Goal: Task Accomplishment & Management: Use online tool/utility

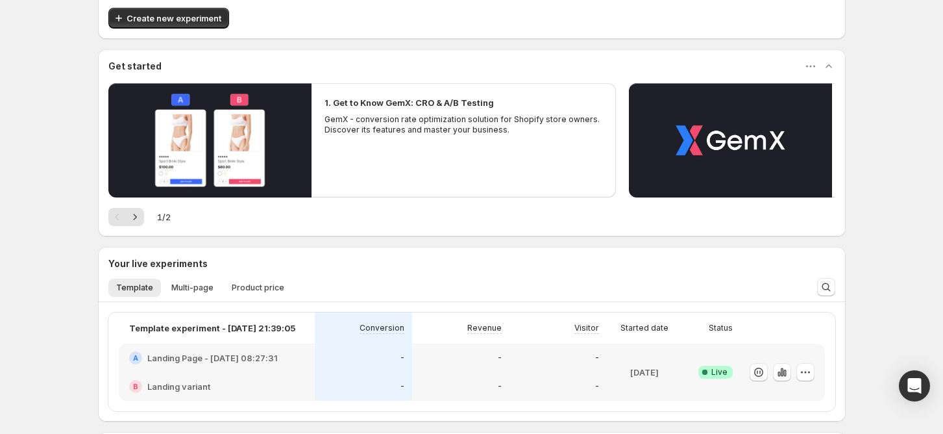
scroll to position [47, 0]
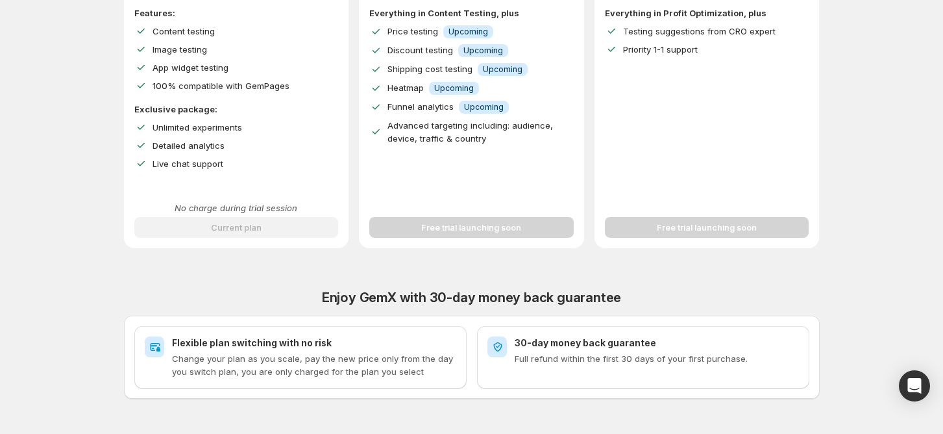
scroll to position [394, 0]
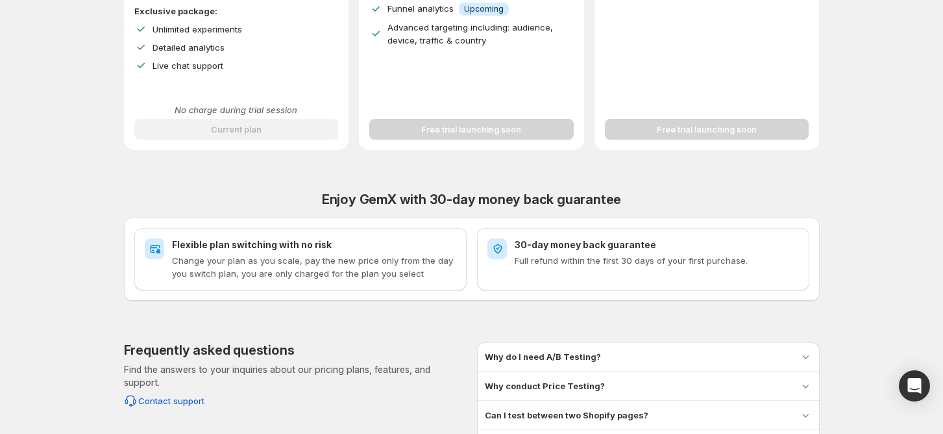
drag, startPoint x: 898, startPoint y: 154, endPoint x: 901, endPoint y: 147, distance: 8.2
click at [898, 154] on div "Improve Your Store's Conversion Rate, Revenue, and Profit – Start Your 14-Day F…" at bounding box center [472, 68] width 912 height 924
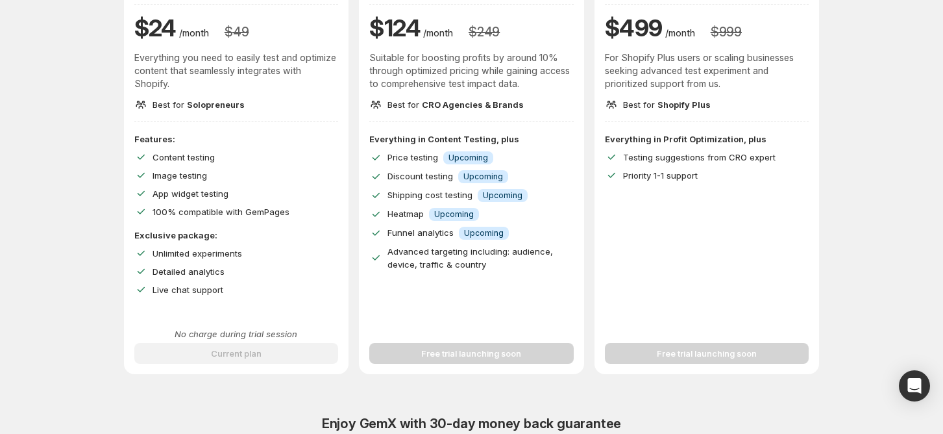
scroll to position [47, 0]
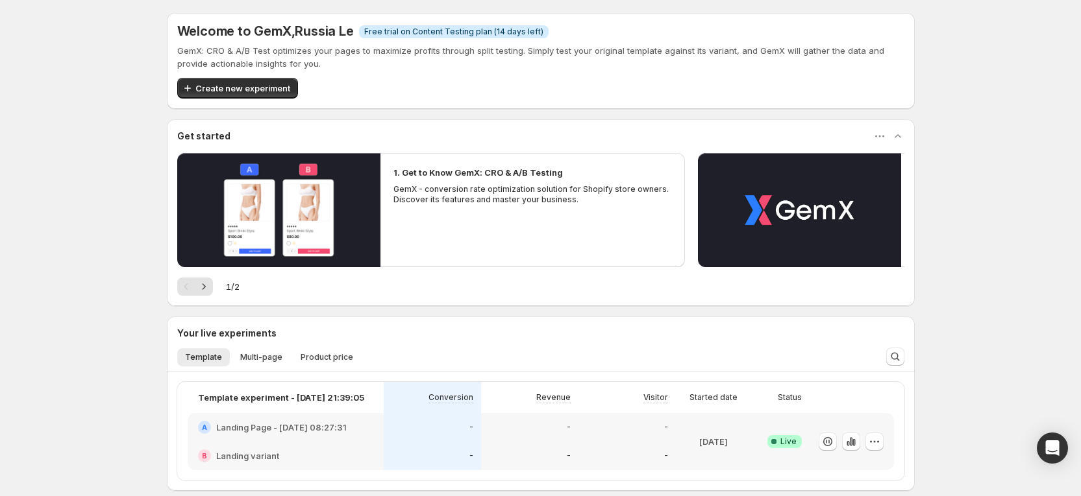
click at [957, 140] on div "Welcome to GemX , [GEOGRAPHIC_DATA] Le Info Free trial on Content Testing plan …" at bounding box center [540, 327] width 1081 height 655
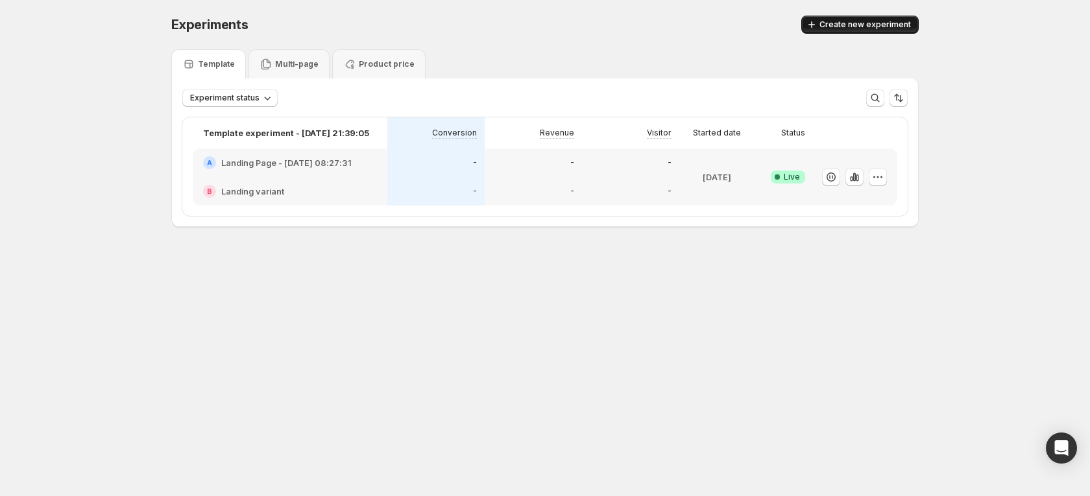
click at [866, 25] on span "Create new experiment" at bounding box center [866, 24] width 92 height 10
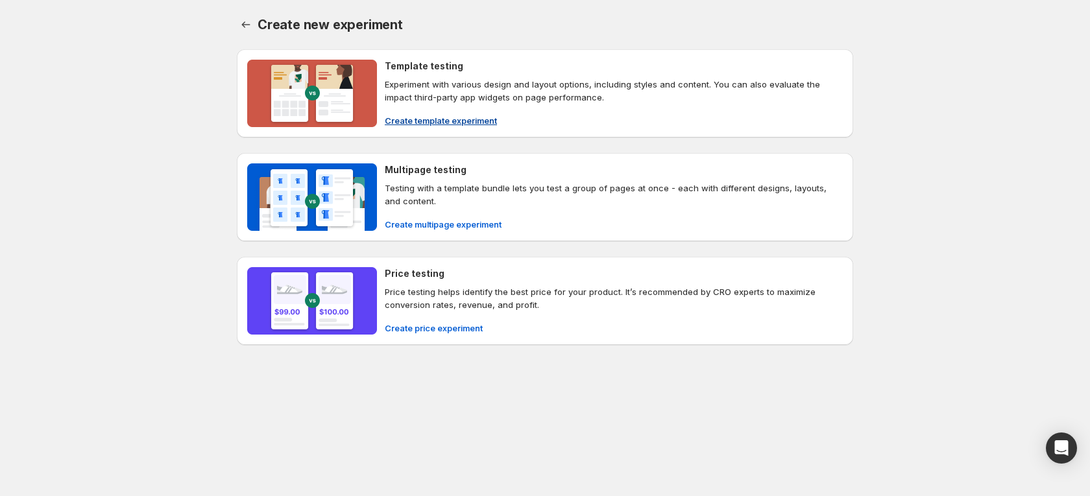
click at [440, 123] on span "Create template experiment" at bounding box center [441, 120] width 112 height 13
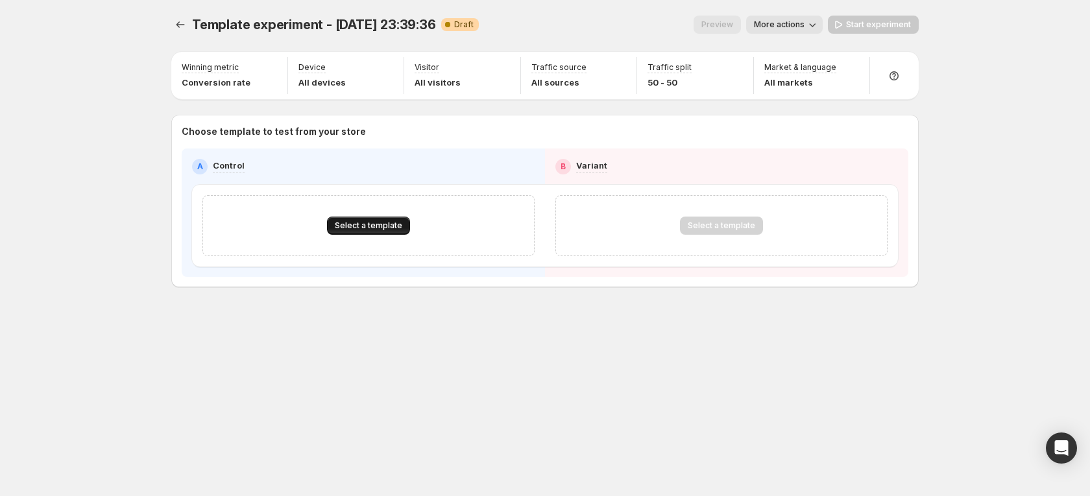
click at [384, 230] on span "Select a template" at bounding box center [368, 226] width 67 height 10
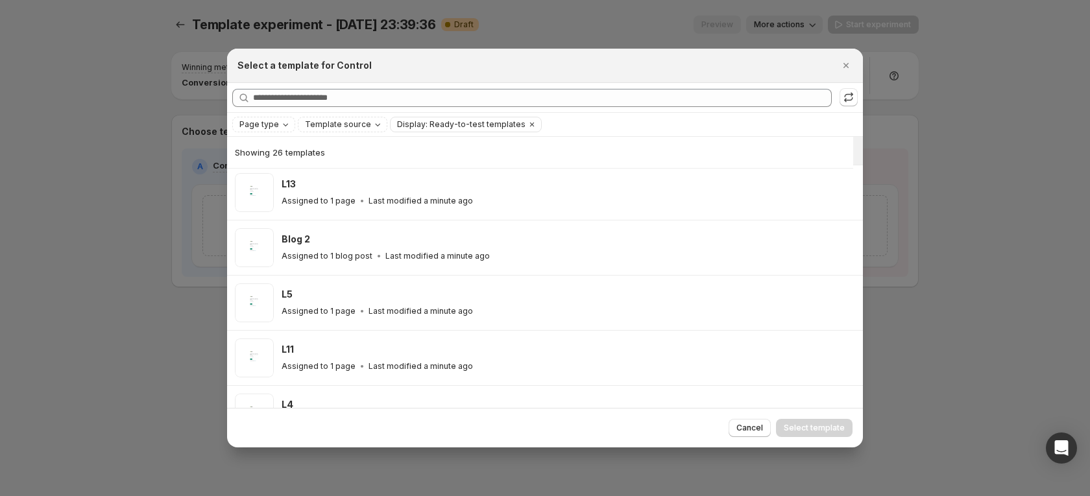
scroll to position [130, 0]
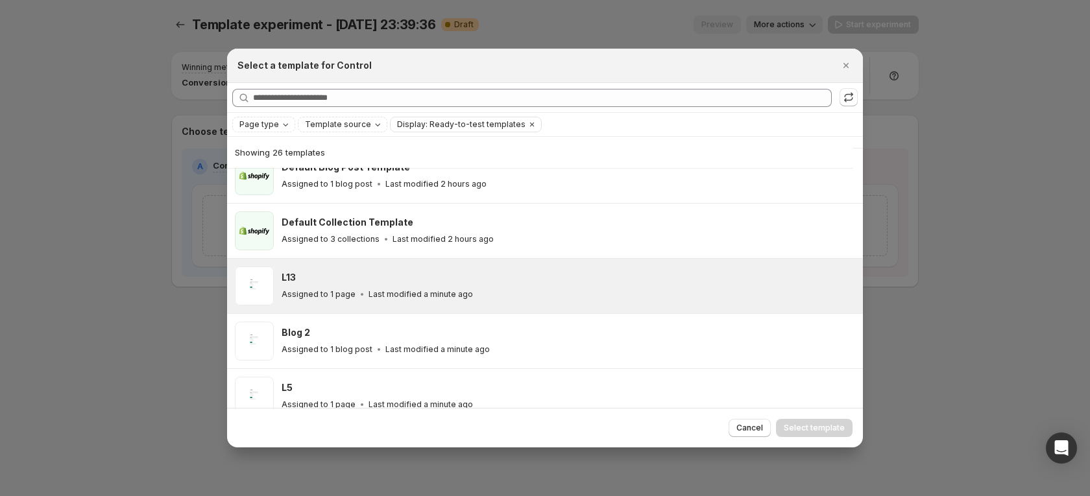
click at [359, 277] on div "L13" at bounding box center [567, 277] width 570 height 13
click at [809, 421] on button "Select template" at bounding box center [814, 428] width 77 height 18
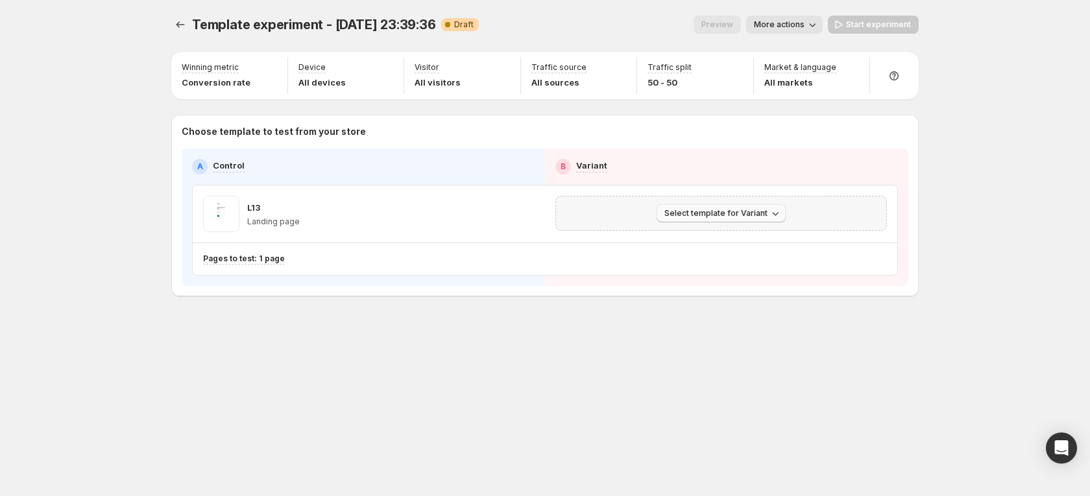
click at [769, 210] on icon "button" at bounding box center [775, 213] width 13 height 13
click at [748, 239] on span "Select an existing template" at bounding box center [712, 241] width 110 height 10
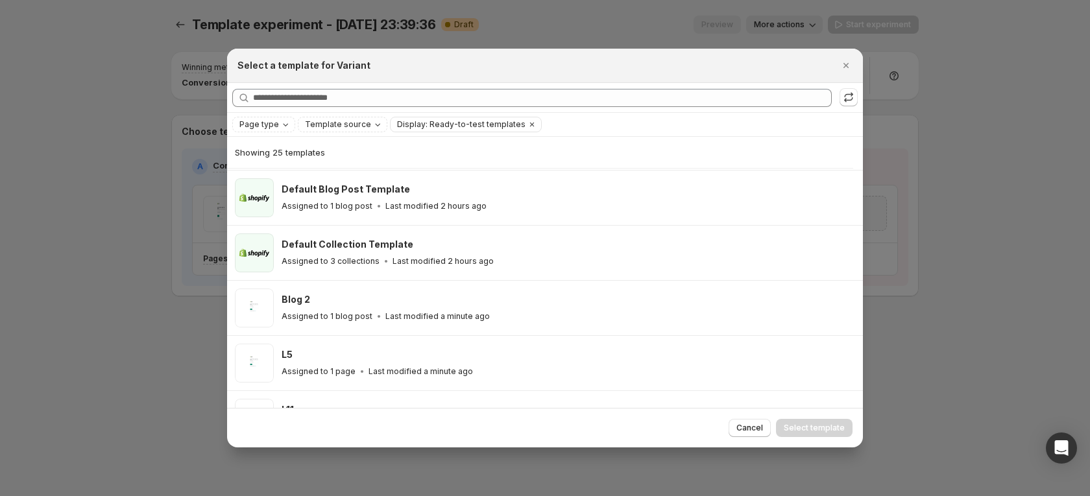
scroll to position [325, 0]
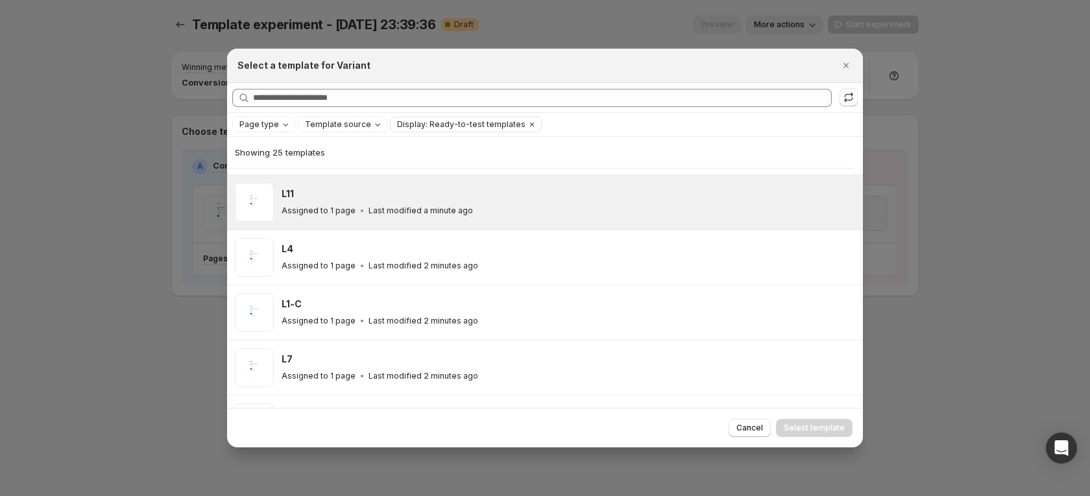
click at [373, 215] on p "Last modified a minute ago" at bounding box center [421, 211] width 104 height 10
click at [832, 424] on span "Select template" at bounding box center [814, 428] width 61 height 10
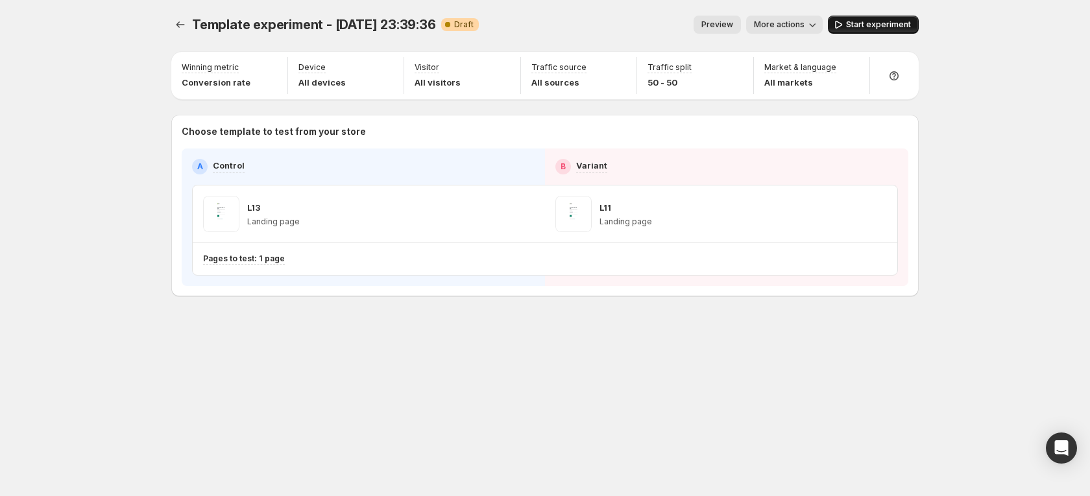
click at [873, 31] on button "Start experiment" at bounding box center [873, 25] width 91 height 18
click at [975, 230] on div "Template experiment - [DATE] 23:39:36. This page is ready Template experiment -…" at bounding box center [545, 248] width 1090 height 496
click at [175, 18] on icon "Experiments" at bounding box center [180, 24] width 13 height 13
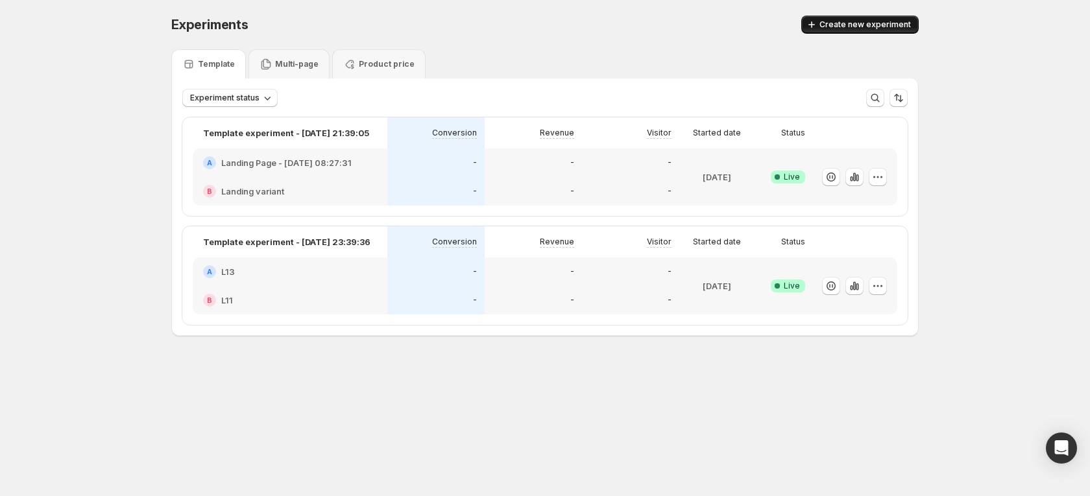
click at [855, 29] on span "Create new experiment" at bounding box center [866, 24] width 92 height 10
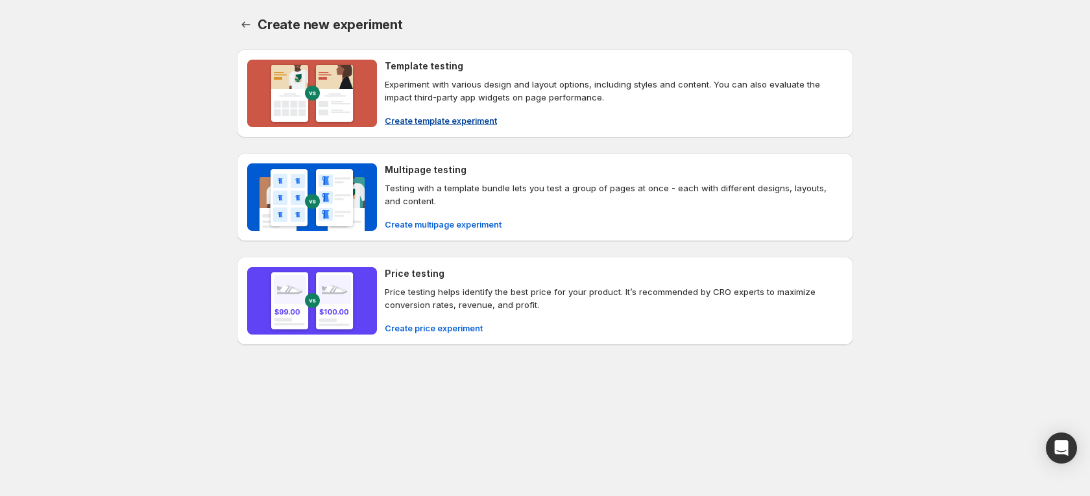
click at [430, 117] on span "Create template experiment" at bounding box center [441, 120] width 112 height 13
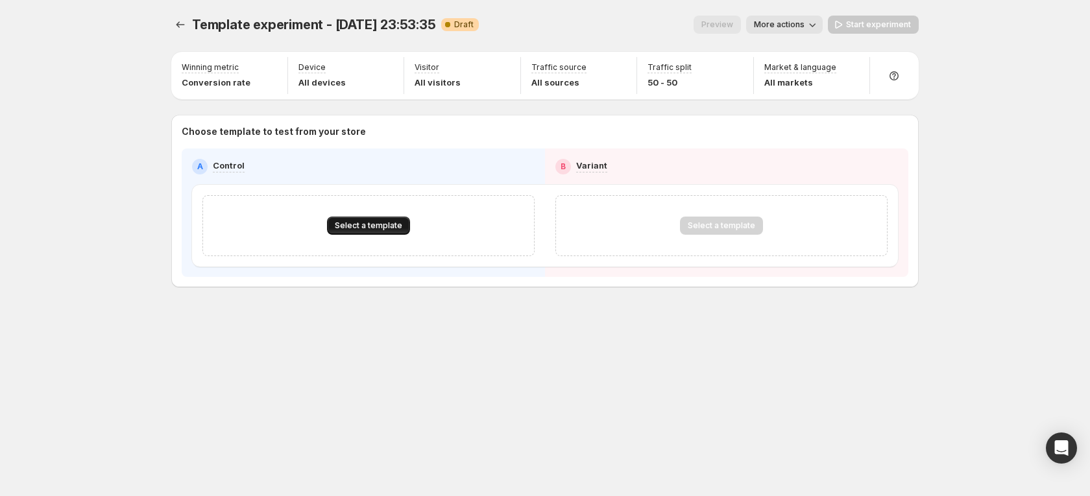
click at [380, 225] on span "Select a template" at bounding box center [368, 226] width 67 height 10
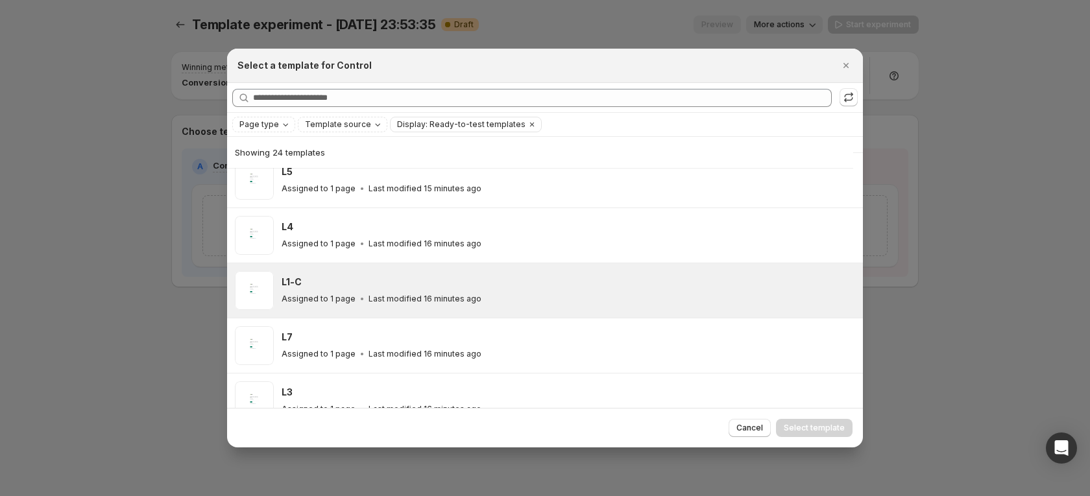
scroll to position [325, 0]
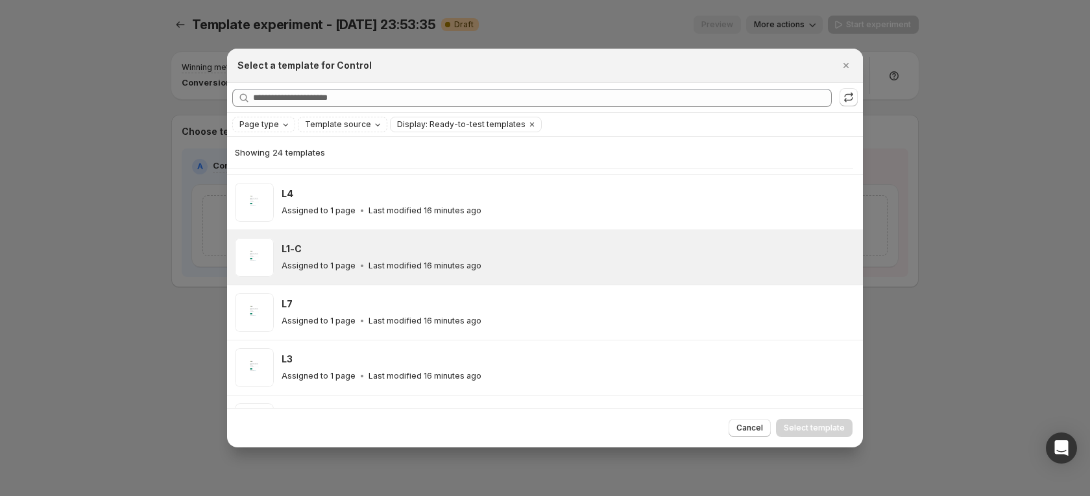
click at [397, 268] on p "Last modified 16 minutes ago" at bounding box center [425, 266] width 113 height 10
click at [800, 434] on button "Select template" at bounding box center [814, 428] width 77 height 18
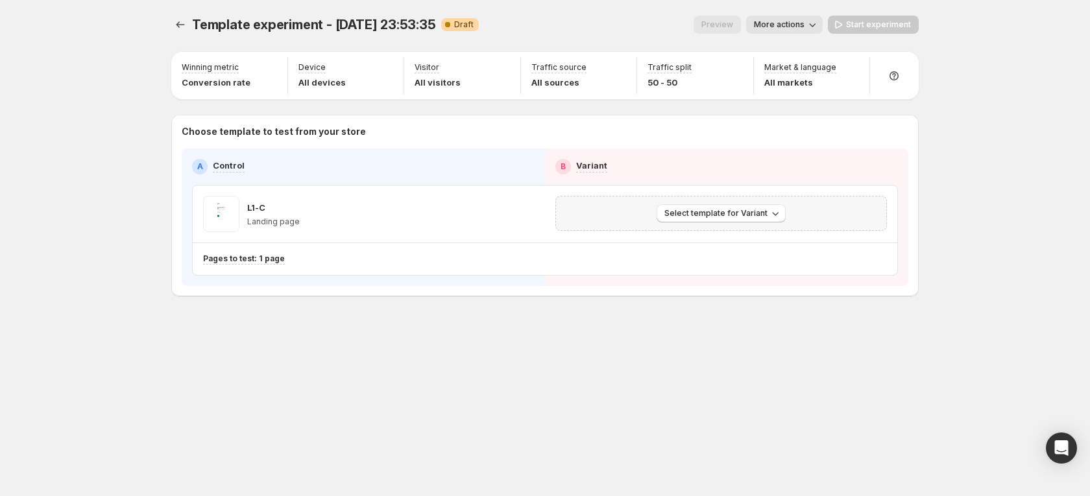
click at [735, 223] on div "Select template for Variant" at bounding box center [722, 213] width 332 height 35
click at [735, 219] on button "Select template for Variant" at bounding box center [721, 213] width 129 height 18
click at [738, 219] on button "Select template for Variant" at bounding box center [721, 213] width 129 height 18
click at [715, 239] on span "Select an existing template" at bounding box center [712, 241] width 110 height 10
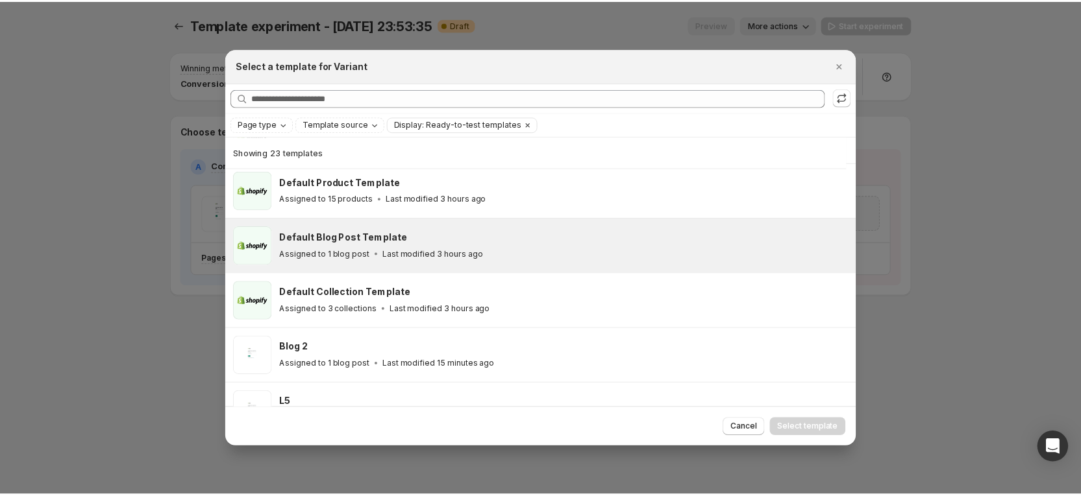
scroll to position [130, 0]
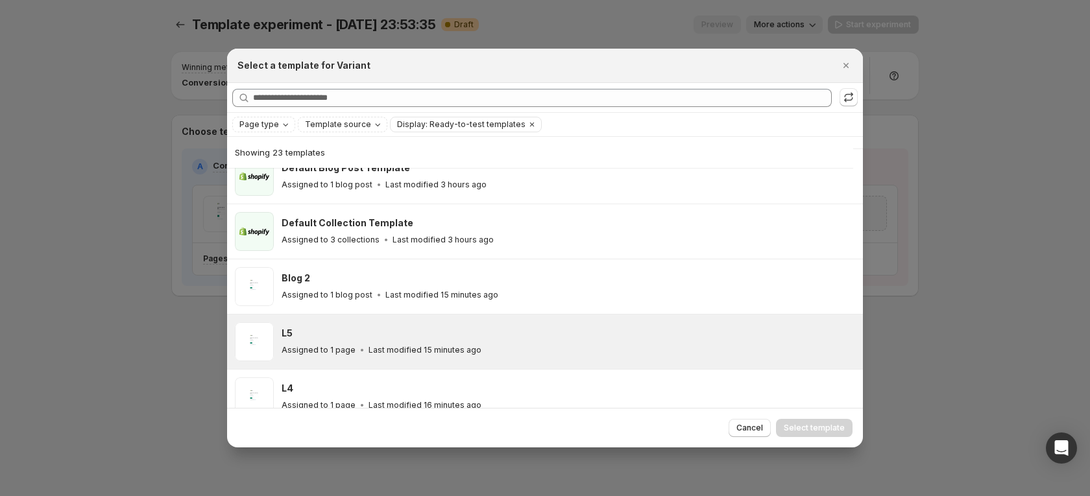
click at [388, 319] on div "L5 Assigned to 1 page Last modified 15 minutes ago" at bounding box center [545, 342] width 636 height 55
click at [791, 423] on span "Select template" at bounding box center [814, 428] width 61 height 10
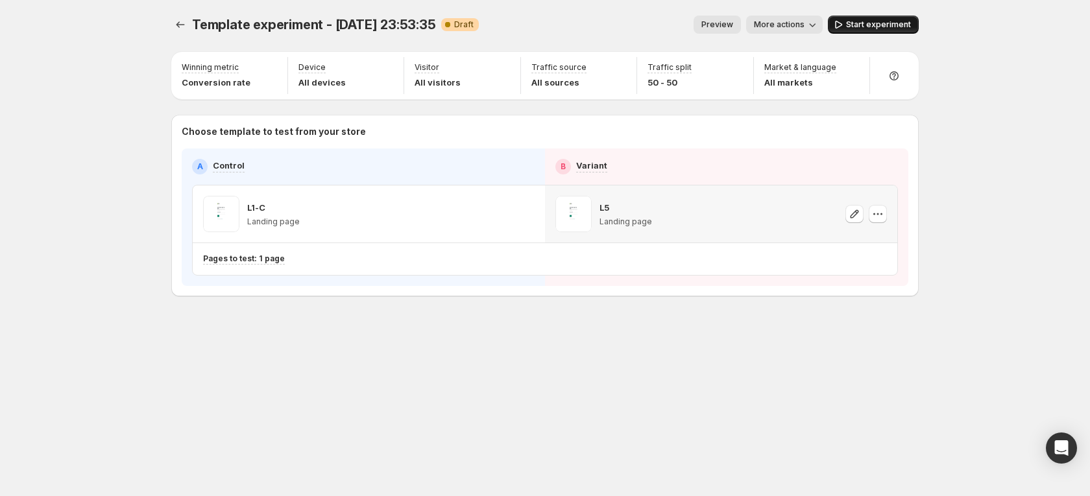
click at [897, 19] on button "Start experiment" at bounding box center [873, 25] width 91 height 18
click at [184, 23] on icon "Experiments" at bounding box center [180, 24] width 13 height 13
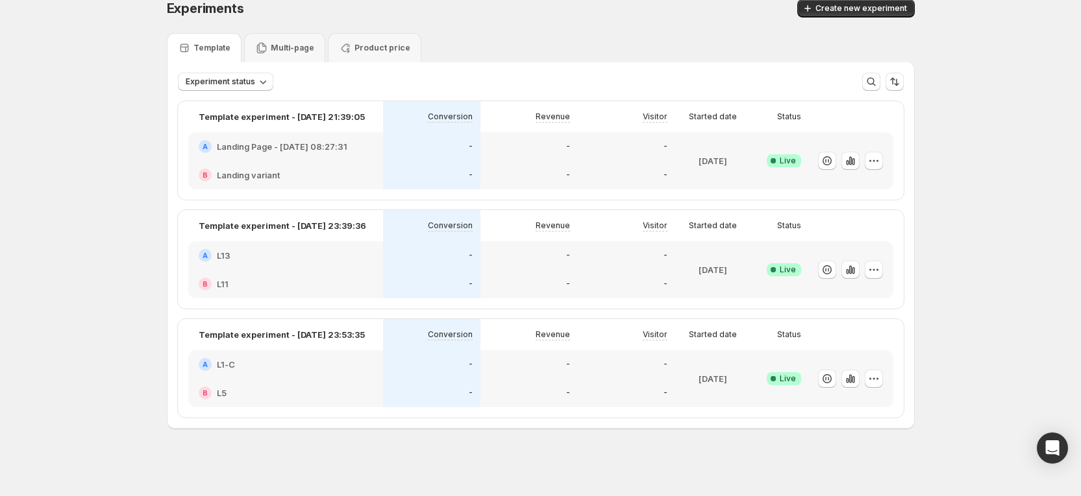
scroll to position [19, 0]
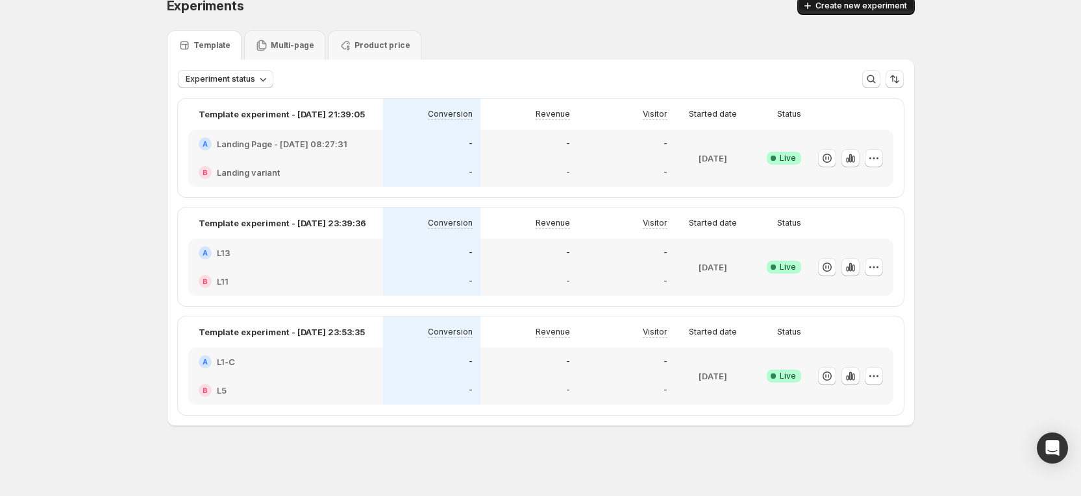
click at [853, 0] on button "Create new experiment" at bounding box center [855, 6] width 117 height 18
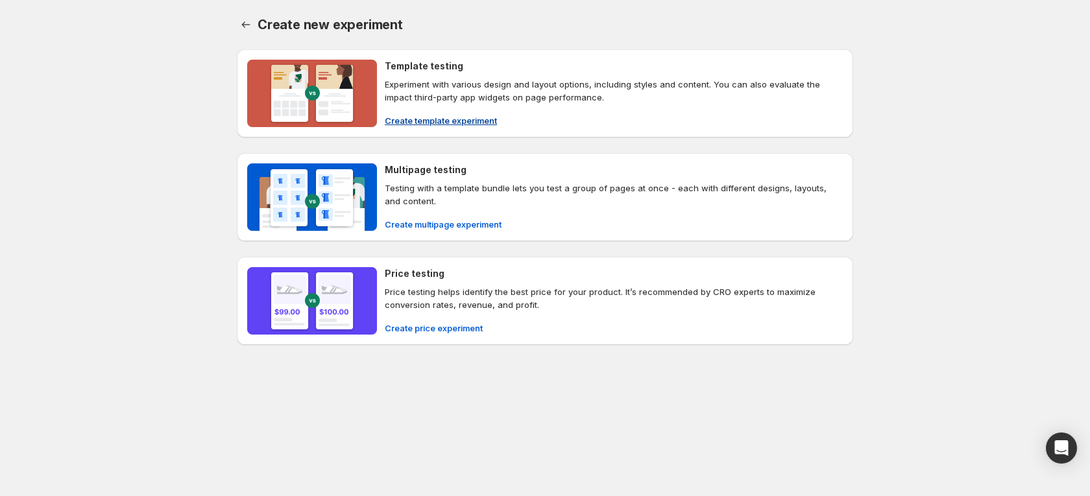
click at [452, 117] on span "Create template experiment" at bounding box center [441, 120] width 112 height 13
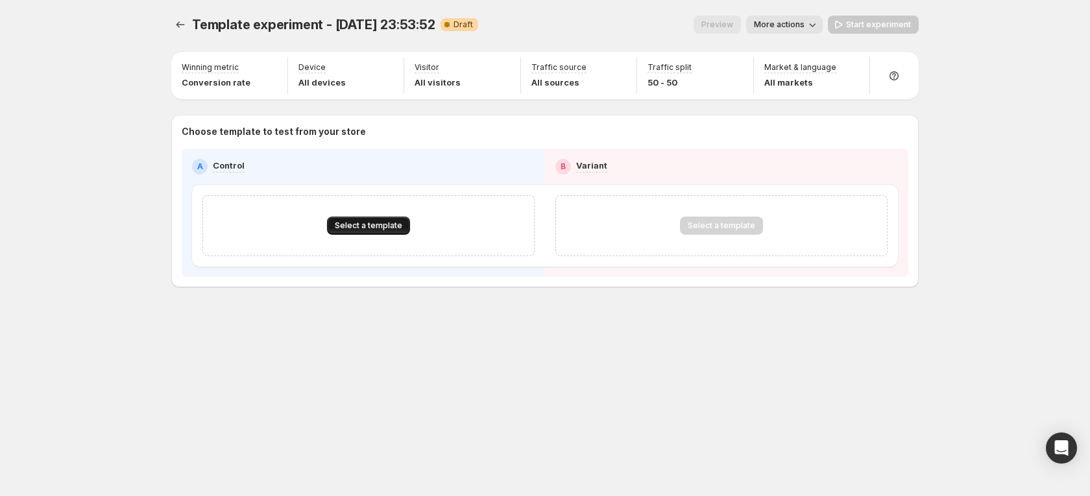
click at [357, 227] on span "Select a template" at bounding box center [368, 226] width 67 height 10
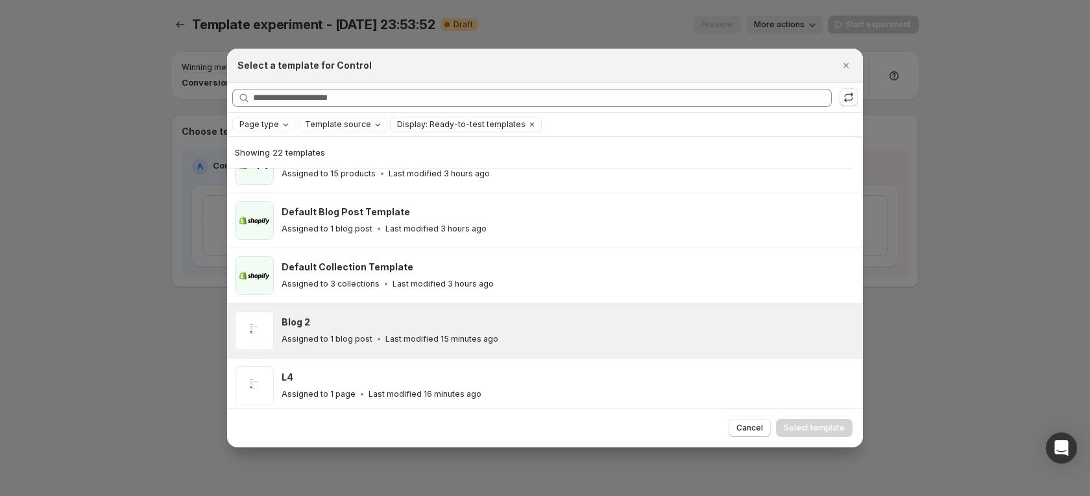
scroll to position [130, 0]
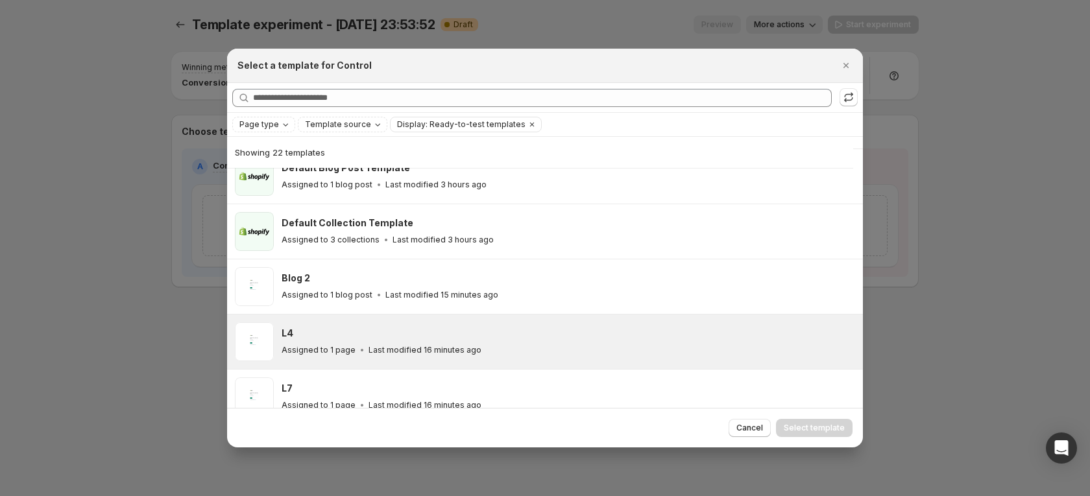
click at [356, 325] on div "L4 Assigned to 1 page Last modified 16 minutes ago" at bounding box center [569, 342] width 574 height 39
click at [811, 433] on span "Select template" at bounding box center [814, 428] width 61 height 10
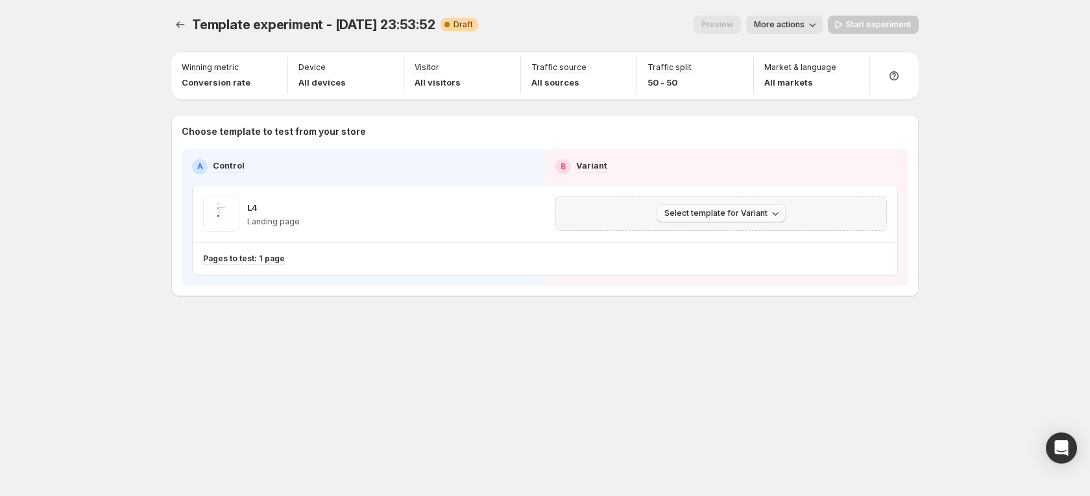
click at [758, 219] on button "Select template for Variant" at bounding box center [721, 213] width 129 height 18
click at [735, 234] on span "Select an existing template" at bounding box center [723, 240] width 132 height 13
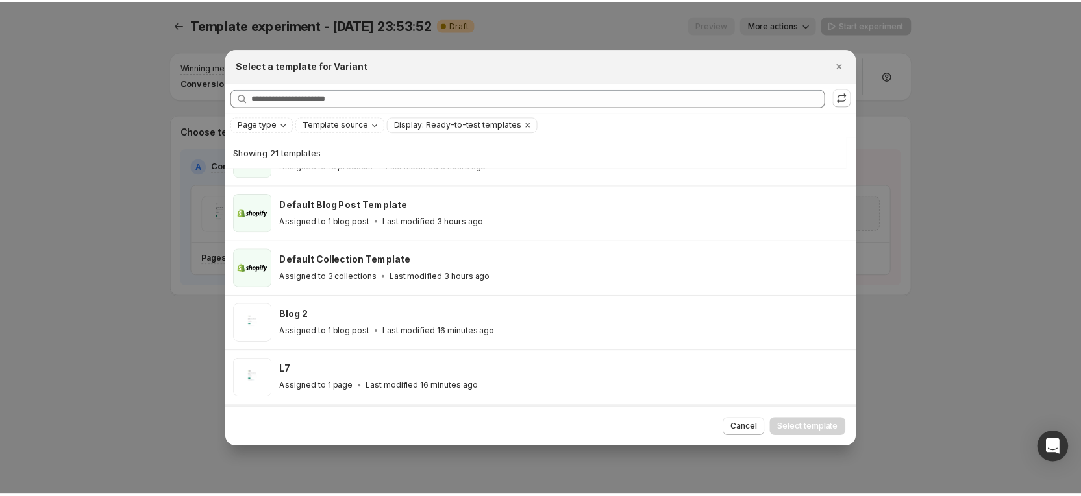
scroll to position [227, 0]
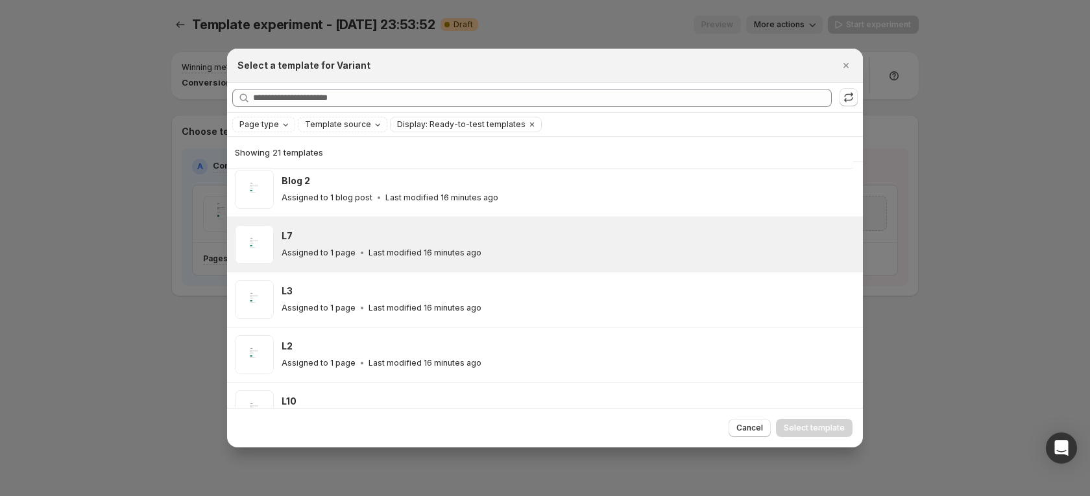
click at [438, 242] on div "L7" at bounding box center [567, 236] width 570 height 13
click at [814, 434] on button "Select template" at bounding box center [814, 428] width 77 height 18
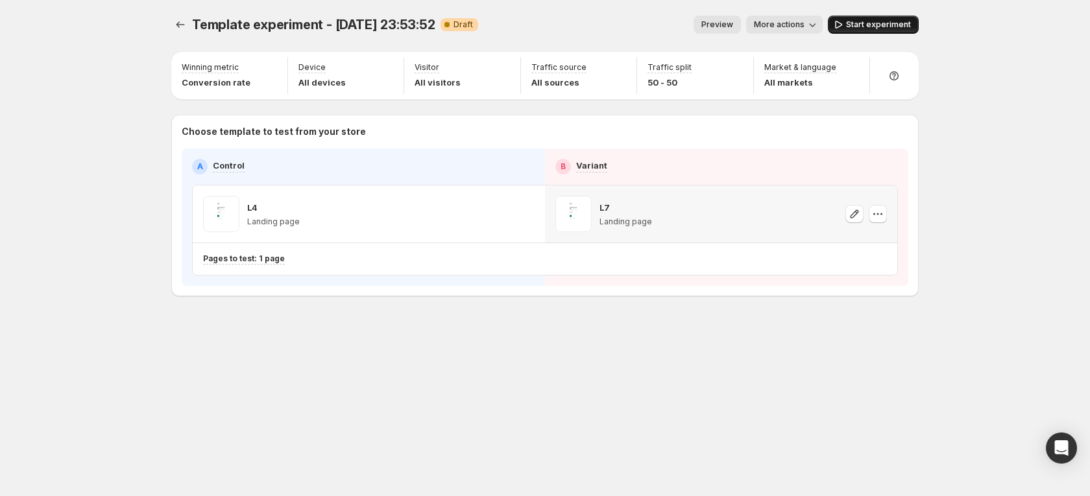
click at [876, 26] on span "Start experiment" at bounding box center [878, 24] width 65 height 10
click at [182, 31] on button "Experiments" at bounding box center [180, 25] width 18 height 18
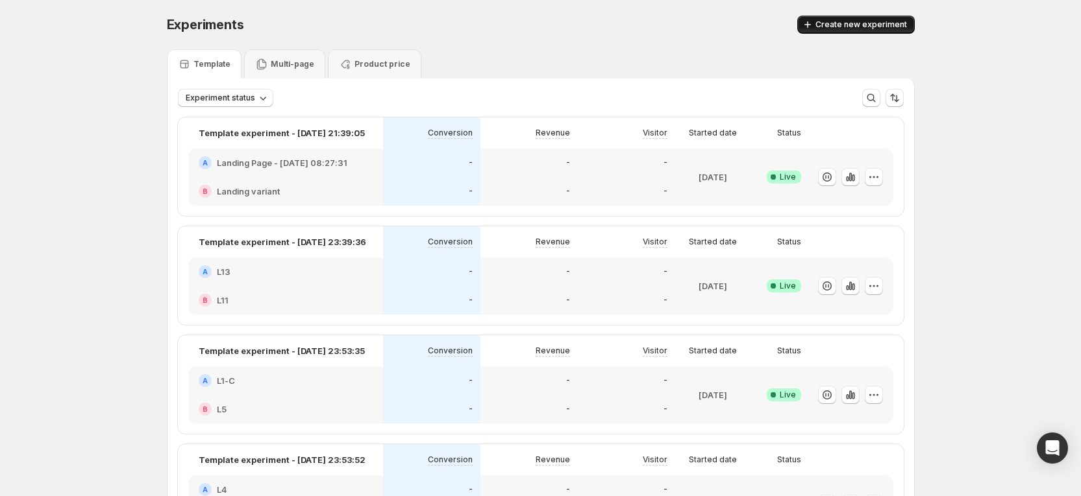
click at [833, 25] on span "Create new experiment" at bounding box center [861, 24] width 92 height 10
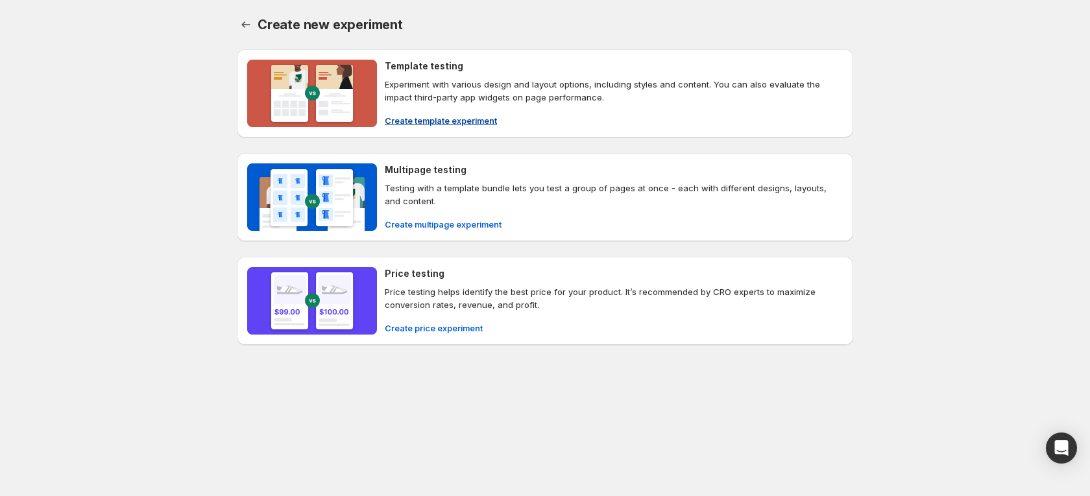
click at [448, 110] on button "Create template experiment" at bounding box center [441, 120] width 128 height 21
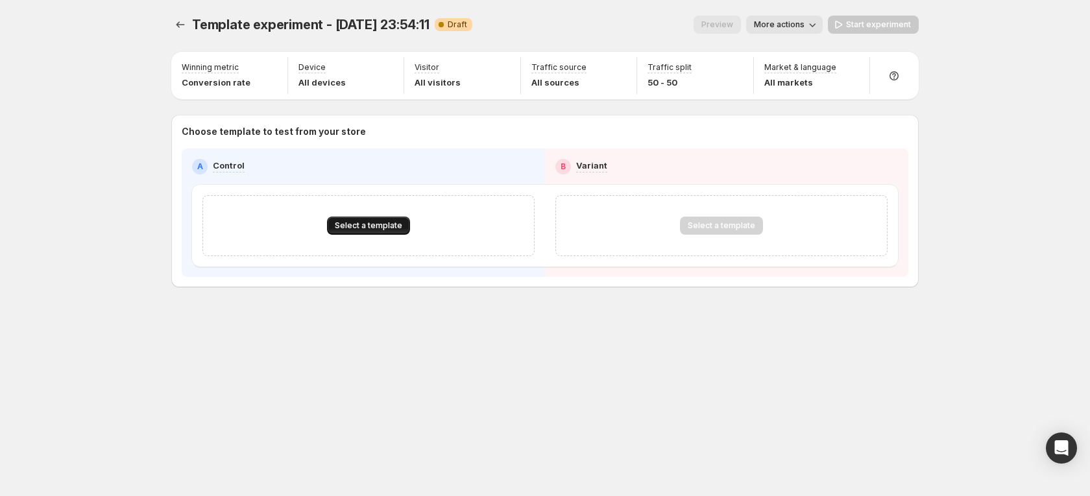
click at [378, 223] on span "Select a template" at bounding box center [368, 226] width 67 height 10
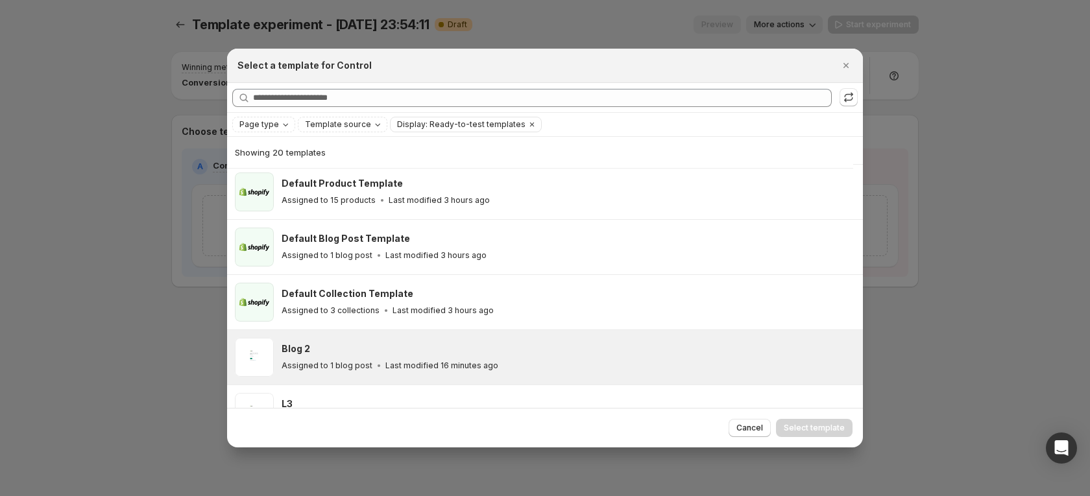
scroll to position [130, 0]
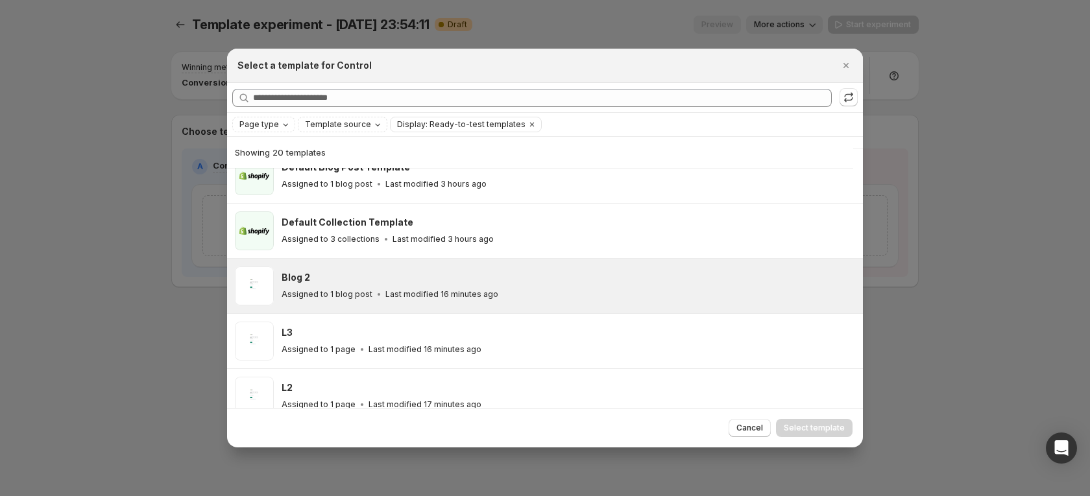
click at [366, 288] on div "Assigned to 1 blog post Last modified 16 minutes ago" at bounding box center [567, 294] width 570 height 13
click at [808, 423] on span "Select template" at bounding box center [814, 428] width 61 height 10
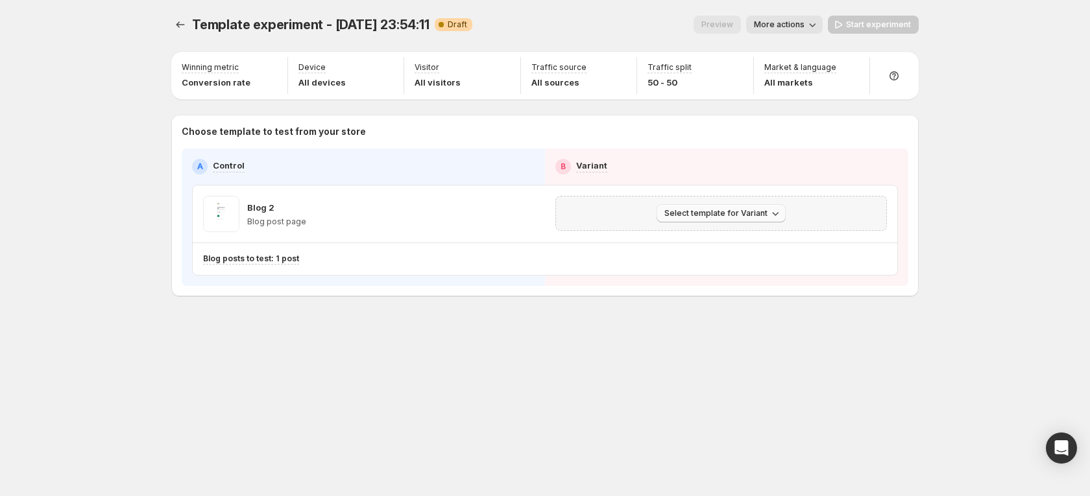
click at [746, 217] on span "Select template for Variant" at bounding box center [716, 213] width 103 height 10
click at [704, 249] on button "Select an existing template" at bounding box center [724, 240] width 140 height 21
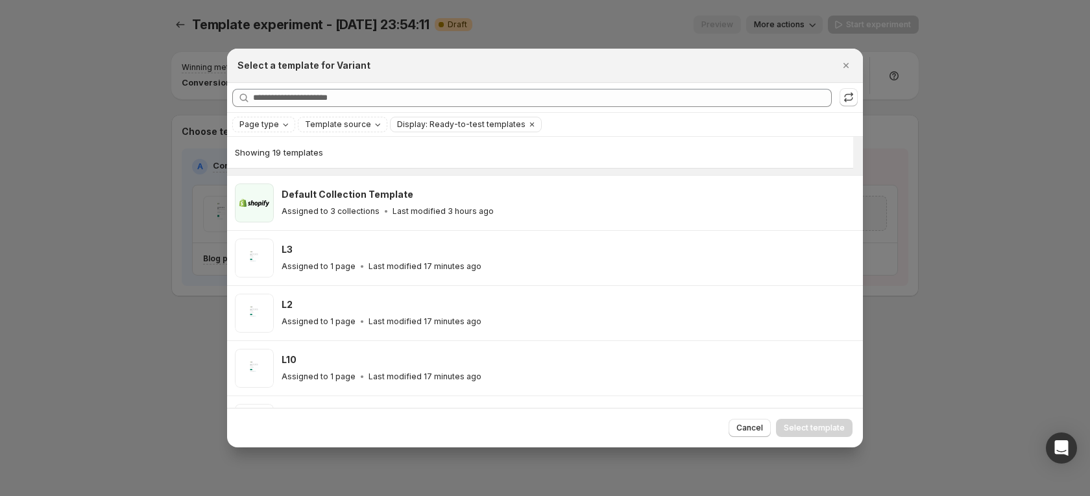
scroll to position [226, 0]
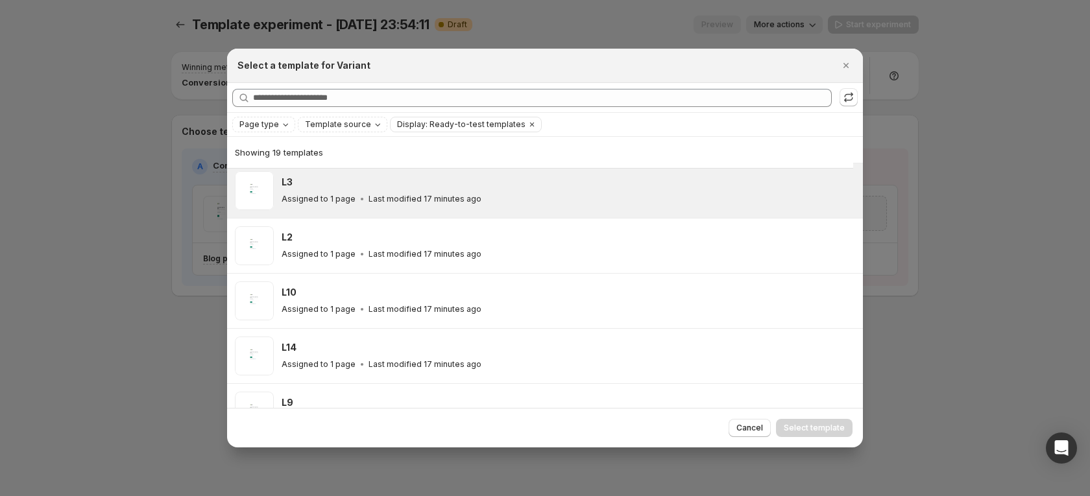
click at [369, 201] on p "Last modified 17 minutes ago" at bounding box center [425, 199] width 113 height 10
click at [809, 416] on div "Cancel Select template" at bounding box center [545, 428] width 636 height 40
click at [814, 430] on span "Select template" at bounding box center [814, 428] width 61 height 10
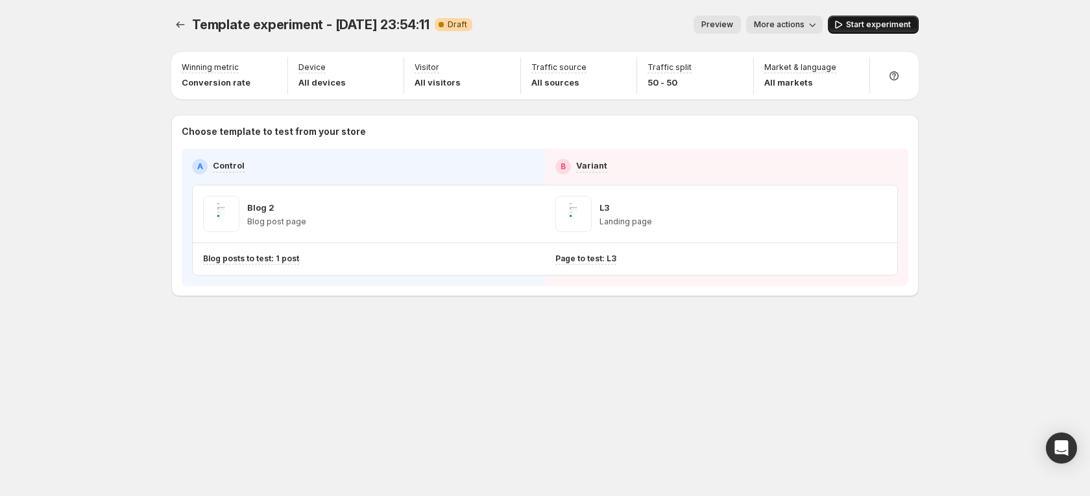
click at [873, 26] on span "Start experiment" at bounding box center [878, 24] width 65 height 10
click at [185, 27] on icon "Experiments" at bounding box center [180, 24] width 13 height 13
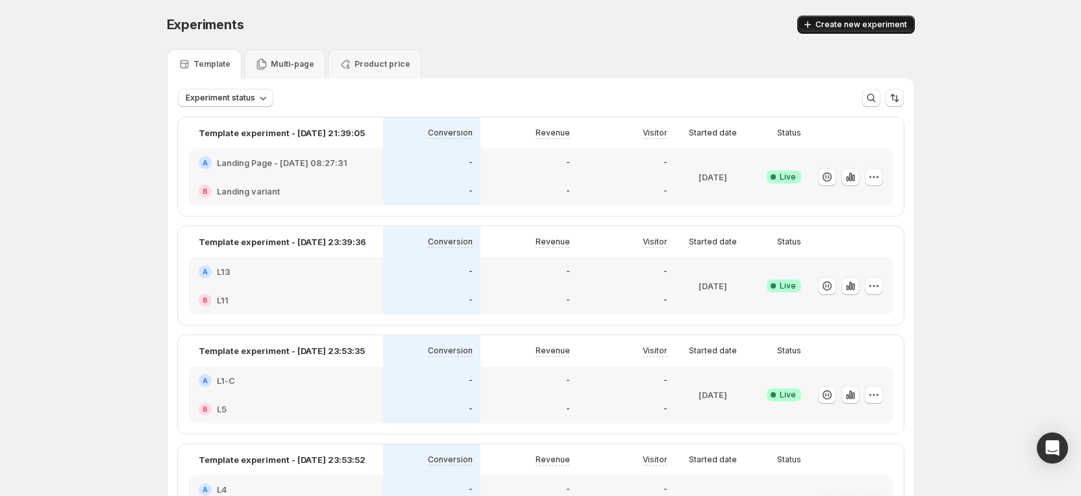
click at [842, 20] on span "Create new experiment" at bounding box center [861, 24] width 92 height 10
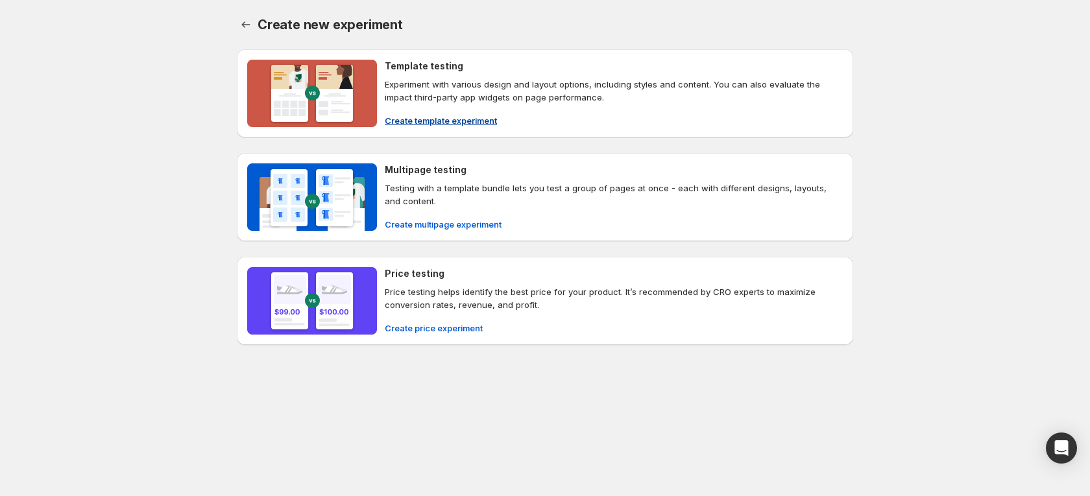
click at [472, 116] on span "Create template experiment" at bounding box center [441, 120] width 112 height 13
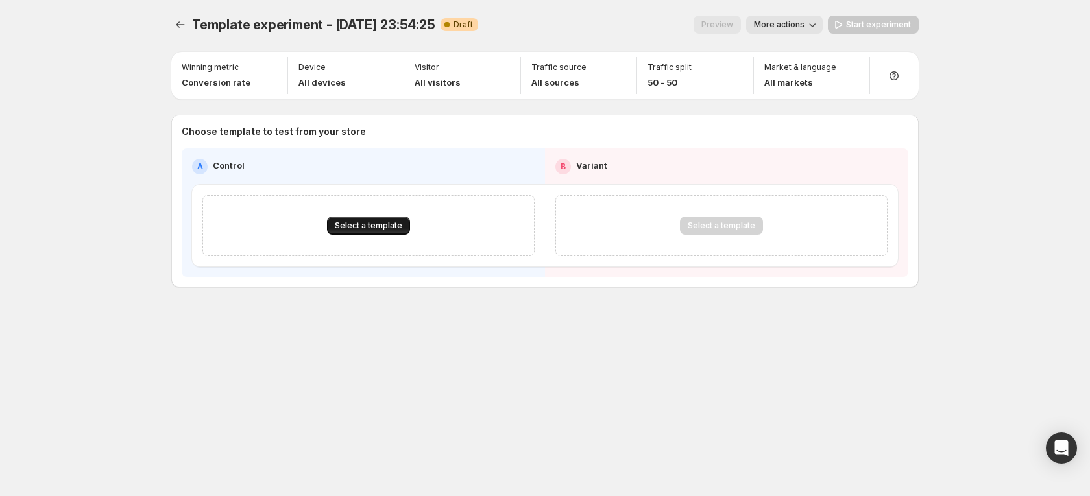
click at [386, 233] on button "Select a template" at bounding box center [368, 226] width 83 height 18
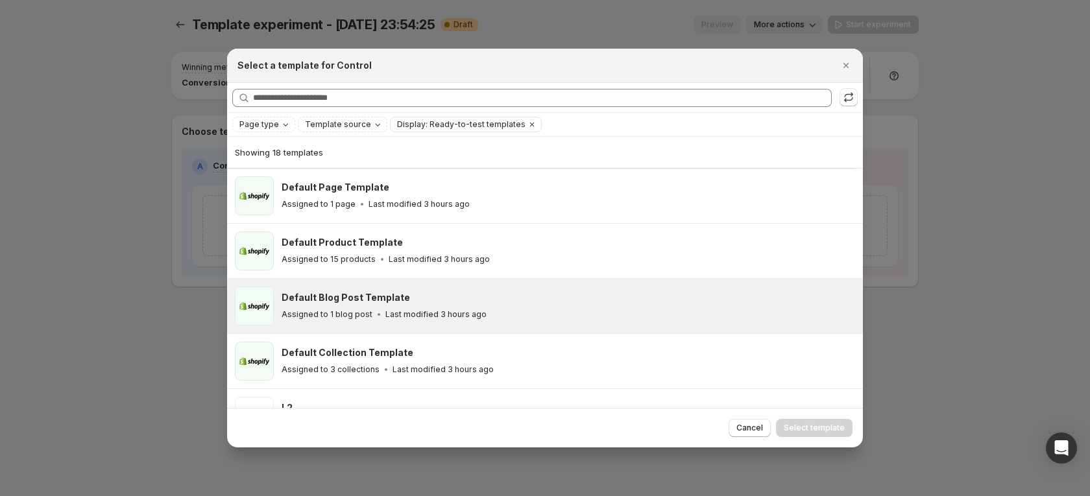
scroll to position [32, 0]
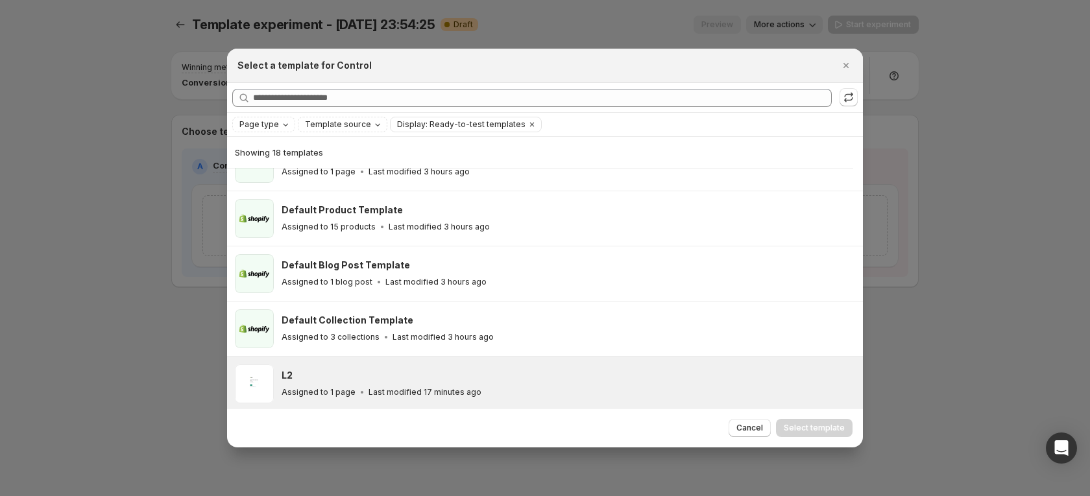
click at [357, 373] on div "L2" at bounding box center [567, 375] width 570 height 13
click at [806, 424] on span "Select template" at bounding box center [814, 428] width 61 height 10
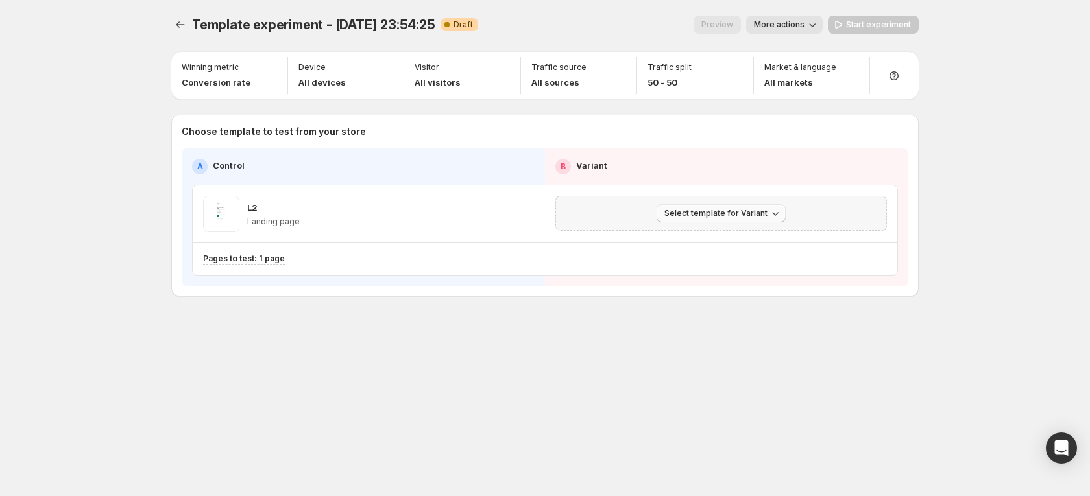
click at [729, 206] on button "Select template for Variant" at bounding box center [721, 213] width 129 height 18
click at [726, 242] on span "Select an existing template" at bounding box center [712, 241] width 110 height 10
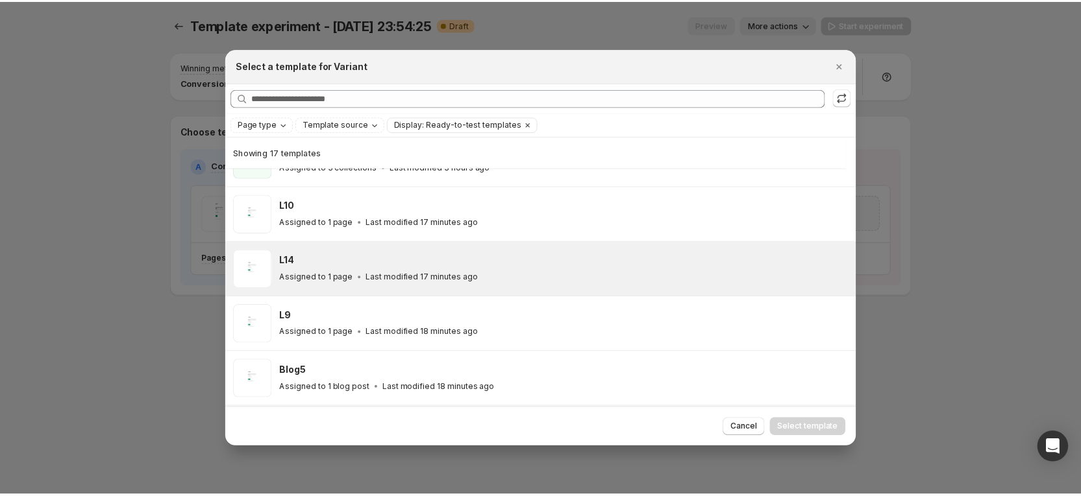
scroll to position [227, 0]
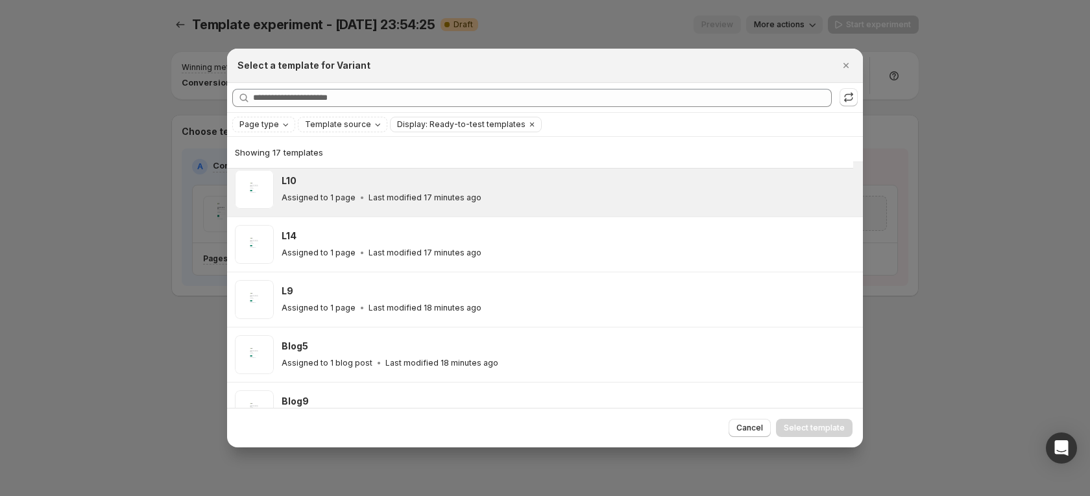
click at [609, 199] on div "Assigned to 1 page Last modified 17 minutes ago" at bounding box center [567, 197] width 570 height 13
click at [842, 424] on span "Select template" at bounding box center [814, 428] width 61 height 10
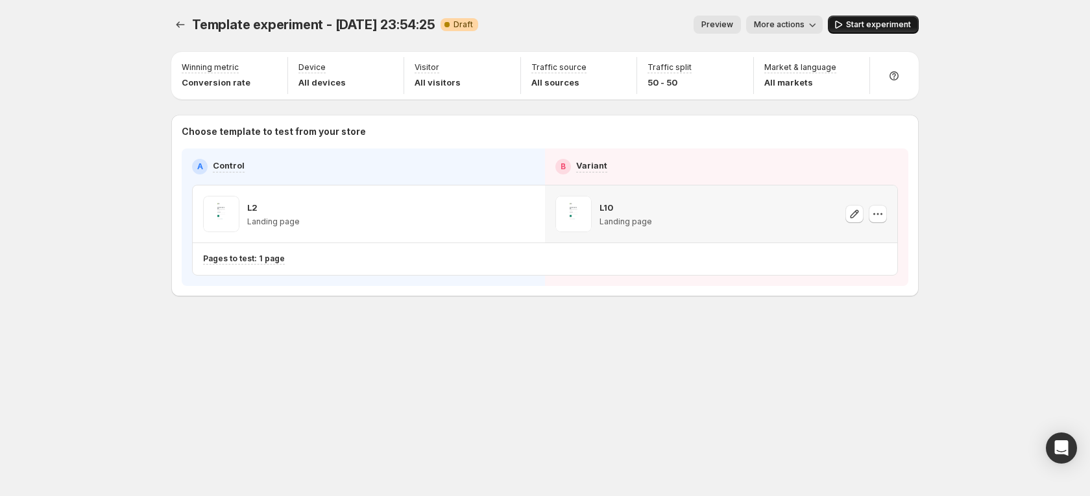
click at [887, 27] on span "Start experiment" at bounding box center [878, 24] width 65 height 10
click at [183, 28] on icon "Experiments" at bounding box center [180, 24] width 13 height 13
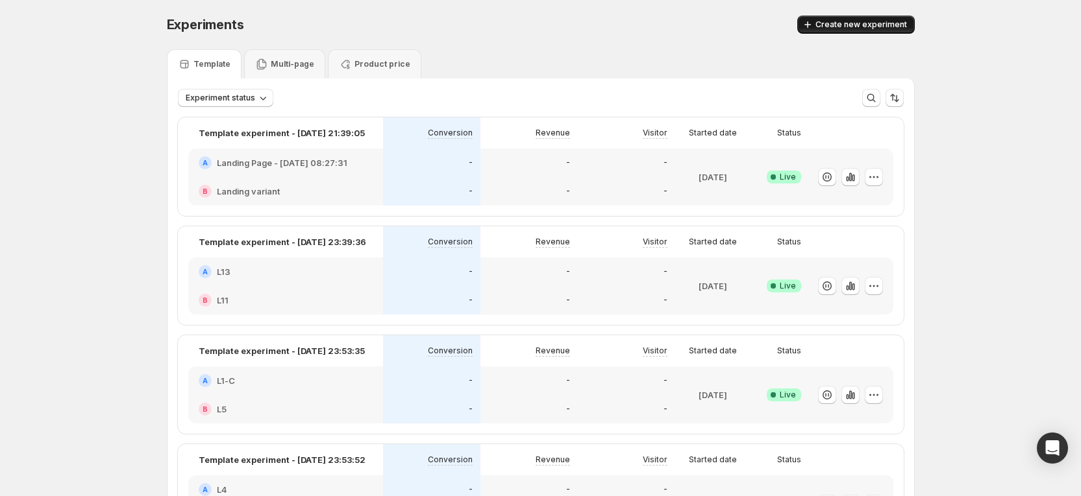
click at [874, 26] on span "Create new experiment" at bounding box center [861, 24] width 92 height 10
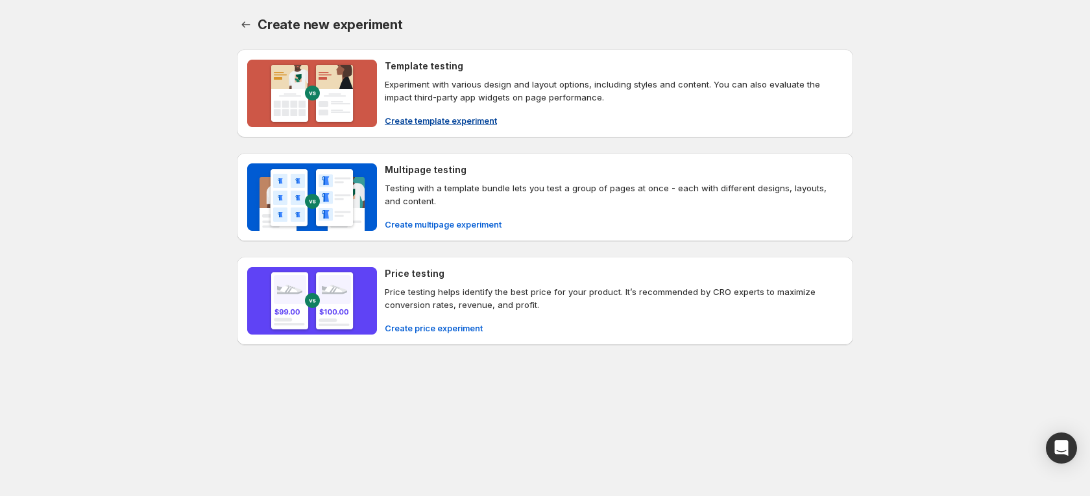
click at [447, 112] on button "Create template experiment" at bounding box center [441, 120] width 128 height 21
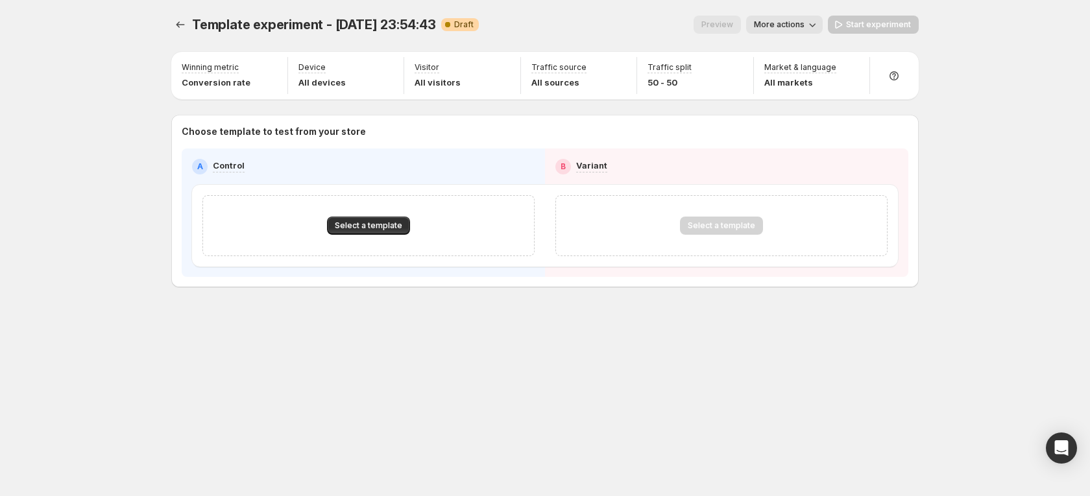
click at [394, 215] on div "Select a template" at bounding box center [368, 225] width 332 height 61
click at [391, 222] on span "Select a template" at bounding box center [368, 226] width 67 height 10
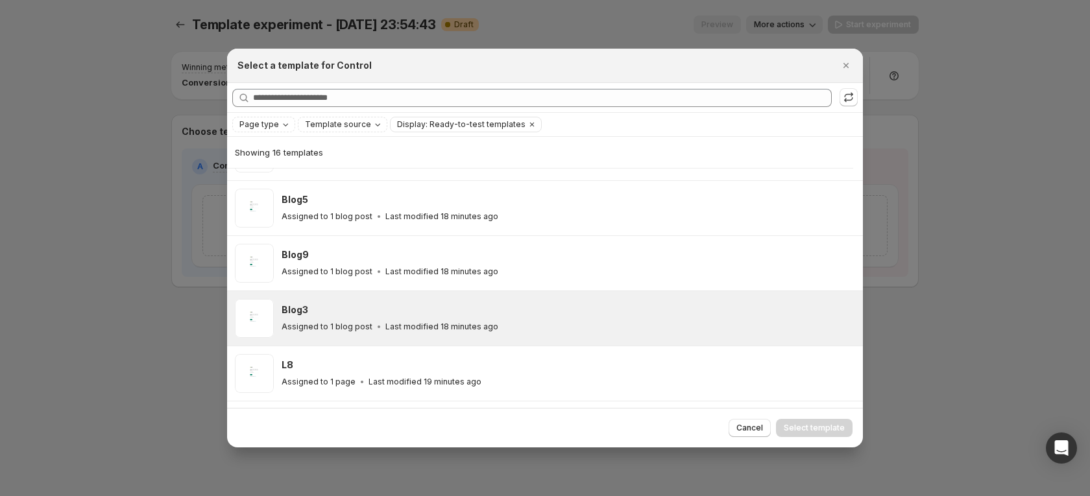
scroll to position [325, 0]
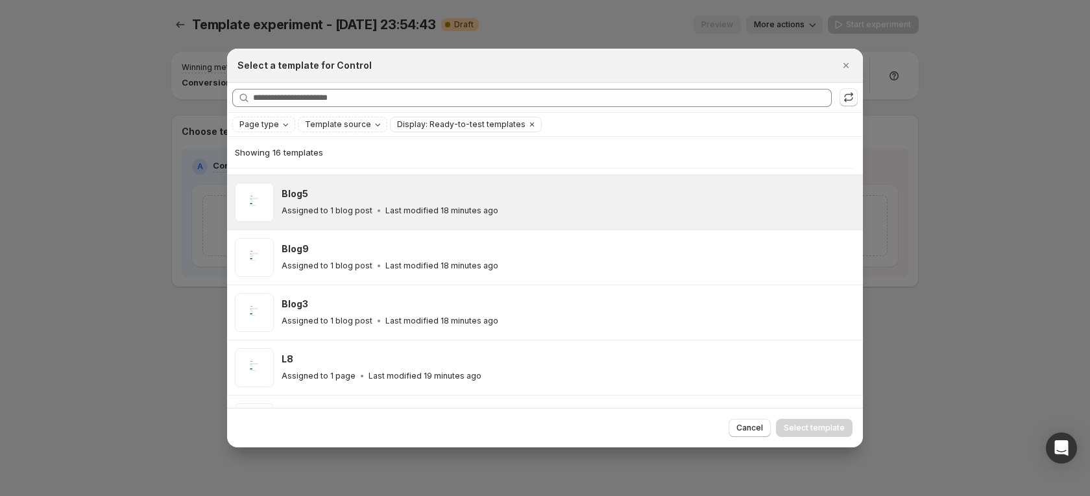
click at [374, 202] on div "Blog5 Assigned to 1 blog post Last modified 18 minutes ago" at bounding box center [567, 203] width 570 height 30
click at [807, 426] on span "Select template" at bounding box center [814, 428] width 61 height 10
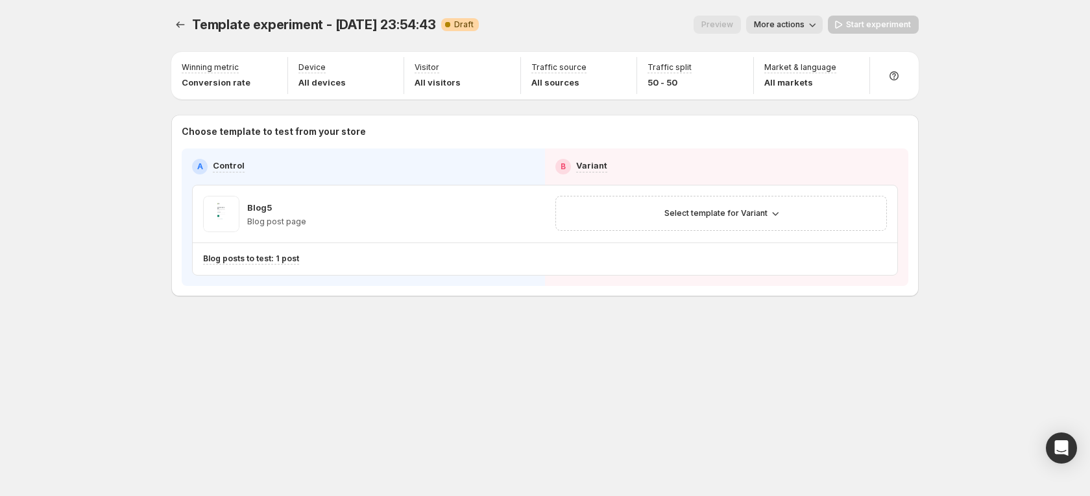
scroll to position [0, 0]
click at [746, 210] on span "Select template for Variant" at bounding box center [716, 213] width 103 height 10
click at [735, 242] on span "Select an existing template" at bounding box center [712, 241] width 110 height 10
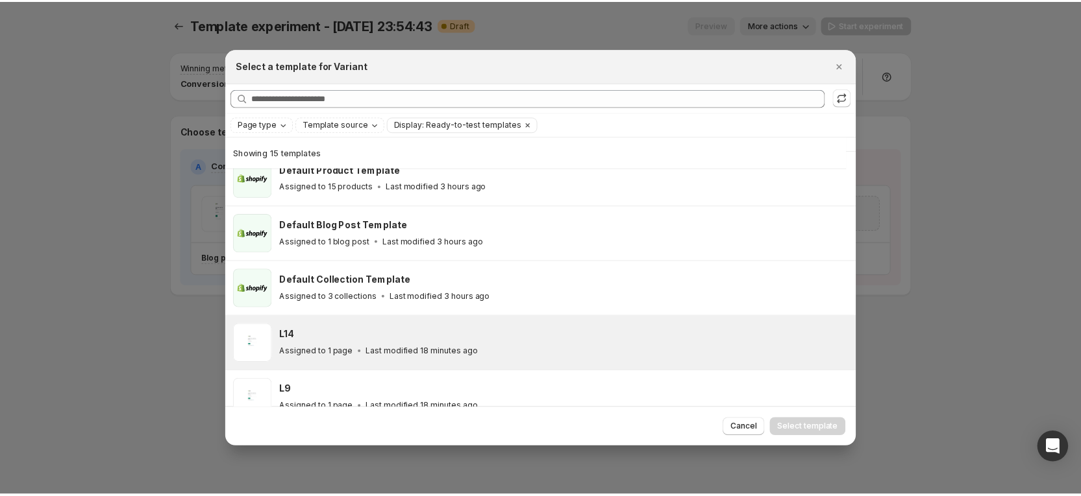
scroll to position [130, 0]
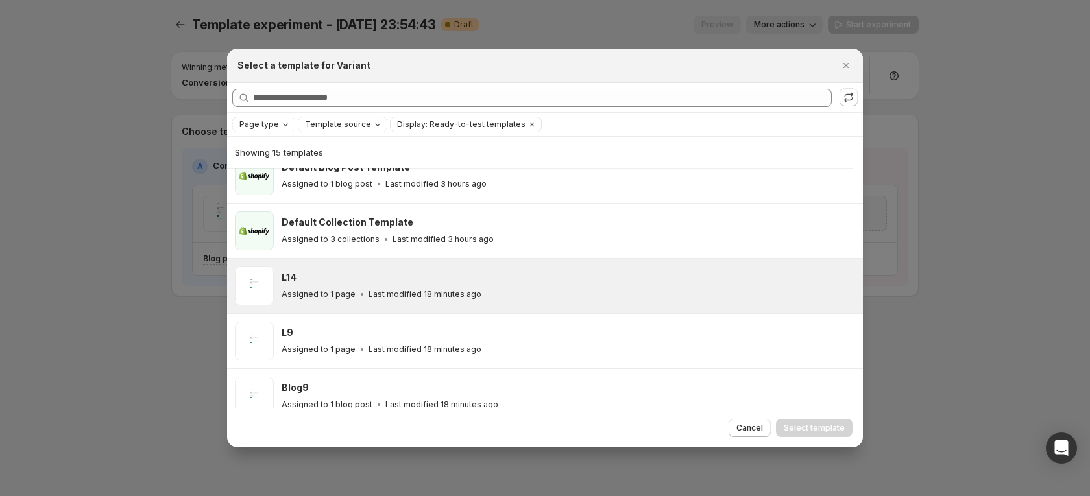
click at [447, 262] on div "L14 Assigned to 1 page Last modified 18 minutes ago" at bounding box center [545, 286] width 636 height 55
click at [794, 422] on button "Select template" at bounding box center [814, 428] width 77 height 18
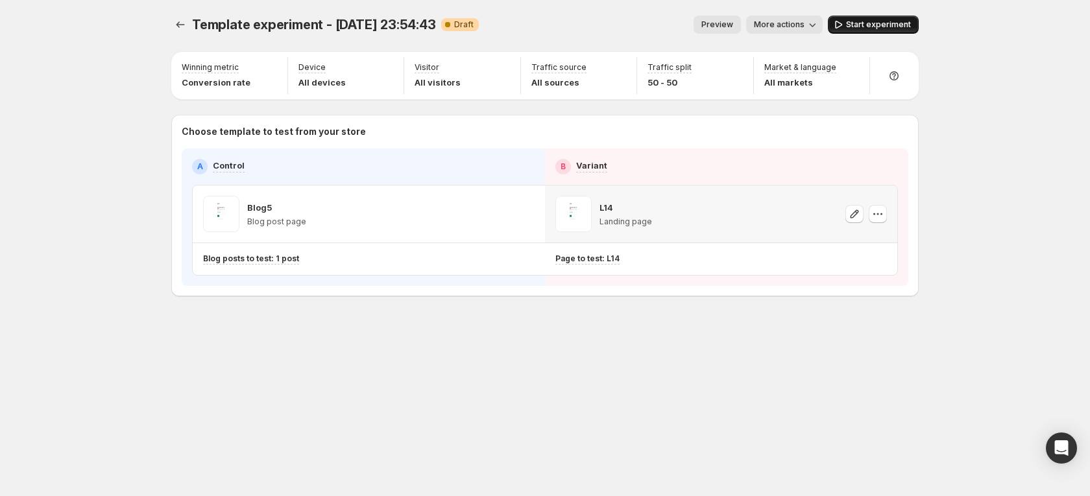
click at [875, 21] on span "Start experiment" at bounding box center [878, 24] width 65 height 10
click at [183, 25] on icon "Experiments" at bounding box center [181, 24] width 8 height 6
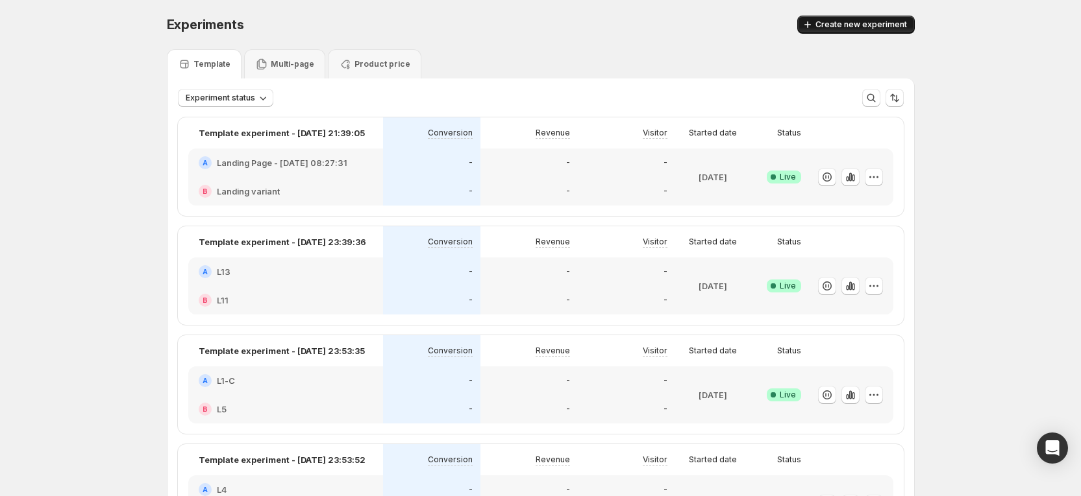
click at [887, 25] on span "Create new experiment" at bounding box center [861, 24] width 92 height 10
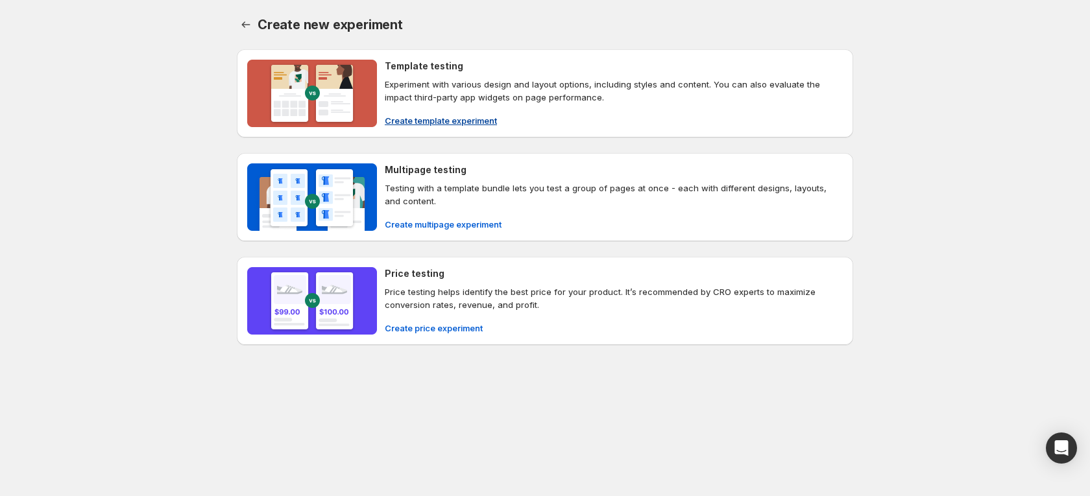
click at [435, 116] on span "Create template experiment" at bounding box center [441, 120] width 112 height 13
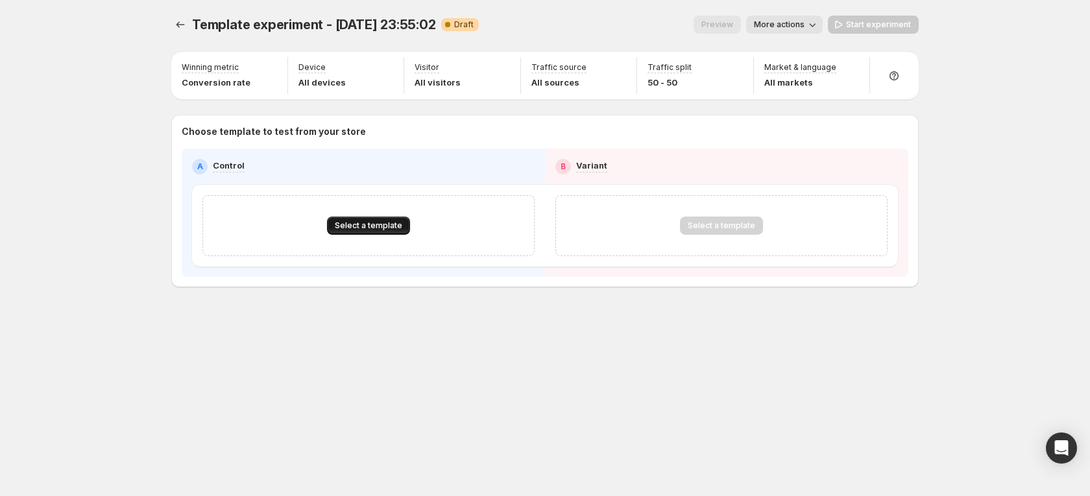
click at [357, 223] on span "Select a template" at bounding box center [368, 226] width 67 height 10
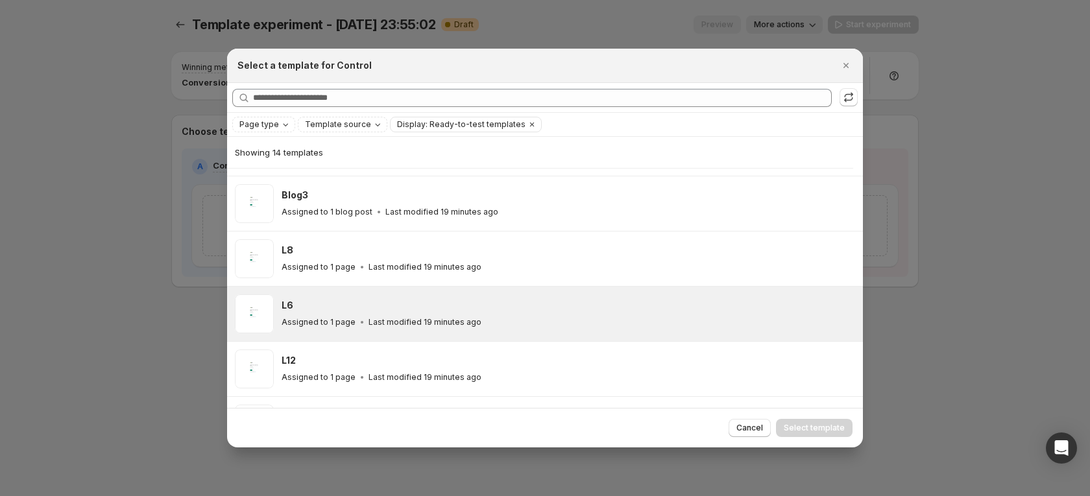
scroll to position [325, 0]
click at [356, 291] on div "L6 Assigned to 1 page Last modified 19 minutes ago" at bounding box center [545, 313] width 636 height 55
click at [800, 423] on span "Select template" at bounding box center [814, 428] width 61 height 10
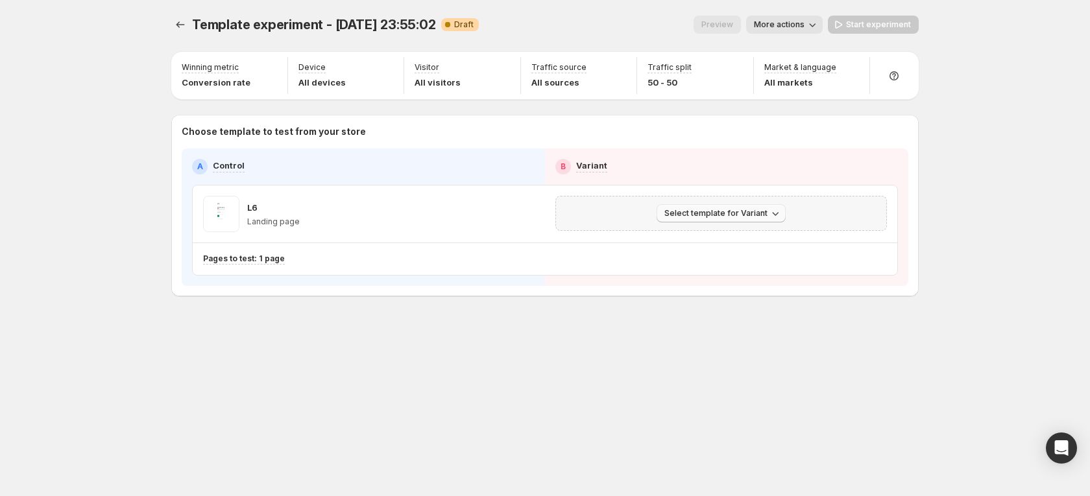
click at [769, 215] on icon "button" at bounding box center [775, 213] width 13 height 13
click at [700, 241] on span "Select an existing template" at bounding box center [712, 241] width 110 height 10
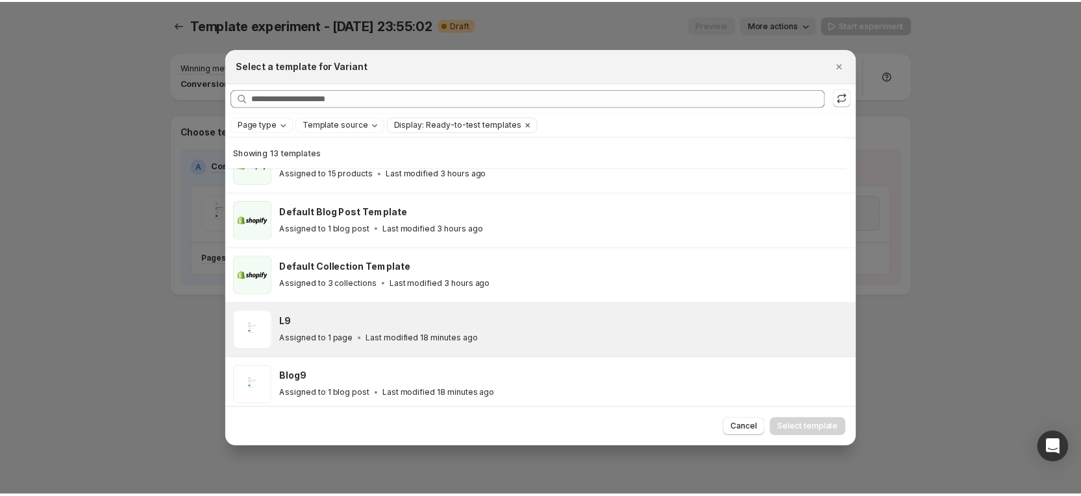
scroll to position [130, 0]
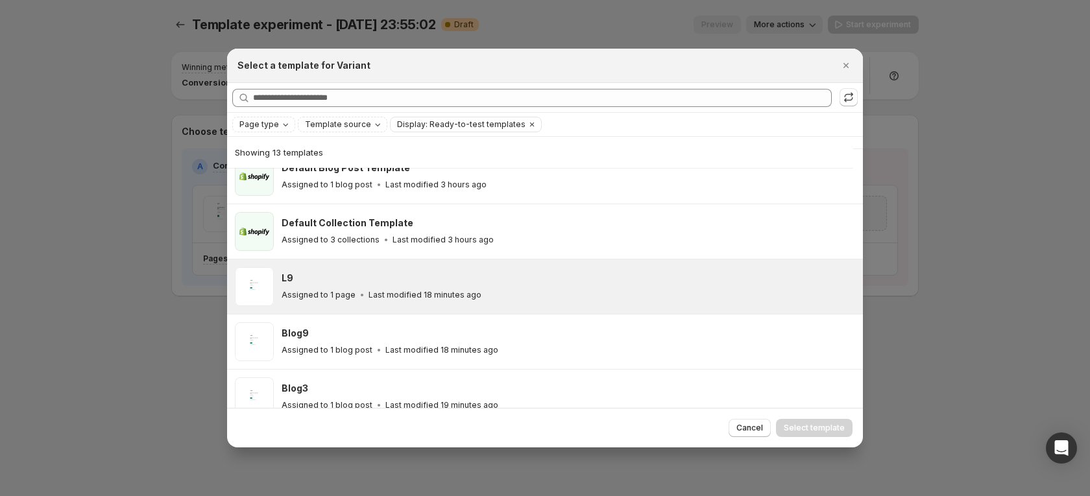
drag, startPoint x: 408, startPoint y: 279, endPoint x: 647, endPoint y: 330, distance: 244.3
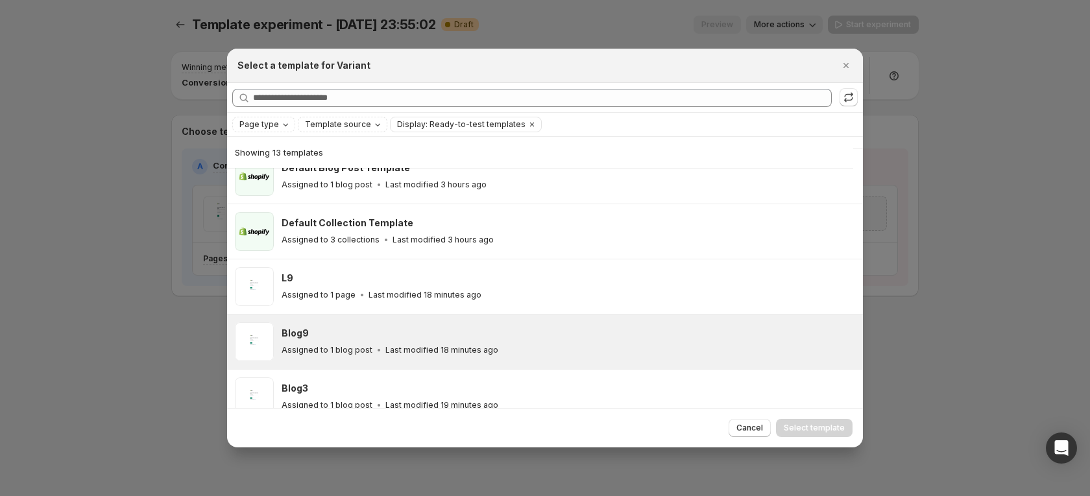
click at [406, 280] on div "L9" at bounding box center [567, 278] width 570 height 13
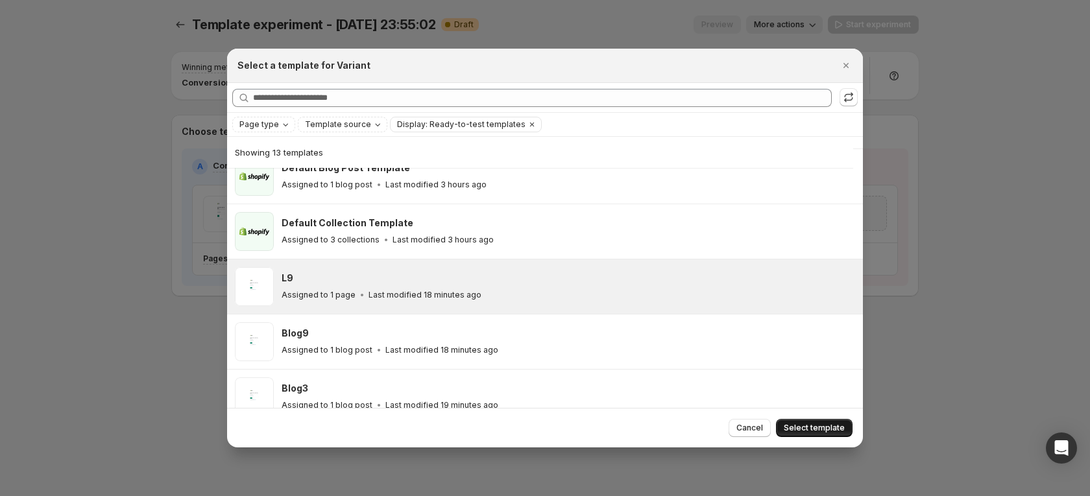
click at [824, 428] on span "Select template" at bounding box center [814, 428] width 61 height 10
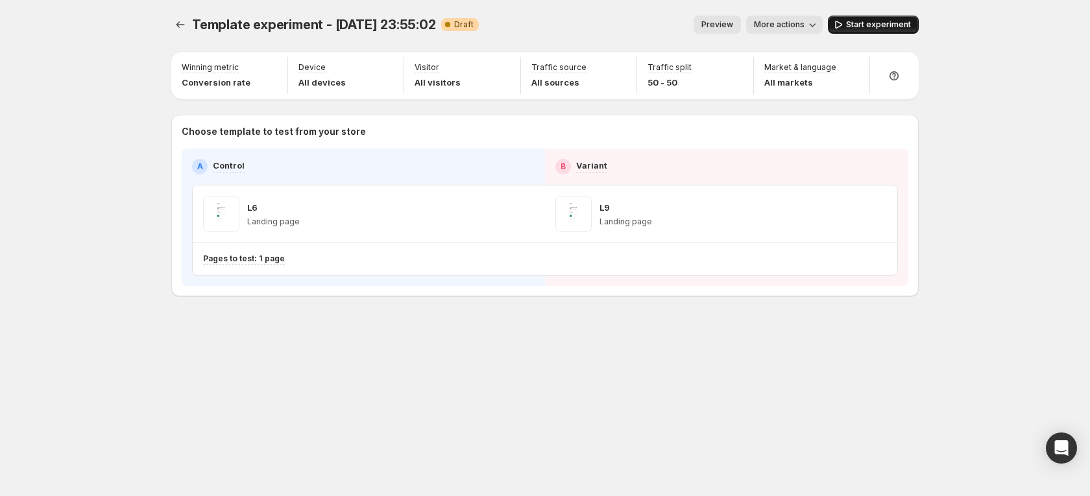
click at [879, 29] on span "Start experiment" at bounding box center [878, 24] width 65 height 10
click at [173, 19] on button "Experiments" at bounding box center [180, 25] width 18 height 18
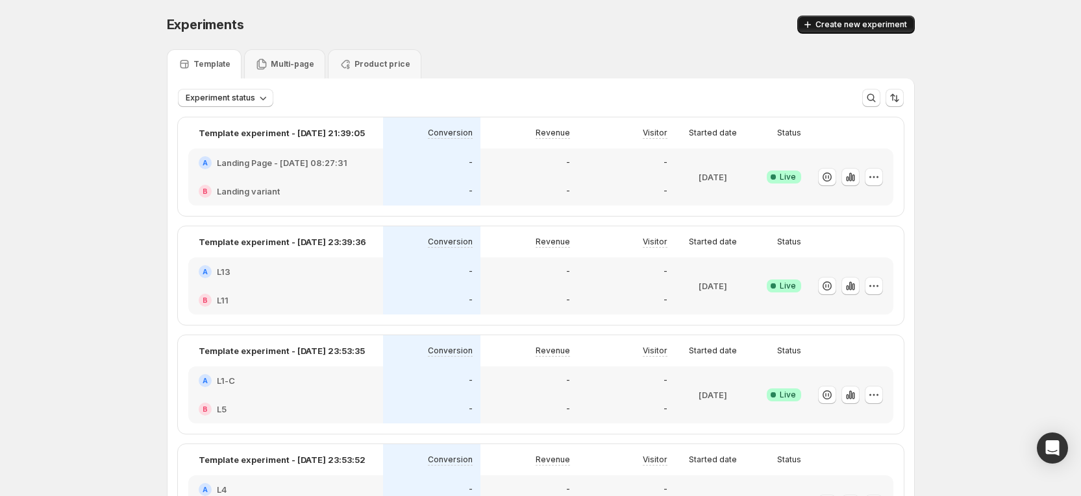
click at [857, 27] on span "Create new experiment" at bounding box center [861, 24] width 92 height 10
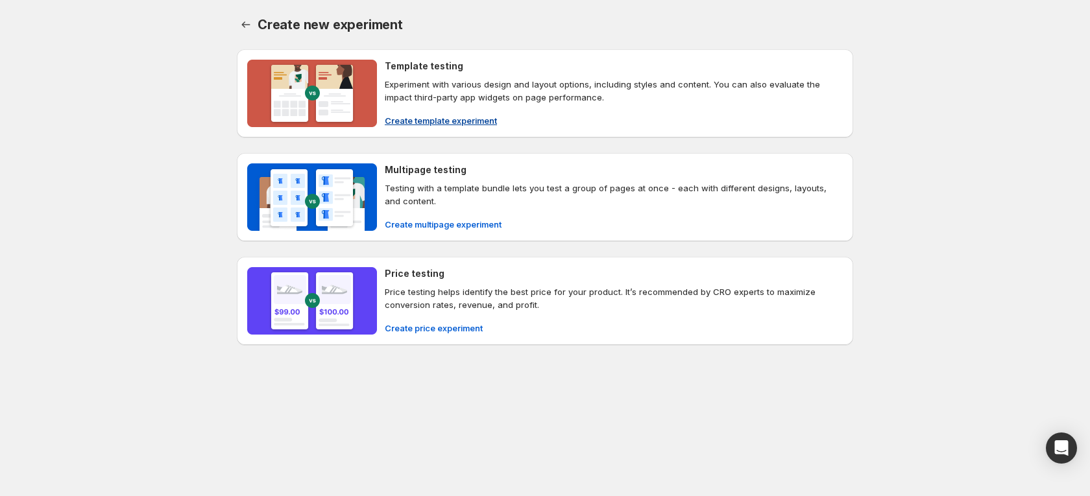
click at [443, 116] on span "Create template experiment" at bounding box center [441, 120] width 112 height 13
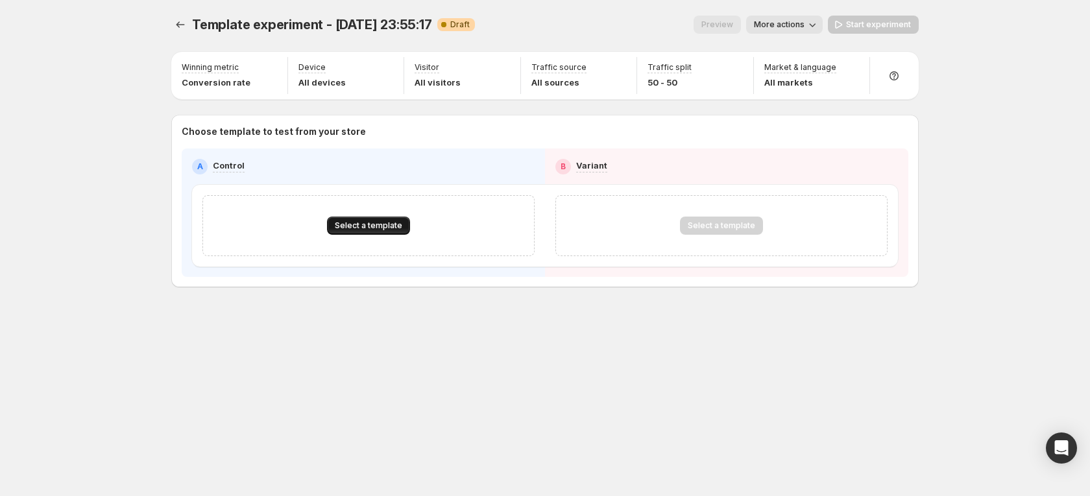
click at [389, 223] on span "Select a template" at bounding box center [368, 226] width 67 height 10
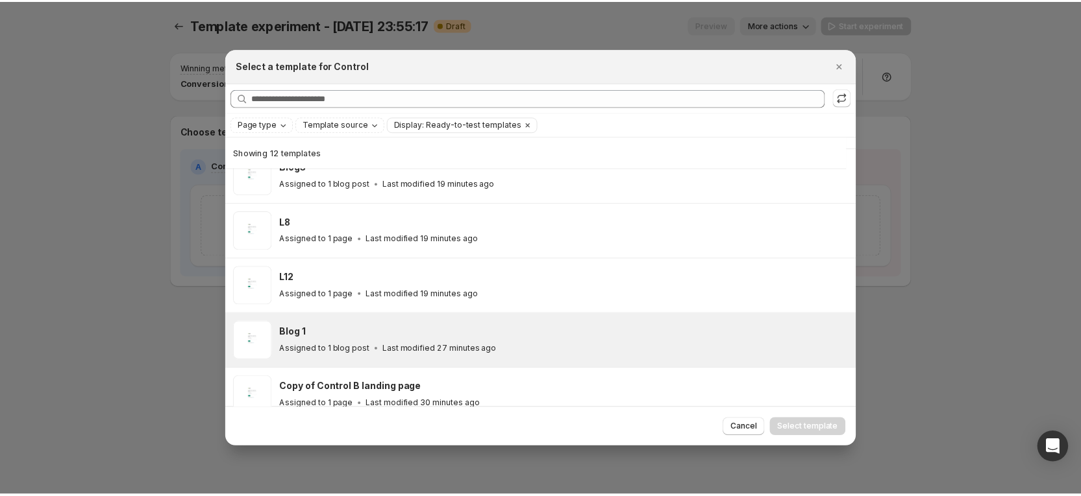
scroll to position [226, 0]
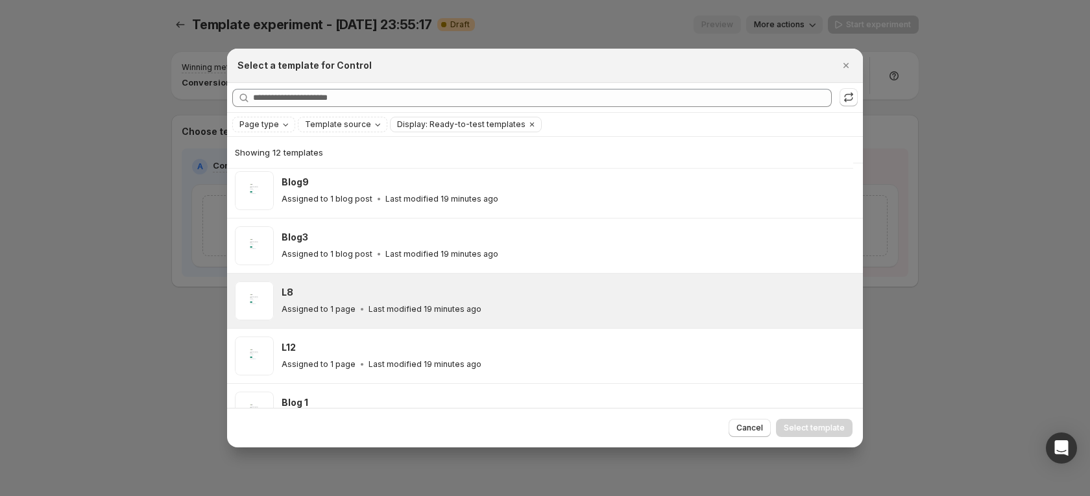
click at [394, 291] on div "L8" at bounding box center [567, 292] width 570 height 13
click at [814, 429] on span "Select template" at bounding box center [814, 428] width 61 height 10
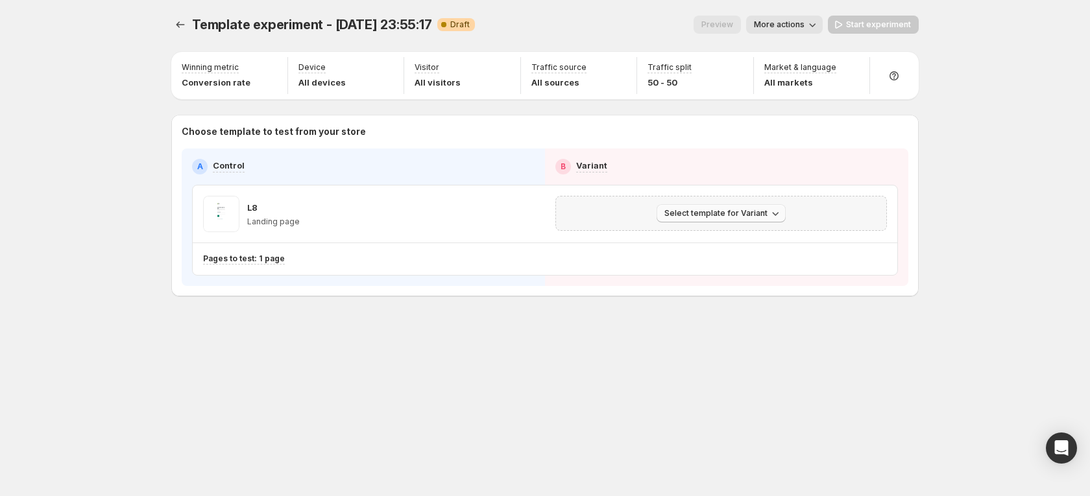
click at [739, 215] on span "Select template for Variant" at bounding box center [716, 213] width 103 height 10
click at [726, 252] on button "Create Variant based on Control" at bounding box center [724, 262] width 140 height 21
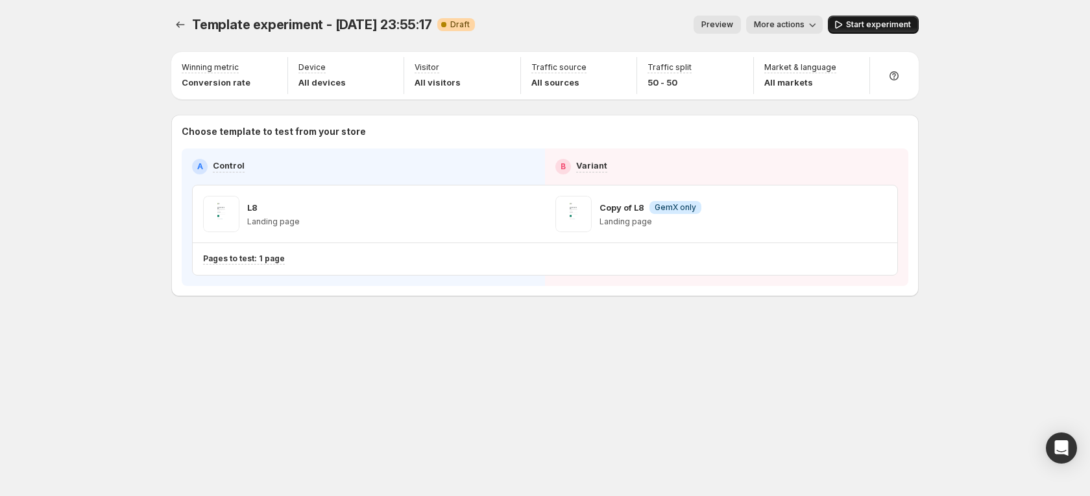
click at [870, 27] on span "Start experiment" at bounding box center [878, 24] width 65 height 10
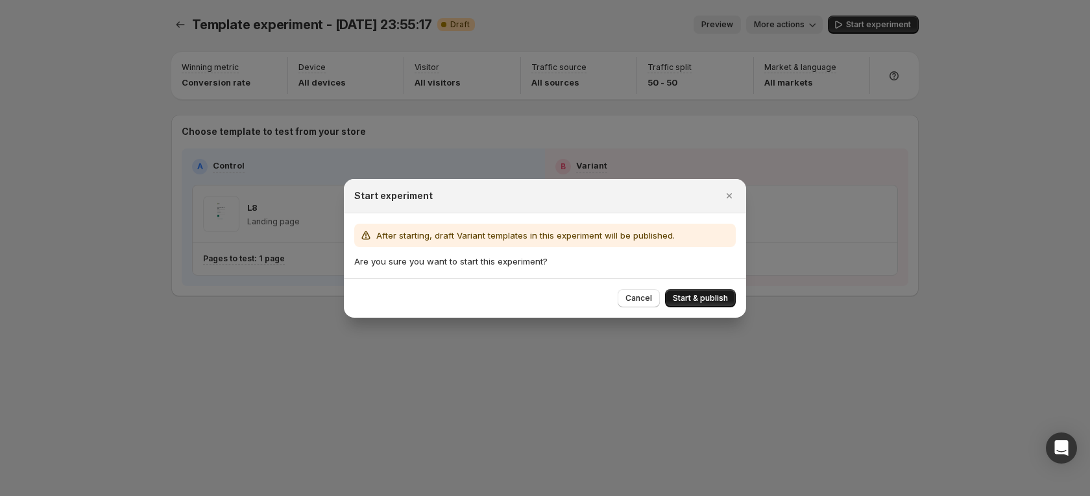
click at [702, 298] on span "Start & publish" at bounding box center [700, 298] width 55 height 10
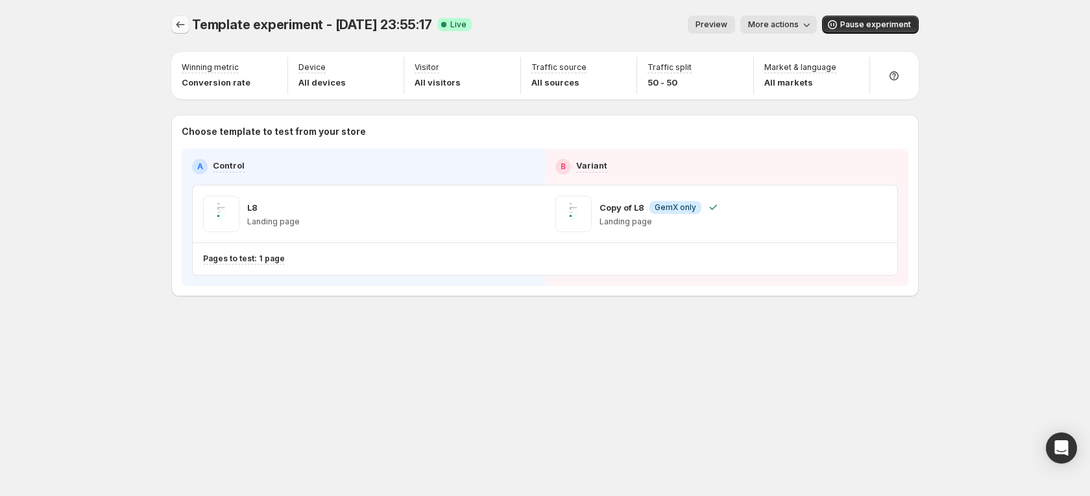
click at [174, 25] on icon "Experiments" at bounding box center [180, 24] width 13 height 13
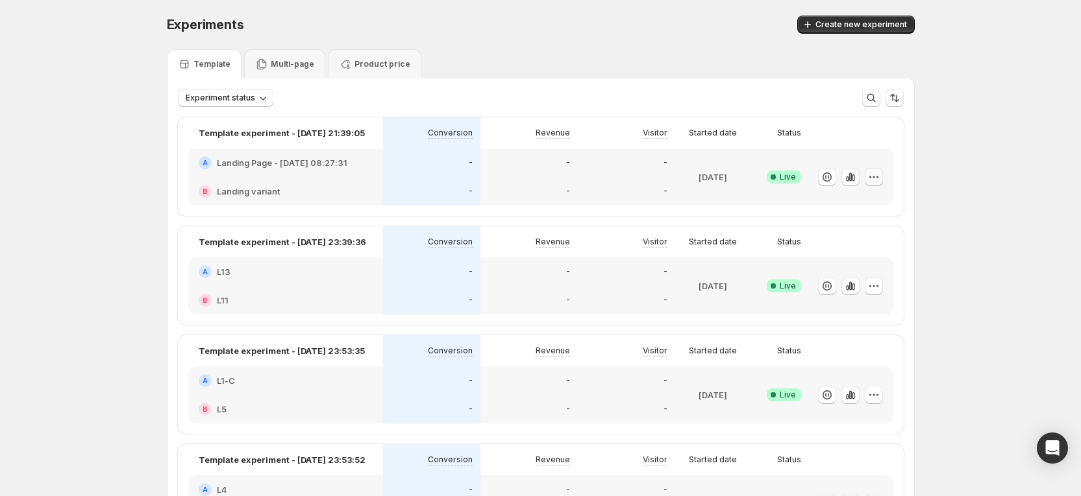
click at [880, 177] on icon "button" at bounding box center [873, 177] width 13 height 13
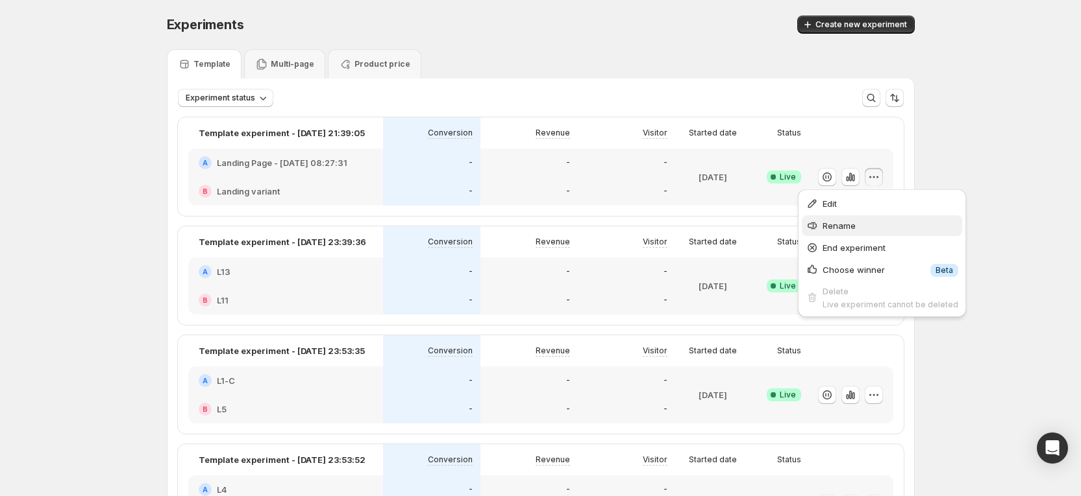
click at [859, 221] on span "Rename" at bounding box center [890, 225] width 136 height 13
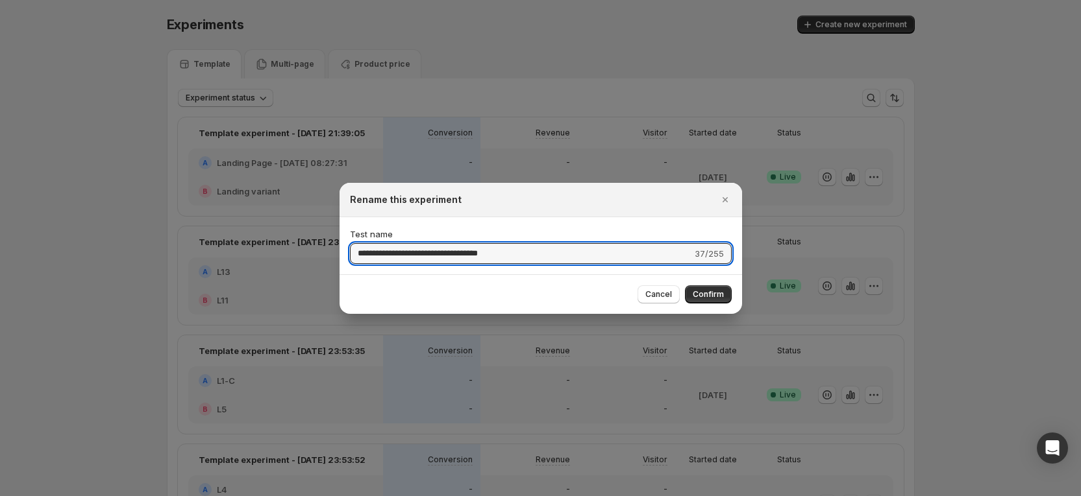
drag, startPoint x: 547, startPoint y: 251, endPoint x: 287, endPoint y: 221, distance: 262.0
type input "*"
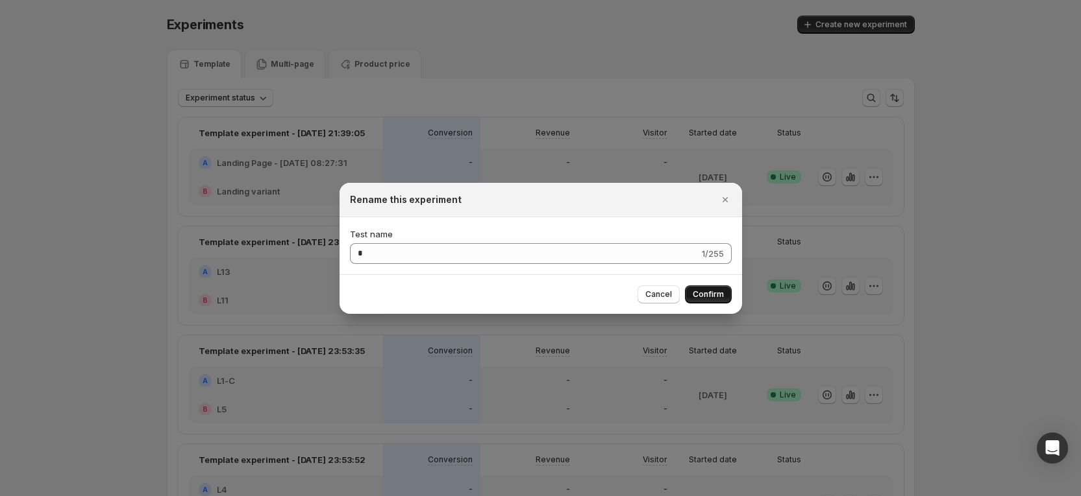
click at [720, 289] on span "Confirm" at bounding box center [707, 294] width 31 height 10
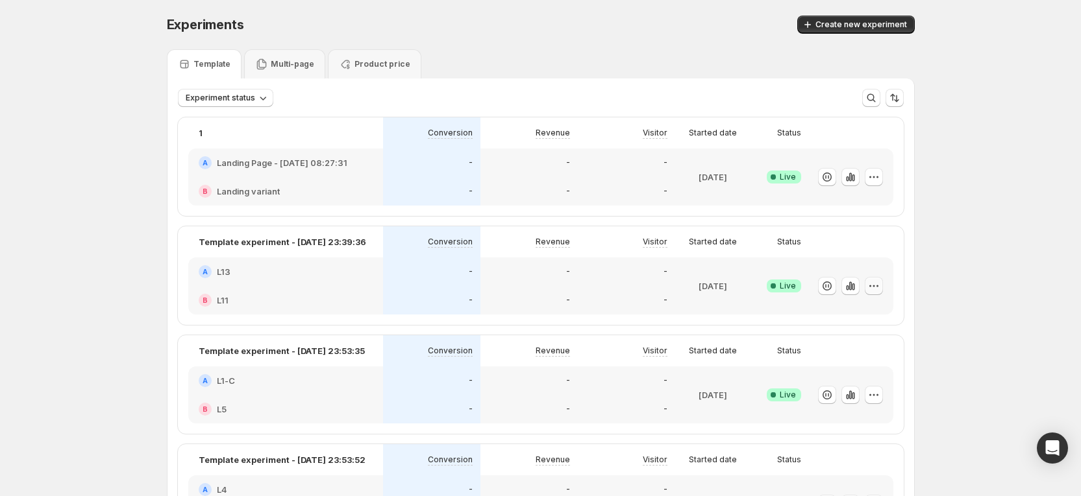
click at [880, 281] on icon "button" at bounding box center [873, 286] width 13 height 13
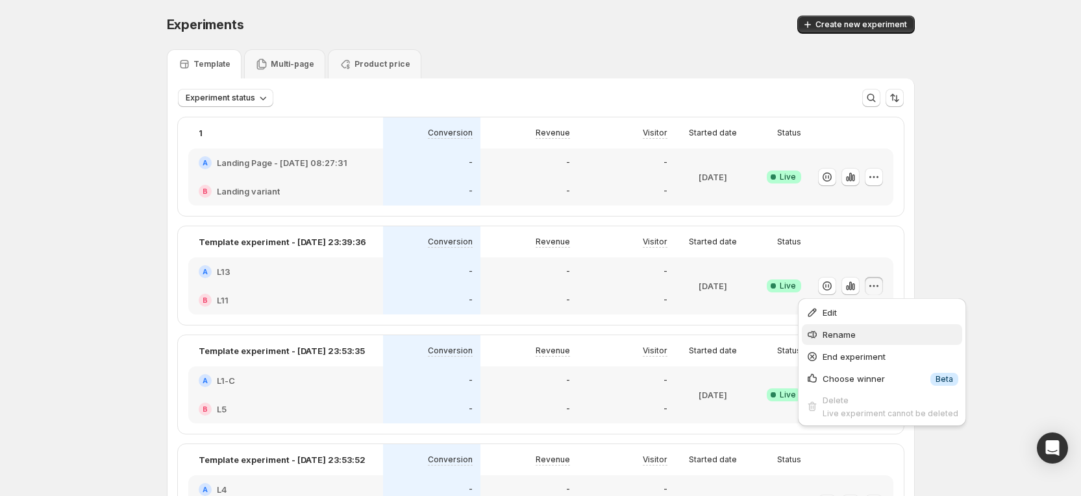
click at [837, 331] on span "Rename" at bounding box center [838, 335] width 33 height 10
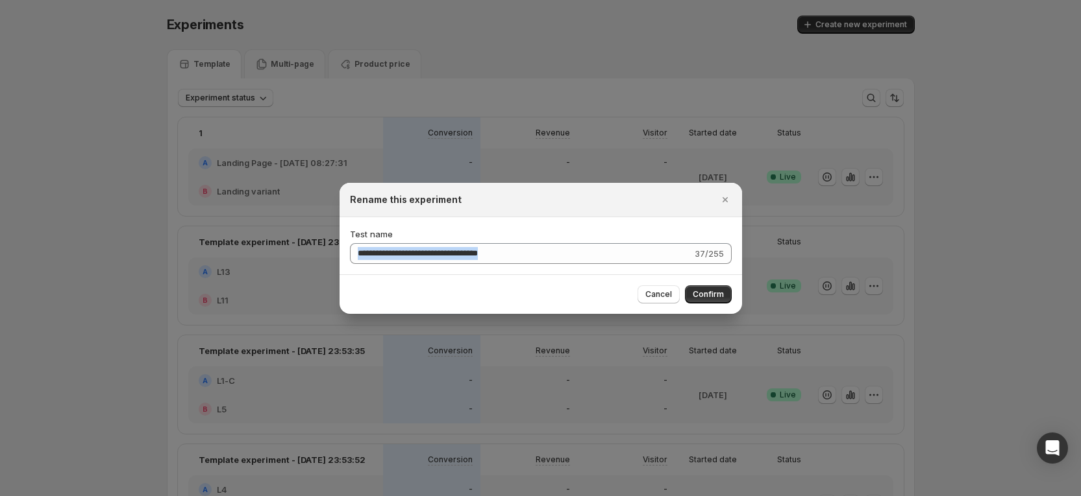
drag, startPoint x: 524, startPoint y: 265, endPoint x: 384, endPoint y: 241, distance: 141.6
click at [384, 241] on div "**********" at bounding box center [540, 245] width 402 height 57
click at [621, 255] on input "**********" at bounding box center [521, 253] width 342 height 21
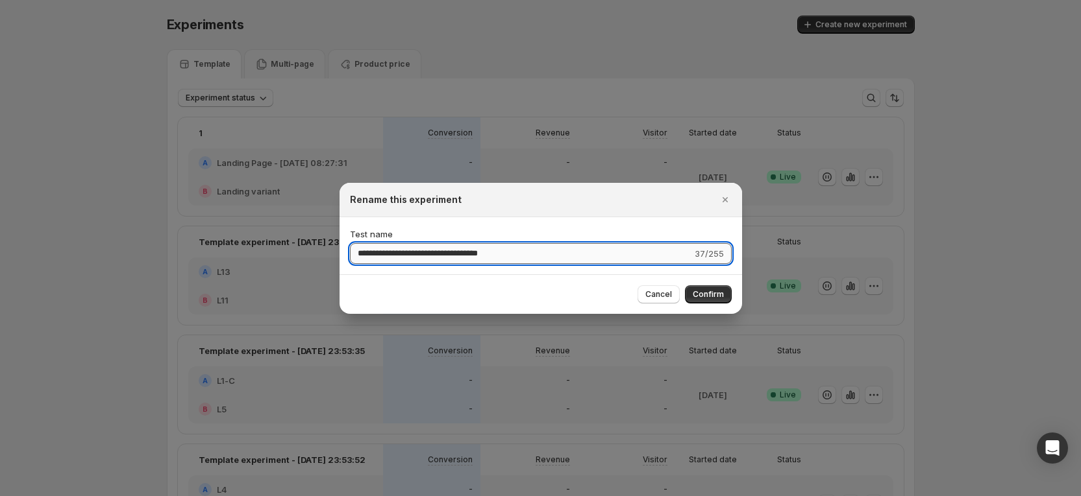
drag, startPoint x: 439, startPoint y: 249, endPoint x: 361, endPoint y: 246, distance: 78.6
click at [361, 246] on input "**********" at bounding box center [521, 253] width 342 height 21
type input "*"
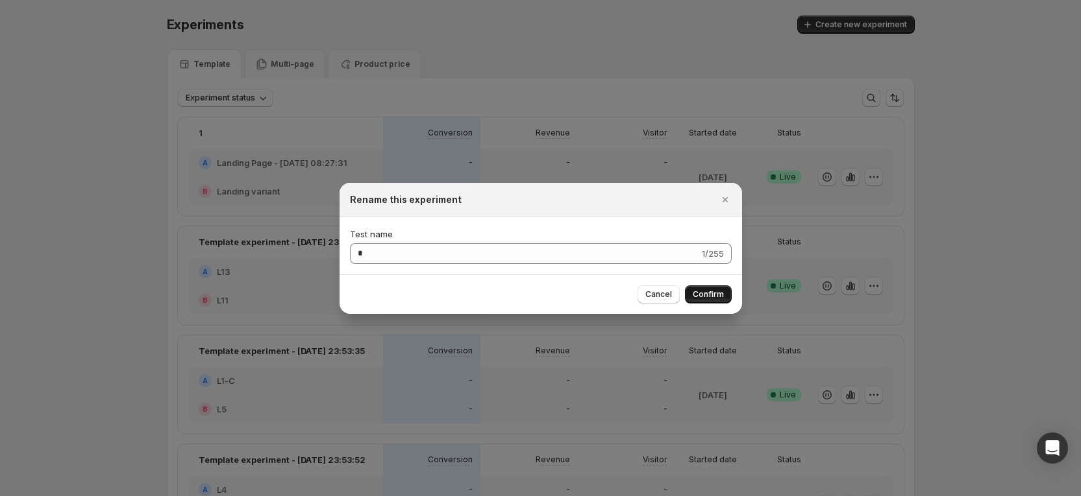
click at [711, 291] on span "Confirm" at bounding box center [707, 294] width 31 height 10
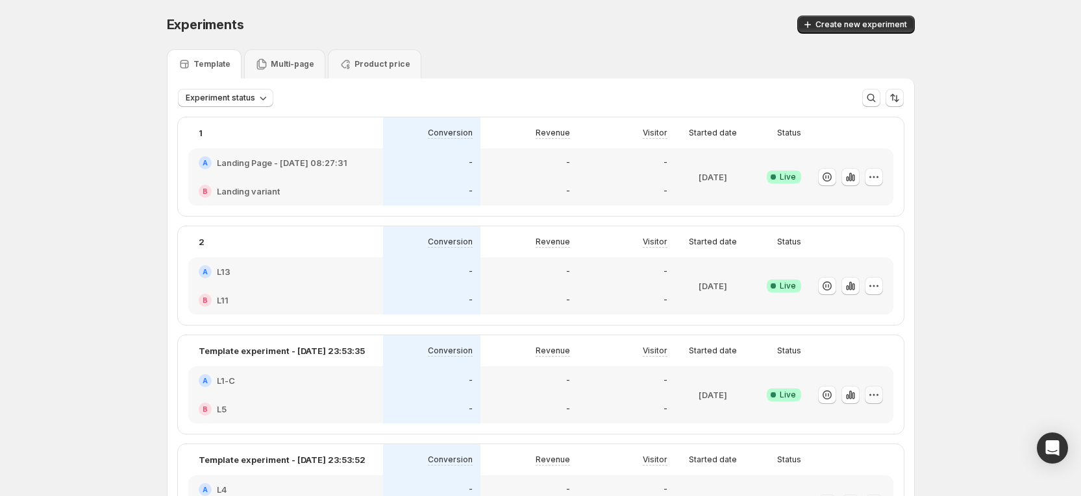
click at [872, 391] on icon "button" at bounding box center [873, 395] width 13 height 13
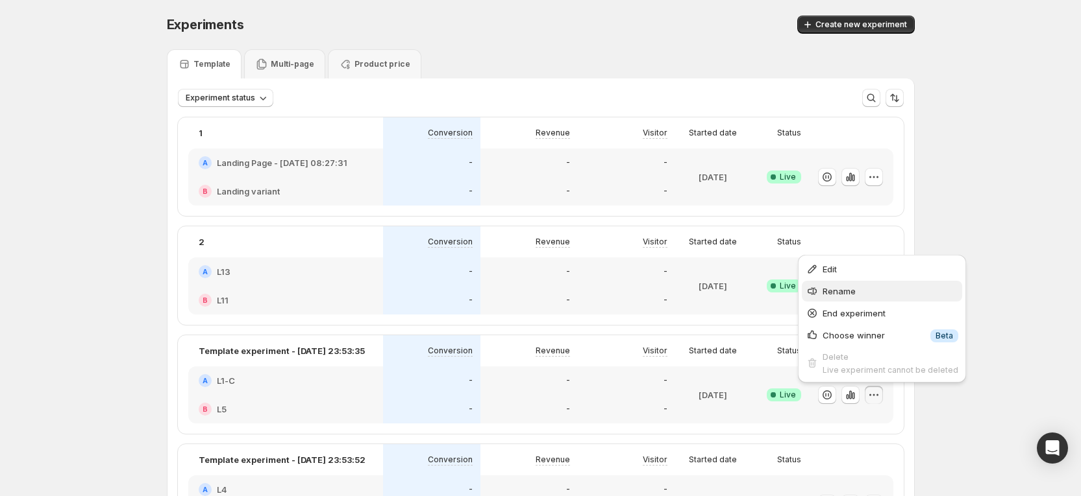
click at [849, 288] on span "Rename" at bounding box center [838, 291] width 33 height 10
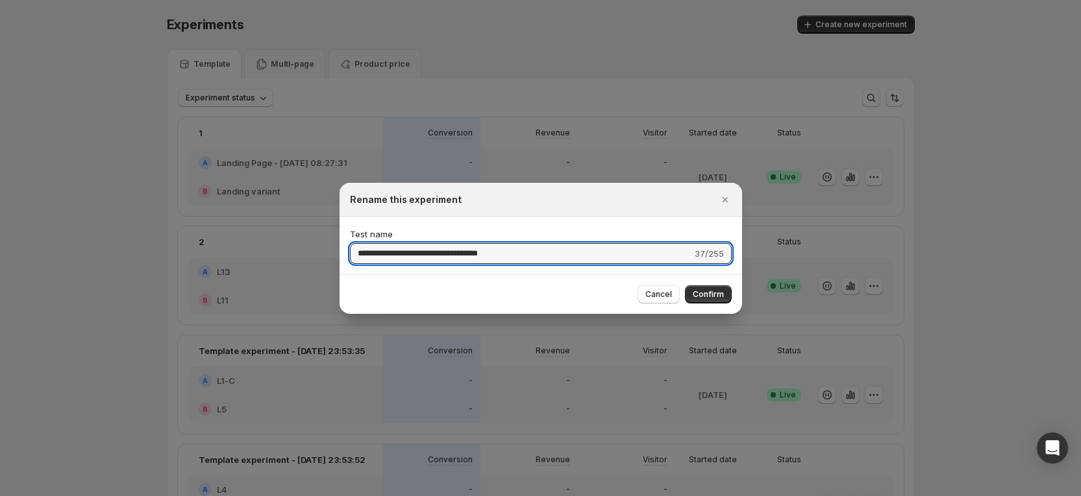
drag, startPoint x: 532, startPoint y: 254, endPoint x: 310, endPoint y: 230, distance: 222.6
type input "*"
click at [702, 291] on span "Confirm" at bounding box center [707, 294] width 31 height 10
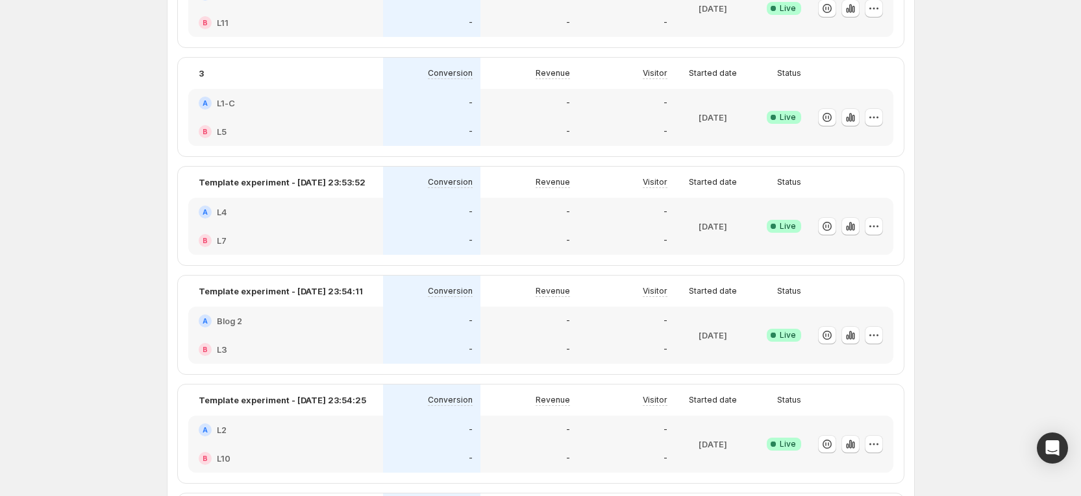
scroll to position [292, 0]
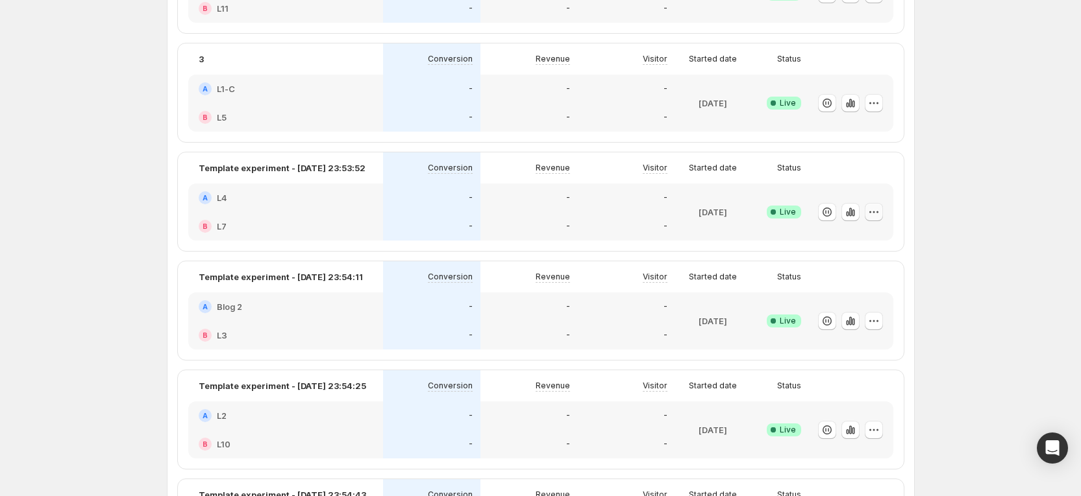
click at [876, 214] on icon "button" at bounding box center [873, 212] width 13 height 13
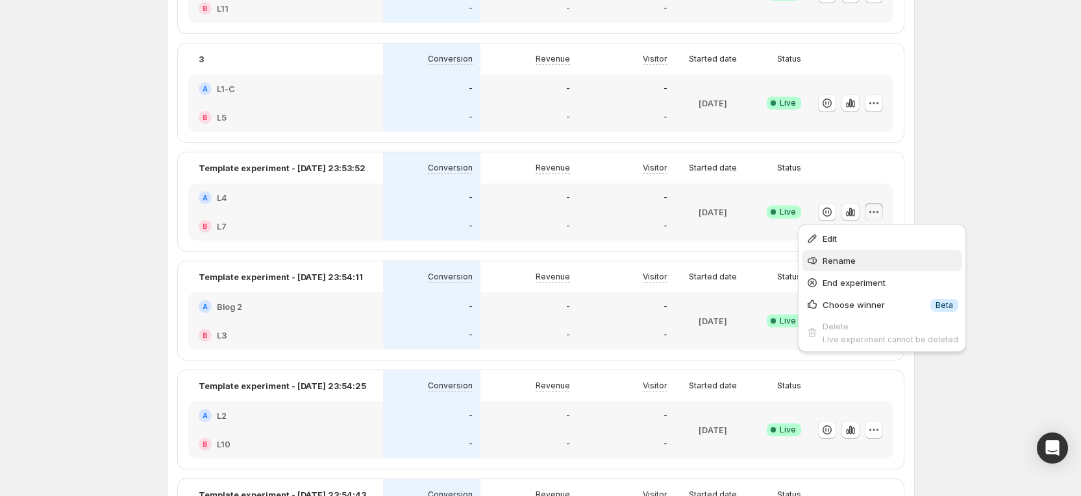
click at [848, 252] on button "Rename" at bounding box center [882, 261] width 160 height 21
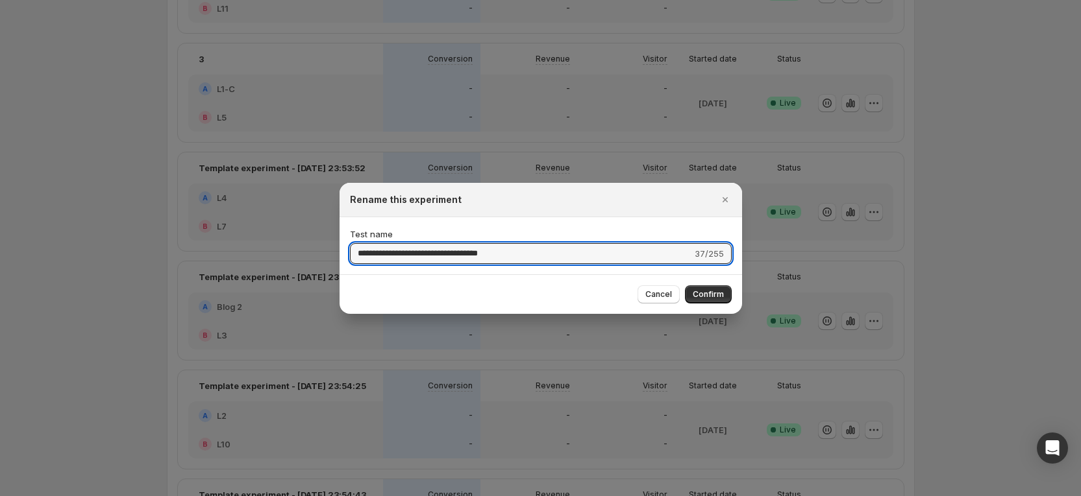
drag, startPoint x: 617, startPoint y: 263, endPoint x: 303, endPoint y: 234, distance: 314.8
type input "*"
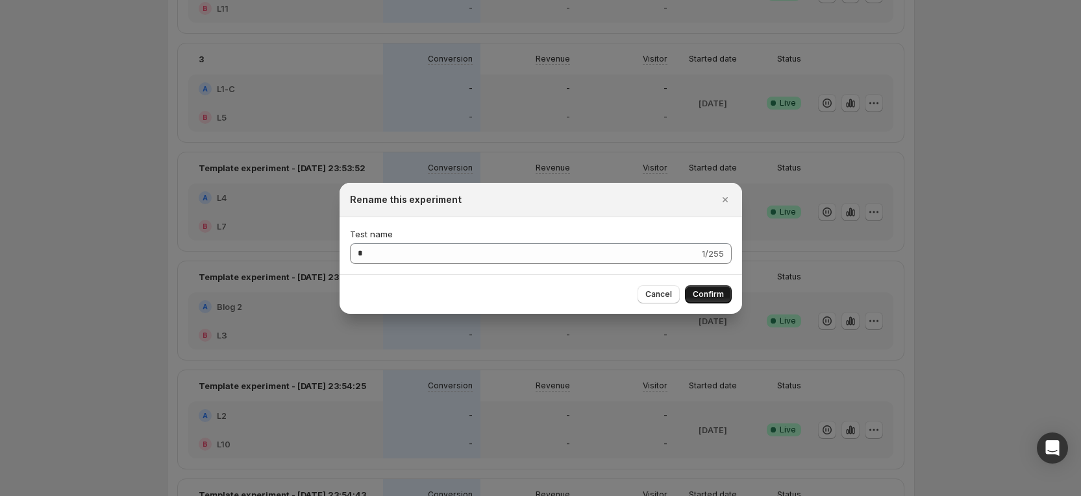
click at [704, 286] on button "Confirm" at bounding box center [708, 295] width 47 height 18
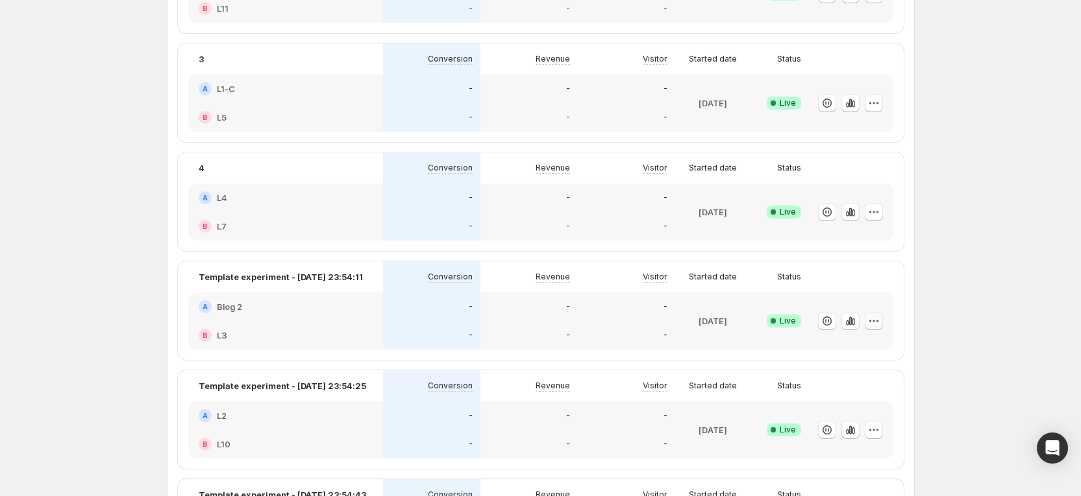
click at [876, 321] on icon "button" at bounding box center [873, 321] width 13 height 13
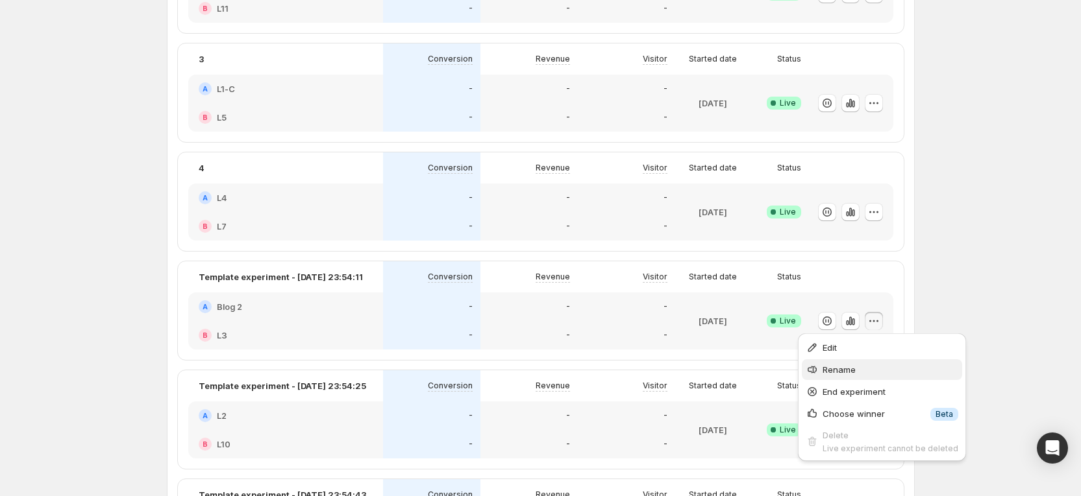
click at [844, 360] on button "Rename" at bounding box center [882, 370] width 160 height 21
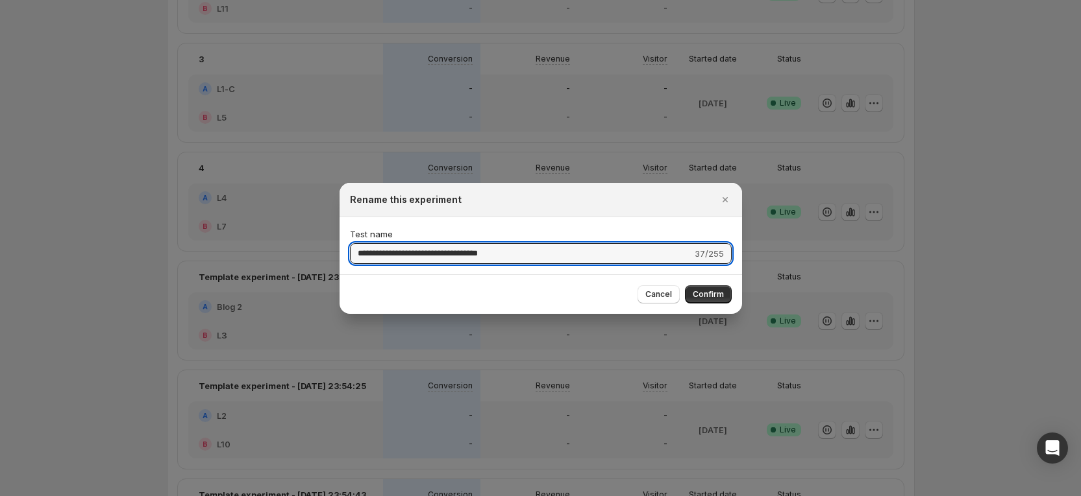
drag, startPoint x: 582, startPoint y: 251, endPoint x: 284, endPoint y: 230, distance: 299.3
type input "*"
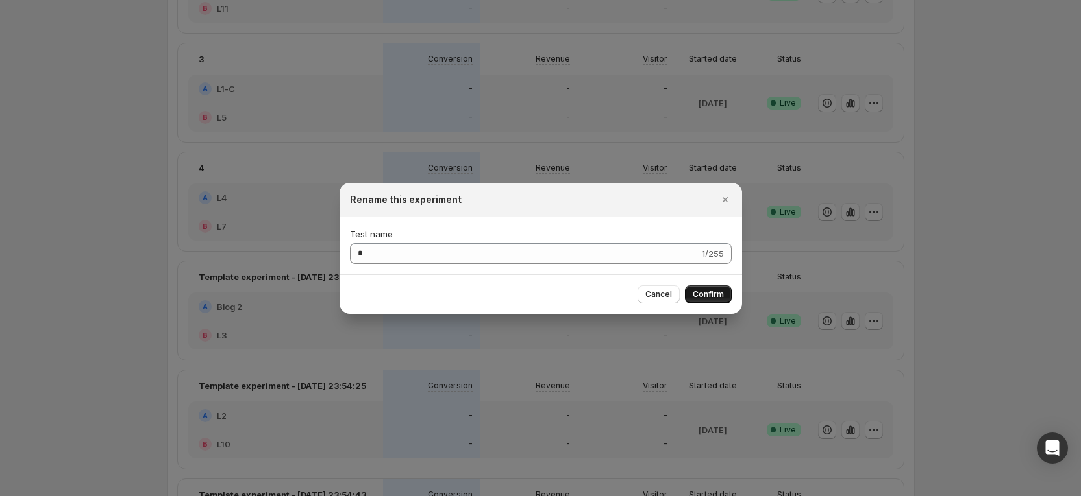
click at [711, 286] on button "Confirm" at bounding box center [708, 295] width 47 height 18
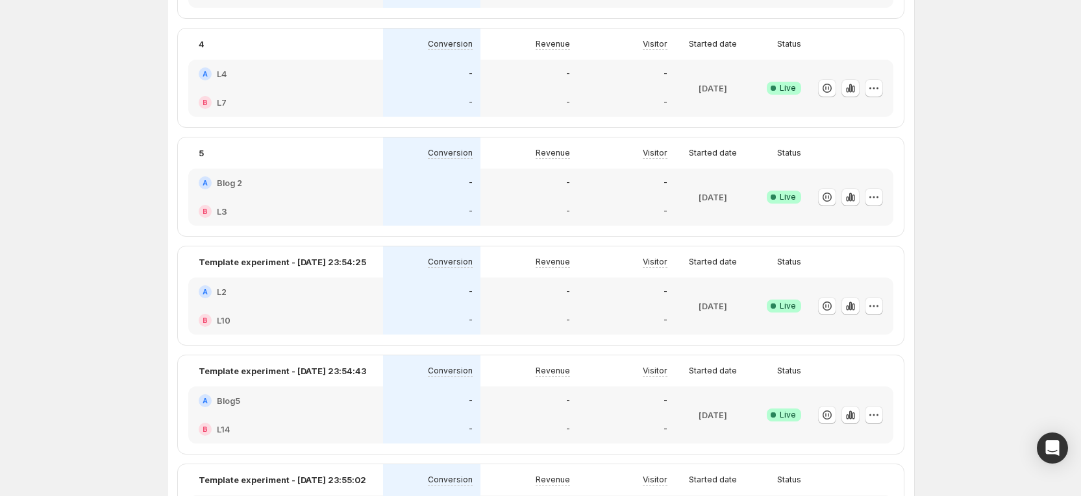
scroll to position [487, 0]
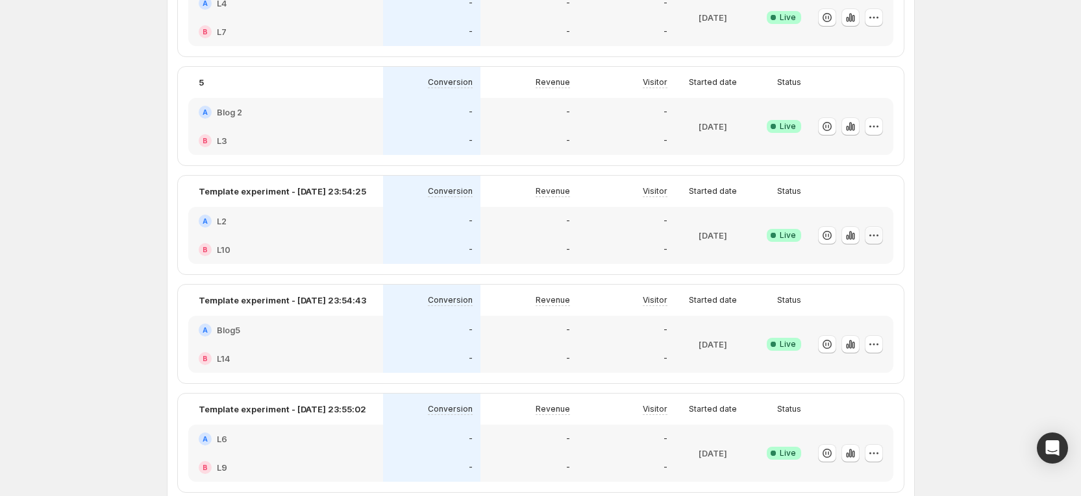
click at [878, 234] on icon "button" at bounding box center [873, 235] width 13 height 13
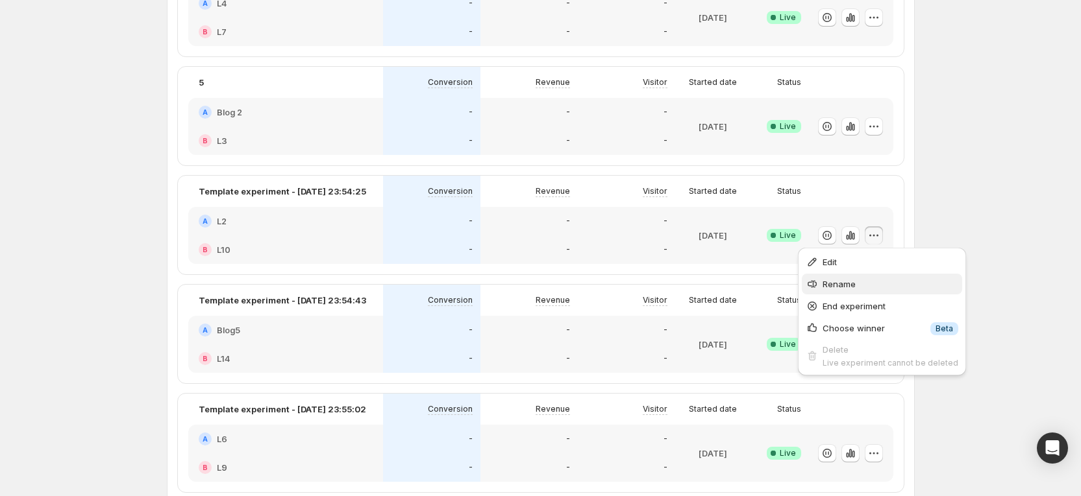
click at [853, 291] on button "Rename" at bounding box center [882, 284] width 160 height 21
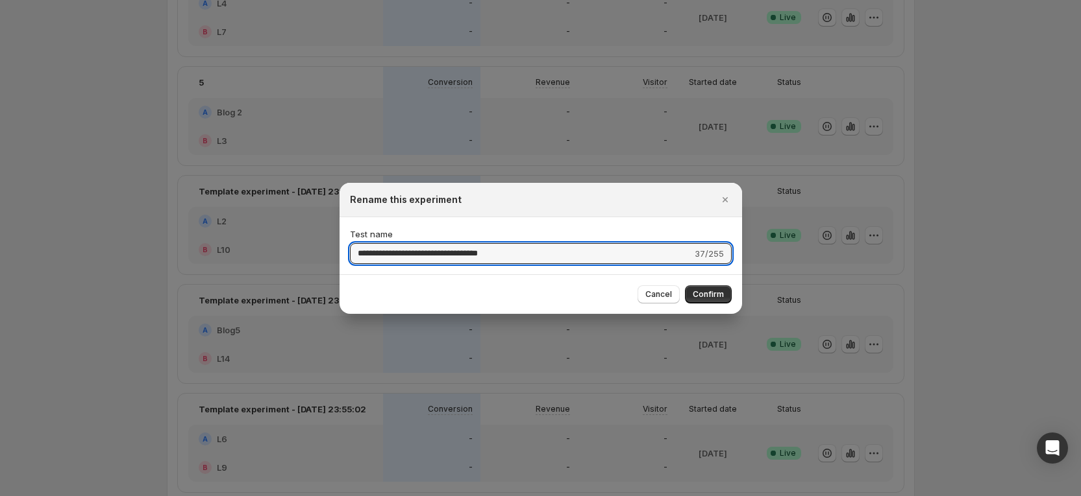
drag, startPoint x: 602, startPoint y: 255, endPoint x: 209, endPoint y: 215, distance: 395.3
type input "*"
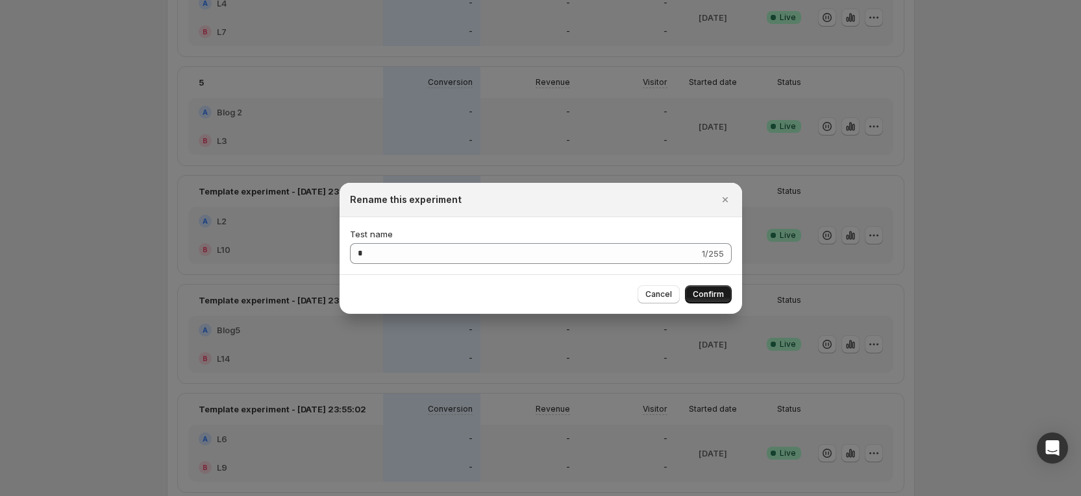
click at [702, 289] on button "Confirm" at bounding box center [708, 295] width 47 height 18
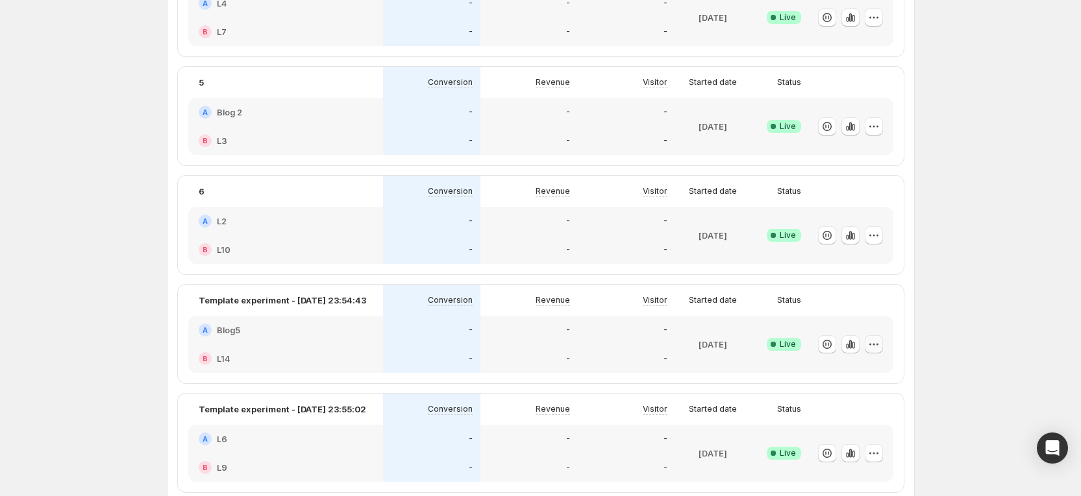
click at [880, 344] on icon "button" at bounding box center [873, 344] width 13 height 13
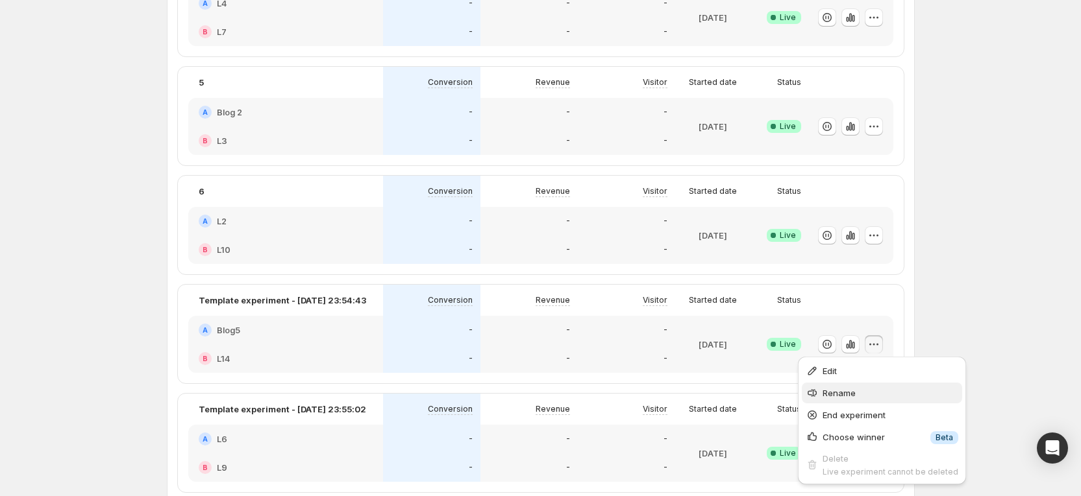
click at [845, 393] on span "Rename" at bounding box center [838, 393] width 33 height 10
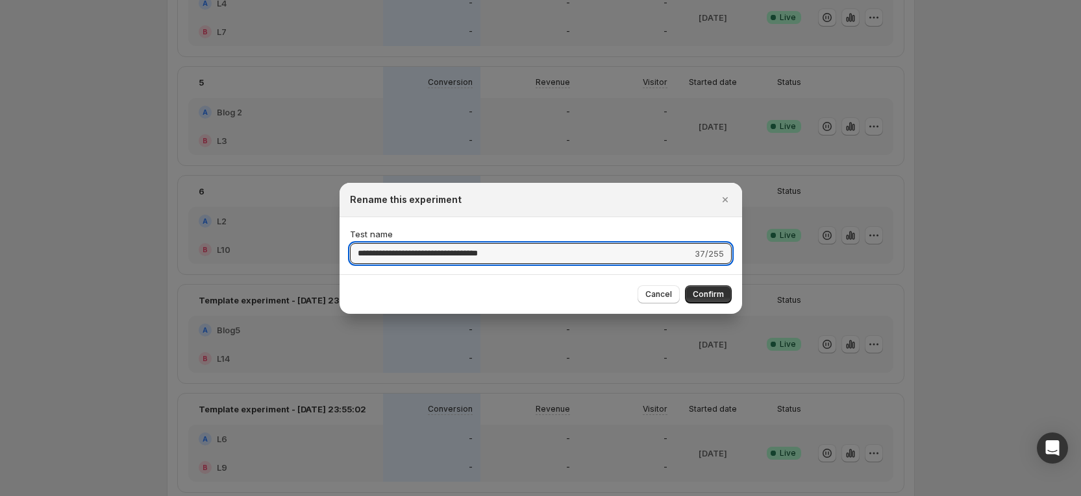
drag, startPoint x: 578, startPoint y: 252, endPoint x: 153, endPoint y: 184, distance: 429.9
type input "*"
click at [707, 295] on span "Confirm" at bounding box center [707, 294] width 31 height 10
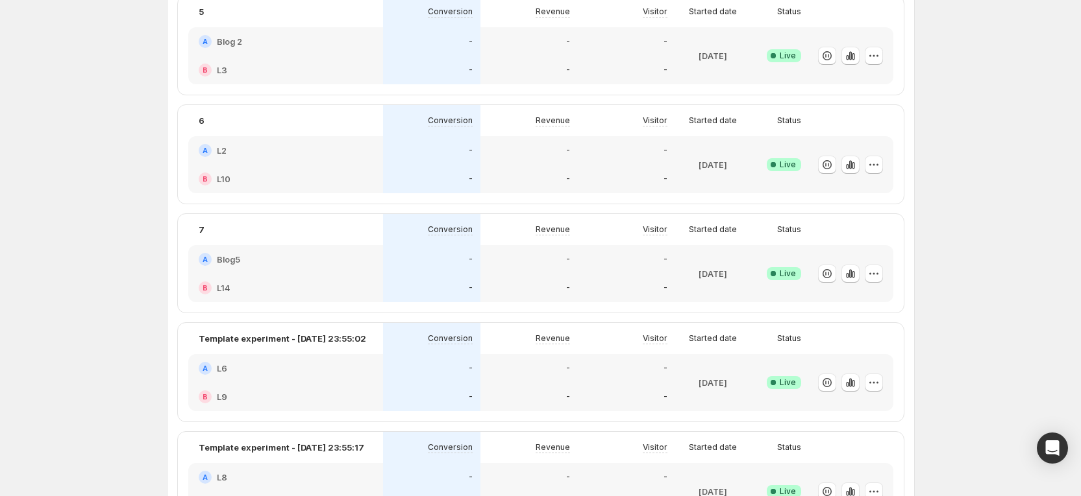
scroll to position [584, 0]
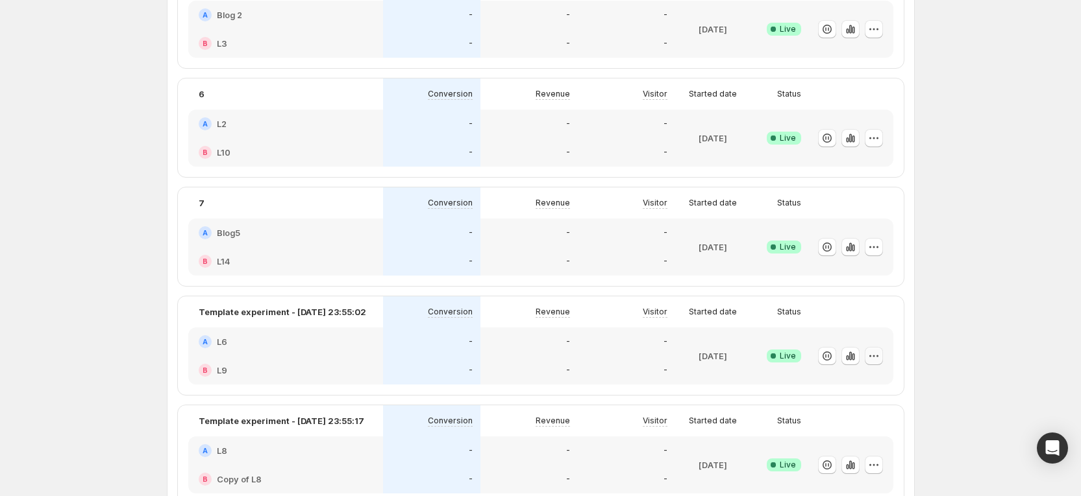
click at [876, 356] on icon "button" at bounding box center [873, 356] width 13 height 13
click at [864, 255] on span "Rename" at bounding box center [890, 252] width 136 height 13
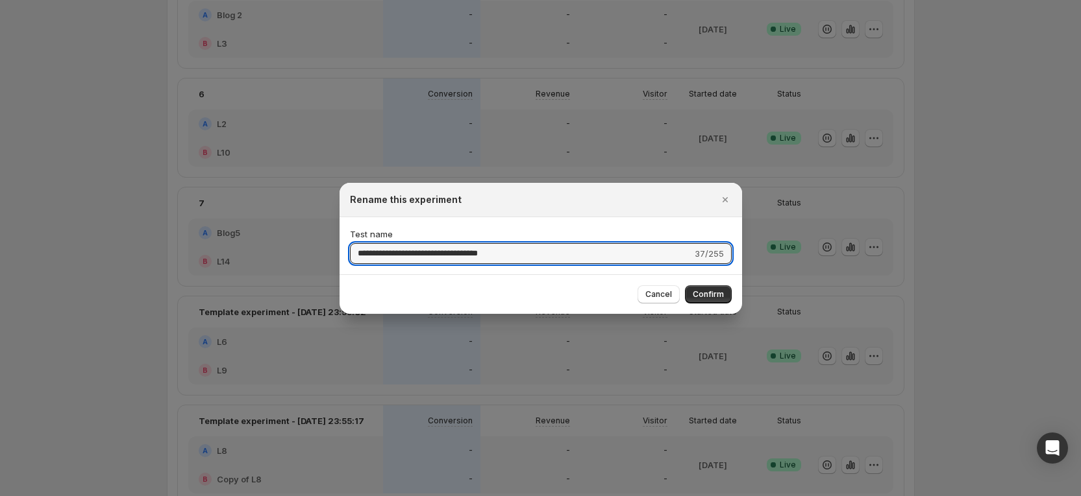
drag, startPoint x: 608, startPoint y: 249, endPoint x: 280, endPoint y: 206, distance: 331.2
type input "*"
click at [697, 293] on span "Confirm" at bounding box center [707, 294] width 31 height 10
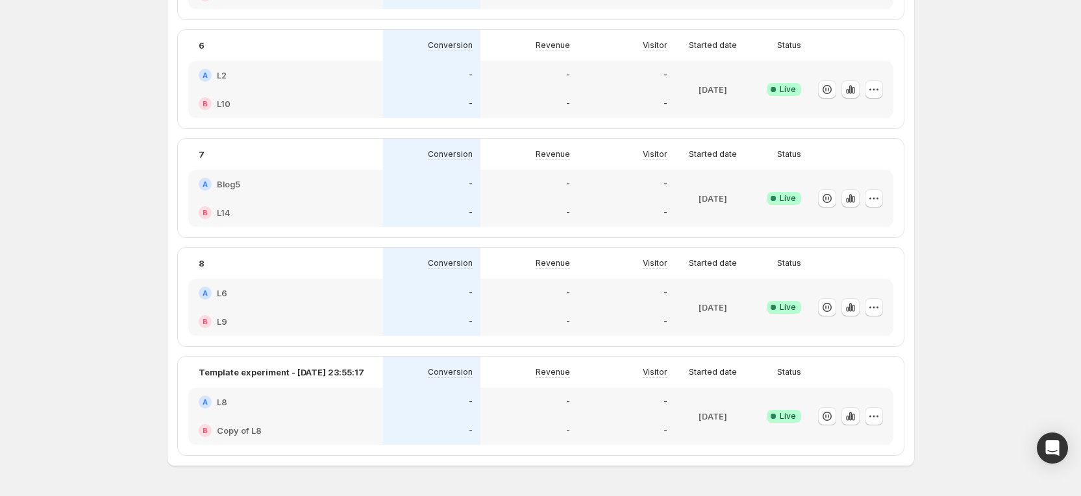
scroll to position [673, 0]
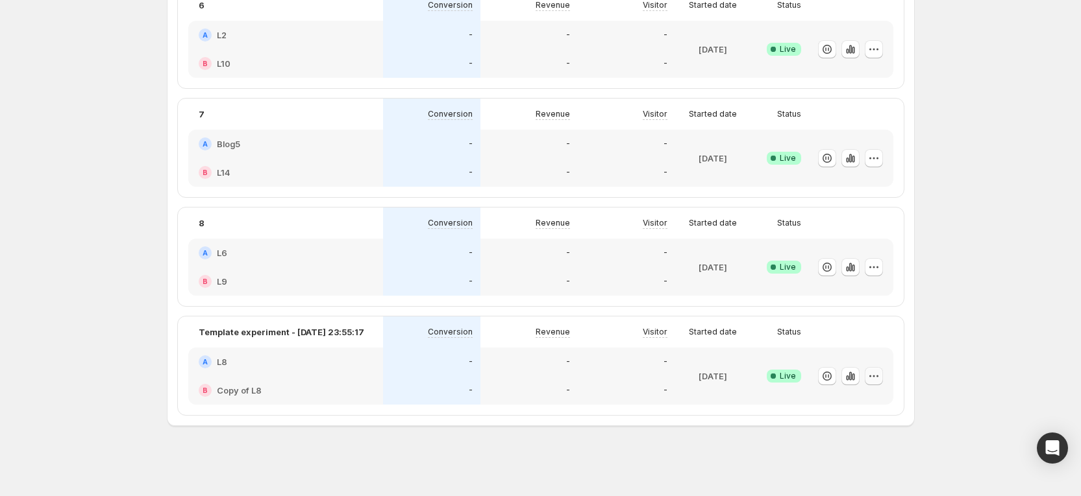
click at [874, 380] on icon "button" at bounding box center [873, 376] width 13 height 13
click at [859, 276] on span "Rename" at bounding box center [890, 272] width 136 height 13
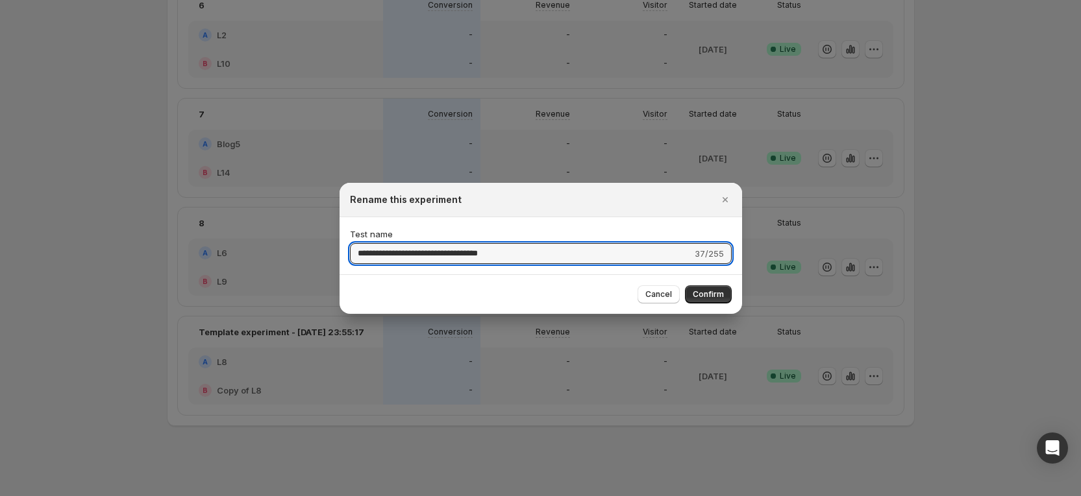
drag, startPoint x: 674, startPoint y: 254, endPoint x: 266, endPoint y: 222, distance: 409.5
click at [266, 496] on div "**********" at bounding box center [540, 496] width 1081 height 0
type input "*"
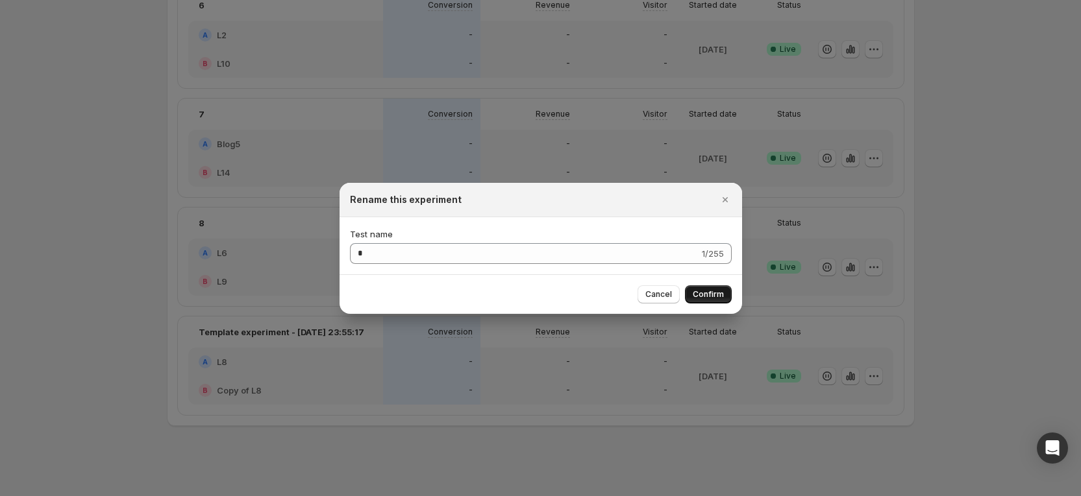
click at [716, 296] on span "Confirm" at bounding box center [707, 294] width 31 height 10
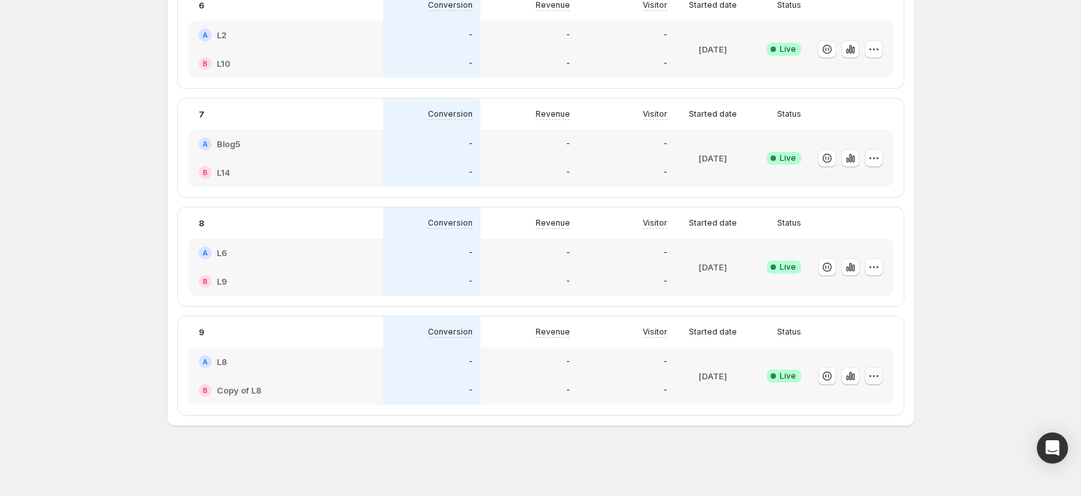
click at [879, 374] on icon "button" at bounding box center [873, 376] width 13 height 13
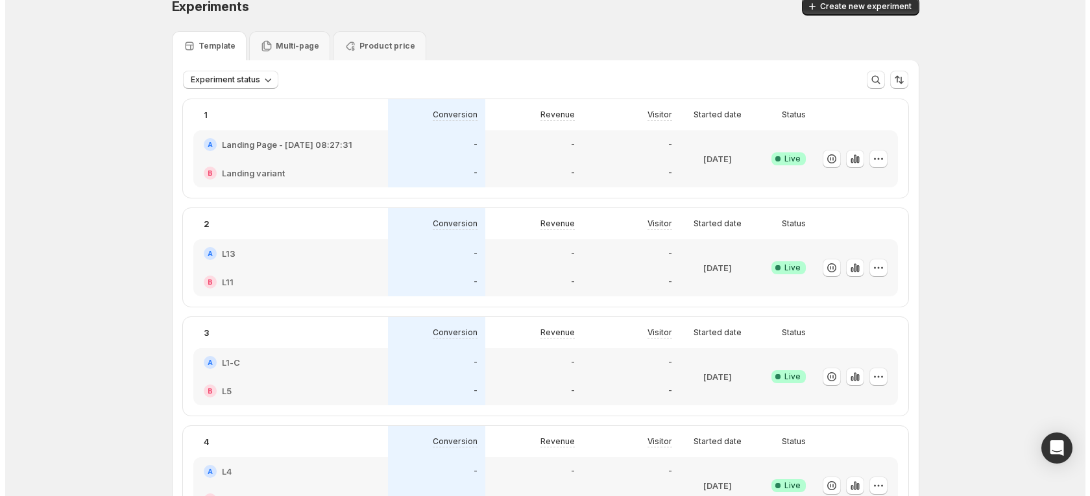
scroll to position [0, 0]
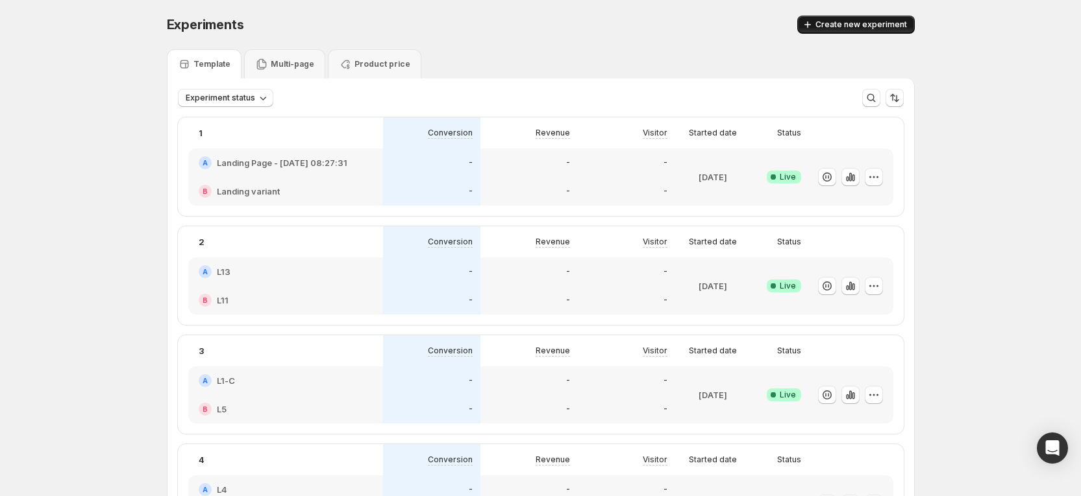
click at [853, 25] on span "Create new experiment" at bounding box center [861, 24] width 92 height 10
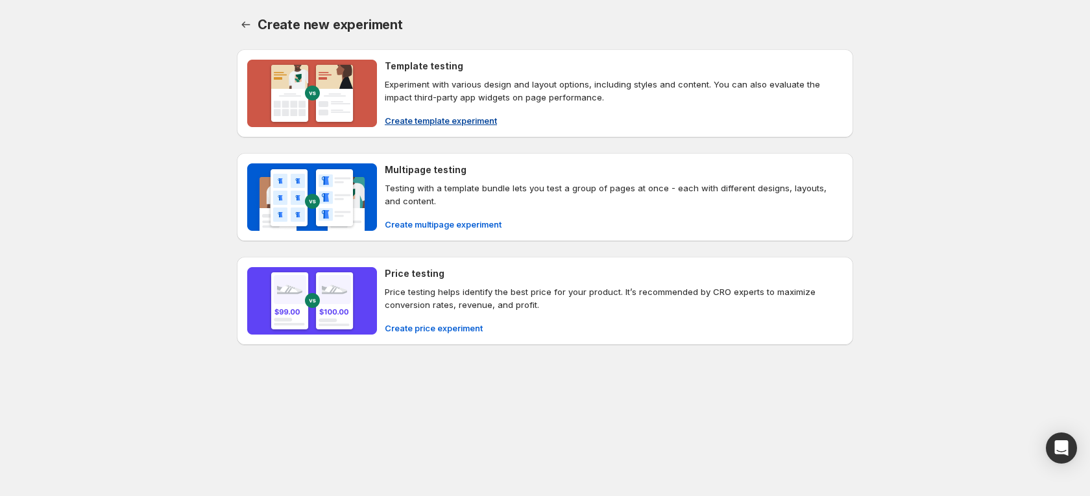
click at [450, 123] on span "Create template experiment" at bounding box center [441, 120] width 112 height 13
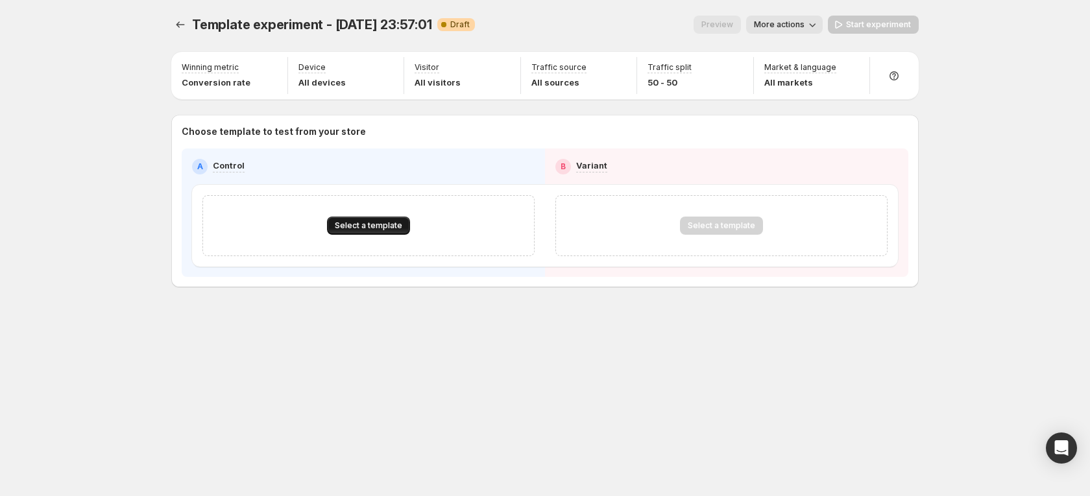
click at [393, 223] on span "Select a template" at bounding box center [368, 226] width 67 height 10
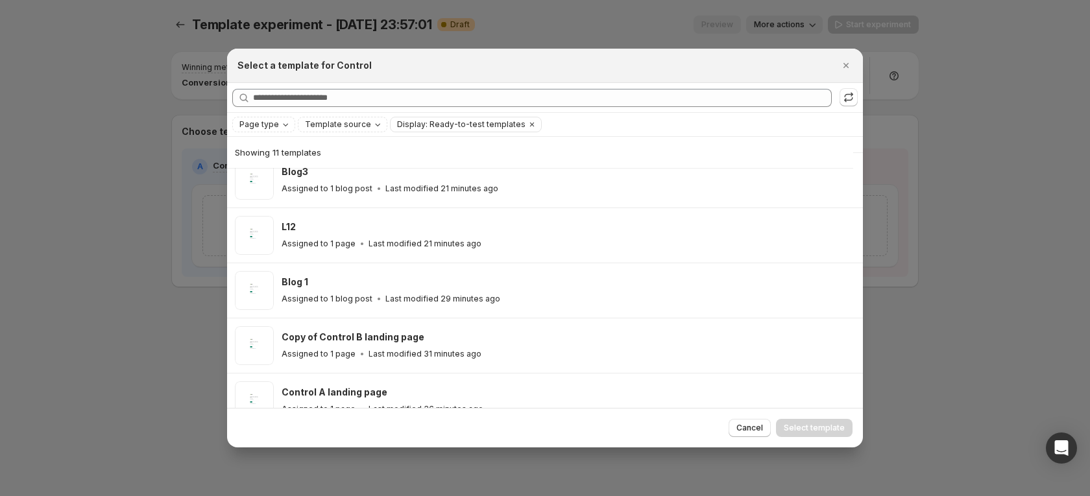
scroll to position [323, 0]
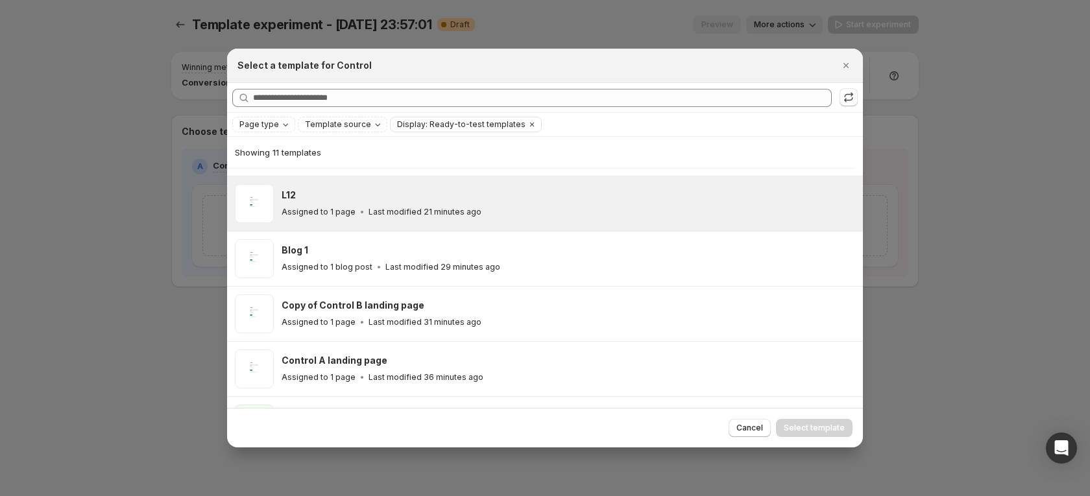
click at [387, 215] on p "Last modified 21 minutes ago" at bounding box center [425, 212] width 113 height 10
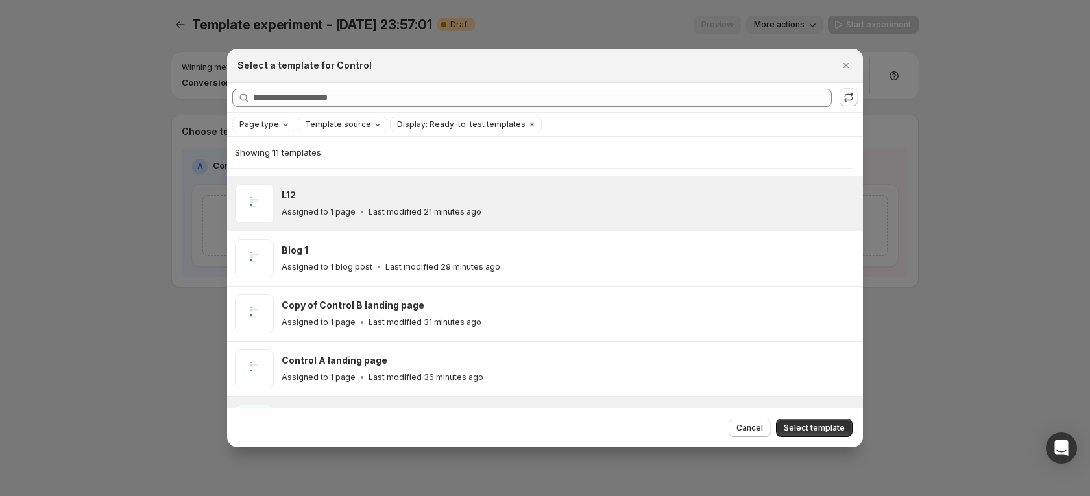
drag, startPoint x: 790, startPoint y: 424, endPoint x: 778, endPoint y: 407, distance: 20.5
click at [789, 426] on span "Select template" at bounding box center [814, 428] width 61 height 10
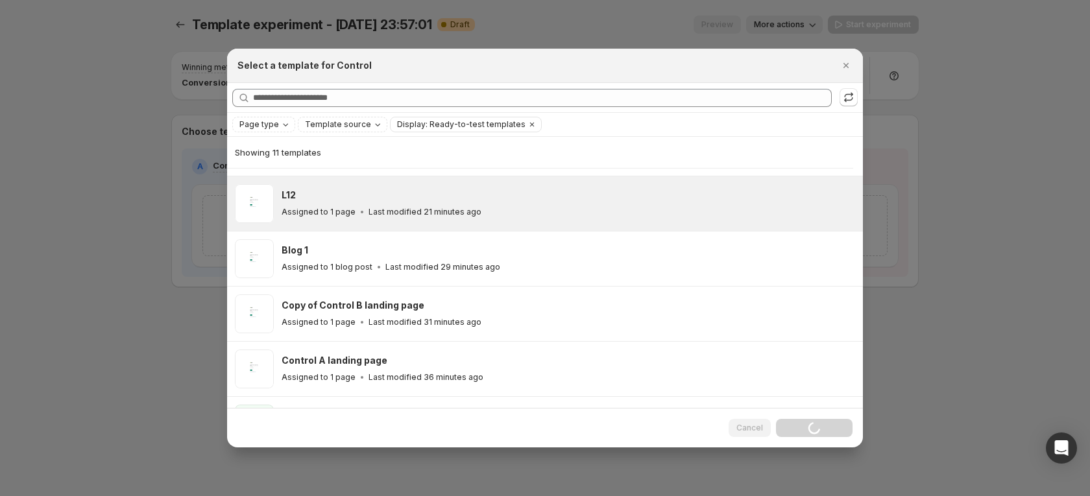
scroll to position [312, 0]
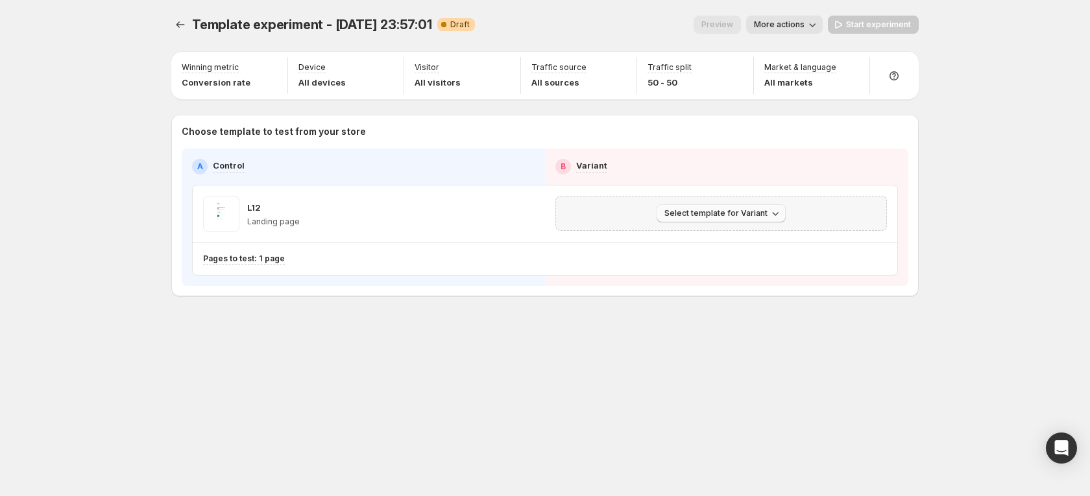
click at [781, 207] on button "Select template for Variant" at bounding box center [721, 213] width 129 height 18
click at [732, 240] on span "Select an existing template" at bounding box center [712, 241] width 110 height 10
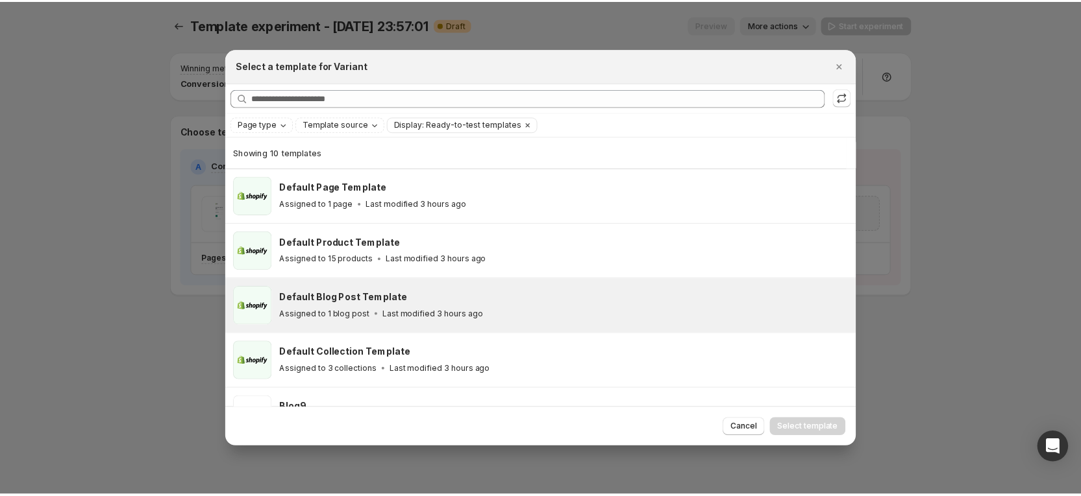
scroll to position [32, 0]
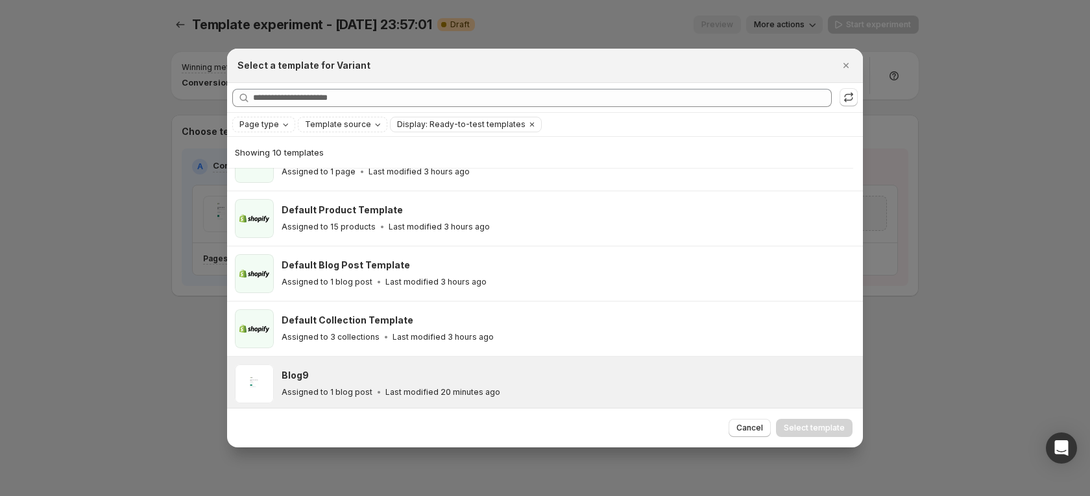
click at [472, 363] on div "Blog9 Assigned to 1 blog post Last modified 20 minutes ago" at bounding box center [545, 384] width 636 height 55
click at [814, 423] on span "Select template" at bounding box center [814, 428] width 61 height 10
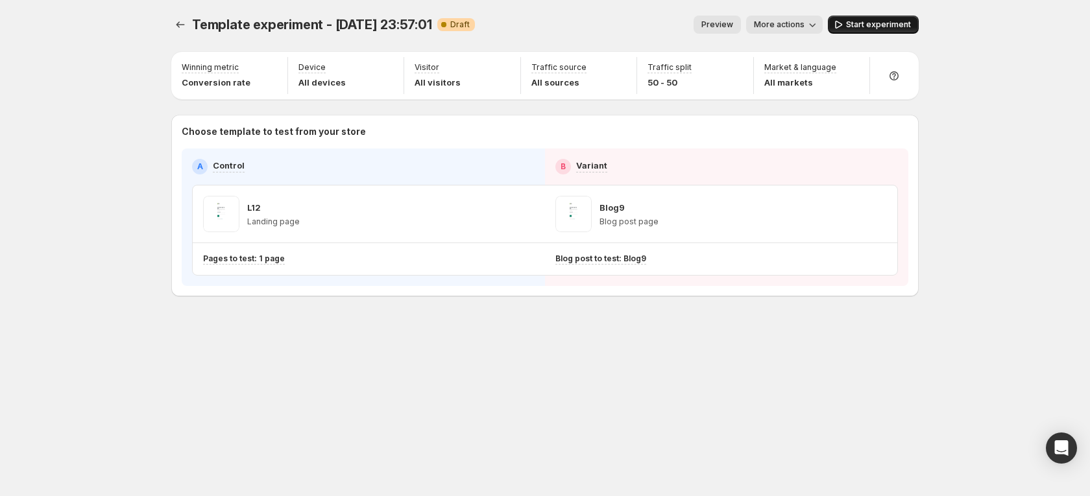
click at [881, 25] on span "Start experiment" at bounding box center [878, 24] width 65 height 10
click at [777, 22] on span "More actions" at bounding box center [773, 24] width 51 height 10
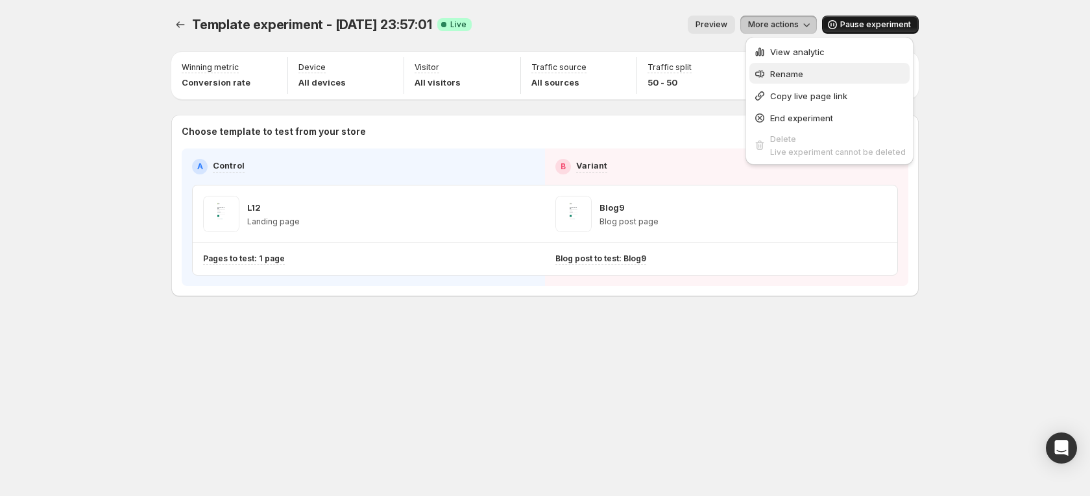
click at [790, 69] on span "Rename" at bounding box center [786, 74] width 33 height 10
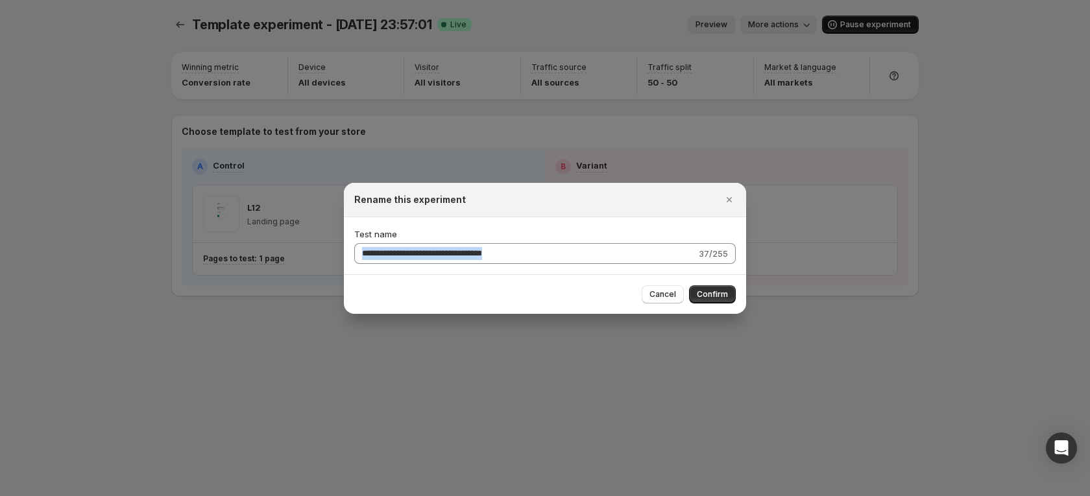
drag, startPoint x: 535, startPoint y: 243, endPoint x: 352, endPoint y: 251, distance: 182.5
click at [352, 251] on div "**********" at bounding box center [545, 245] width 402 height 57
click at [655, 245] on input "**********" at bounding box center [525, 253] width 342 height 21
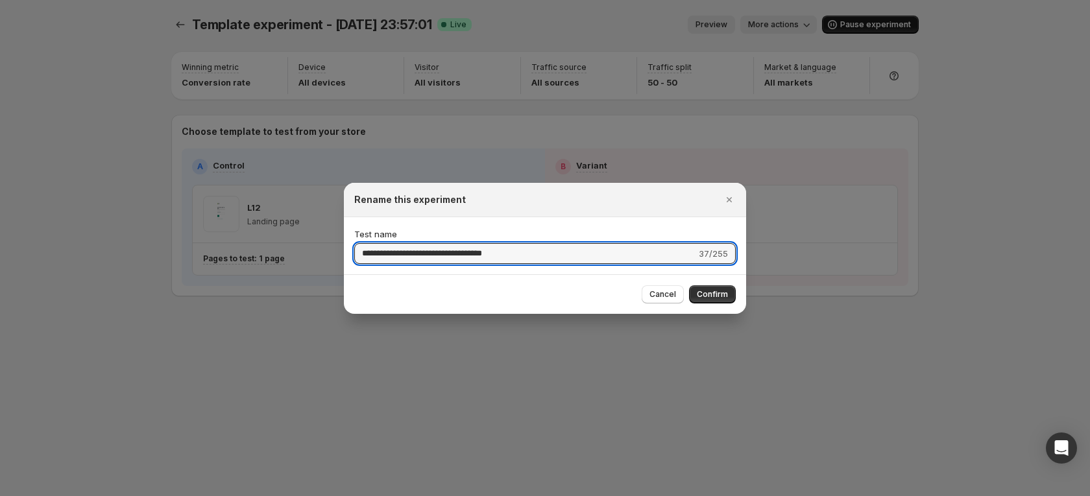
drag, startPoint x: 652, startPoint y: 250, endPoint x: 220, endPoint y: 234, distance: 431.9
click at [221, 496] on div "**********" at bounding box center [545, 496] width 1090 height 0
type input "**"
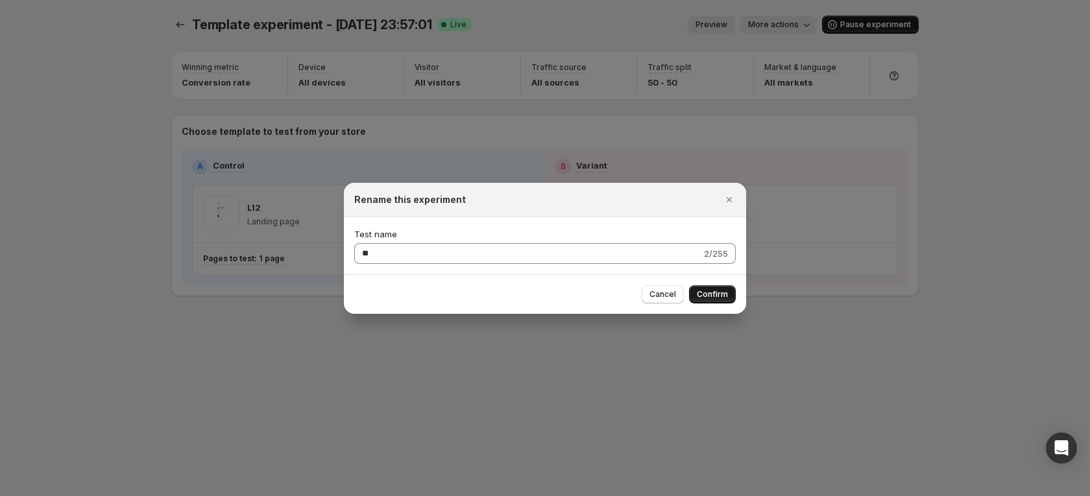
click at [713, 291] on span "Confirm" at bounding box center [712, 294] width 31 height 10
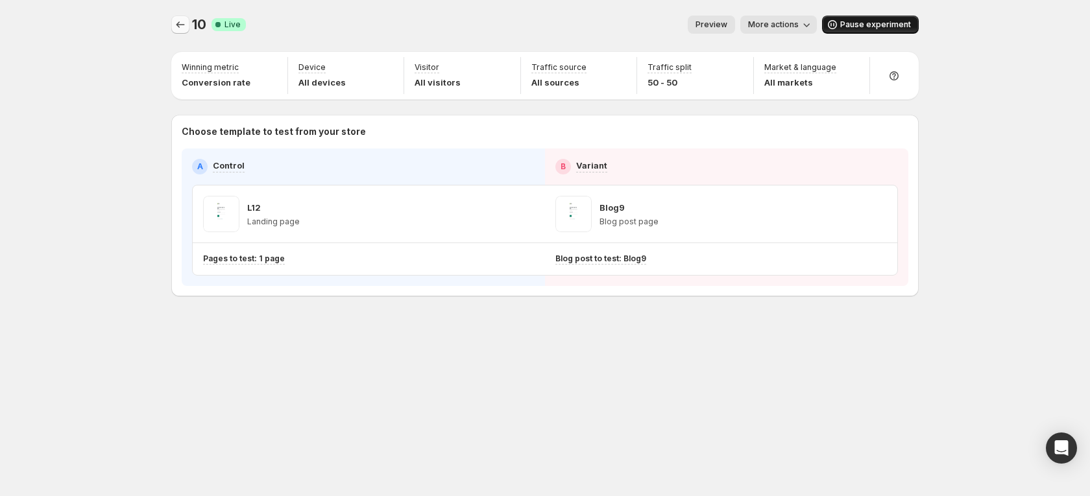
click at [180, 25] on icon "Experiments" at bounding box center [180, 24] width 13 height 13
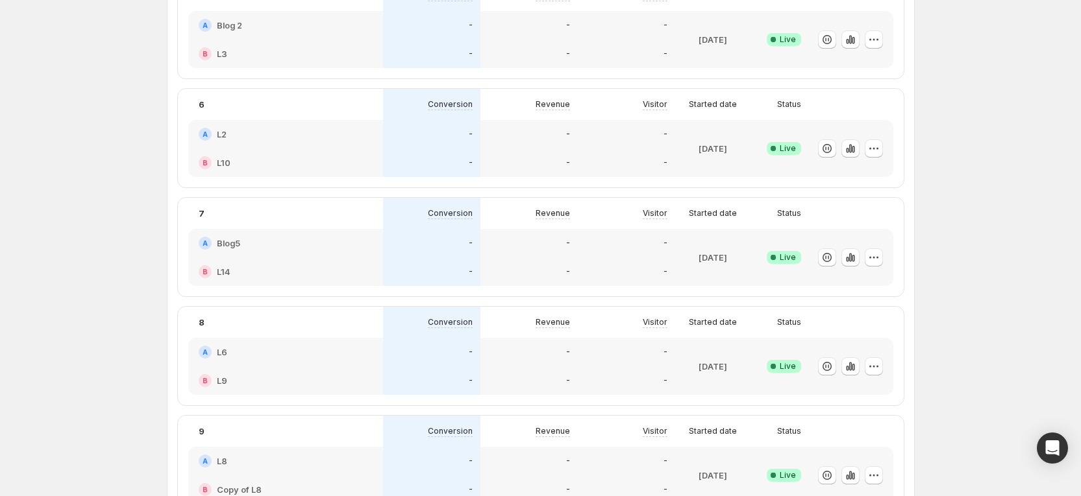
scroll to position [782, 0]
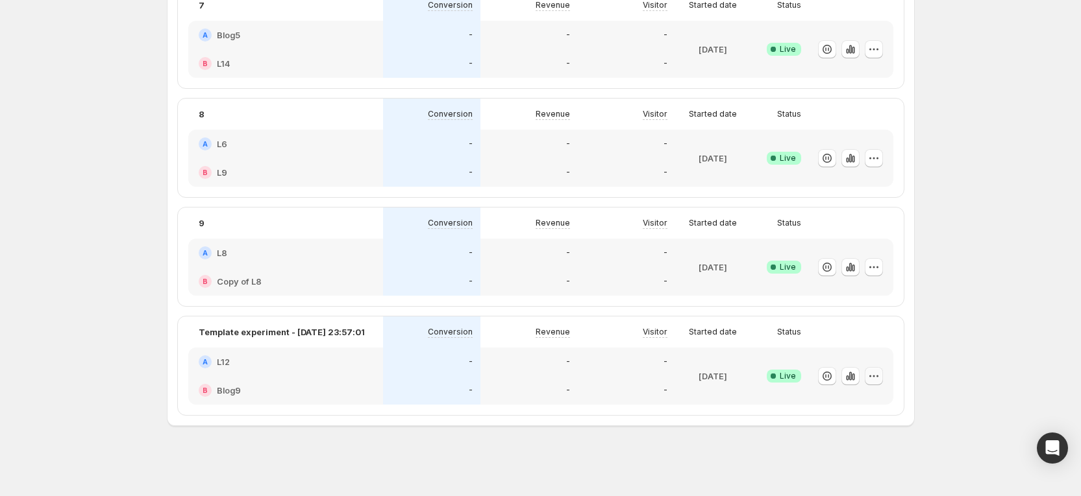
click at [883, 373] on button "button" at bounding box center [873, 376] width 18 height 18
click at [870, 273] on span "Rename" at bounding box center [890, 272] width 136 height 13
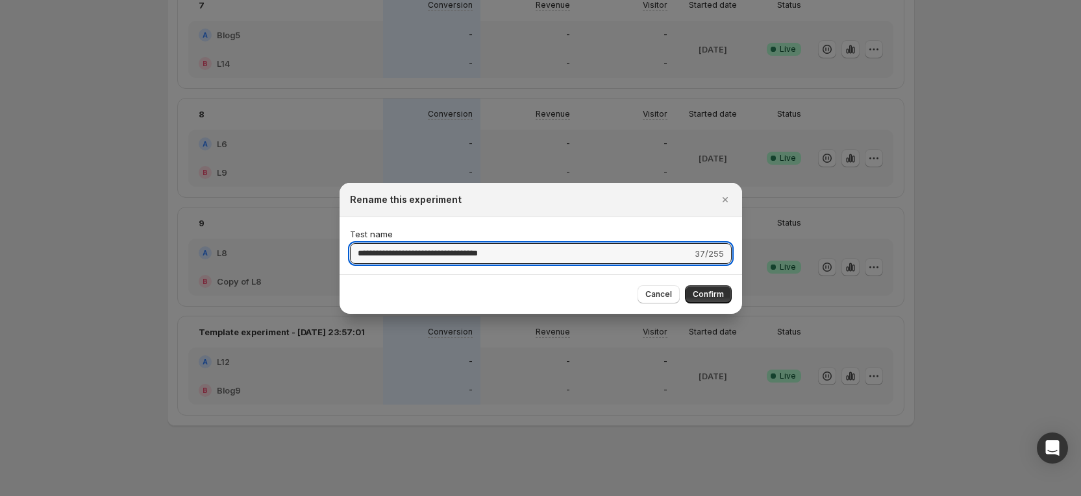
drag, startPoint x: 550, startPoint y: 252, endPoint x: 250, endPoint y: 244, distance: 300.6
click at [250, 496] on div "**********" at bounding box center [540, 496] width 1081 height 0
type input "**"
click at [694, 301] on button "Confirm" at bounding box center [708, 295] width 47 height 18
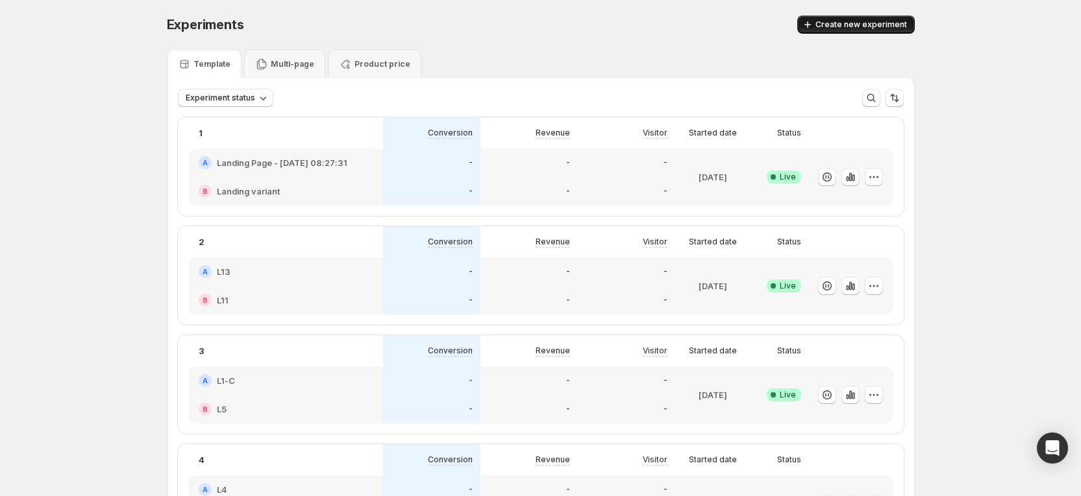
click at [829, 23] on span "Create new experiment" at bounding box center [861, 24] width 92 height 10
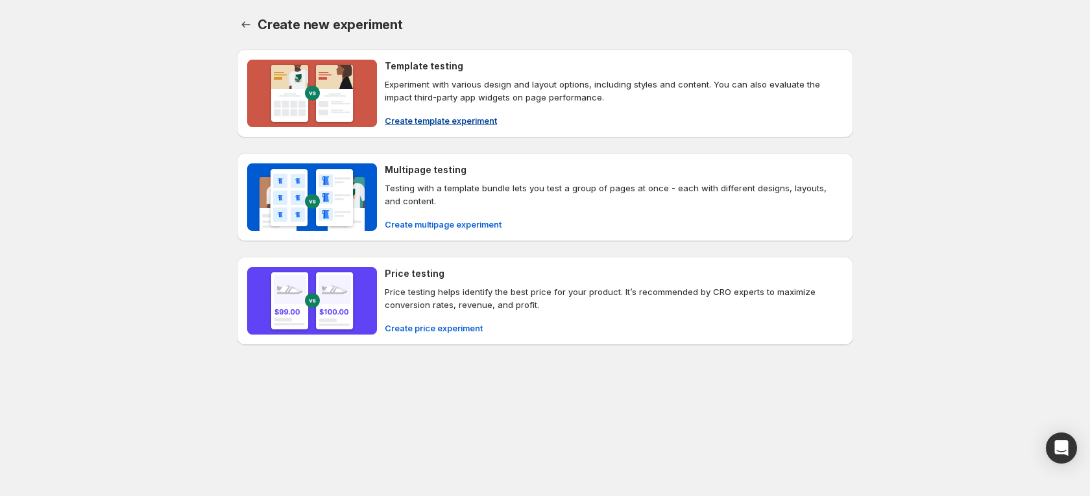
click at [435, 62] on h4 "Template testing" at bounding box center [424, 66] width 79 height 13
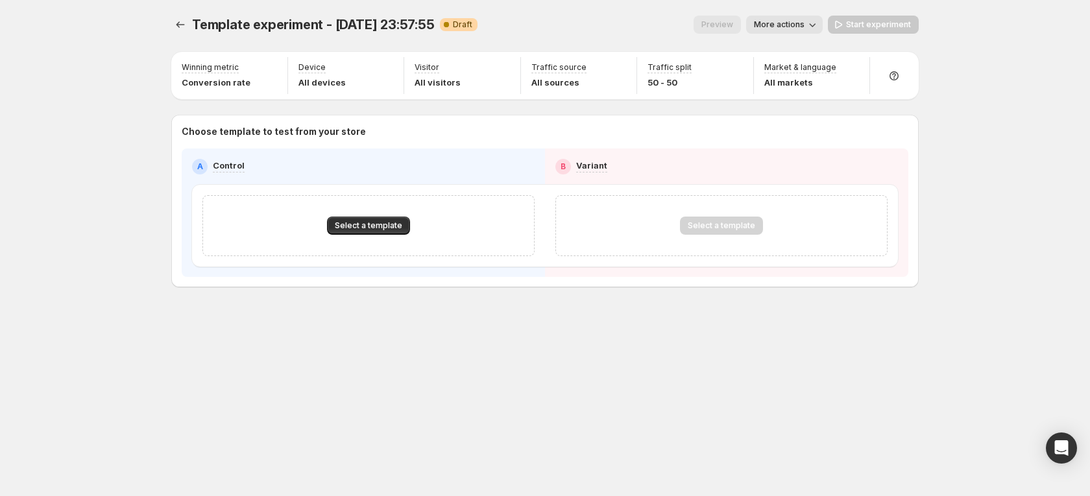
click at [378, 214] on div "Select a template" at bounding box center [368, 225] width 332 height 61
click at [378, 224] on span "Select a template" at bounding box center [368, 226] width 67 height 10
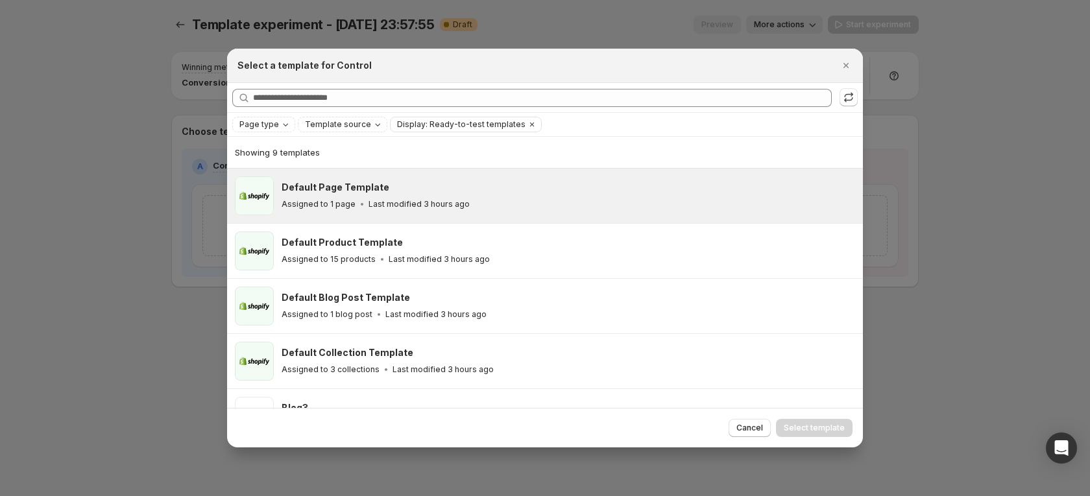
click at [386, 203] on p "Last modified 3 hours ago" at bounding box center [419, 204] width 101 height 10
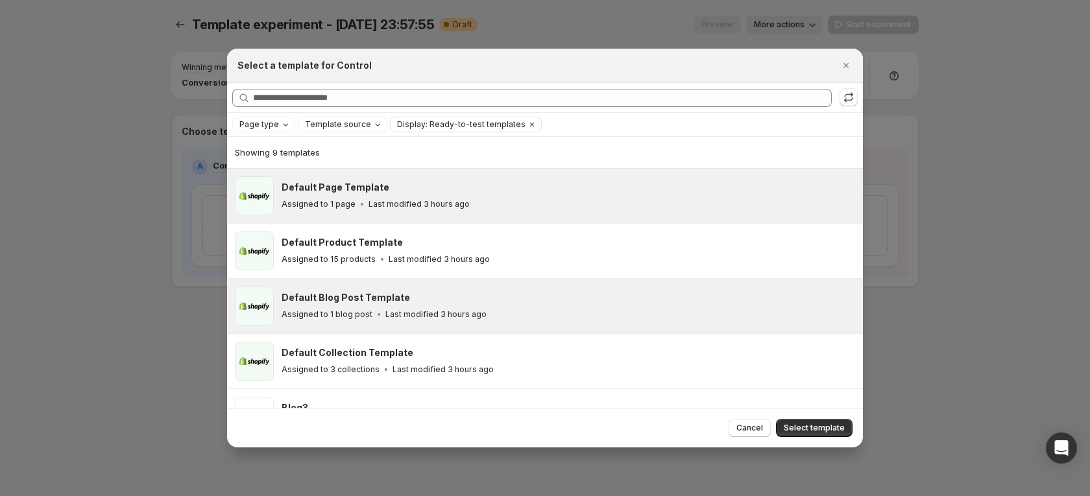
scroll to position [257, 0]
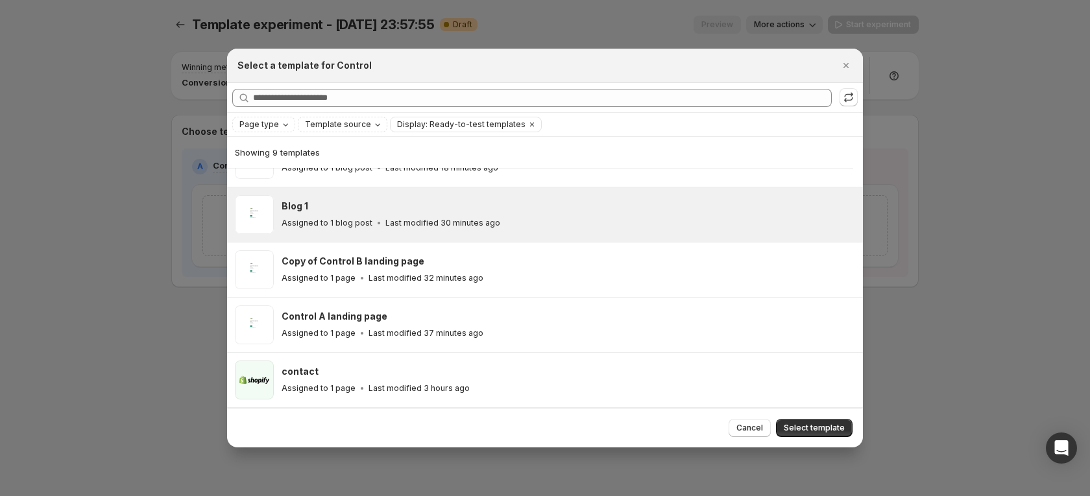
click at [374, 212] on div "Blog 1" at bounding box center [567, 206] width 570 height 13
click at [799, 425] on span "Select template" at bounding box center [814, 428] width 61 height 10
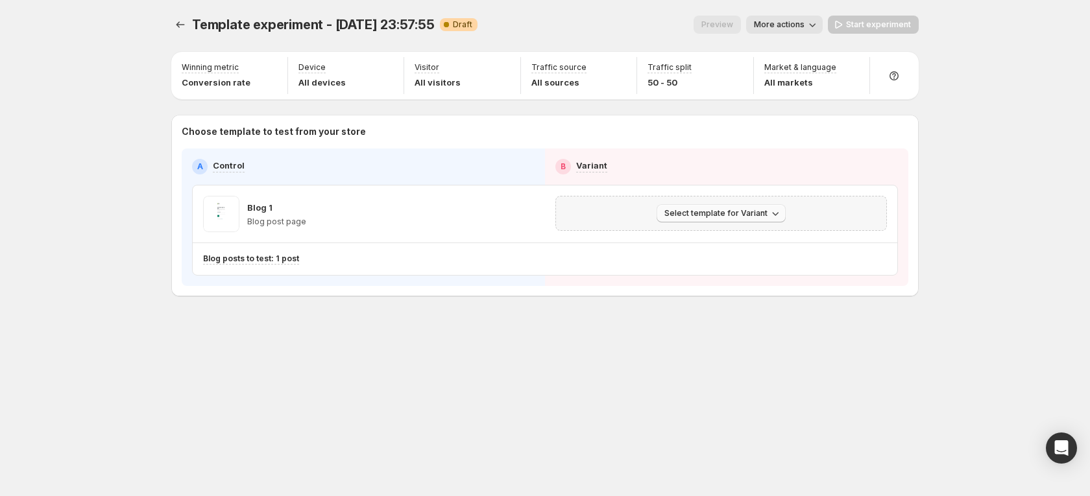
click at [738, 218] on span "Select template for Variant" at bounding box center [716, 213] width 103 height 10
click at [696, 249] on button "Select an existing template" at bounding box center [724, 240] width 140 height 21
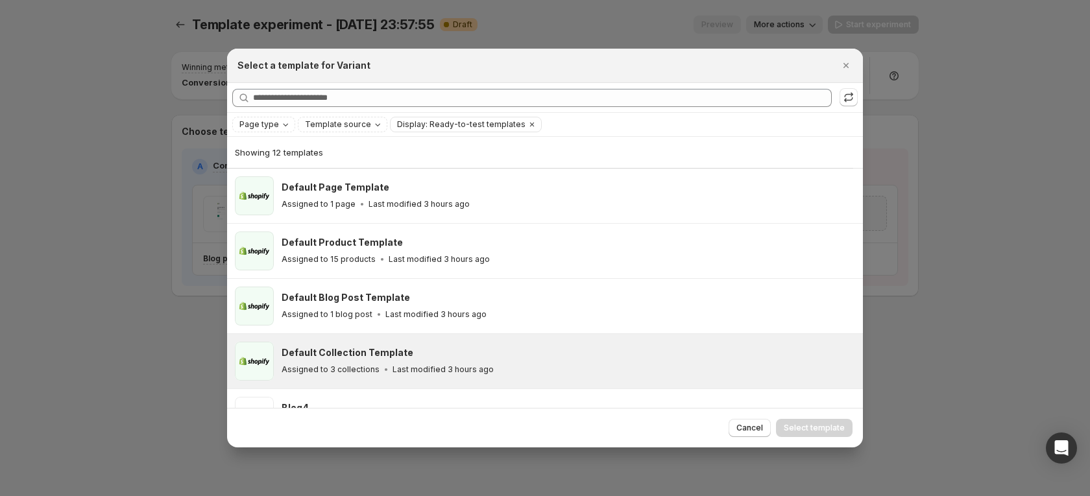
scroll to position [226, 0]
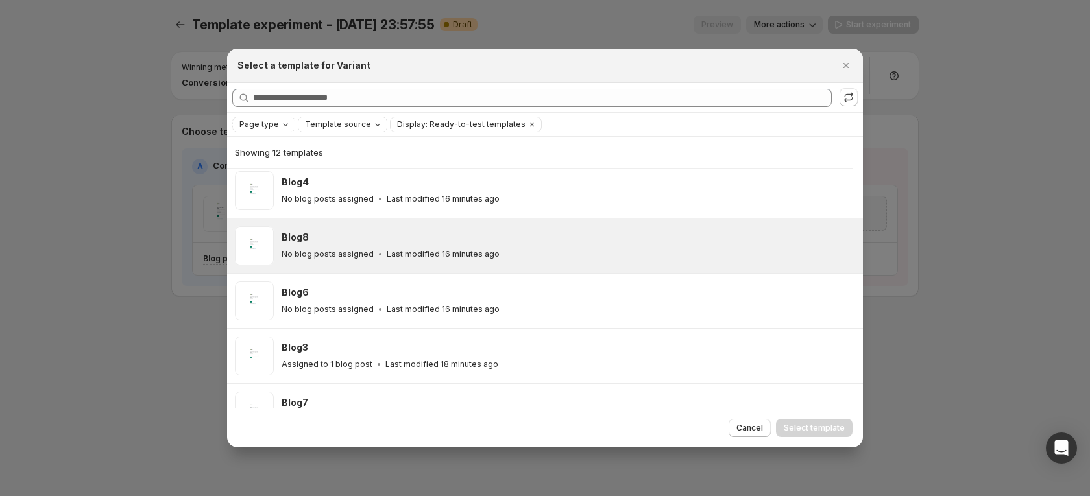
click at [495, 254] on div "No blog posts assigned Last modified 16 minutes ago" at bounding box center [567, 254] width 570 height 13
click at [821, 429] on span "Select template" at bounding box center [814, 428] width 61 height 10
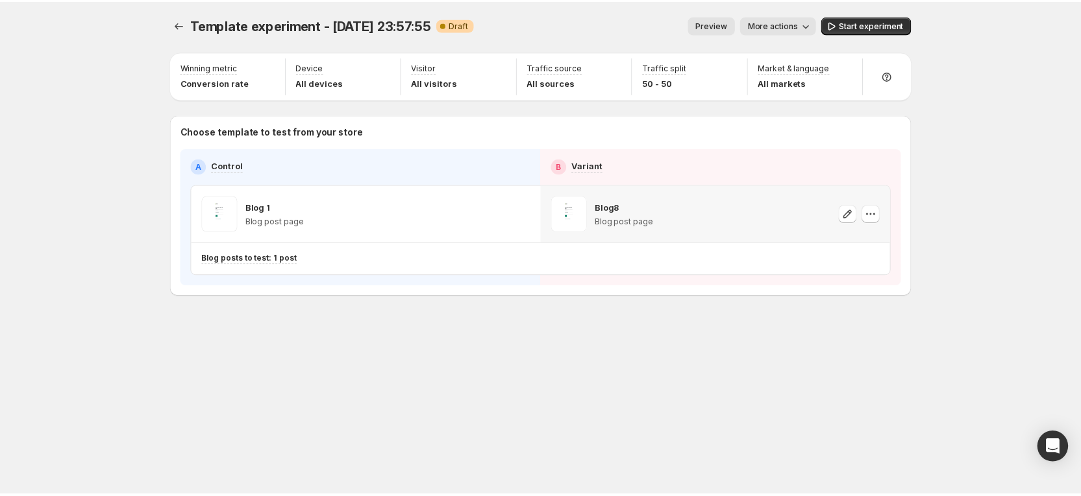
scroll to position [202, 0]
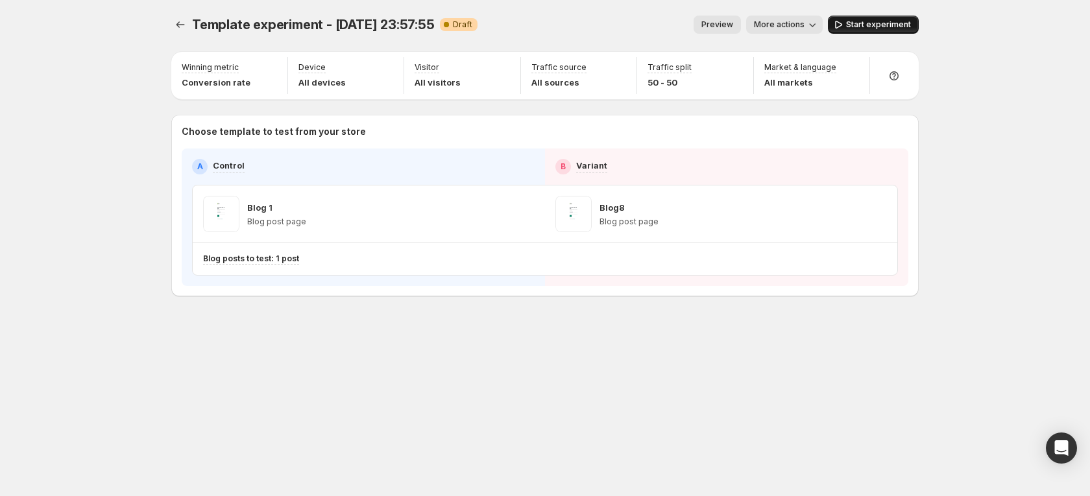
click at [864, 26] on span "Start experiment" at bounding box center [878, 24] width 65 height 10
click at [184, 33] on button "Experiments" at bounding box center [180, 25] width 18 height 18
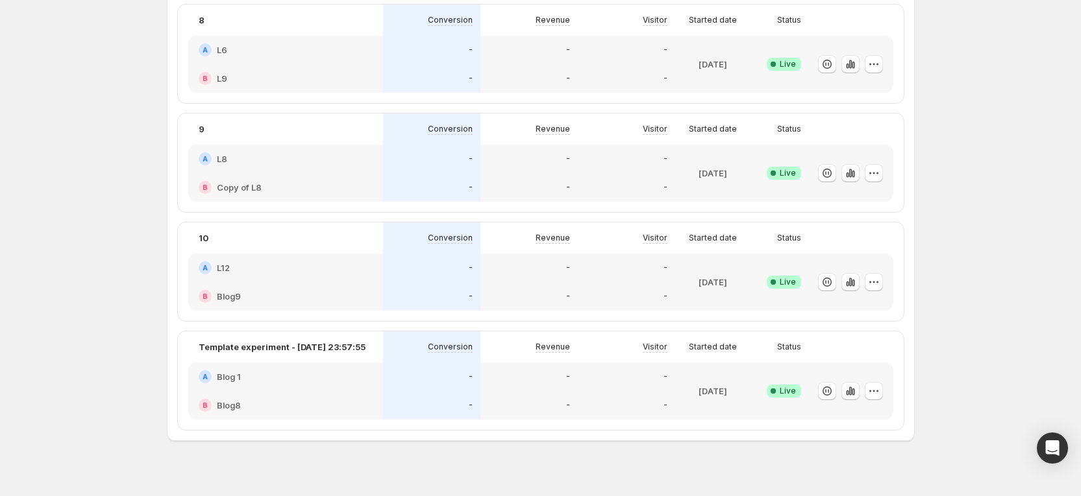
scroll to position [891, 0]
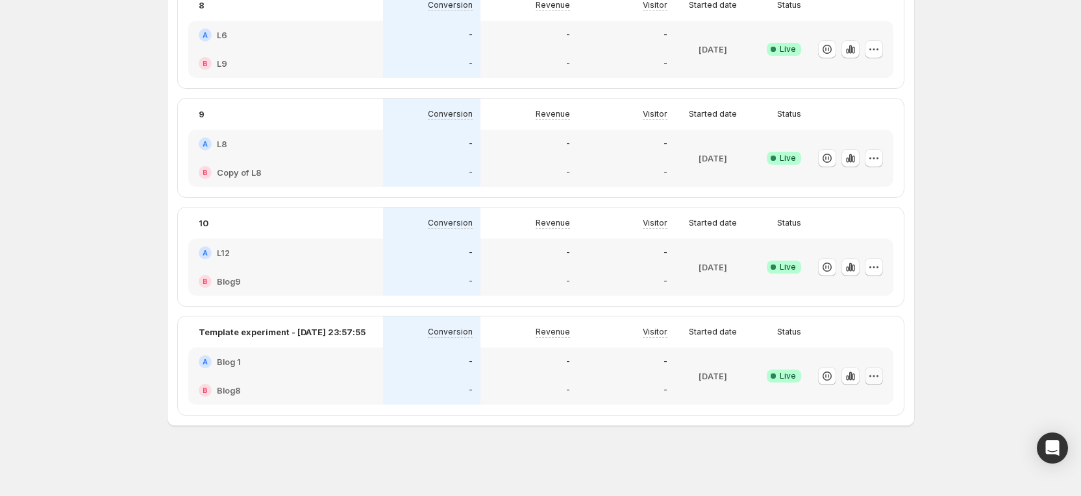
click at [880, 371] on icon "button" at bounding box center [873, 376] width 13 height 13
click at [850, 273] on span "Rename" at bounding box center [838, 272] width 33 height 10
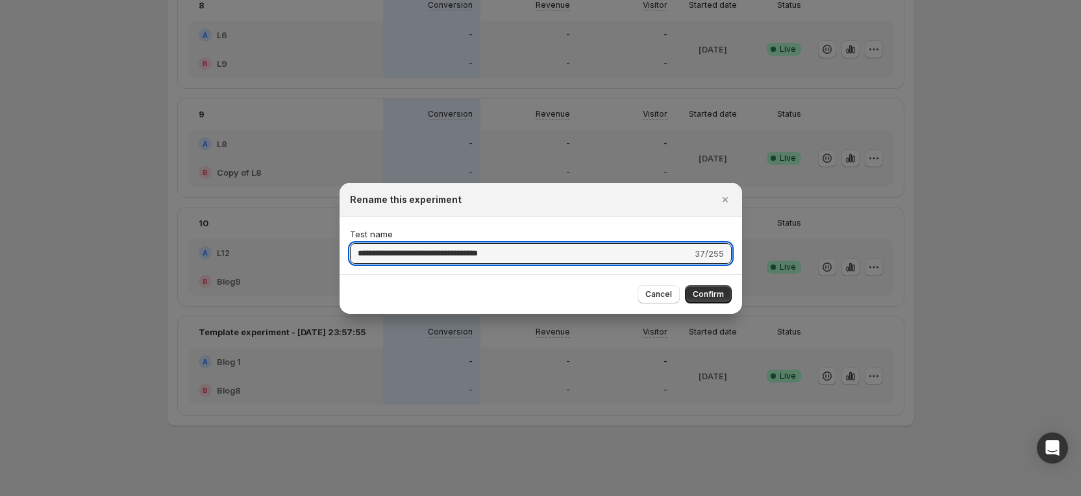
drag, startPoint x: 547, startPoint y: 255, endPoint x: 312, endPoint y: 253, distance: 235.6
click at [312, 496] on div "**********" at bounding box center [540, 496] width 1081 height 0
type input "**"
click at [700, 295] on span "Confirm" at bounding box center [707, 294] width 31 height 10
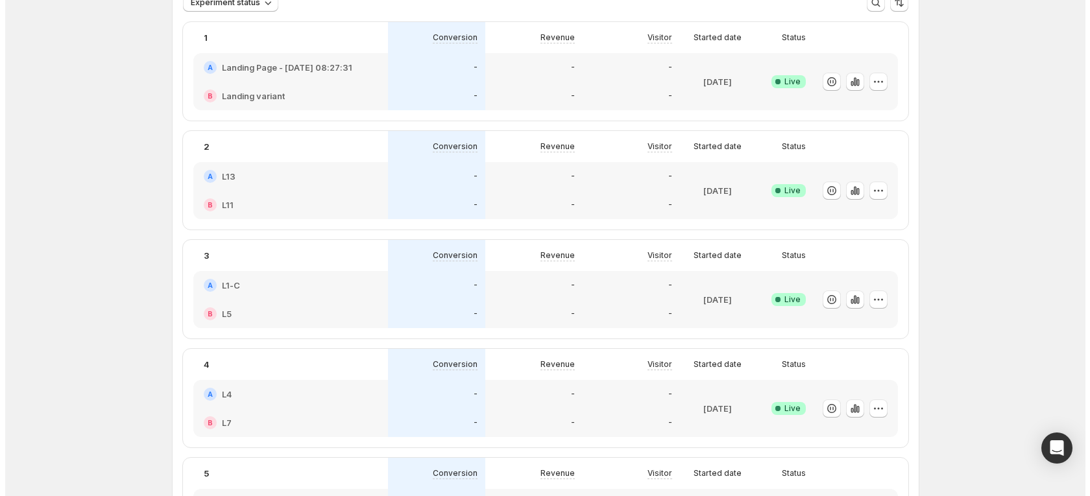
scroll to position [0, 0]
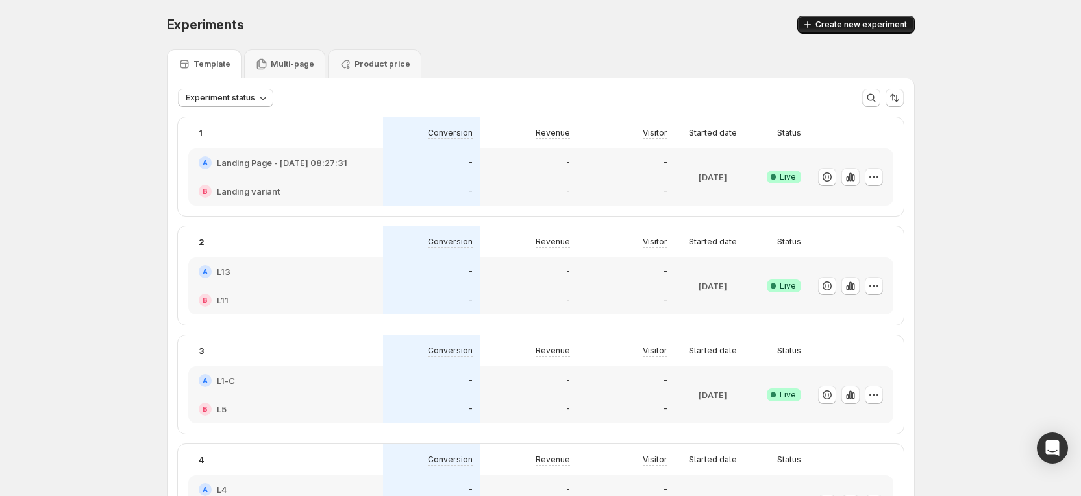
click at [872, 32] on button "Create new experiment" at bounding box center [855, 25] width 117 height 18
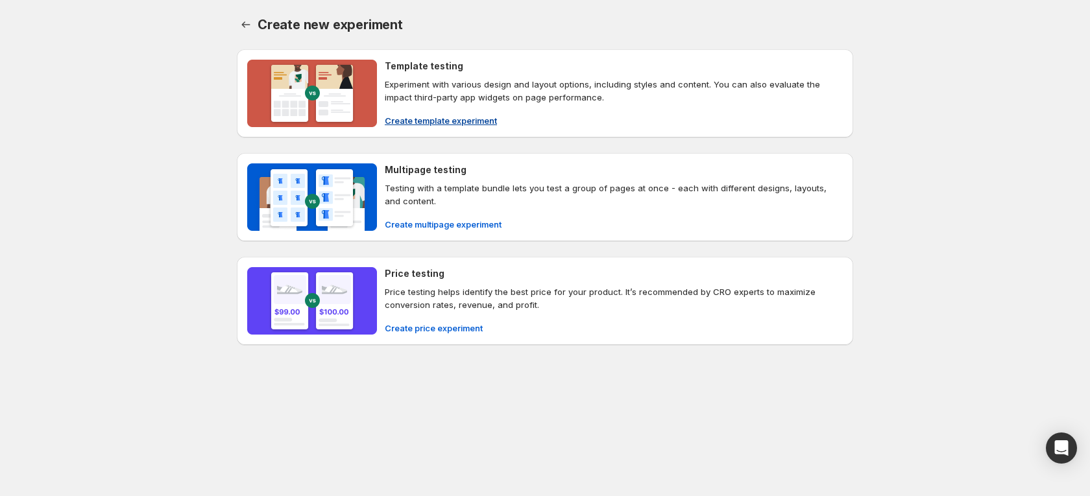
click at [460, 119] on span "Create template experiment" at bounding box center [441, 120] width 112 height 13
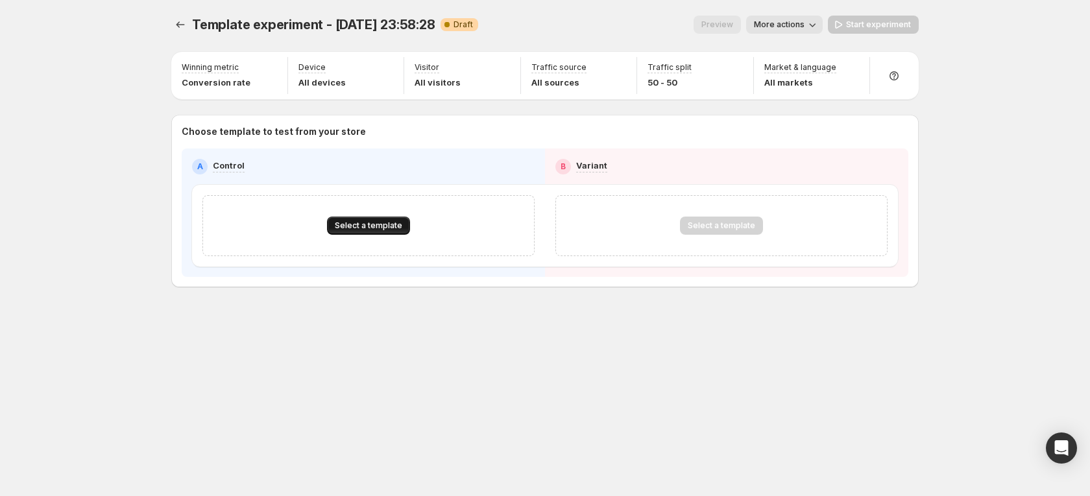
click at [381, 225] on span "Select a template" at bounding box center [368, 226] width 67 height 10
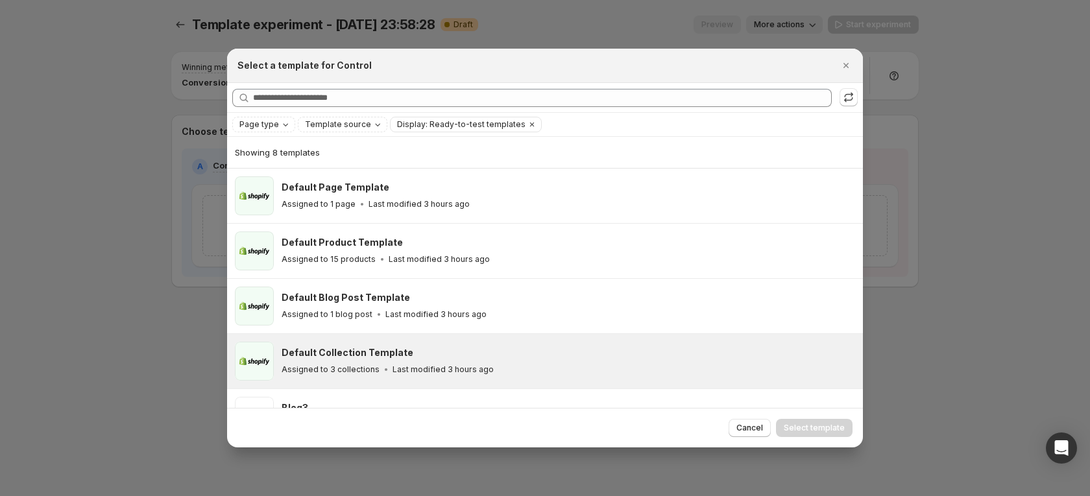
scroll to position [32, 0]
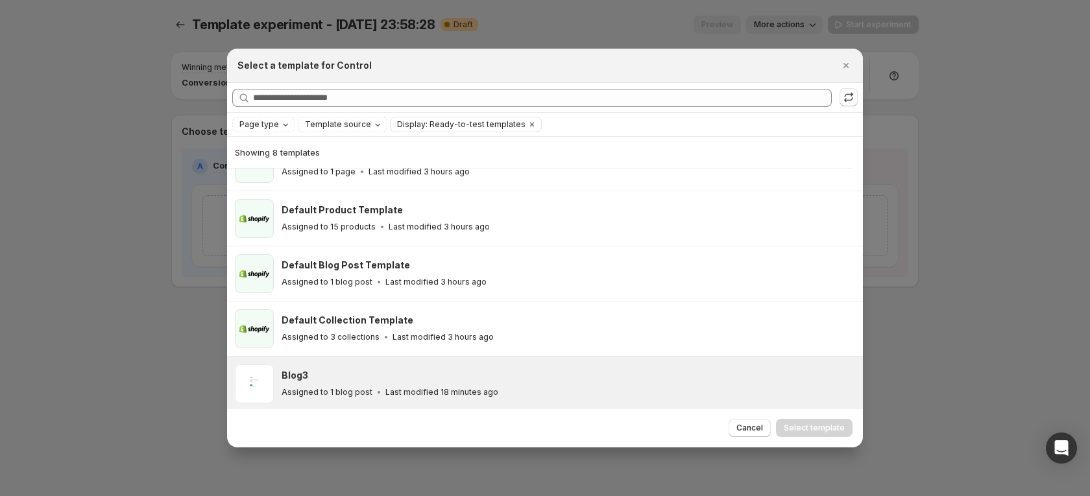
click at [404, 373] on div "Blog3" at bounding box center [567, 375] width 570 height 13
click at [824, 433] on span "Select template" at bounding box center [814, 428] width 61 height 10
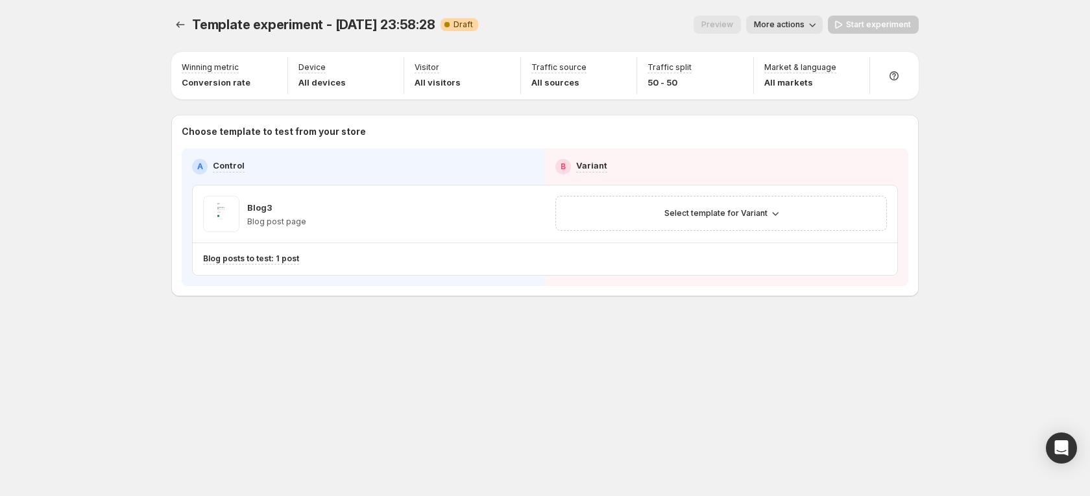
scroll to position [0, 0]
click at [767, 221] on button "Select template for Variant" at bounding box center [721, 213] width 129 height 18
click at [719, 247] on button "Select an existing template" at bounding box center [724, 240] width 140 height 21
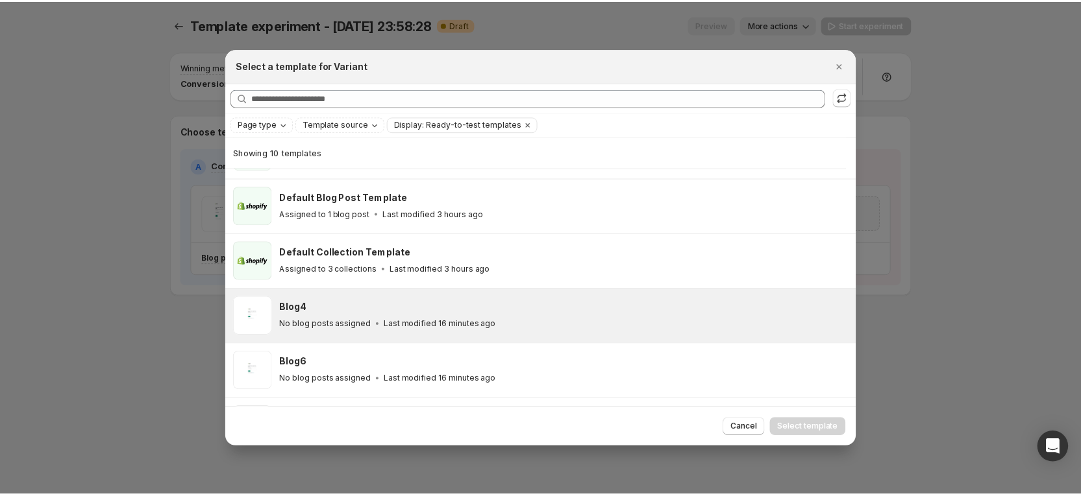
scroll to position [130, 0]
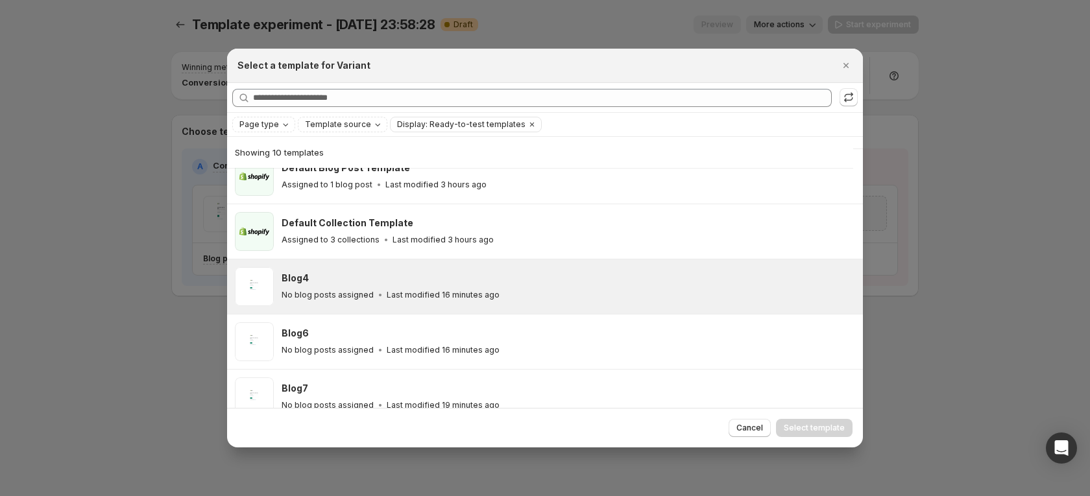
click at [478, 294] on p "Last modified 16 minutes ago" at bounding box center [443, 295] width 113 height 10
click at [849, 433] on button "Select template" at bounding box center [814, 428] width 77 height 18
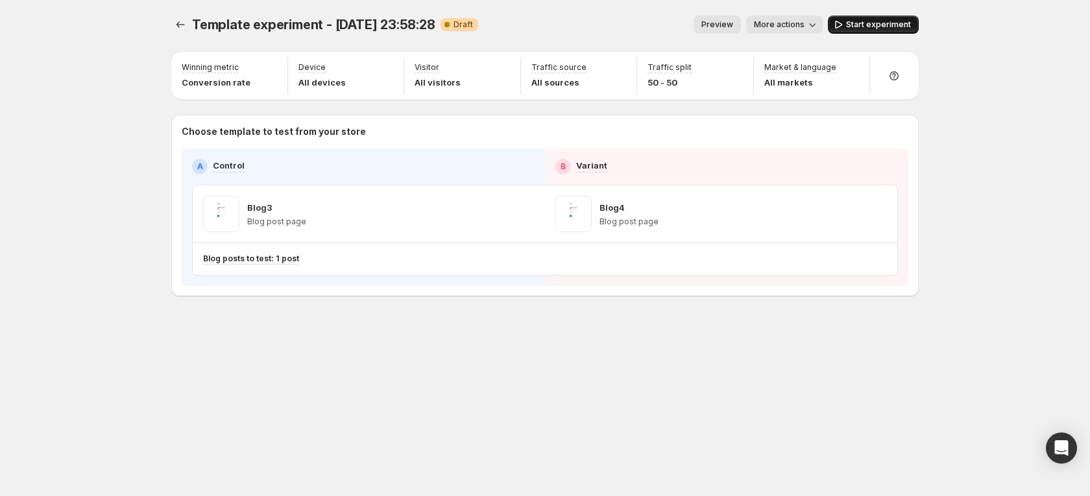
click at [868, 21] on span "Start experiment" at bounding box center [878, 24] width 65 height 10
click at [179, 23] on icon "Experiments" at bounding box center [180, 24] width 13 height 13
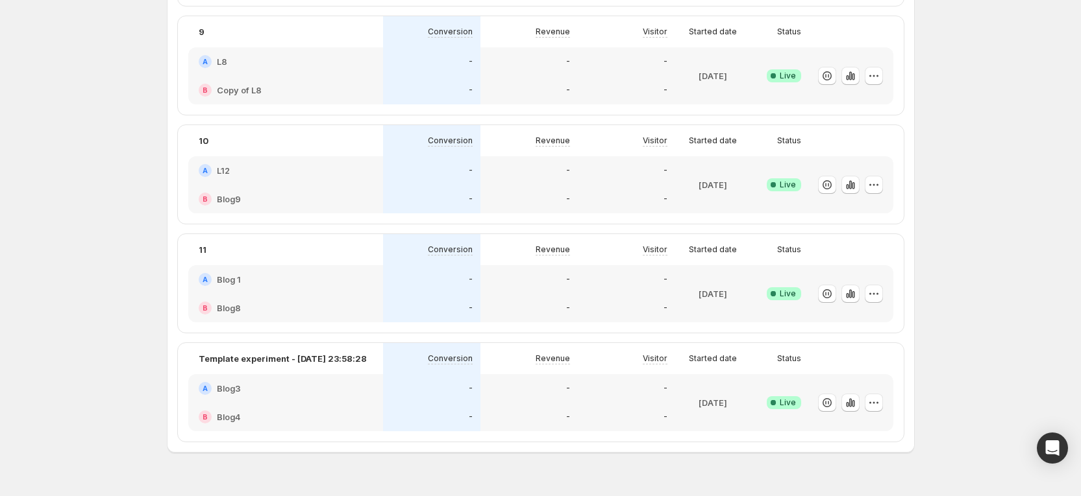
scroll to position [1000, 0]
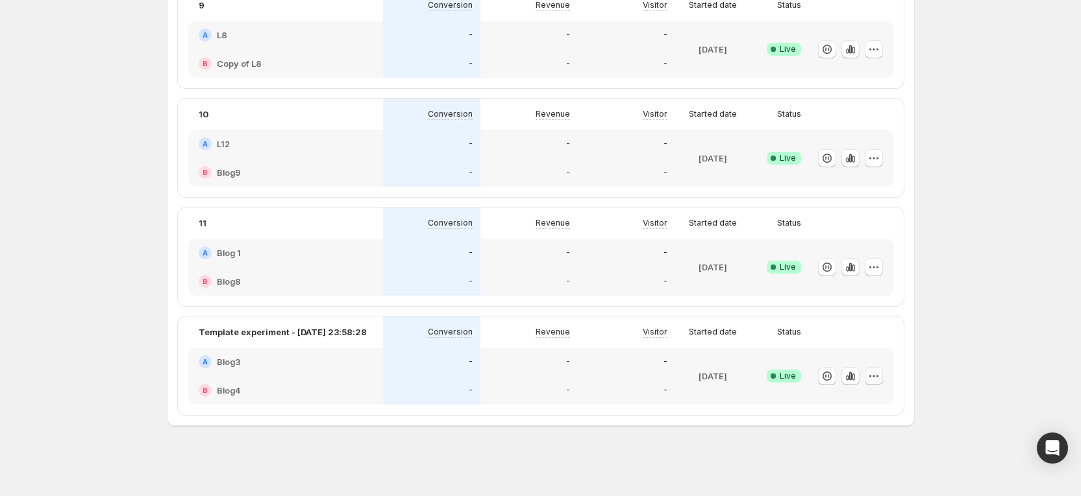
click at [878, 377] on icon "button" at bounding box center [873, 376] width 13 height 13
click at [838, 275] on span "Rename" at bounding box center [838, 272] width 33 height 10
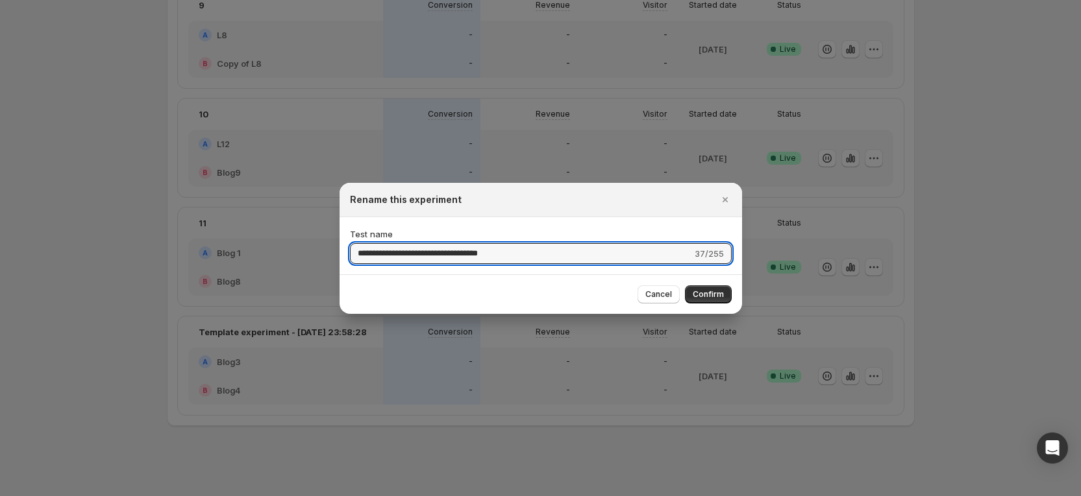
drag, startPoint x: 557, startPoint y: 252, endPoint x: 283, endPoint y: 259, distance: 274.6
click at [283, 496] on div "**********" at bounding box center [540, 496] width 1081 height 0
type input "**"
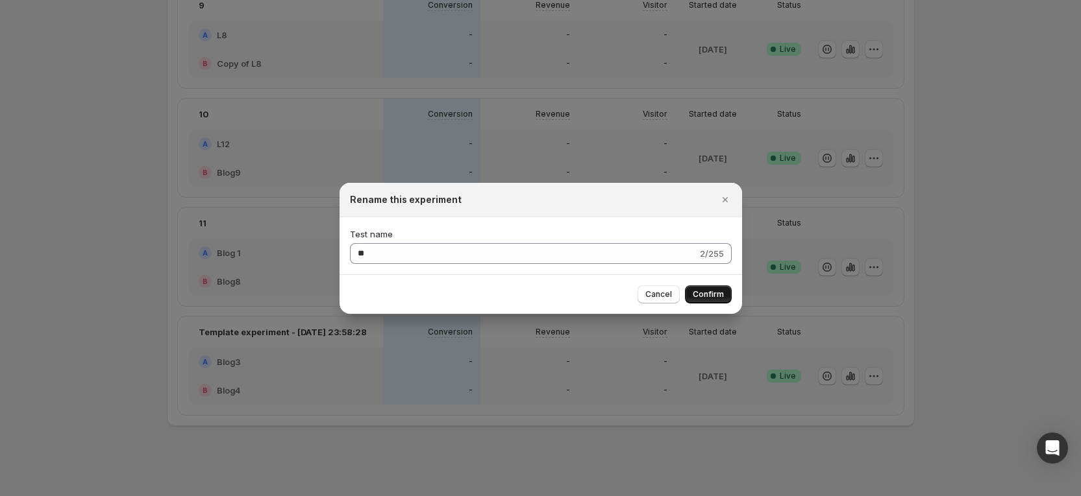
click at [716, 292] on span "Confirm" at bounding box center [707, 294] width 31 height 10
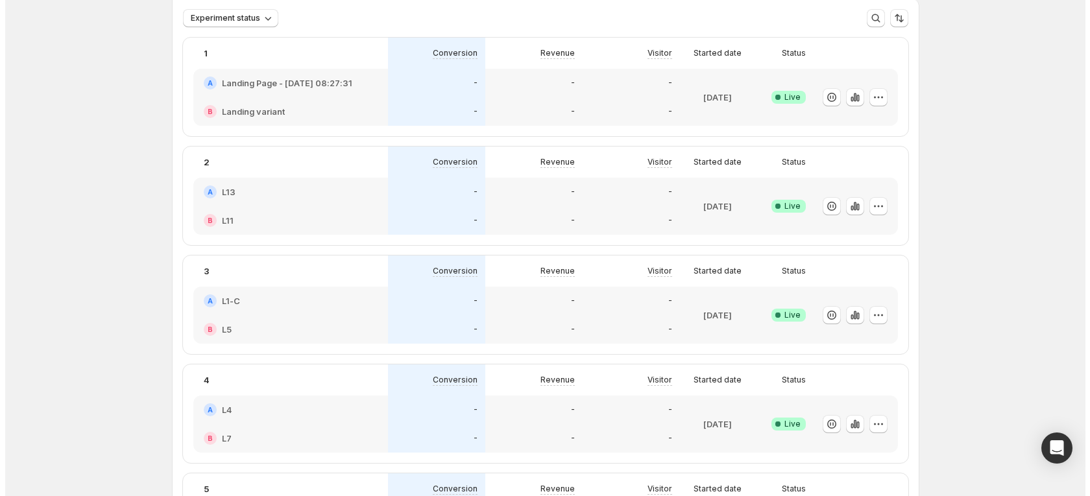
scroll to position [0, 0]
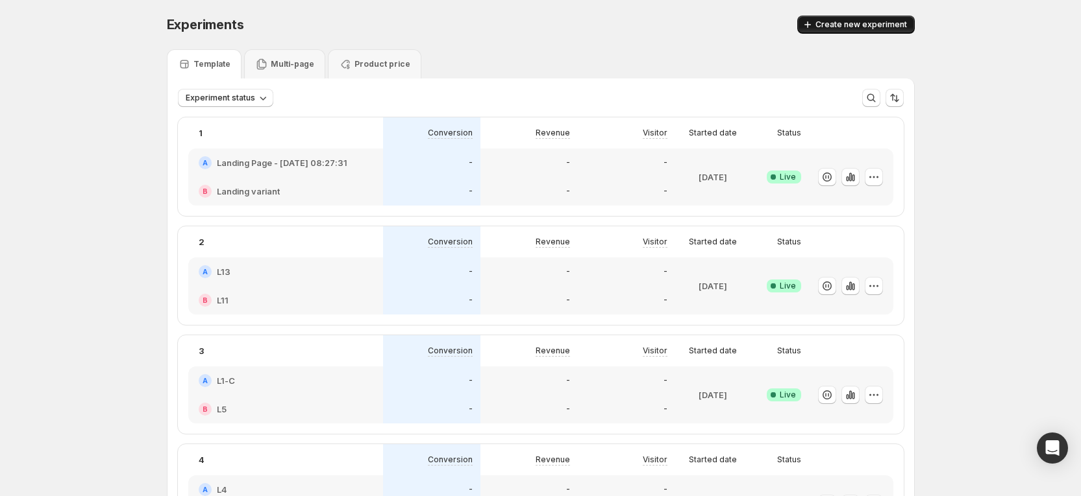
click at [853, 28] on span "Create new experiment" at bounding box center [861, 24] width 92 height 10
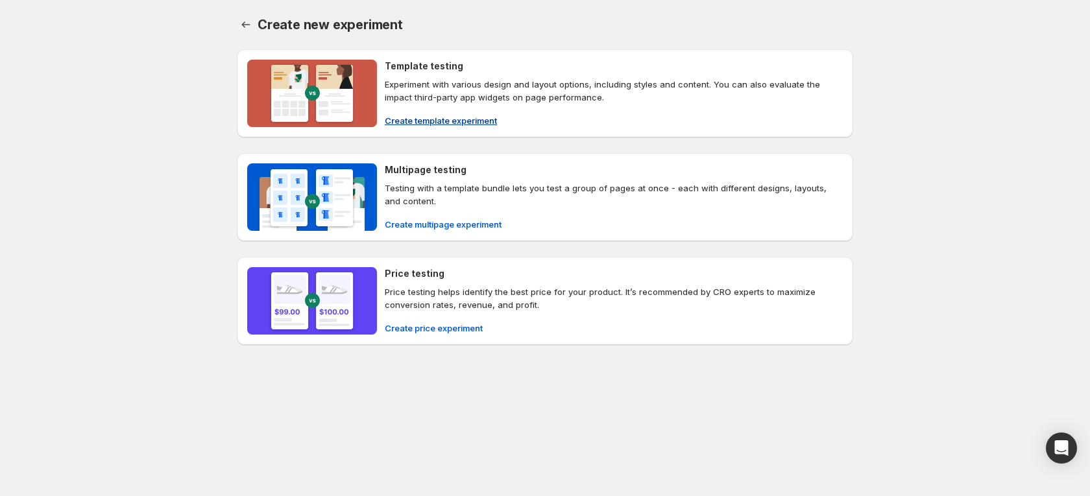
click at [435, 116] on span "Create template experiment" at bounding box center [441, 120] width 112 height 13
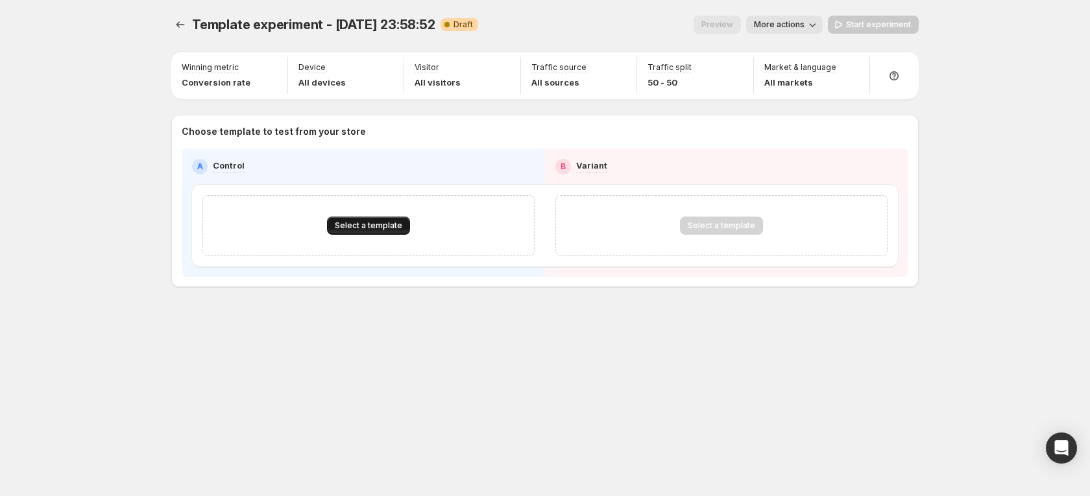
click at [386, 221] on span "Select a template" at bounding box center [368, 226] width 67 height 10
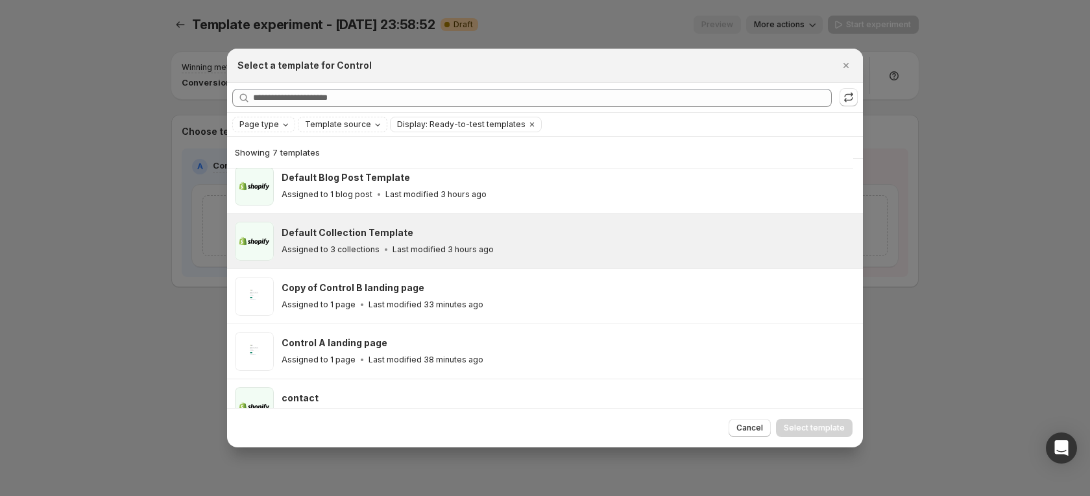
scroll to position [147, 0]
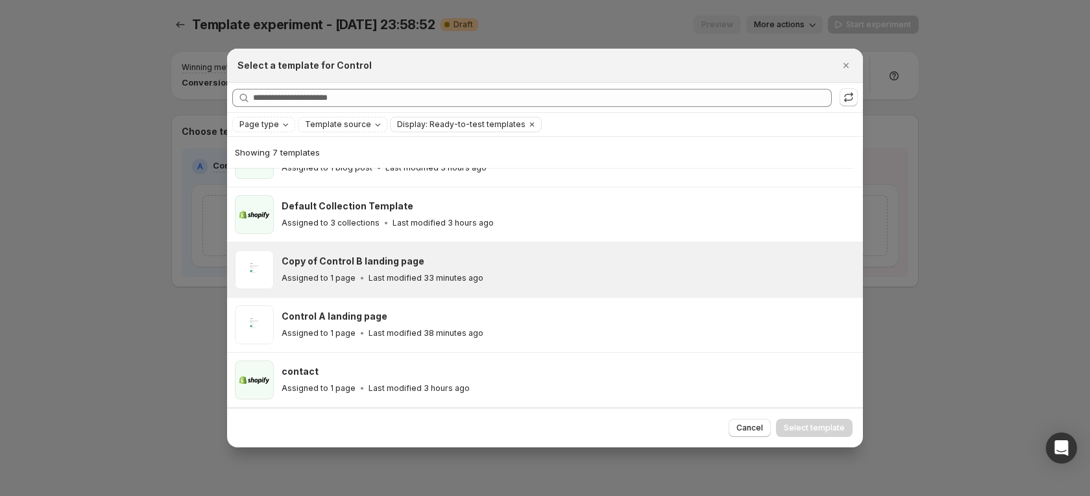
click at [409, 283] on p "Last modified 33 minutes ago" at bounding box center [426, 278] width 115 height 10
click at [829, 424] on span "Select template" at bounding box center [814, 428] width 61 height 10
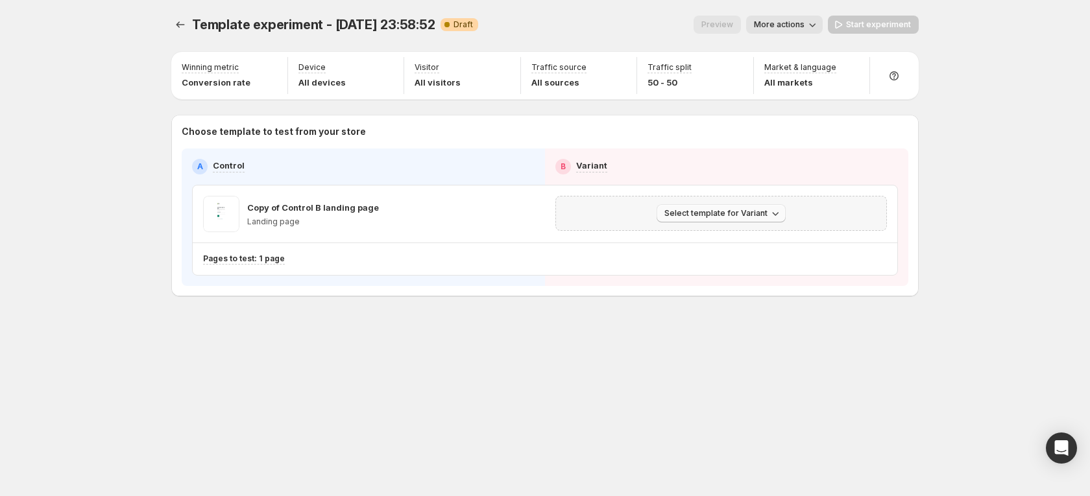
click at [728, 217] on span "Select template for Variant" at bounding box center [716, 213] width 103 height 10
click at [723, 237] on span "Select an existing template" at bounding box center [712, 241] width 110 height 10
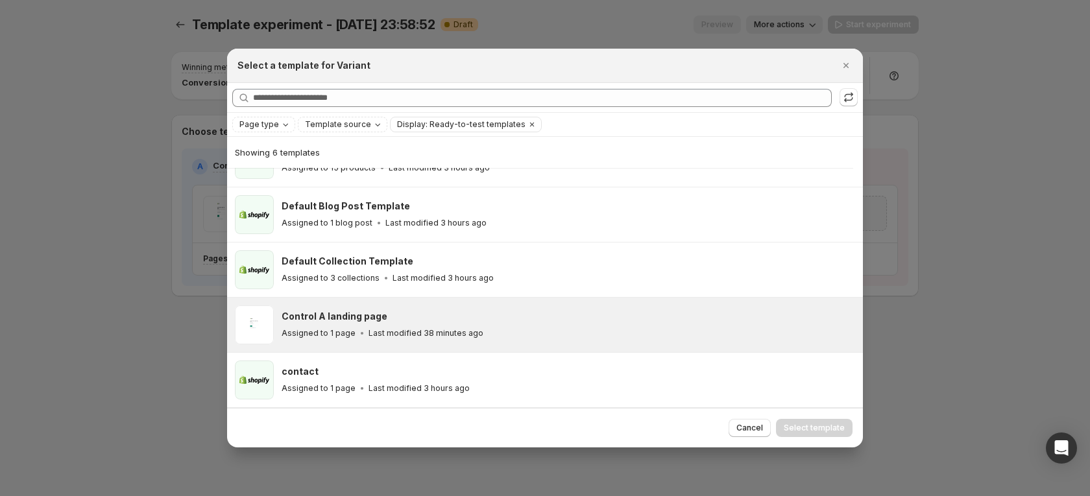
click at [443, 319] on div "Control A landing page" at bounding box center [567, 316] width 570 height 13
click at [809, 427] on span "Select template" at bounding box center [814, 428] width 61 height 10
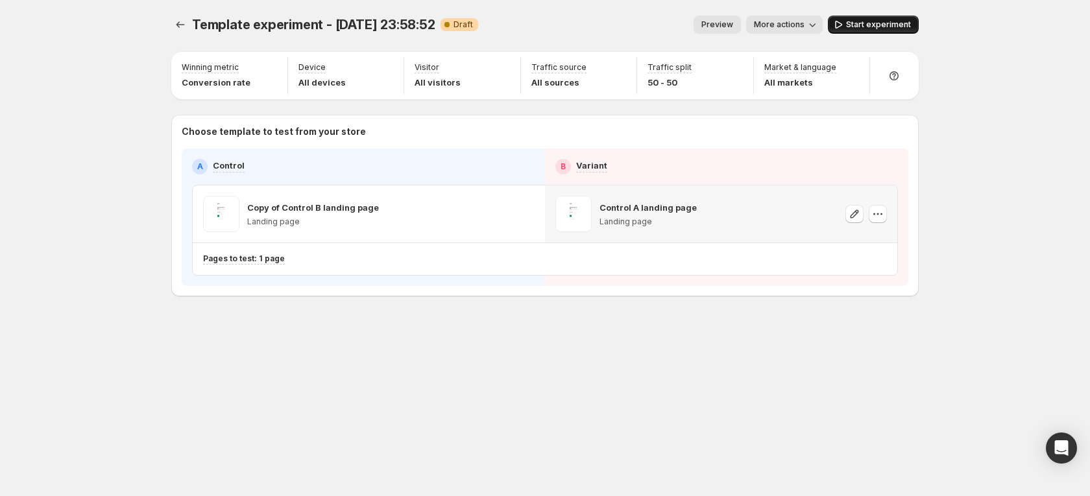
click at [873, 16] on button "Start experiment" at bounding box center [873, 25] width 91 height 18
click at [860, 27] on span "Pause experiment" at bounding box center [875, 24] width 71 height 10
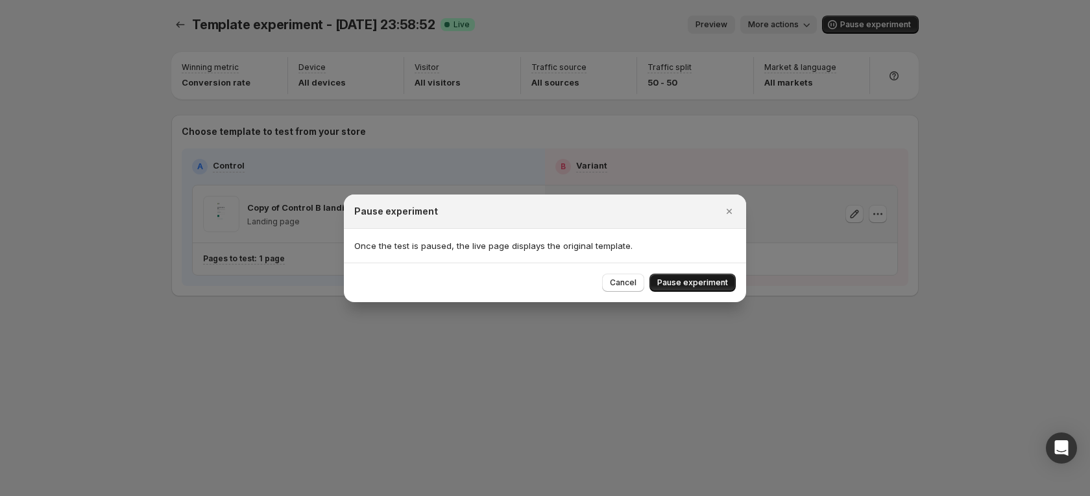
click at [685, 278] on span "Pause experiment" at bounding box center [692, 283] width 71 height 10
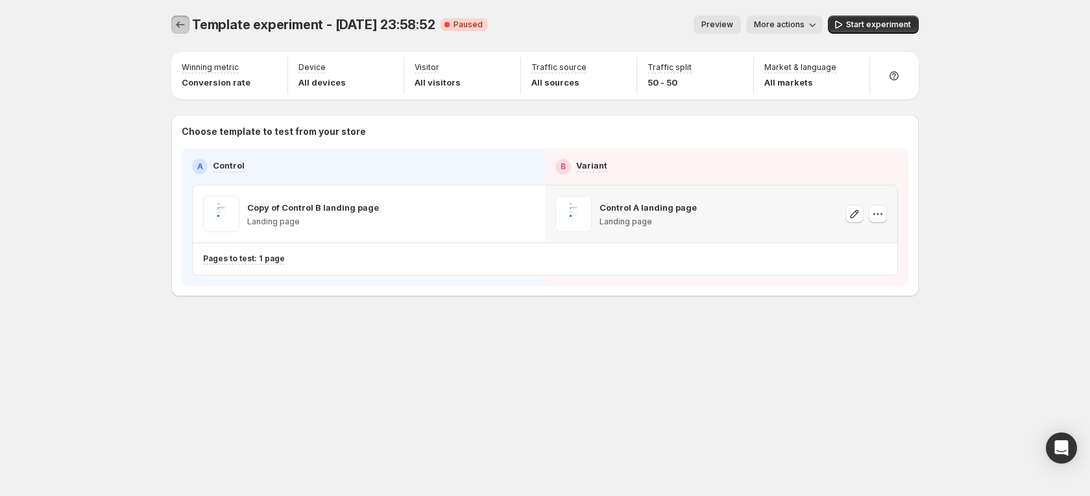
click at [178, 29] on icon "Experiments" at bounding box center [180, 24] width 13 height 13
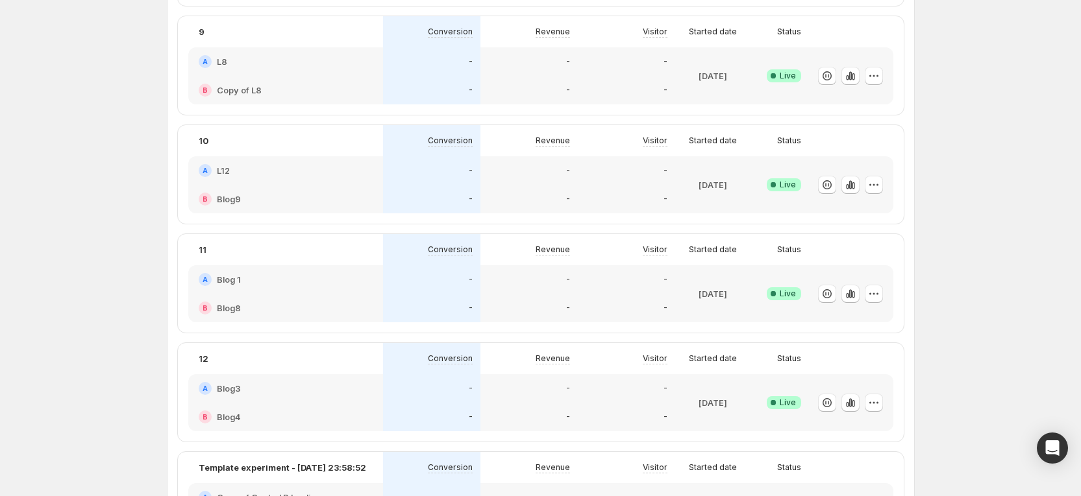
scroll to position [1109, 0]
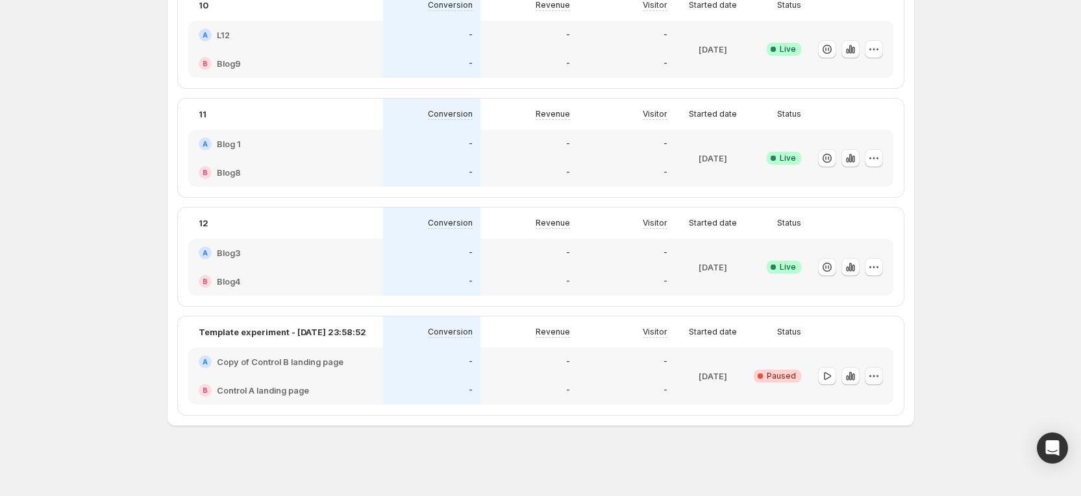
click at [876, 374] on icon "button" at bounding box center [873, 376] width 13 height 13
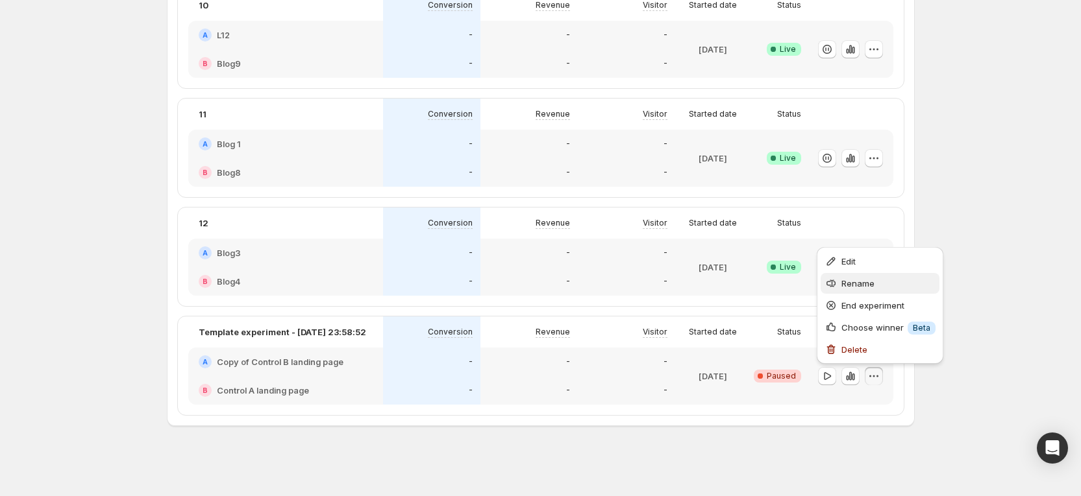
click at [852, 288] on span "Rename" at bounding box center [857, 283] width 33 height 10
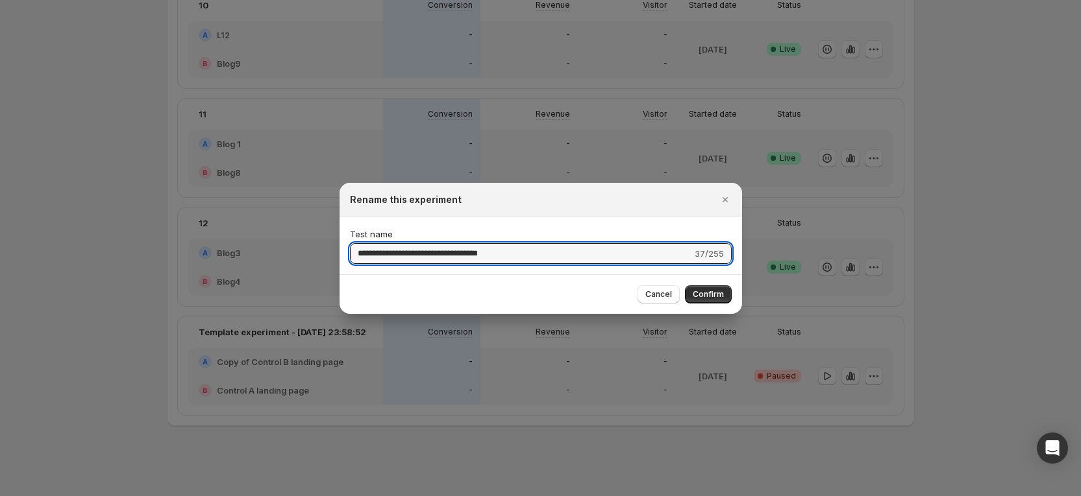
drag, startPoint x: 552, startPoint y: 252, endPoint x: 85, endPoint y: 210, distance: 469.1
click at [88, 496] on div "**********" at bounding box center [540, 496] width 1081 height 0
type input "*****"
click at [711, 293] on span "Confirm" at bounding box center [707, 294] width 31 height 10
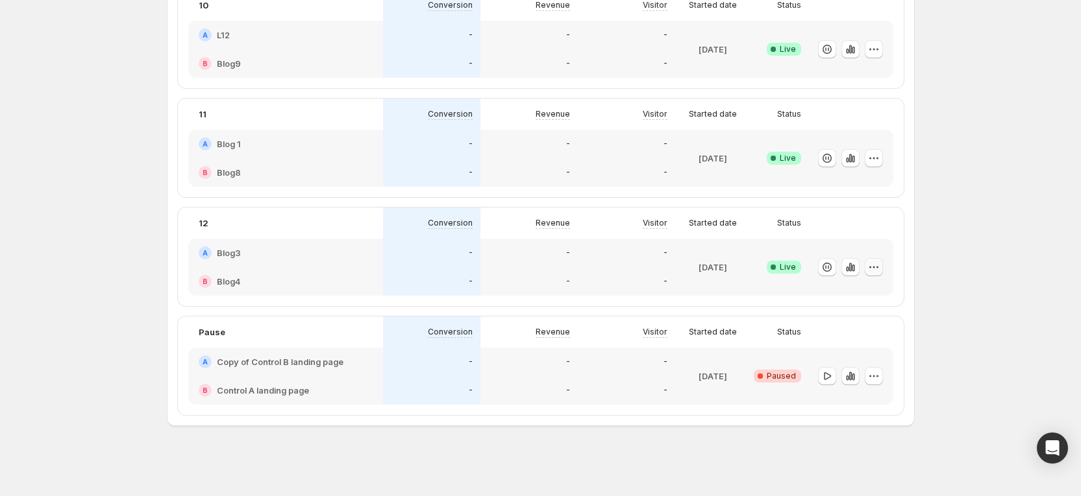
click at [876, 265] on icon "button" at bounding box center [873, 267] width 13 height 13
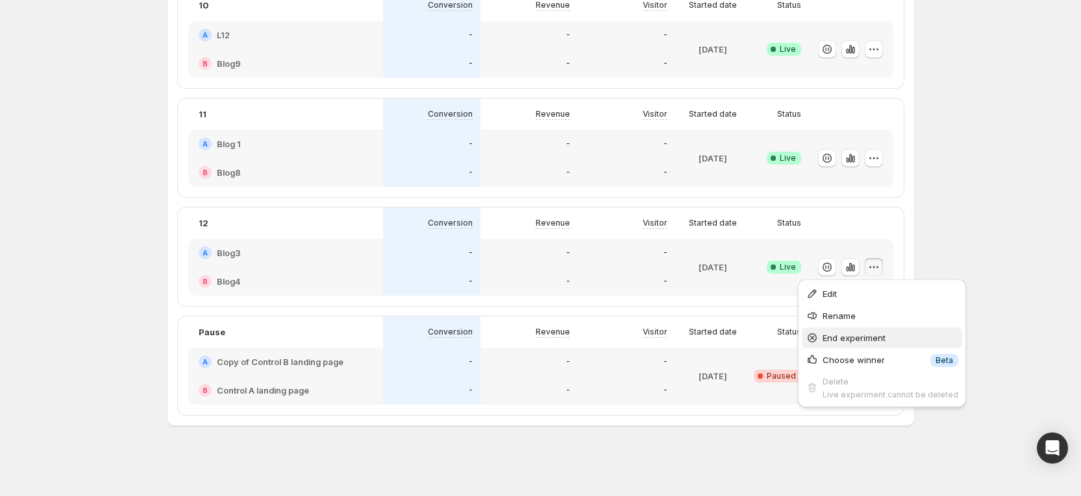
click at [863, 338] on span "End experiment" at bounding box center [853, 338] width 63 height 10
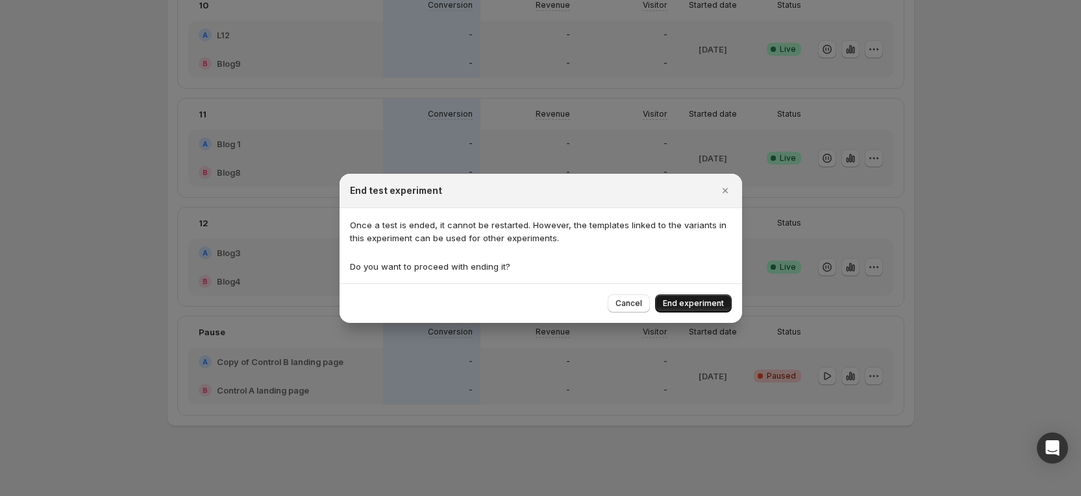
click at [681, 298] on button "End experiment" at bounding box center [693, 304] width 77 height 18
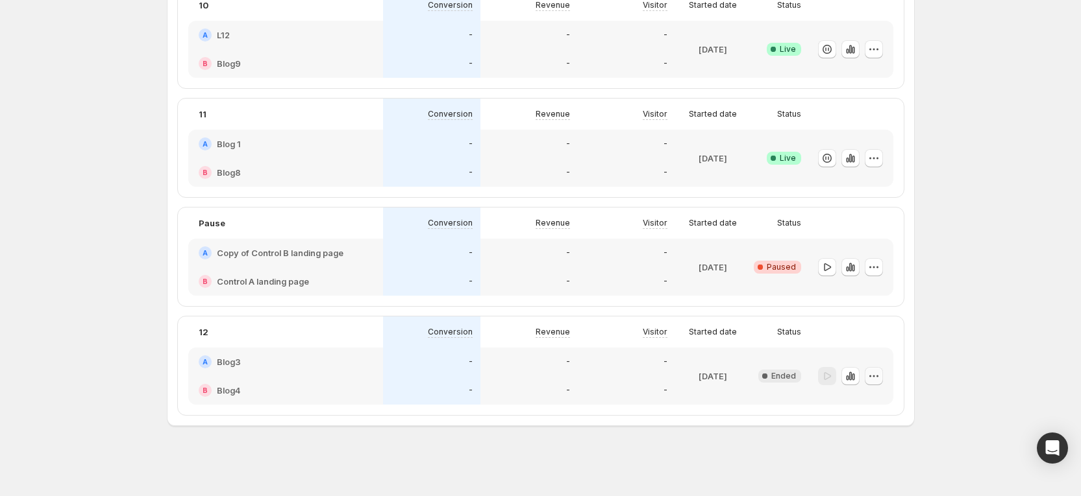
click at [883, 372] on button "button" at bounding box center [873, 376] width 18 height 18
click at [881, 285] on span "Rename" at bounding box center [888, 283] width 94 height 13
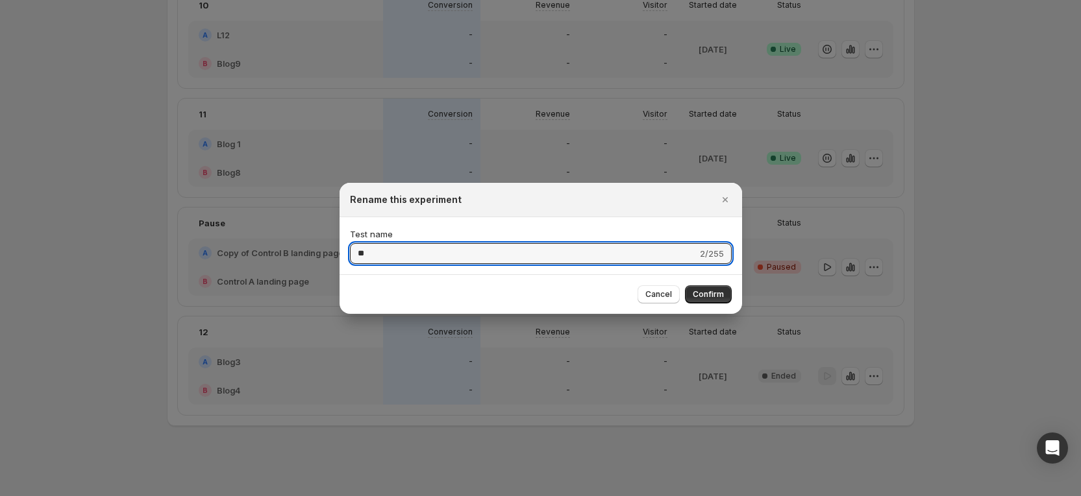
drag, startPoint x: 444, startPoint y: 254, endPoint x: 249, endPoint y: 249, distance: 194.8
click at [249, 496] on div "Rename this experiment Test name ** 2/255 Cancel Confirm" at bounding box center [540, 496] width 1081 height 0
type input "***"
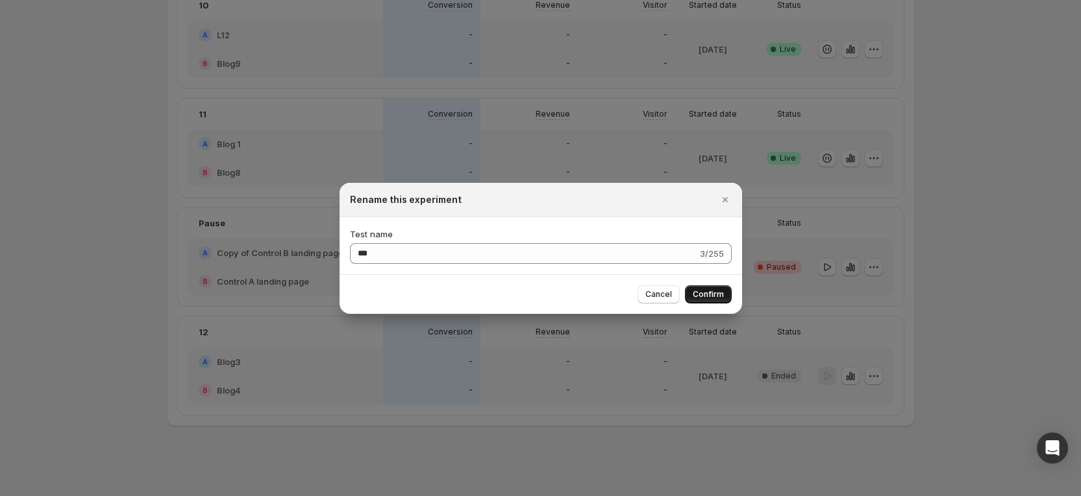
click at [702, 295] on span "Confirm" at bounding box center [707, 294] width 31 height 10
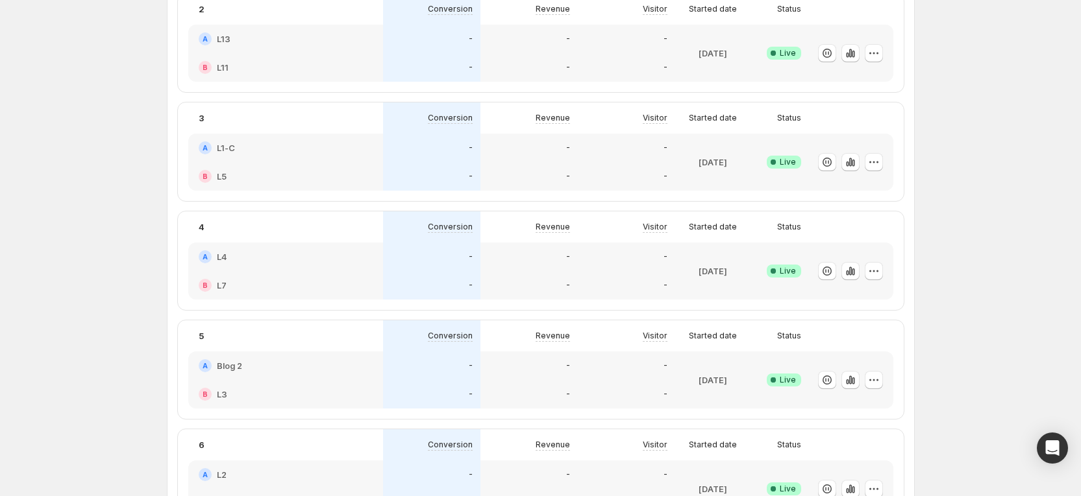
scroll to position [0, 0]
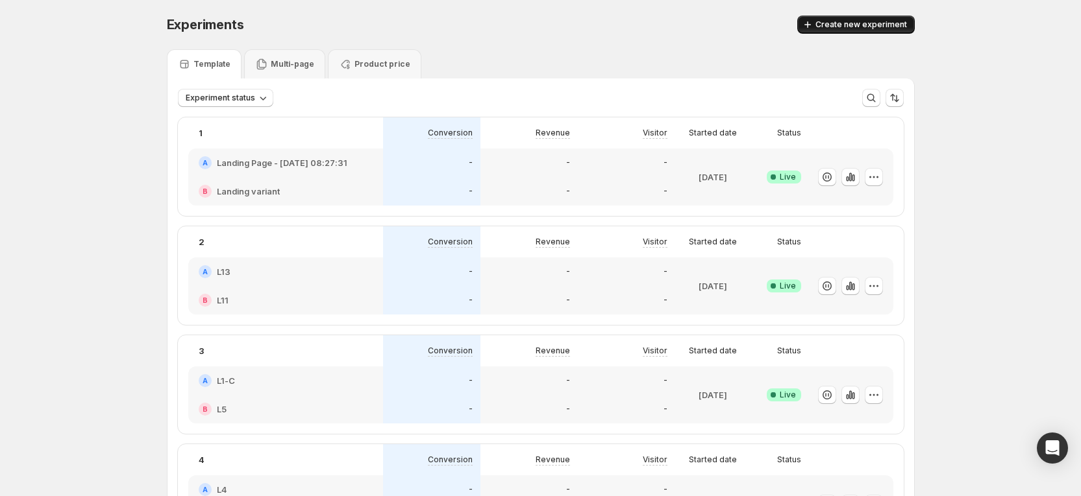
click at [880, 28] on span "Create new experiment" at bounding box center [861, 24] width 92 height 10
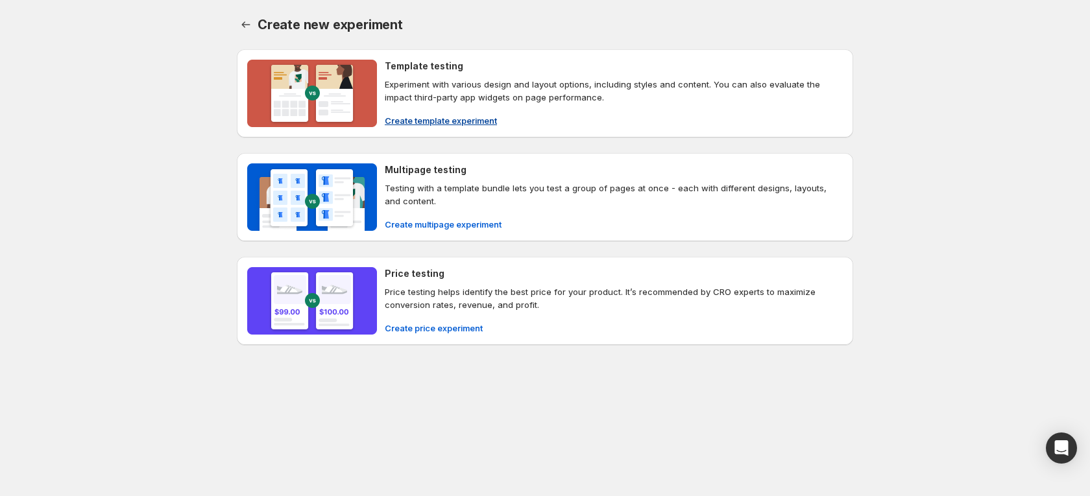
click at [447, 123] on span "Create template experiment" at bounding box center [441, 120] width 112 height 13
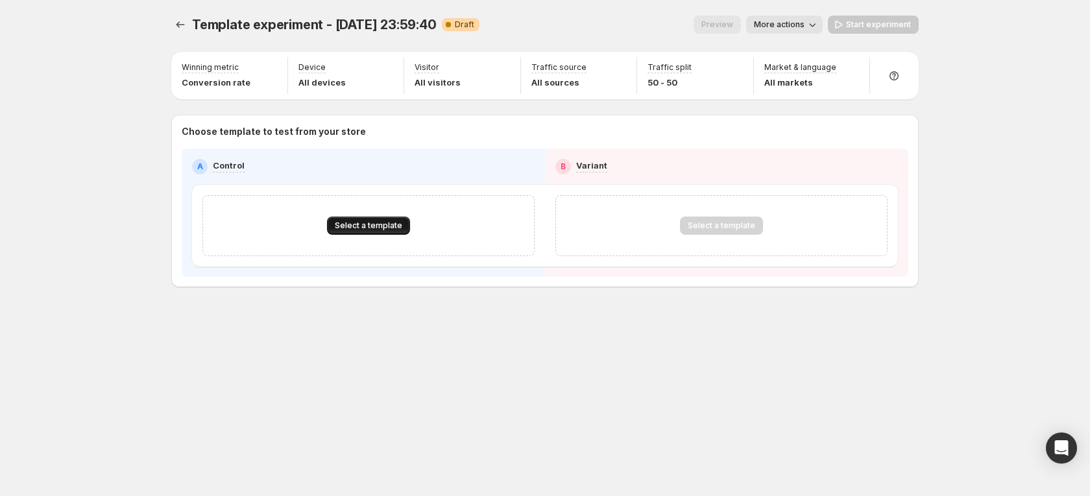
click at [386, 226] on span "Select a template" at bounding box center [368, 226] width 67 height 10
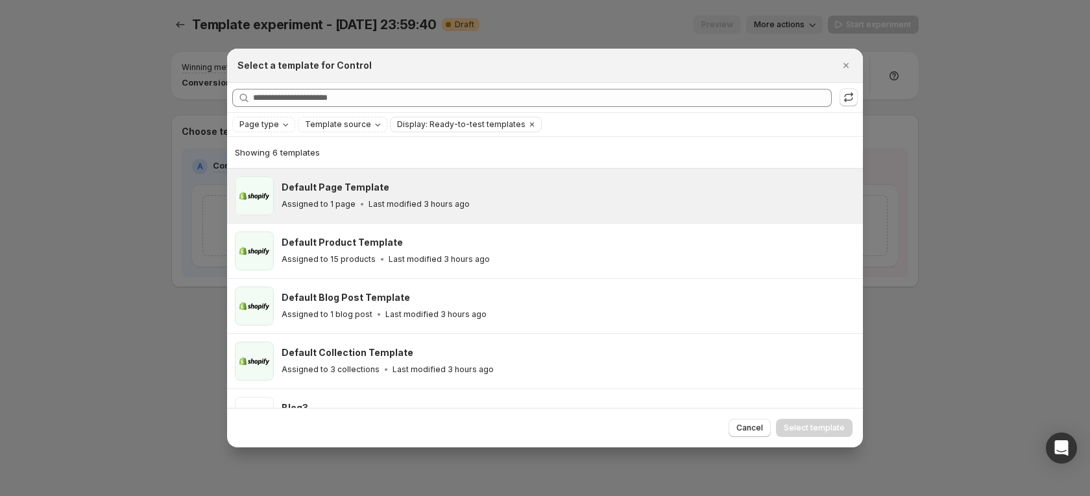
click at [410, 201] on p "Last modified 3 hours ago" at bounding box center [419, 204] width 101 height 10
click at [812, 424] on span "Select template" at bounding box center [814, 428] width 61 height 10
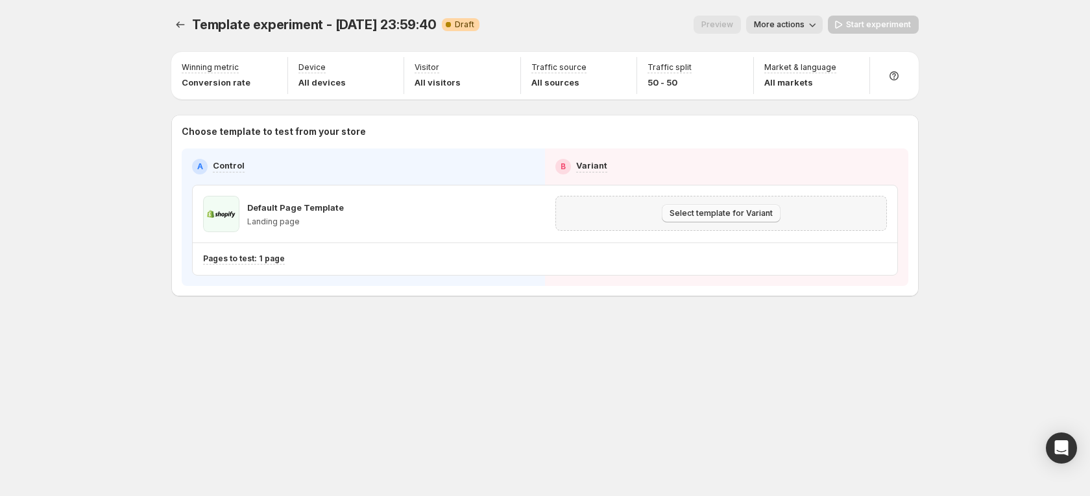
click at [716, 215] on span "Select template for Variant" at bounding box center [721, 213] width 103 height 10
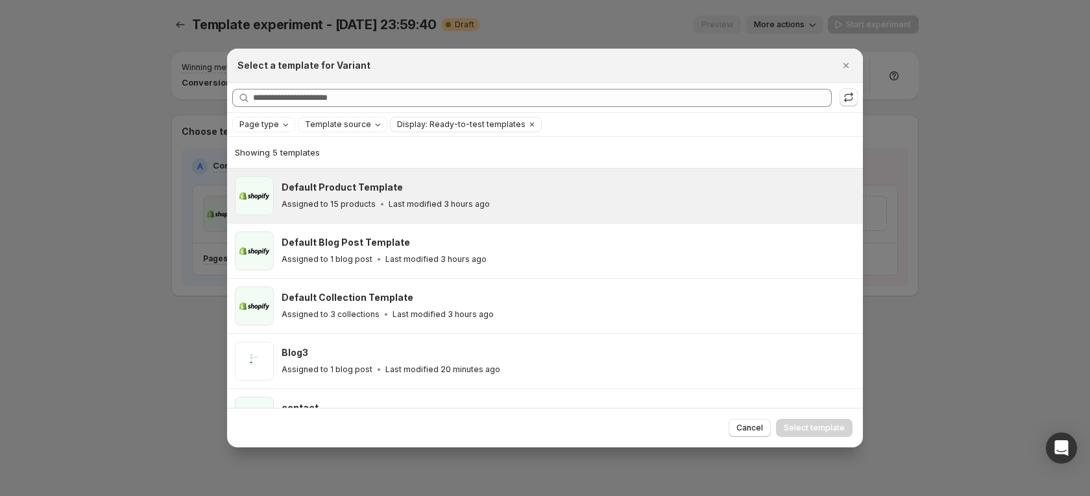
click at [470, 200] on p "Last modified 3 hours ago" at bounding box center [439, 204] width 101 height 10
click at [814, 426] on span "Select template" at bounding box center [814, 428] width 61 height 10
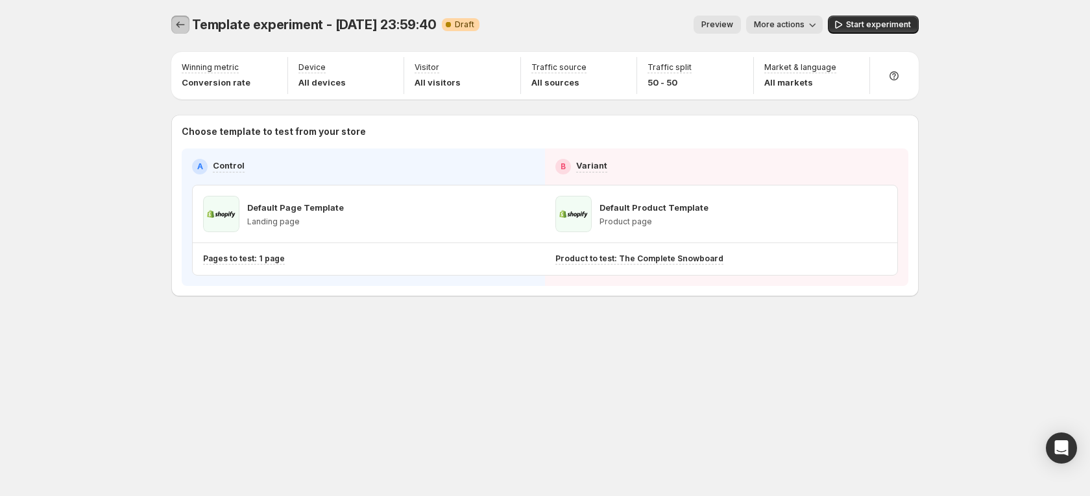
click at [185, 31] on icon "Experiments" at bounding box center [180, 24] width 13 height 13
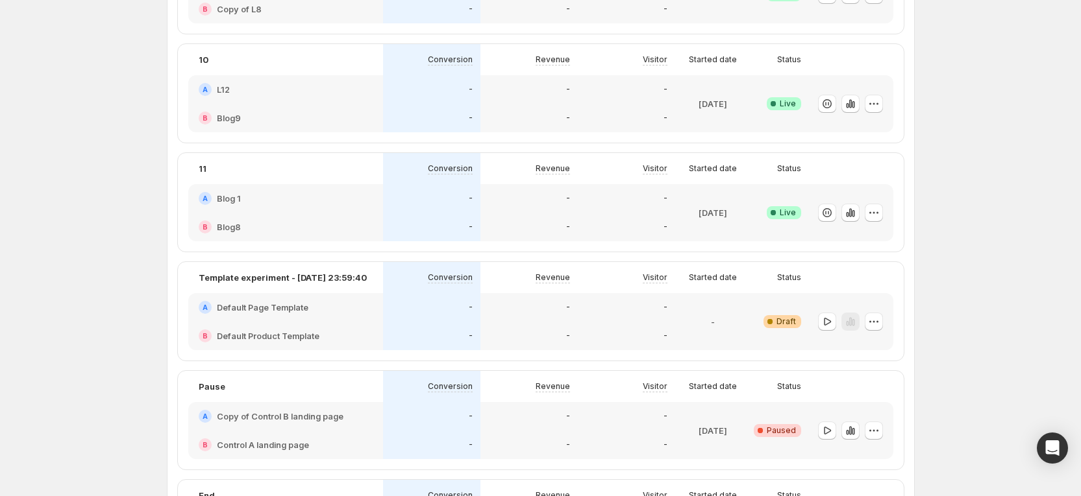
scroll to position [1071, 0]
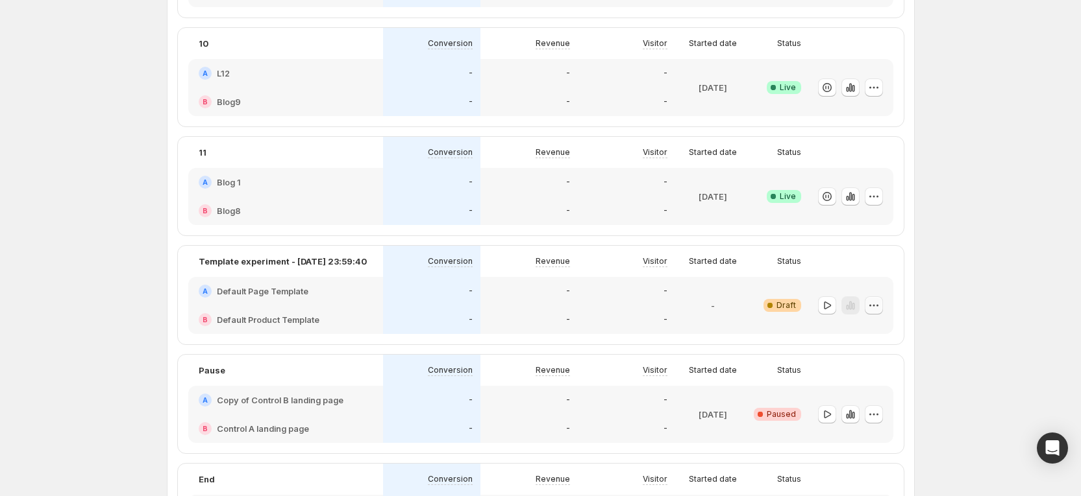
click at [880, 307] on icon "button" at bounding box center [873, 305] width 13 height 13
click at [862, 349] on span "Rename" at bounding box center [857, 354] width 33 height 10
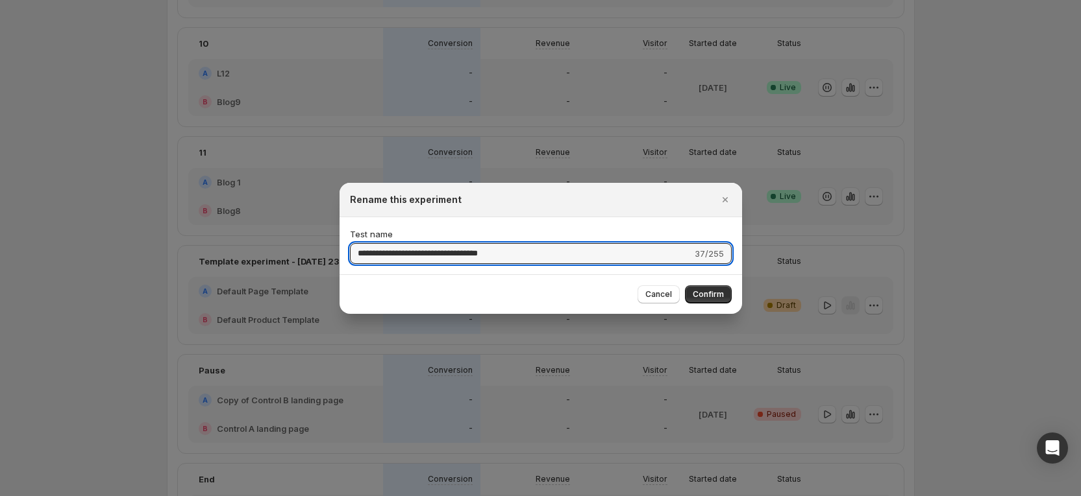
drag, startPoint x: 520, startPoint y: 252, endPoint x: 284, endPoint y: 213, distance: 238.8
type input "*****"
click at [718, 295] on span "Confirm" at bounding box center [707, 294] width 31 height 10
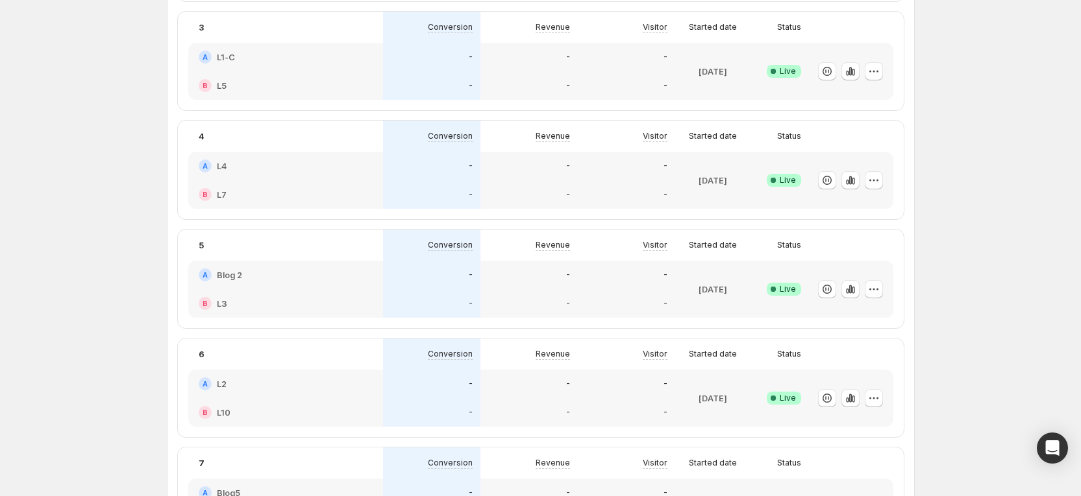
scroll to position [0, 0]
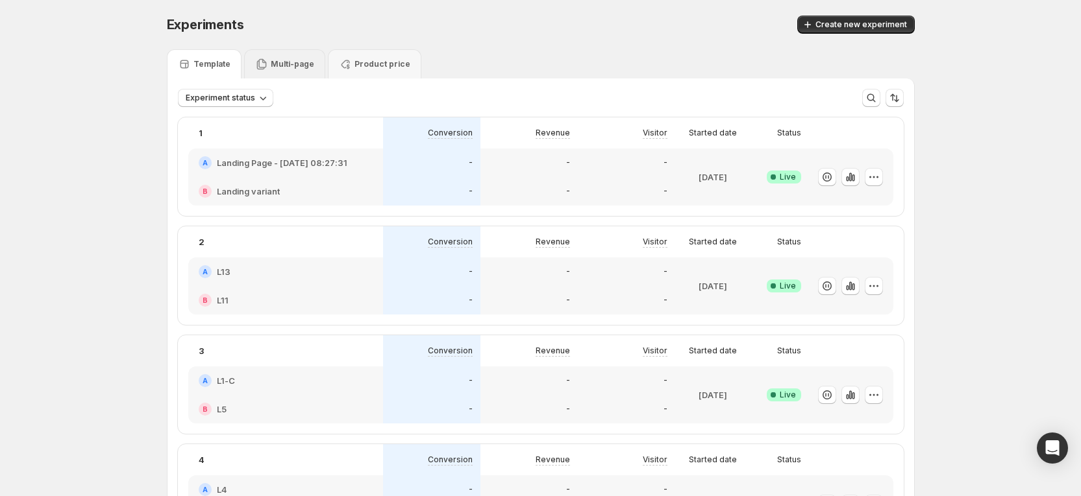
click at [300, 67] on p "Multi-page" at bounding box center [292, 64] width 43 height 10
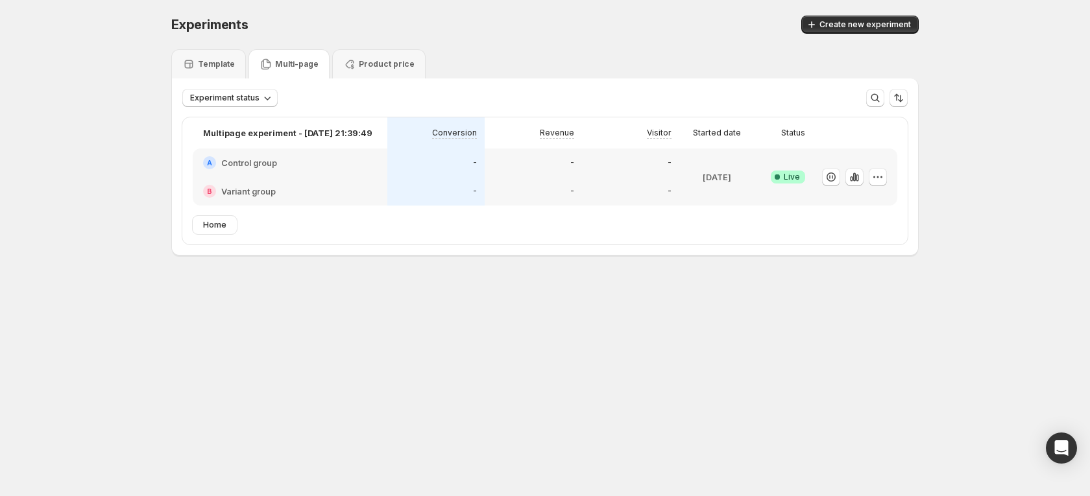
click at [482, 240] on div "Home" at bounding box center [545, 230] width 726 height 29
click at [482, 239] on div "Home" at bounding box center [545, 230] width 726 height 29
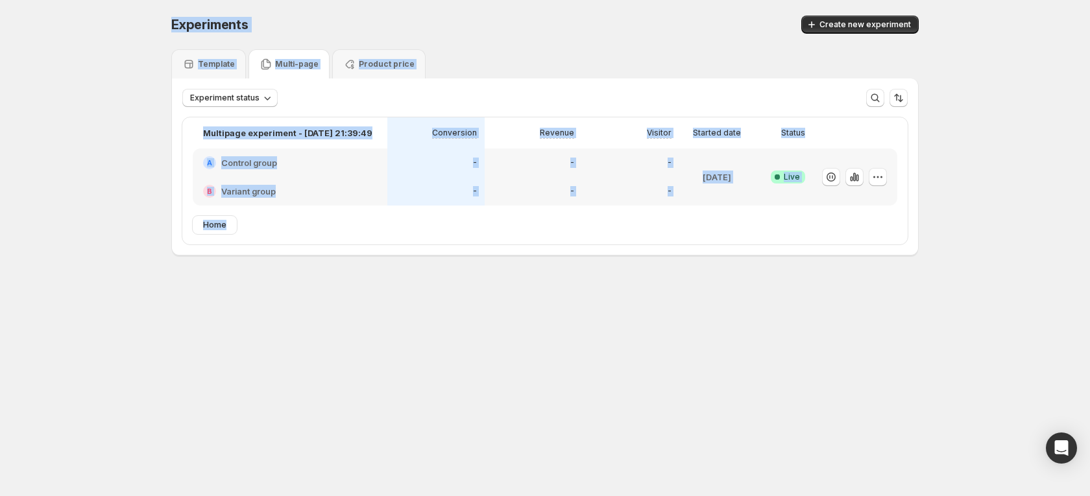
click at [482, 239] on div "Home" at bounding box center [545, 230] width 726 height 29
click at [502, 317] on div "Experiments. This page is ready Experiments Create new experiment Template Mult…" at bounding box center [545, 163] width 779 height 326
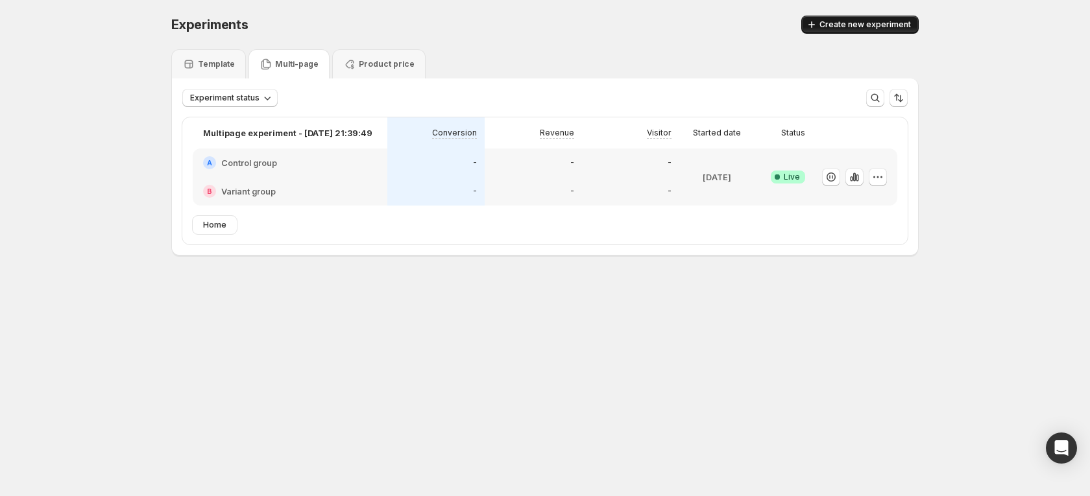
click at [858, 25] on span "Create new experiment" at bounding box center [866, 24] width 92 height 10
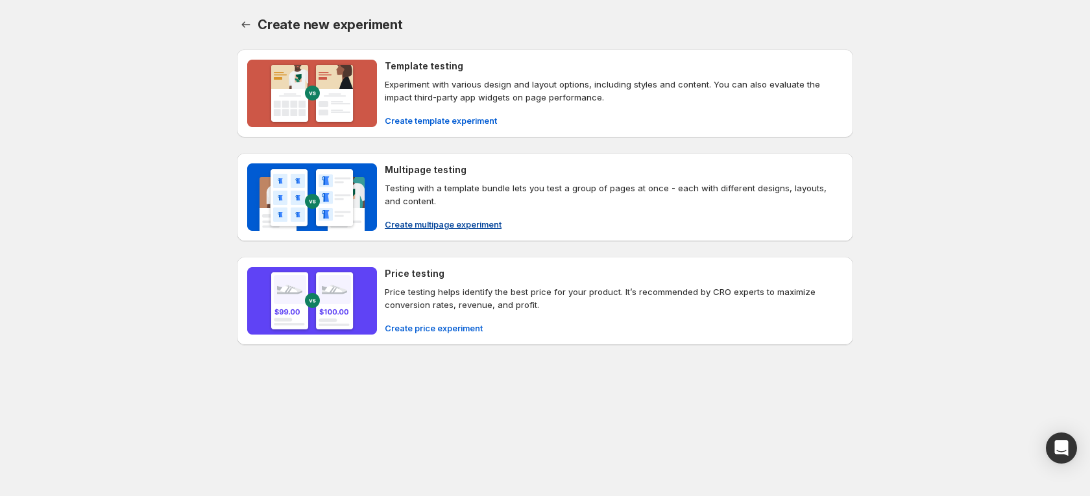
click at [425, 218] on span "Create multipage experiment" at bounding box center [443, 224] width 117 height 13
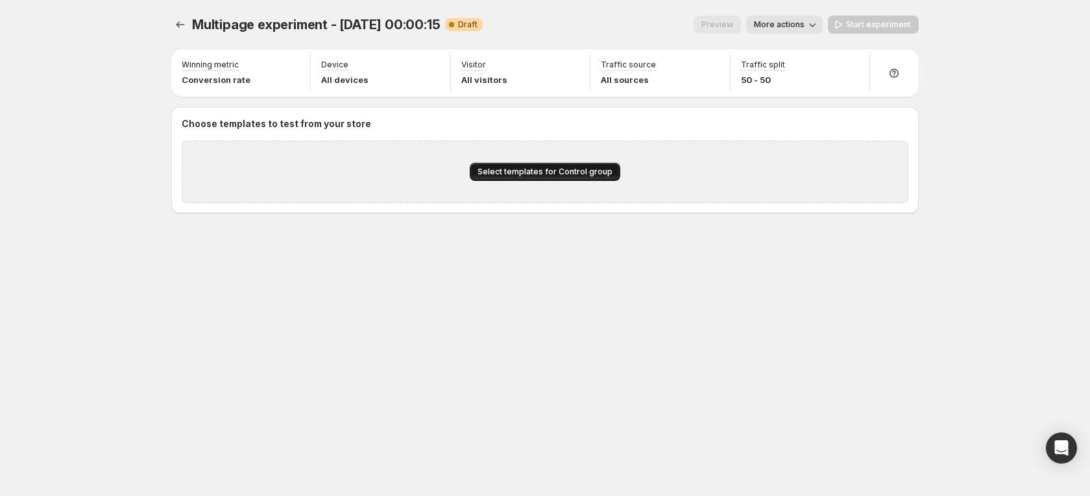
click at [515, 171] on span "Select templates for Control group" at bounding box center [545, 172] width 135 height 10
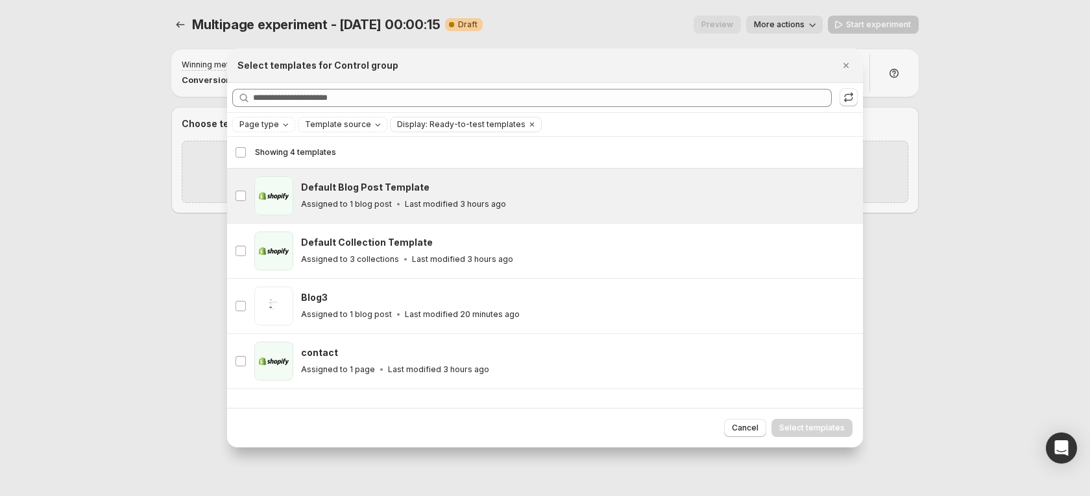
click at [400, 206] on icon ":r160:" at bounding box center [398, 204] width 13 height 13
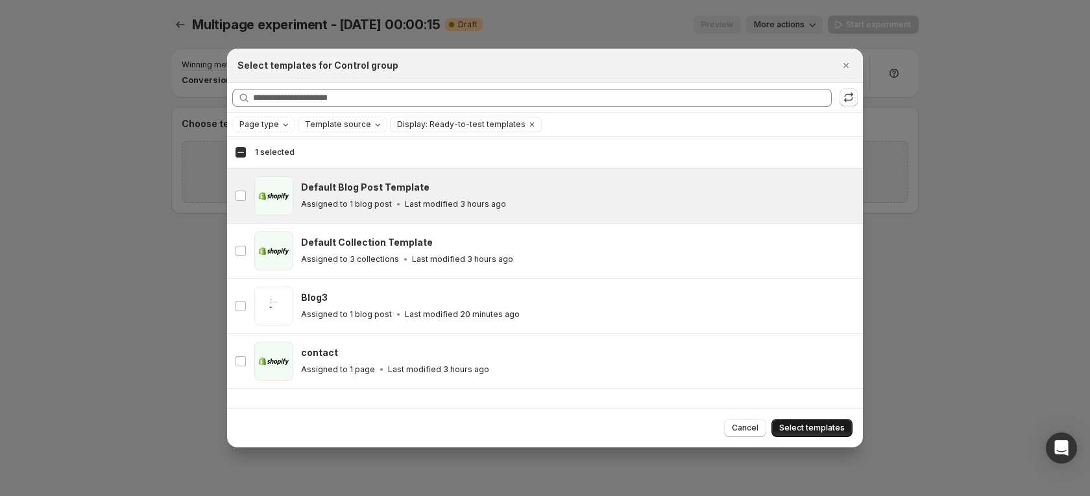
click at [829, 428] on span "Select templates" at bounding box center [812, 428] width 66 height 10
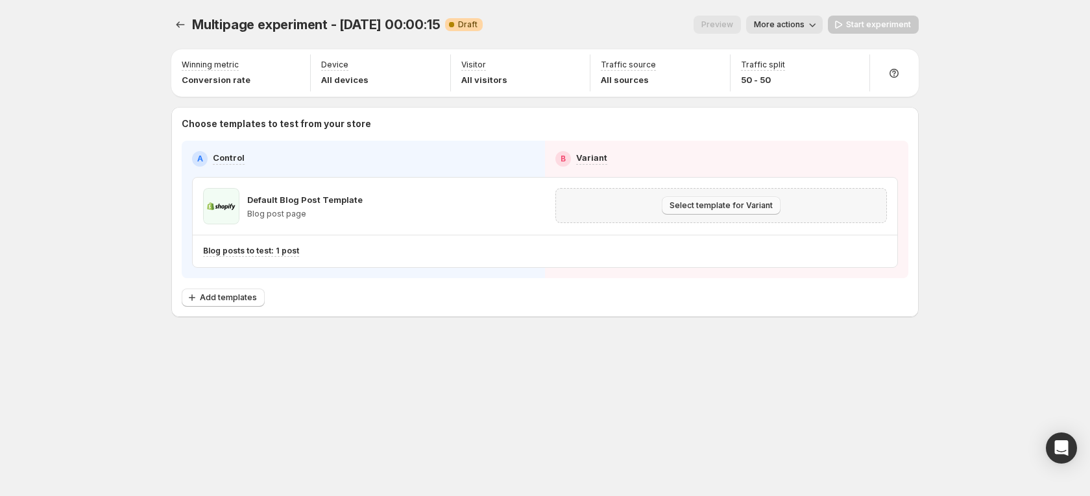
click at [733, 202] on span "Select template for Variant" at bounding box center [721, 206] width 103 height 10
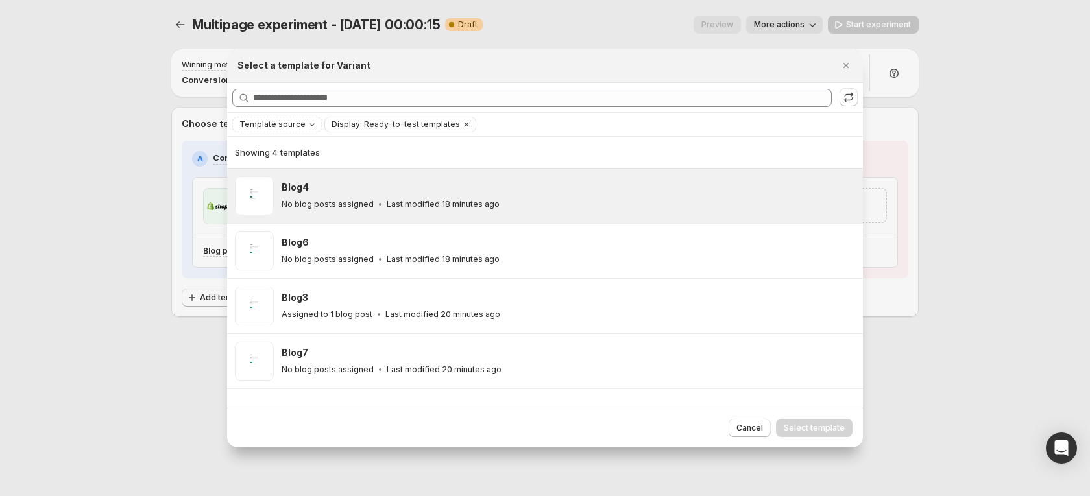
click at [402, 200] on p "Last modified 18 minutes ago" at bounding box center [443, 204] width 113 height 10
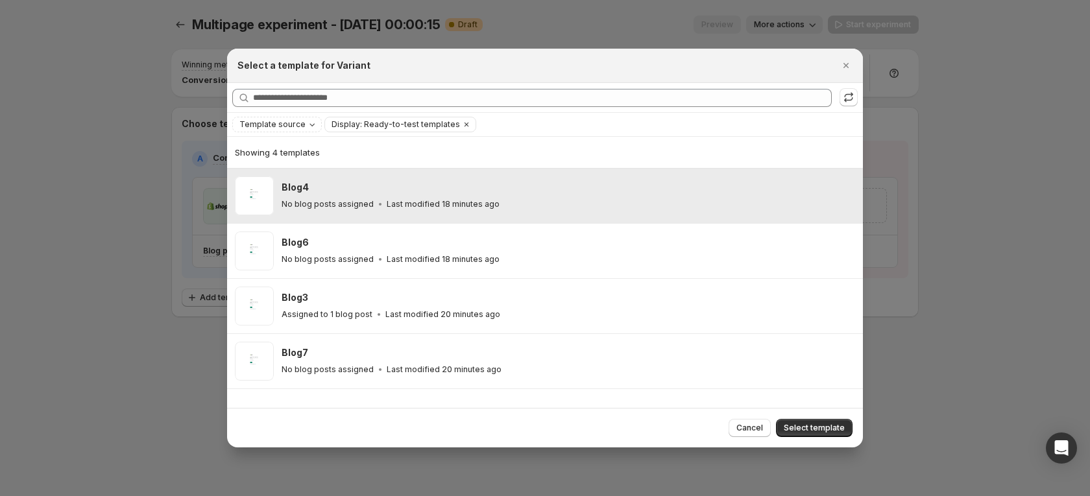
click at [391, 194] on div "Blog4 No blog posts assigned Last modified 18 minutes ago" at bounding box center [567, 196] width 570 height 30
click at [404, 207] on p "Last modified 18 minutes ago" at bounding box center [443, 204] width 113 height 10
click at [800, 419] on button "Select template" at bounding box center [814, 428] width 77 height 18
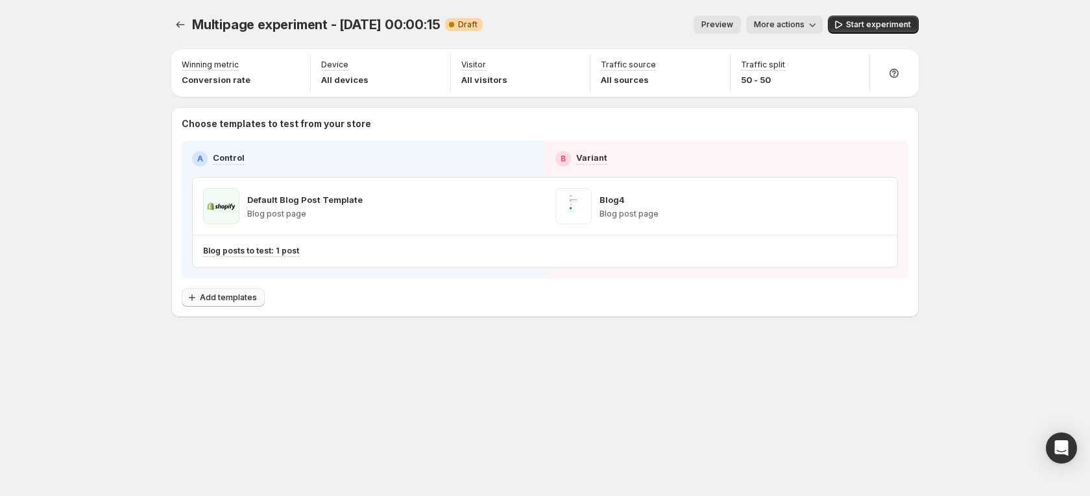
click at [245, 296] on span "Add templates" at bounding box center [228, 298] width 57 height 10
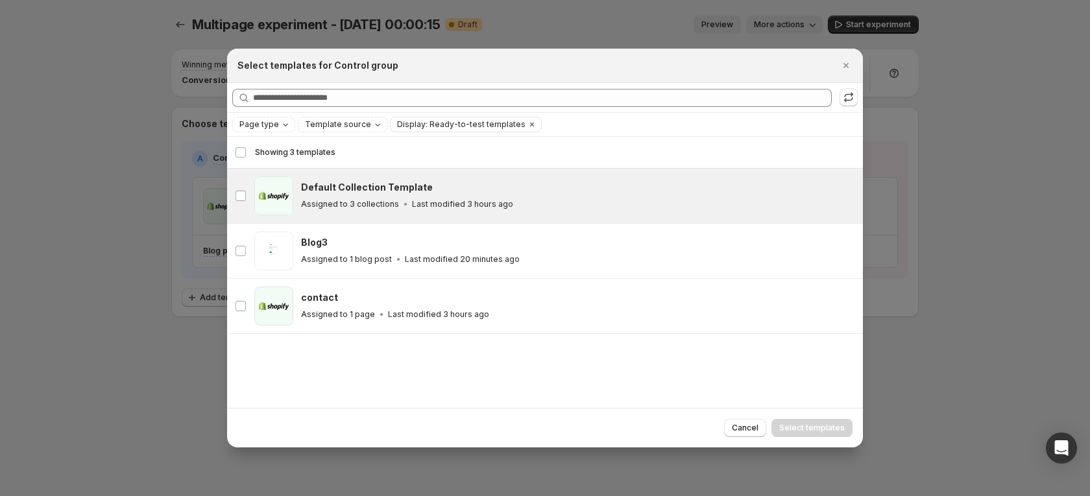
click at [493, 201] on p "Last modified 3 hours ago" at bounding box center [462, 204] width 101 height 10
click at [796, 427] on span "Select templates" at bounding box center [812, 428] width 66 height 10
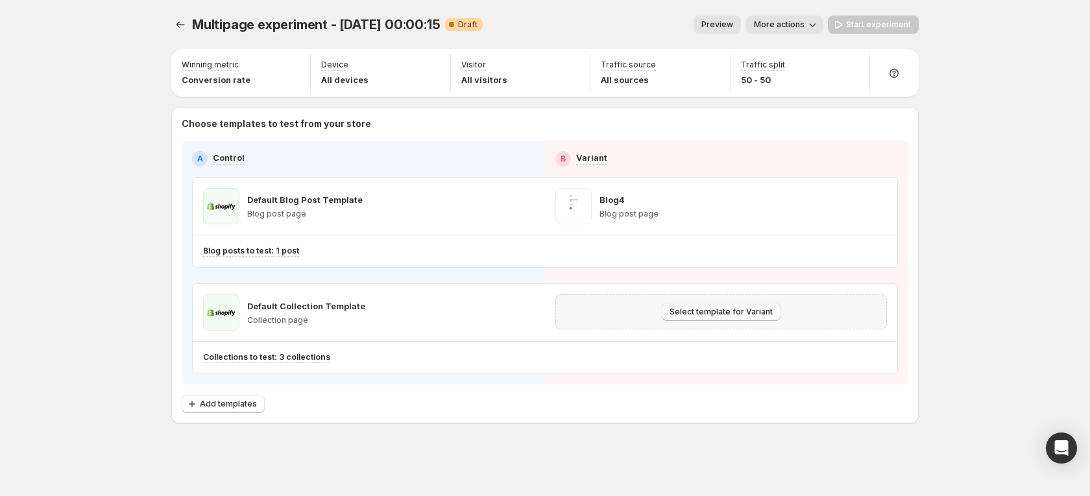
click at [720, 306] on button "Select template for Variant" at bounding box center [721, 312] width 119 height 18
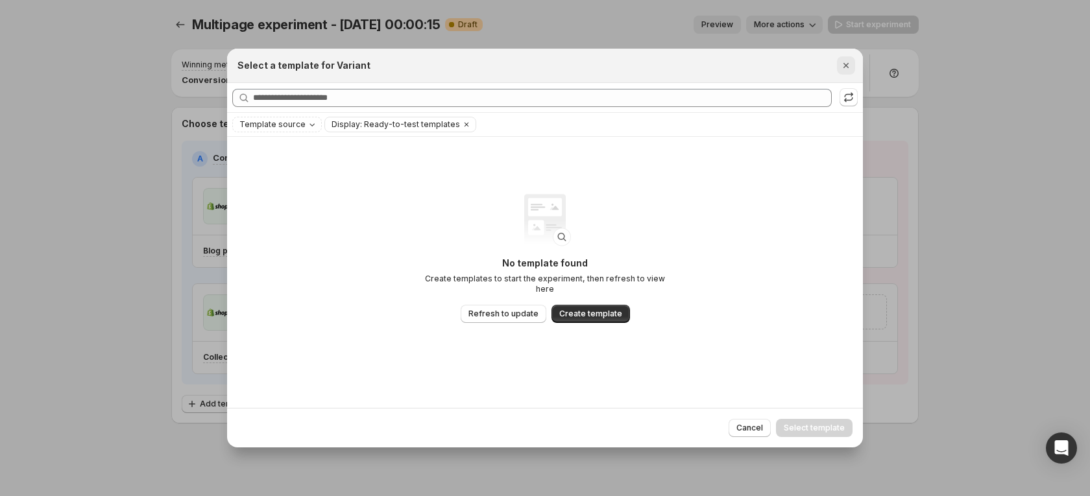
click at [846, 64] on icon "Close" at bounding box center [846, 65] width 13 height 13
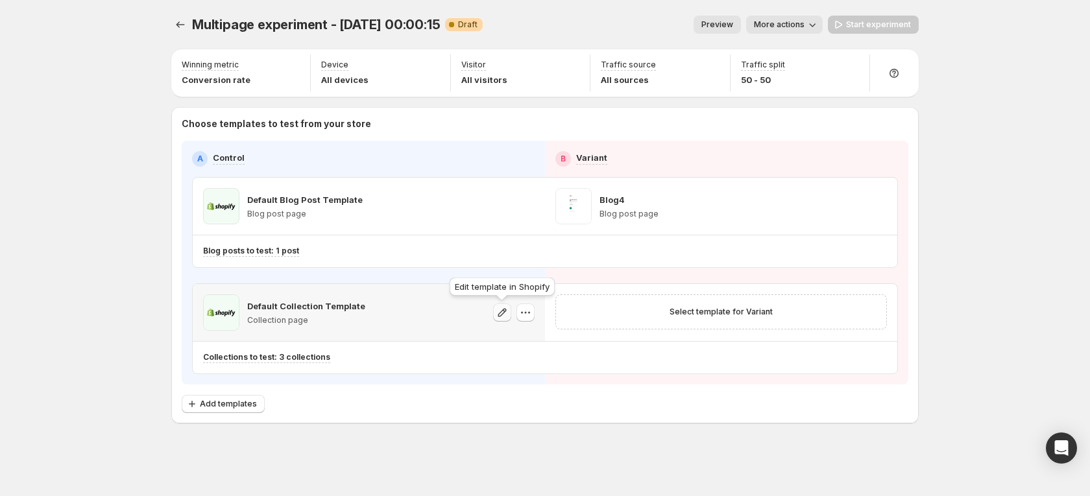
click at [506, 310] on icon "button" at bounding box center [502, 312] width 8 height 8
click at [877, 362] on icon "button" at bounding box center [878, 358] width 13 height 13
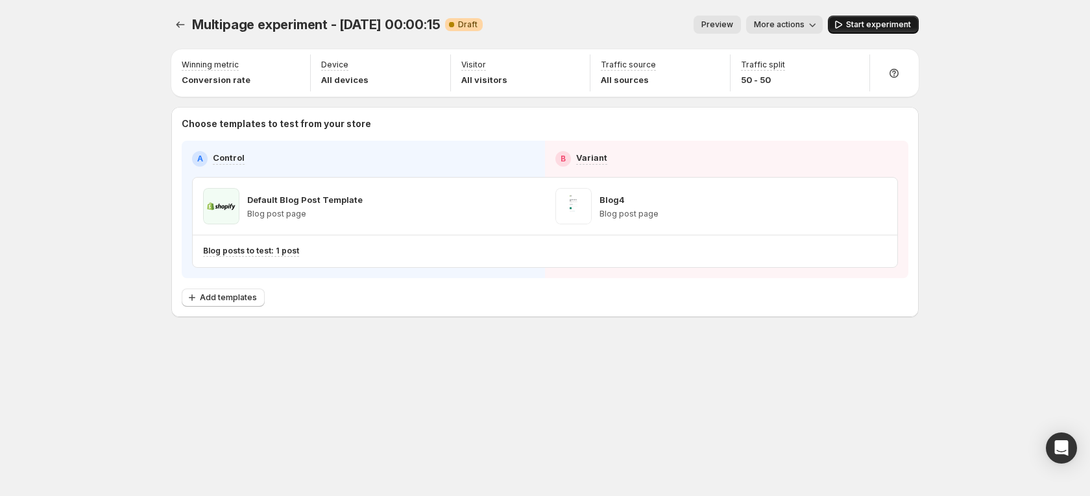
click at [852, 23] on span "Start experiment" at bounding box center [878, 24] width 65 height 10
click at [852, 28] on span "Pause experiment" at bounding box center [875, 24] width 71 height 10
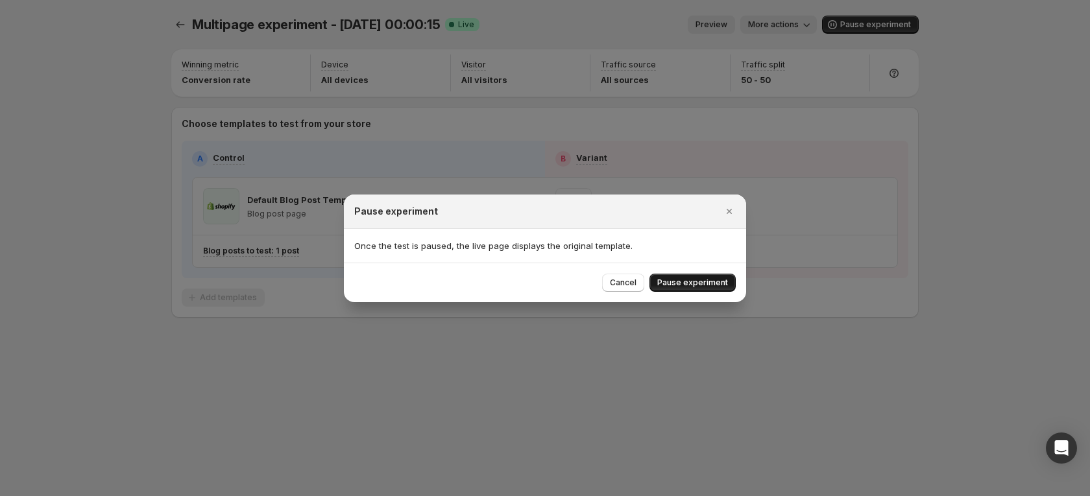
click at [715, 276] on button "Pause experiment" at bounding box center [693, 283] width 86 height 18
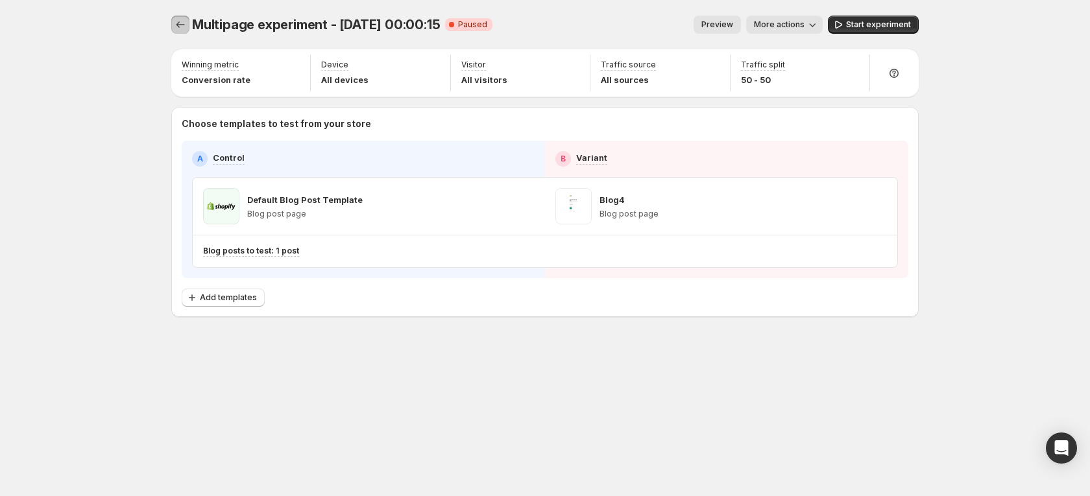
click at [186, 25] on icon "Experiments" at bounding box center [180, 24] width 13 height 13
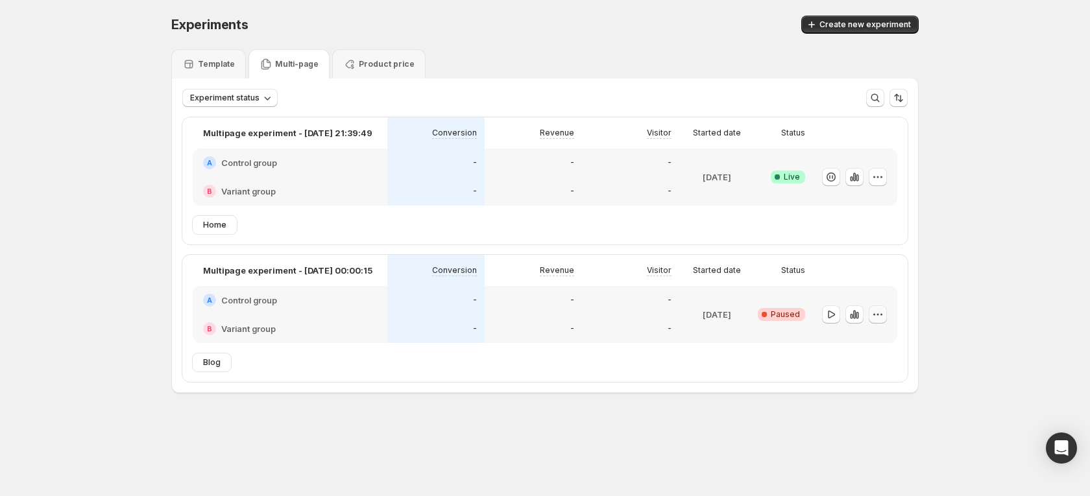
click at [879, 317] on icon "button" at bounding box center [878, 314] width 13 height 13
click at [864, 361] on span "Rename" at bounding box center [871, 363] width 33 height 10
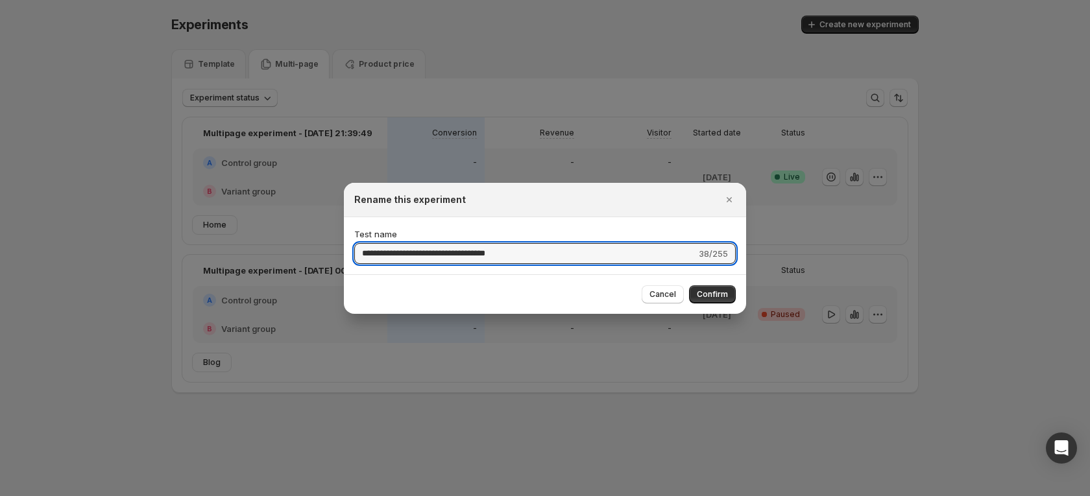
drag, startPoint x: 537, startPoint y: 255, endPoint x: 137, endPoint y: 210, distance: 402.3
click at [137, 463] on div "**********" at bounding box center [545, 463] width 1090 height 0
type input "*****"
click at [699, 291] on span "Confirm" at bounding box center [712, 294] width 31 height 10
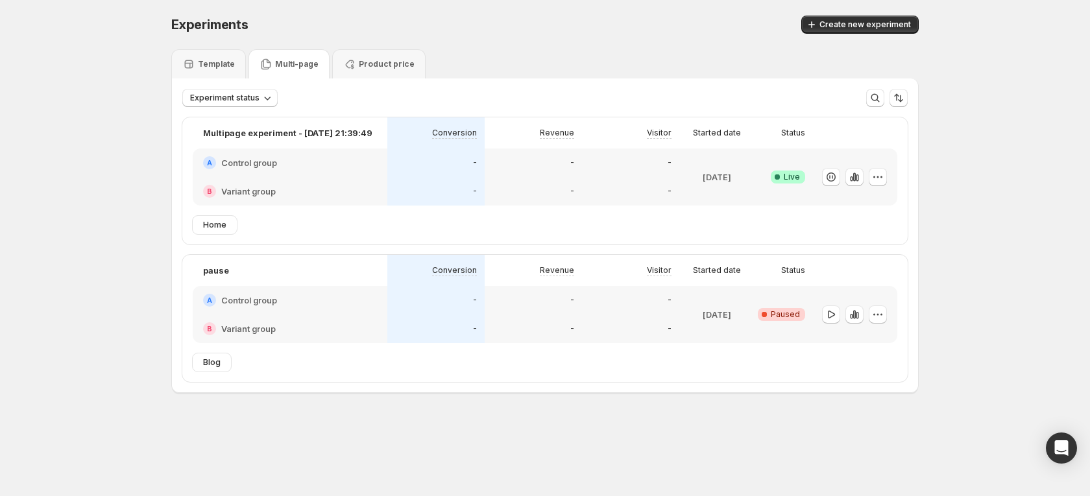
click at [858, 28] on span "Create new experiment" at bounding box center [866, 24] width 92 height 10
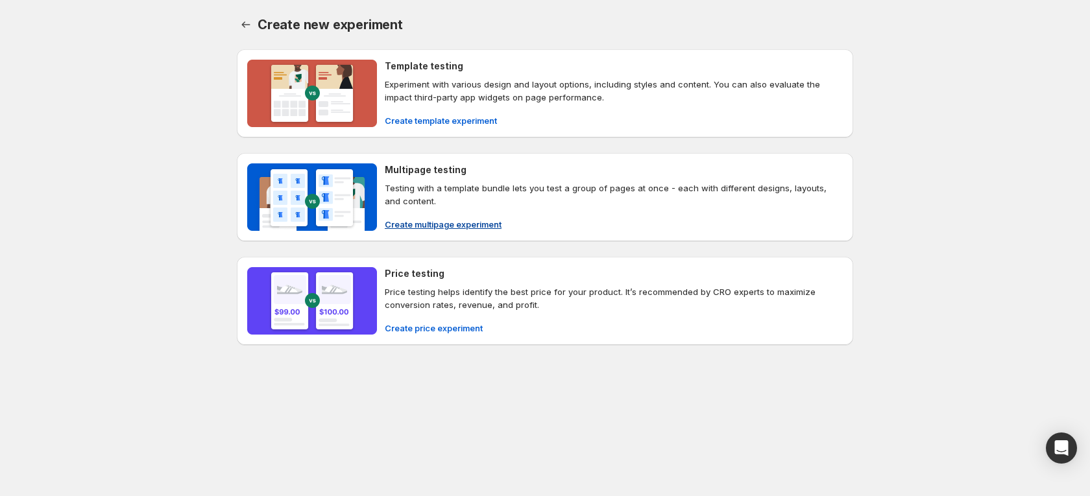
click at [420, 227] on span "Create multipage experiment" at bounding box center [443, 224] width 117 height 13
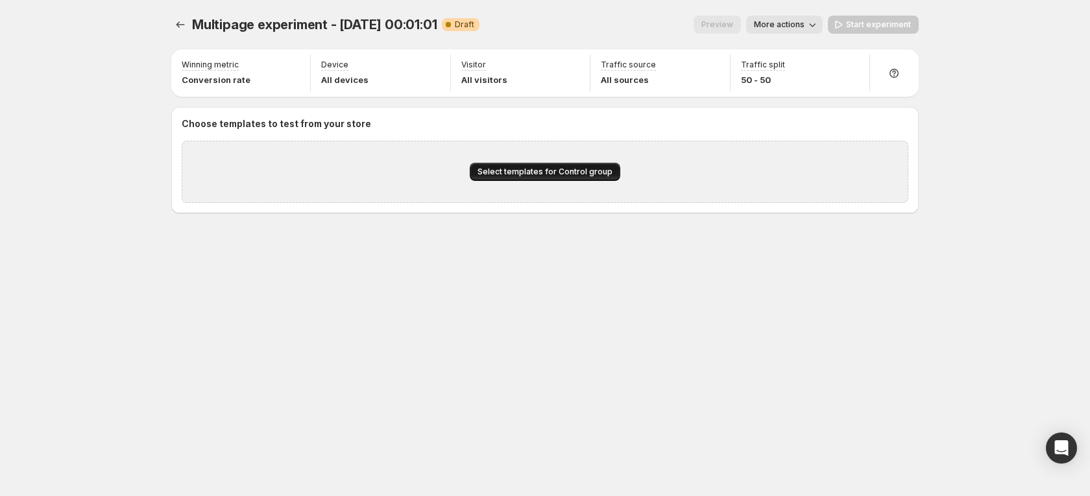
click at [527, 177] on span "Select templates for Control group" at bounding box center [545, 172] width 135 height 10
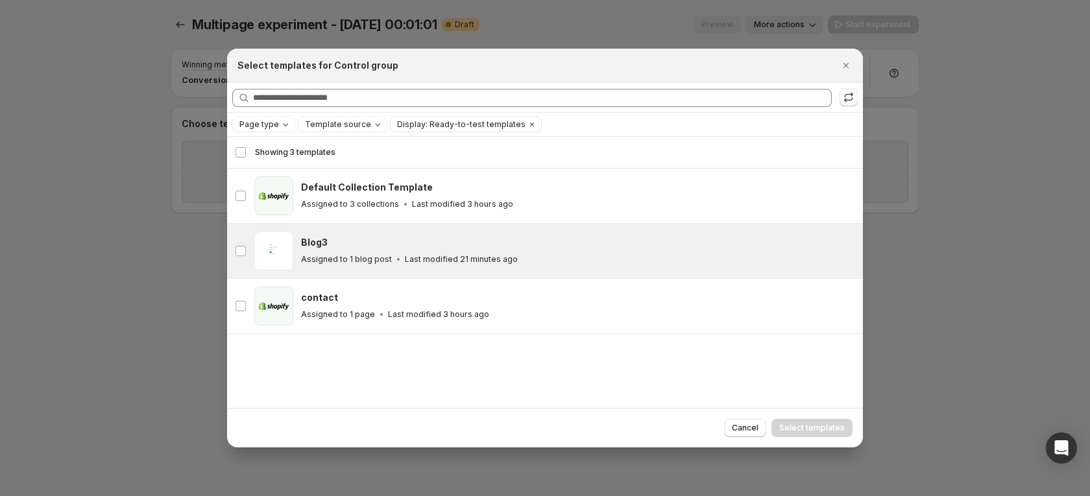
click at [351, 249] on div "Blog3" at bounding box center [576, 242] width 550 height 13
click at [808, 427] on span "Select templates" at bounding box center [812, 428] width 66 height 10
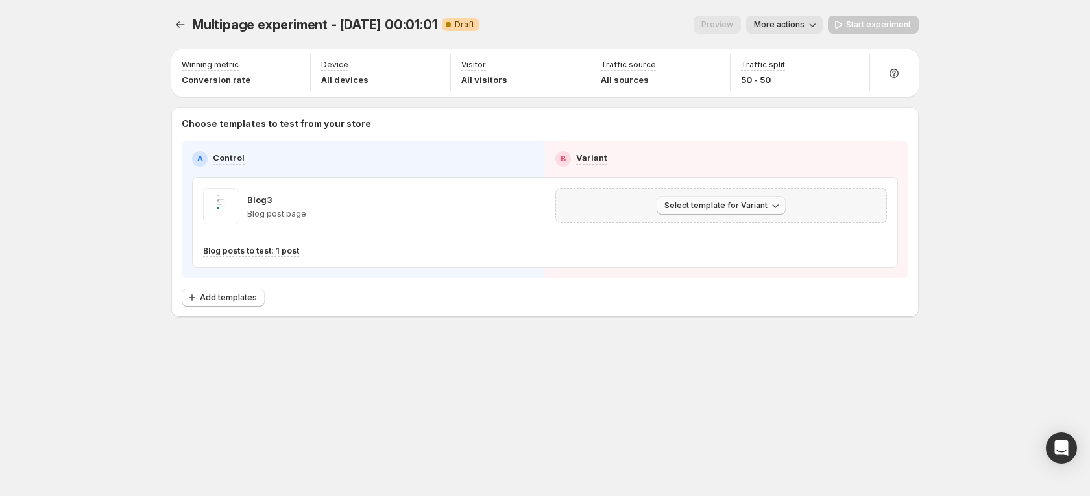
click at [760, 211] on button "Select template for Variant" at bounding box center [721, 206] width 129 height 18
click at [747, 230] on span "Select an existing template" at bounding box center [712, 233] width 110 height 10
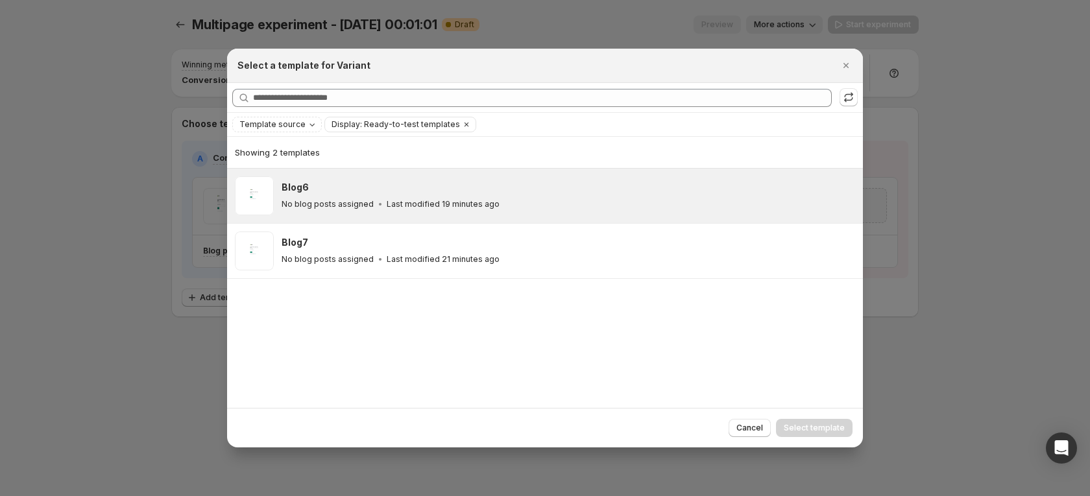
click at [504, 195] on div "Blog6 No blog posts assigned Last modified 19 minutes ago" at bounding box center [567, 196] width 570 height 30
click at [815, 423] on span "Select template" at bounding box center [814, 428] width 61 height 10
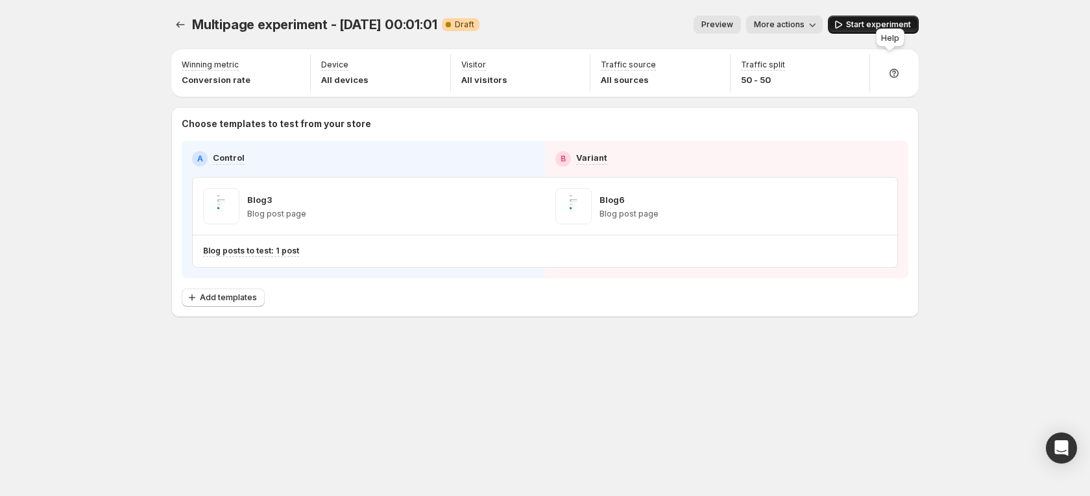
click at [890, 24] on span "Start experiment" at bounding box center [878, 24] width 65 height 10
click at [179, 23] on icon "Experiments" at bounding box center [180, 24] width 13 height 13
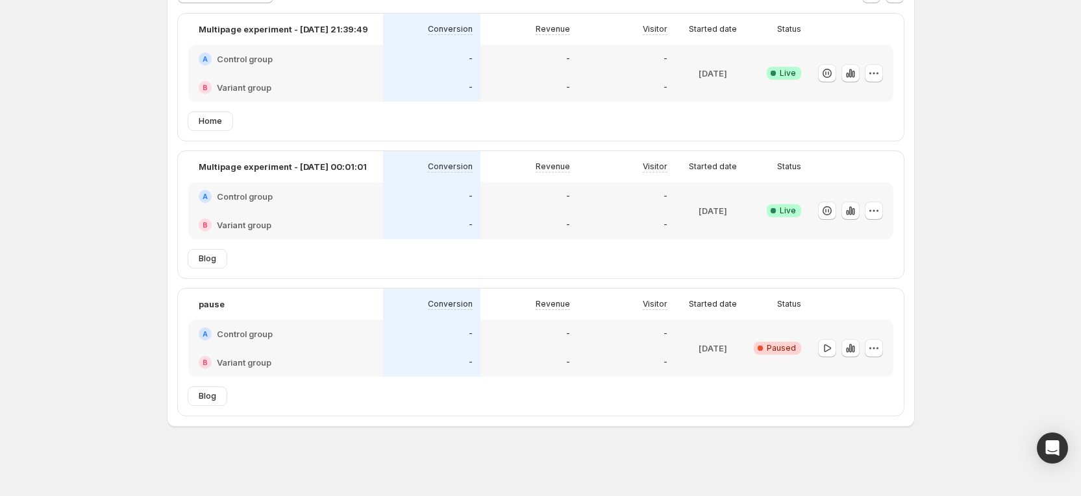
scroll to position [104, 0]
click at [879, 208] on icon "button" at bounding box center [873, 210] width 13 height 13
click at [836, 279] on span "End experiment" at bounding box center [853, 281] width 63 height 10
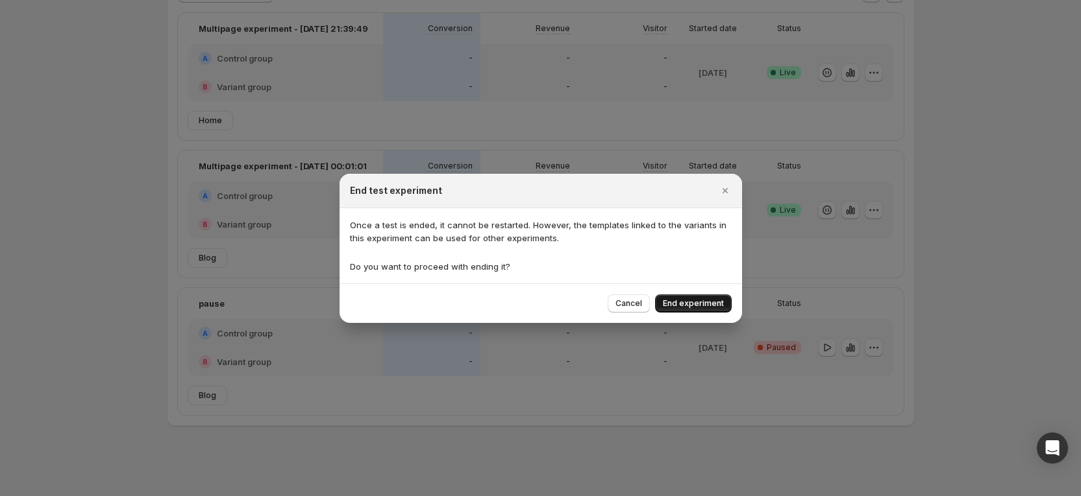
click at [691, 304] on span "End experiment" at bounding box center [693, 304] width 61 height 10
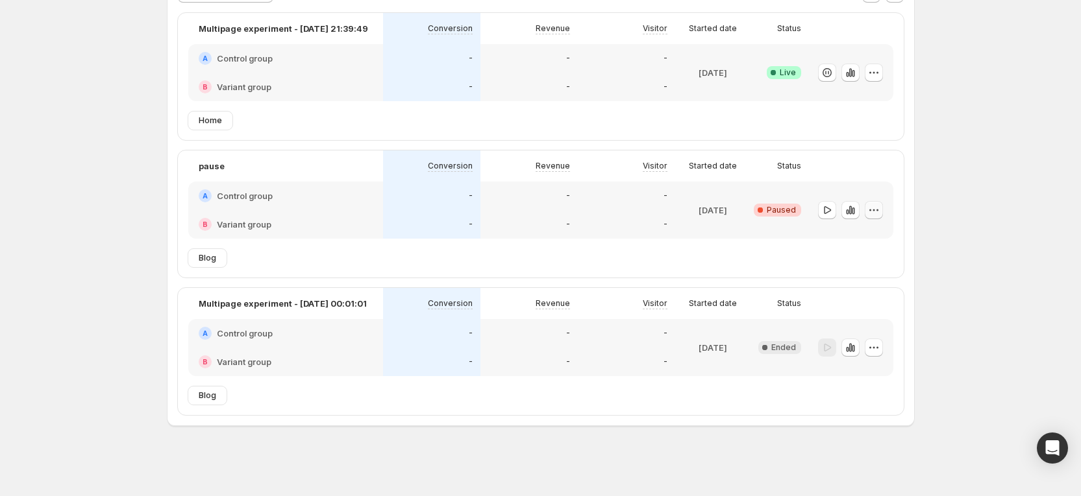
click at [883, 210] on button "button" at bounding box center [873, 210] width 18 height 18
click at [866, 264] on span "Rename" at bounding box center [886, 258] width 63 height 13
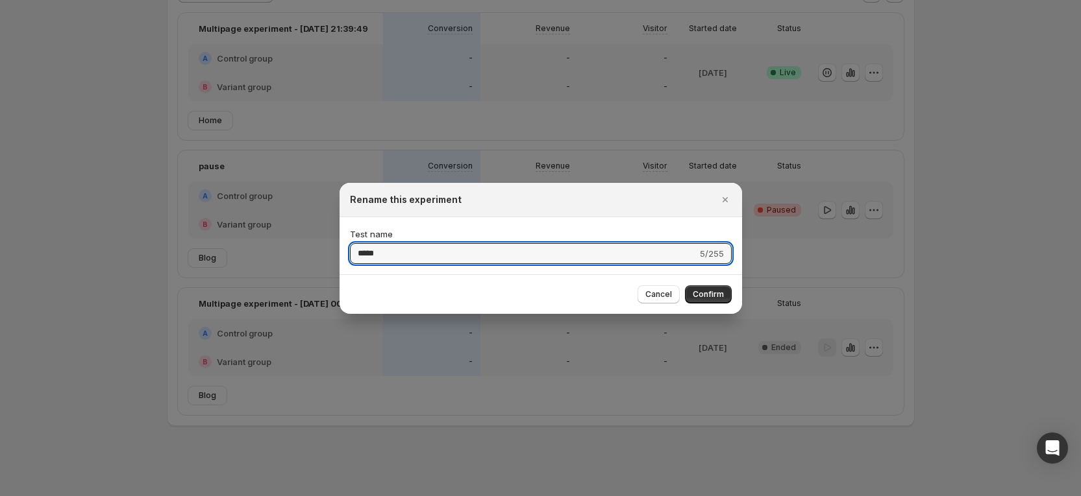
drag, startPoint x: 532, startPoint y: 247, endPoint x: 295, endPoint y: 231, distance: 237.4
click at [295, 496] on div "Rename this experiment Test name ***** 5/255 Cancel Confirm" at bounding box center [540, 496] width 1081 height 0
type input "***"
click at [700, 297] on span "Confirm" at bounding box center [707, 294] width 31 height 10
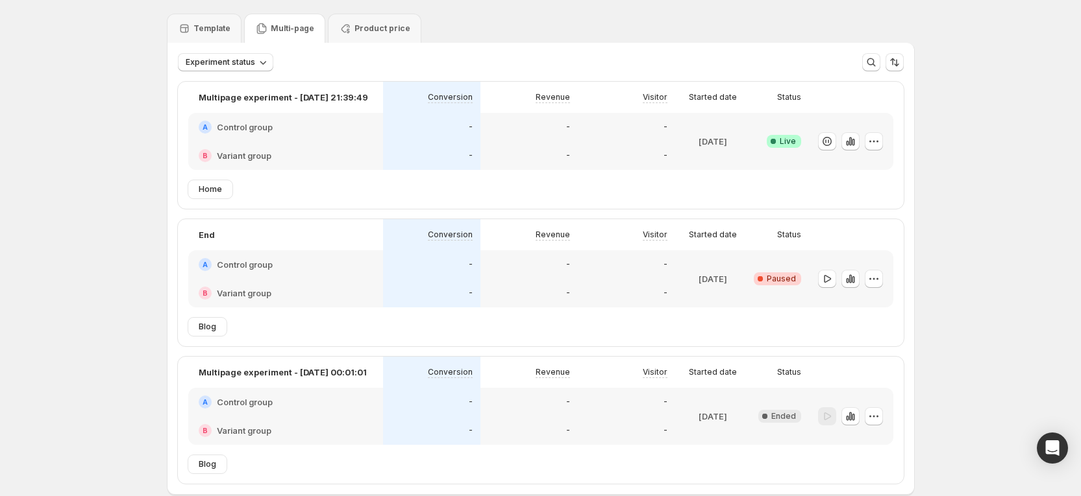
scroll to position [7, 0]
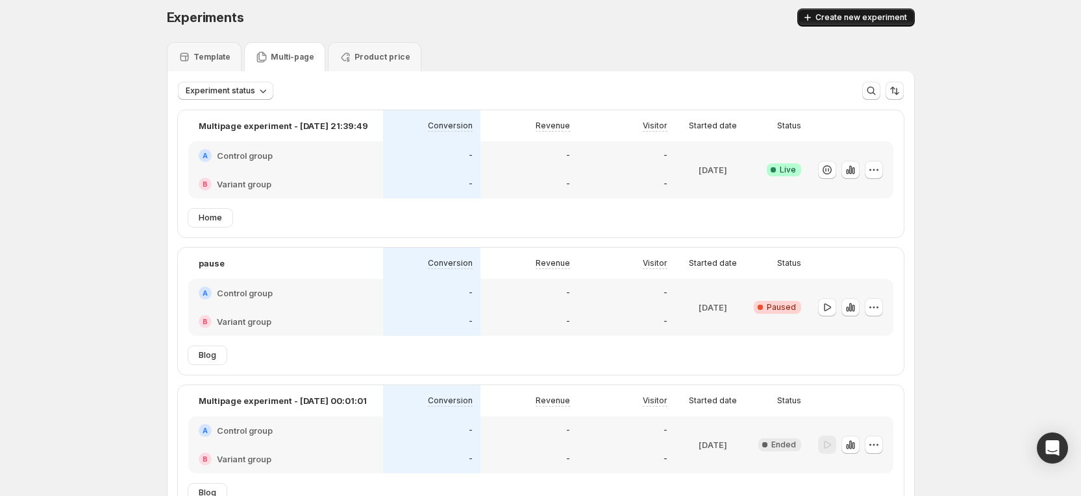
click at [843, 19] on span "Create new experiment" at bounding box center [861, 17] width 92 height 10
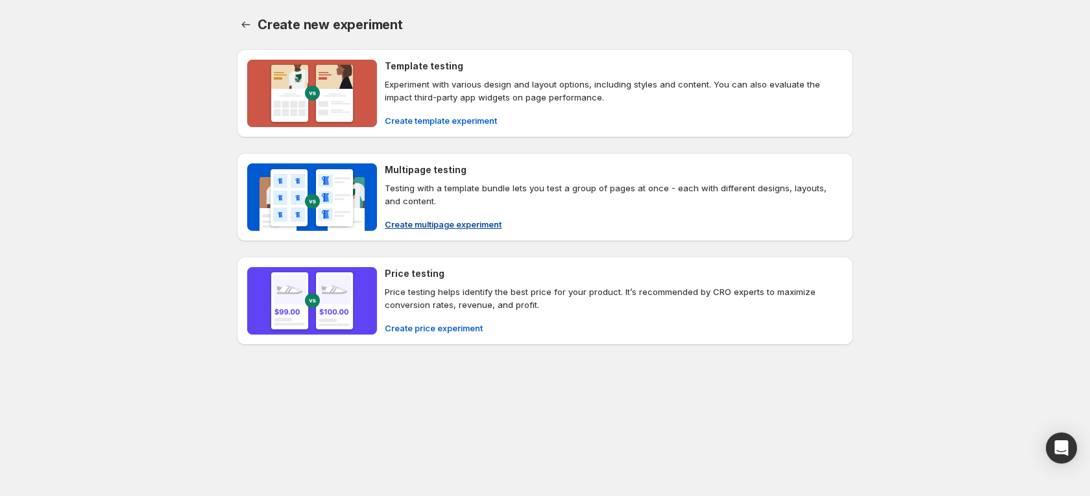
click at [413, 168] on h4 "Multipage testing" at bounding box center [426, 170] width 82 height 13
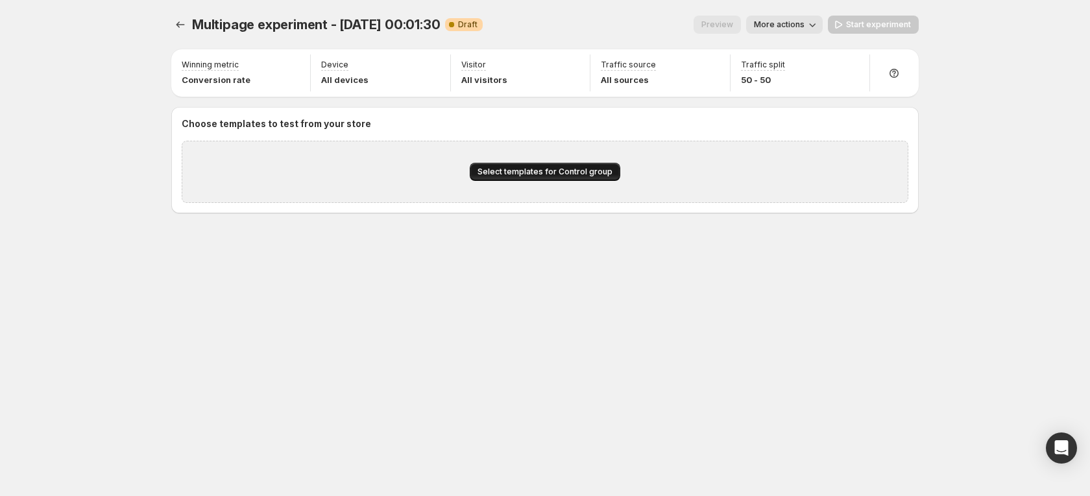
click at [515, 165] on button "Select templates for Control group" at bounding box center [545, 172] width 151 height 18
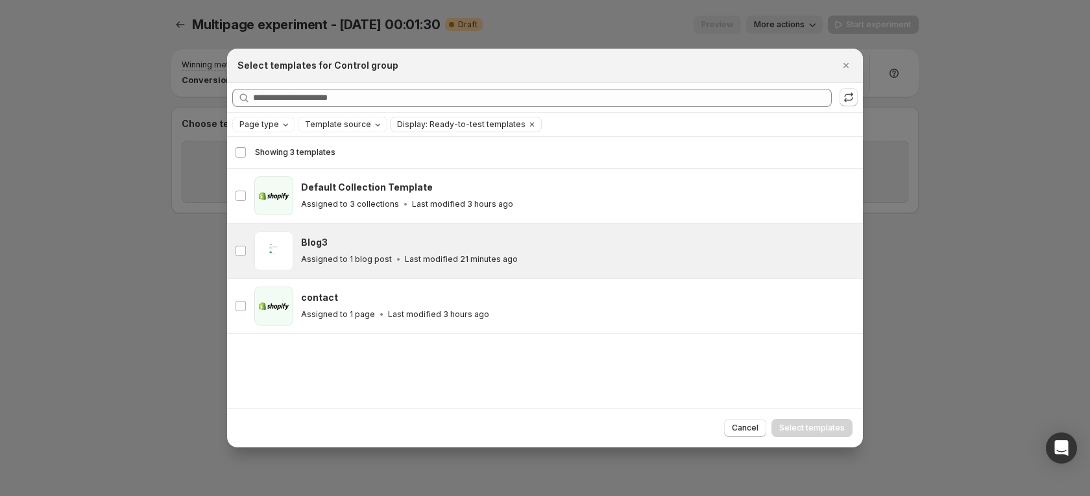
click at [399, 256] on icon ":r1im:" at bounding box center [398, 259] width 13 height 13
click at [801, 428] on span "Select templates" at bounding box center [812, 428] width 66 height 10
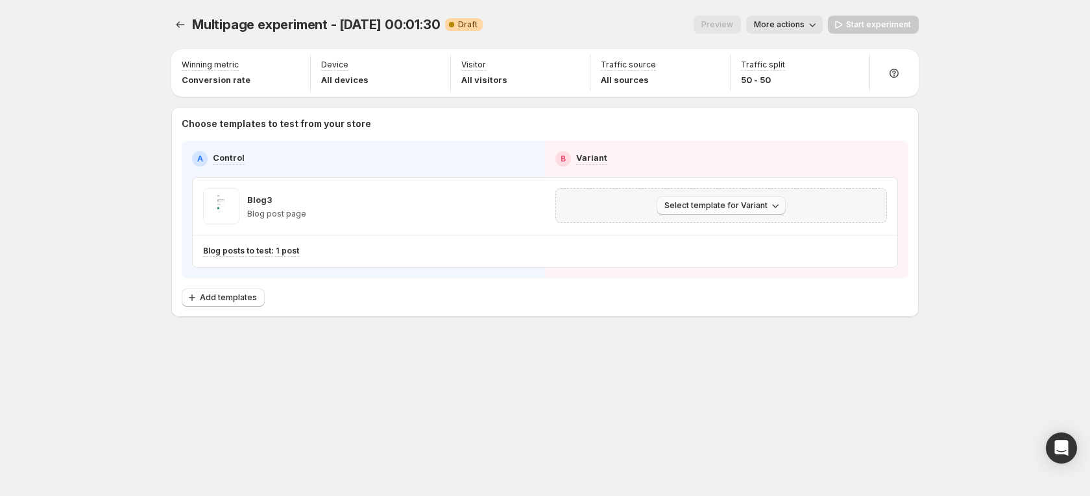
click at [773, 204] on icon "button" at bounding box center [775, 205] width 13 height 13
click at [728, 231] on span "Select an existing template" at bounding box center [712, 233] width 110 height 10
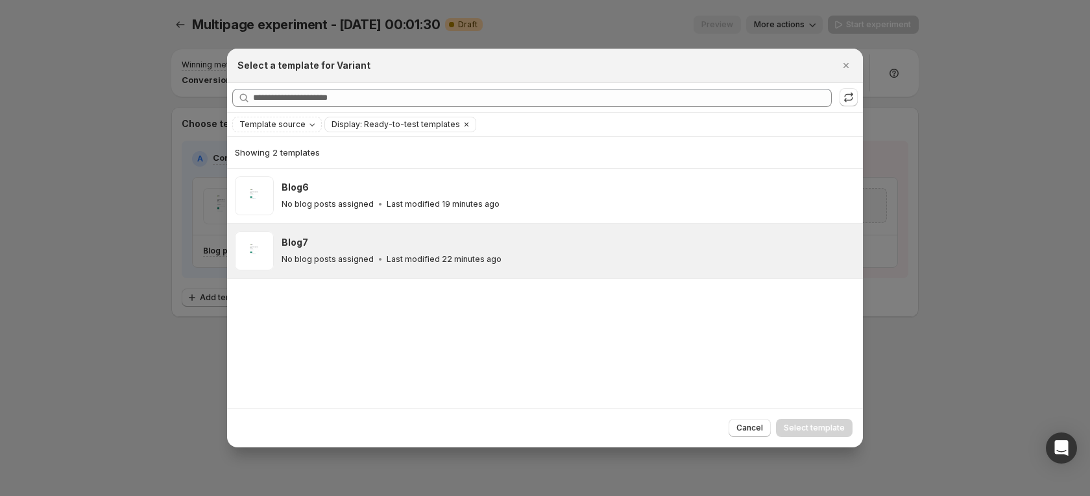
click at [511, 239] on div "Blog7" at bounding box center [567, 242] width 570 height 13
click at [831, 424] on span "Select template" at bounding box center [814, 428] width 61 height 10
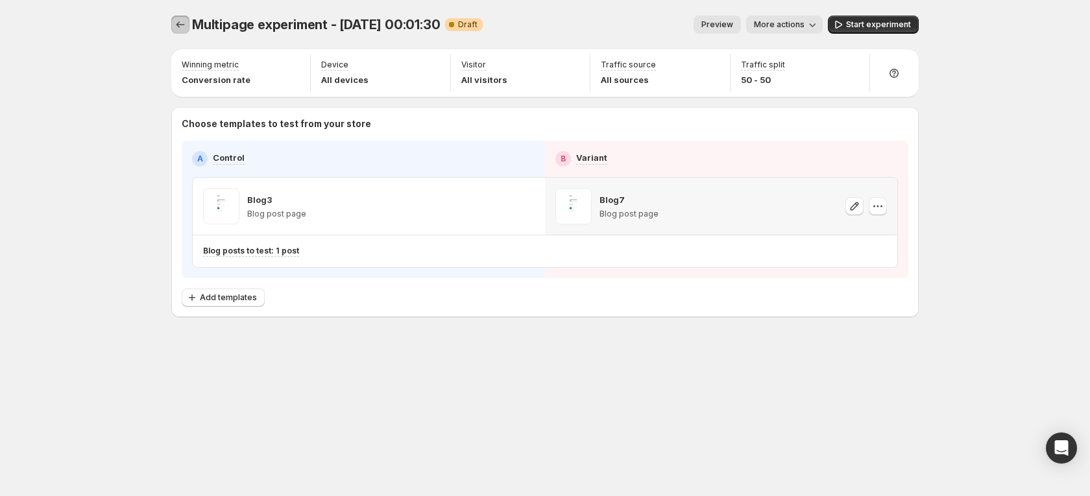
click at [180, 23] on icon "Experiments" at bounding box center [180, 24] width 13 height 13
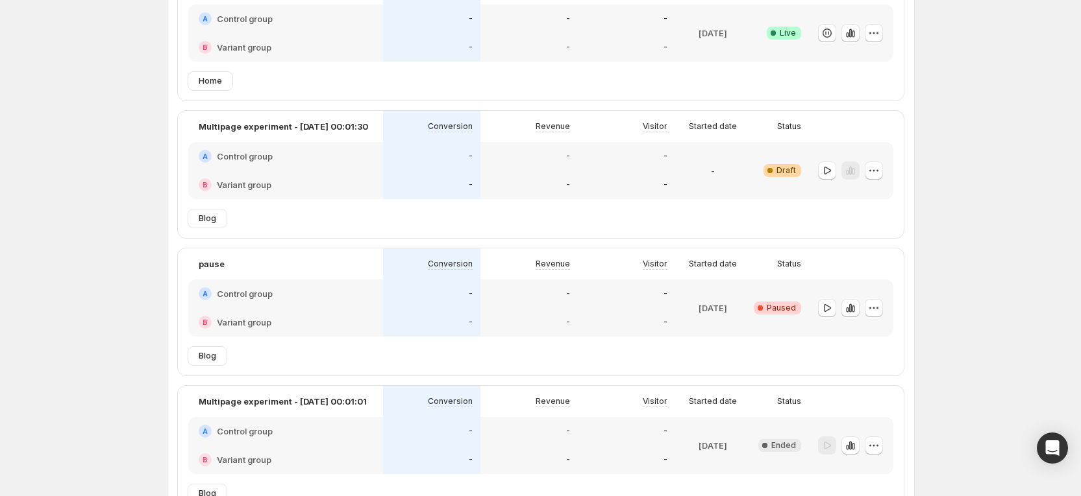
scroll to position [242, 0]
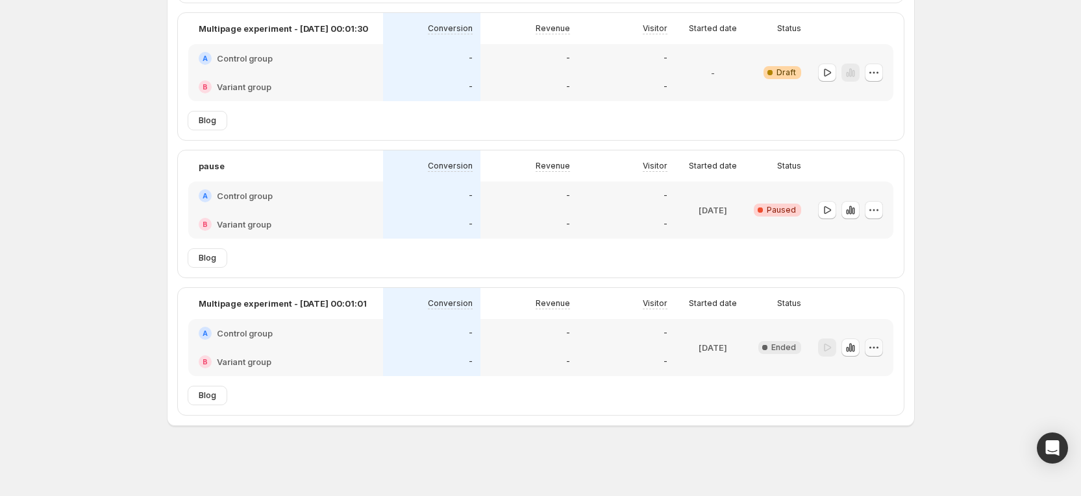
click at [879, 347] on icon "button" at bounding box center [873, 347] width 13 height 13
click at [883, 396] on span "Rename" at bounding box center [871, 396] width 33 height 10
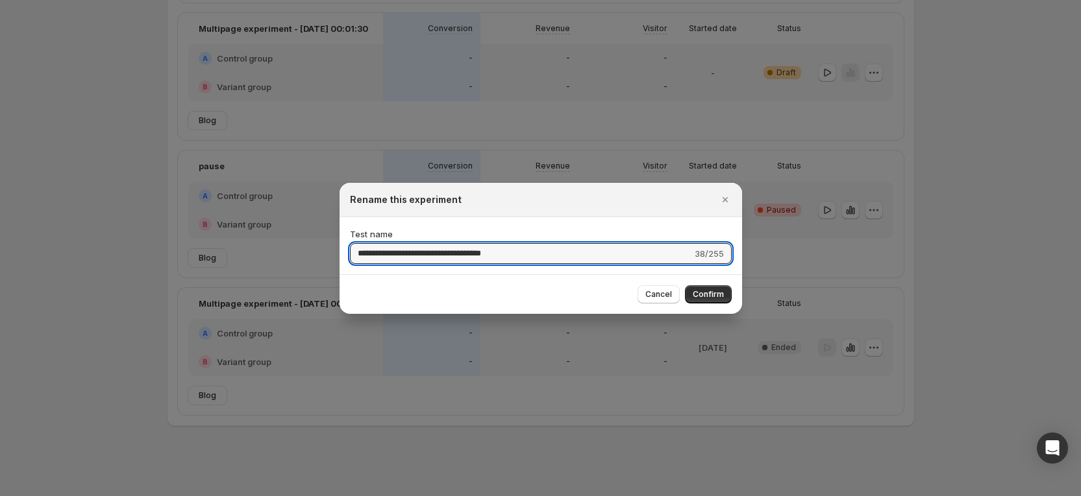
drag, startPoint x: 546, startPoint y: 250, endPoint x: 302, endPoint y: 218, distance: 245.4
click at [302, 496] on div "**********" at bounding box center [540, 496] width 1081 height 0
type input "***"
click at [709, 295] on span "Confirm" at bounding box center [707, 294] width 31 height 10
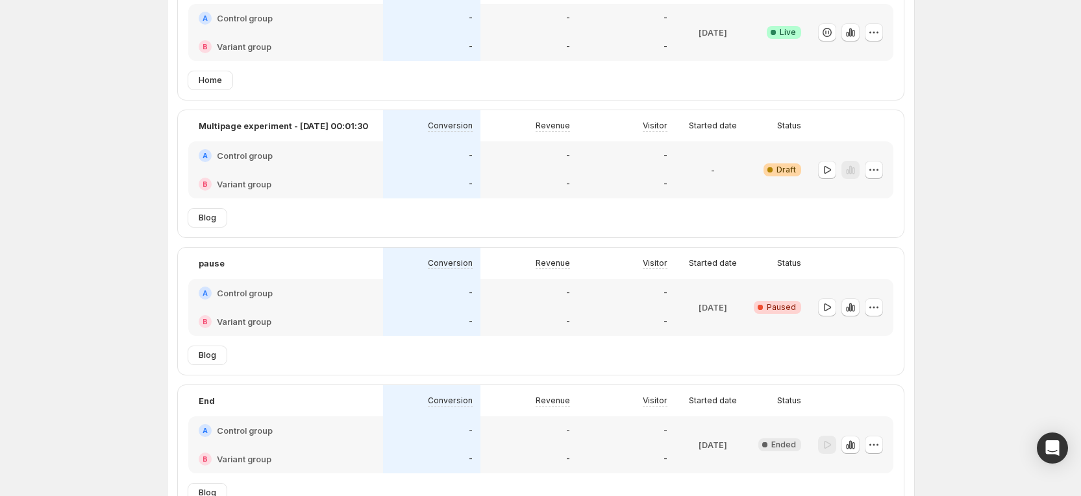
scroll to position [47, 0]
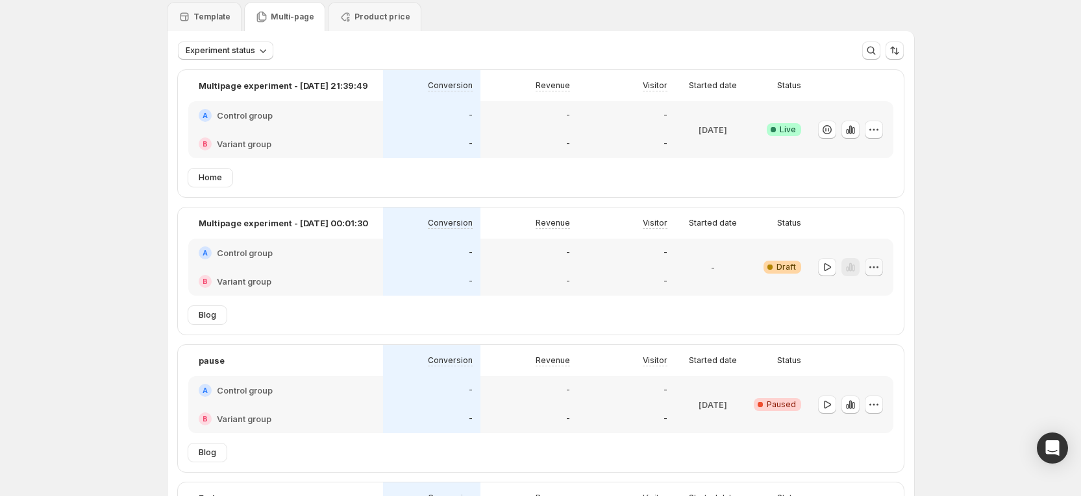
click at [883, 265] on button "button" at bounding box center [873, 267] width 18 height 18
click at [876, 312] on span "Rename" at bounding box center [871, 316] width 33 height 10
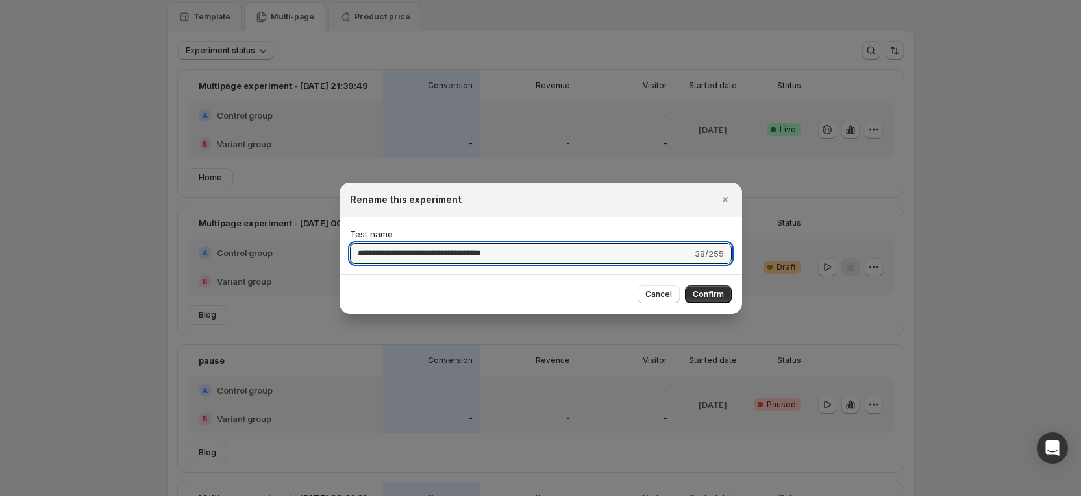
drag, startPoint x: 582, startPoint y: 254, endPoint x: 254, endPoint y: 225, distance: 329.1
type input "*****"
click at [703, 295] on span "Confirm" at bounding box center [707, 294] width 31 height 10
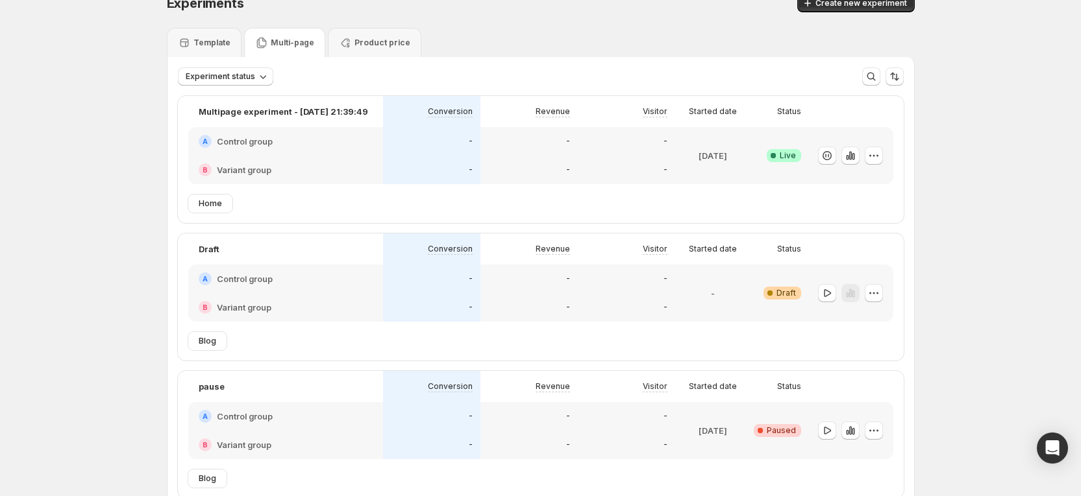
scroll to position [0, 0]
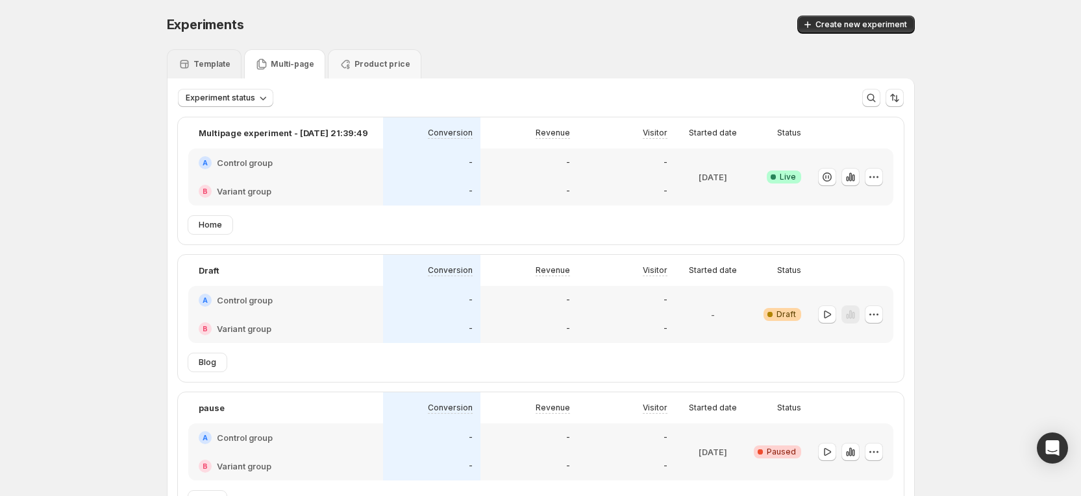
click at [217, 67] on p "Template" at bounding box center [211, 64] width 37 height 10
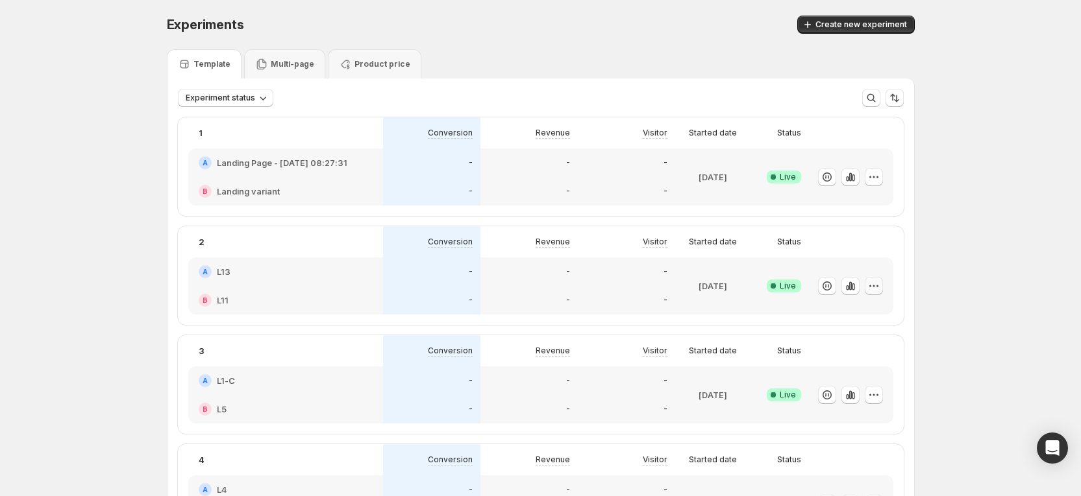
click at [877, 281] on icon "button" at bounding box center [873, 286] width 13 height 13
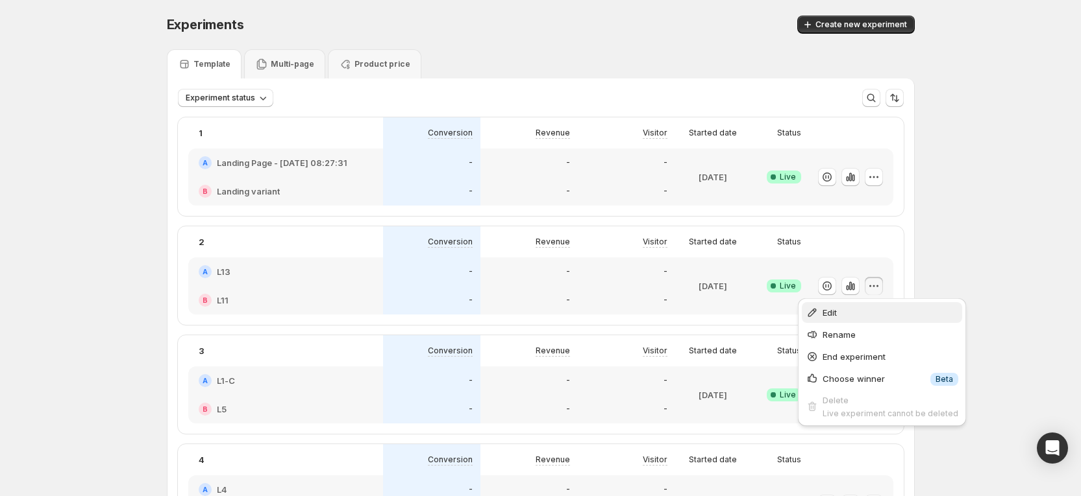
click at [848, 316] on span "Edit" at bounding box center [890, 312] width 136 height 13
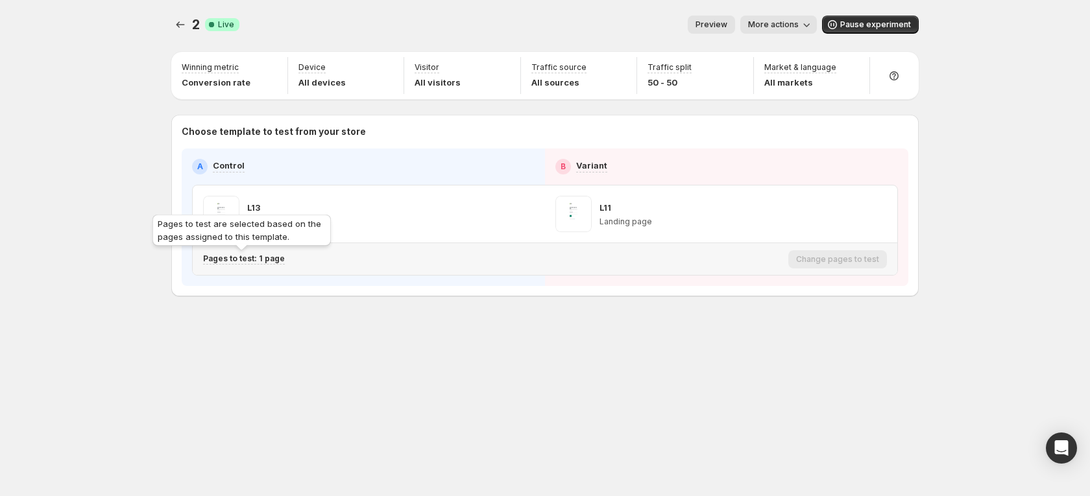
click at [256, 257] on p "Pages to test: 1 page" at bounding box center [244, 259] width 82 height 10
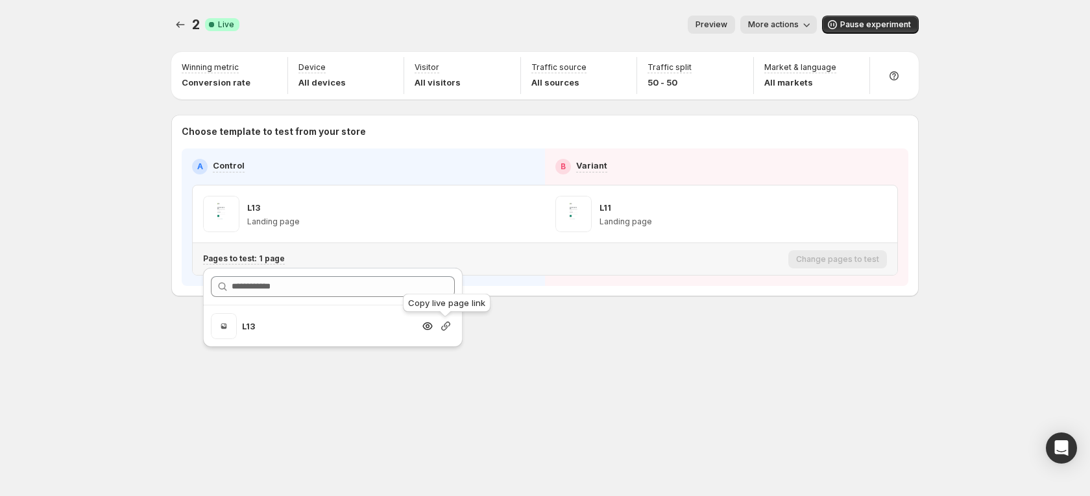
click at [447, 326] on icon "button" at bounding box center [445, 326] width 9 height 9
click at [813, 21] on icon "button" at bounding box center [806, 24] width 13 height 13
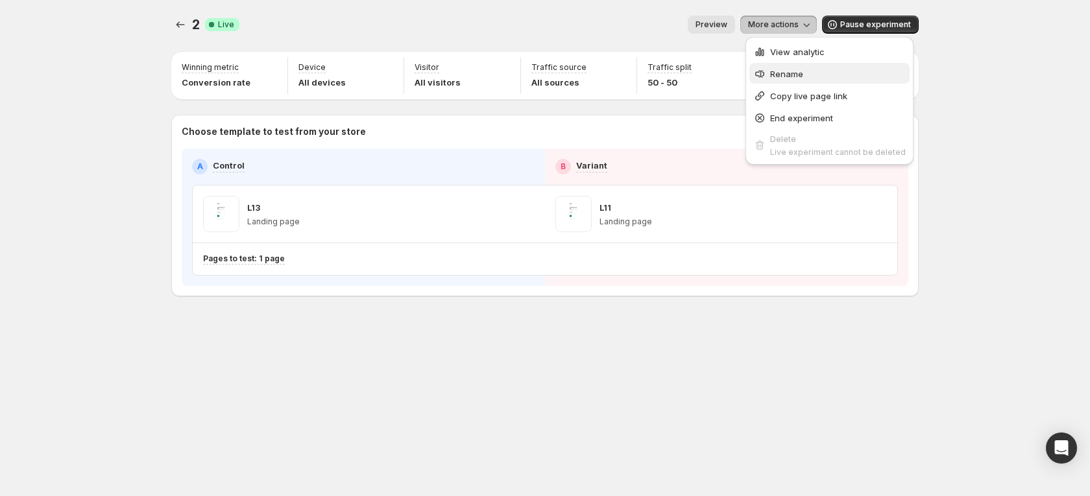
click at [794, 73] on span "Rename" at bounding box center [786, 74] width 33 height 10
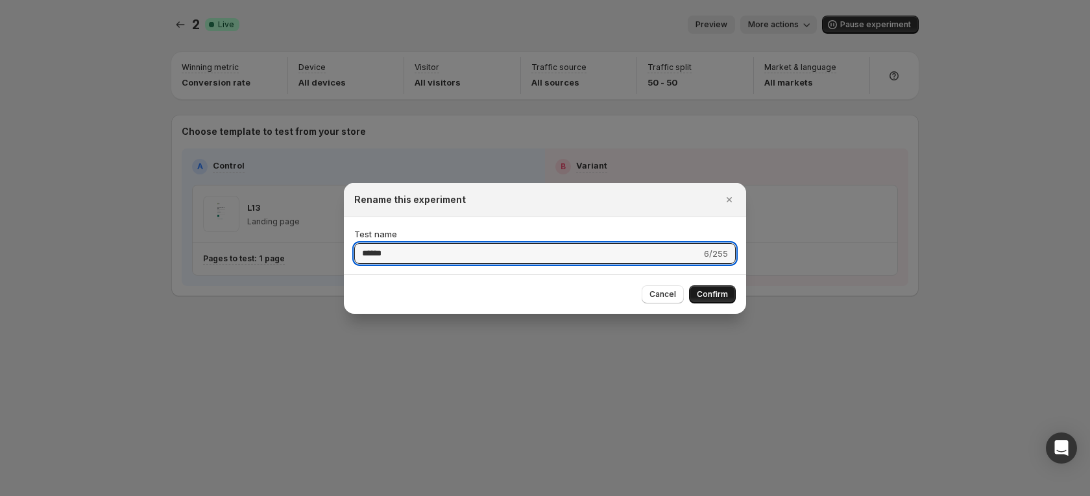
type input "******"
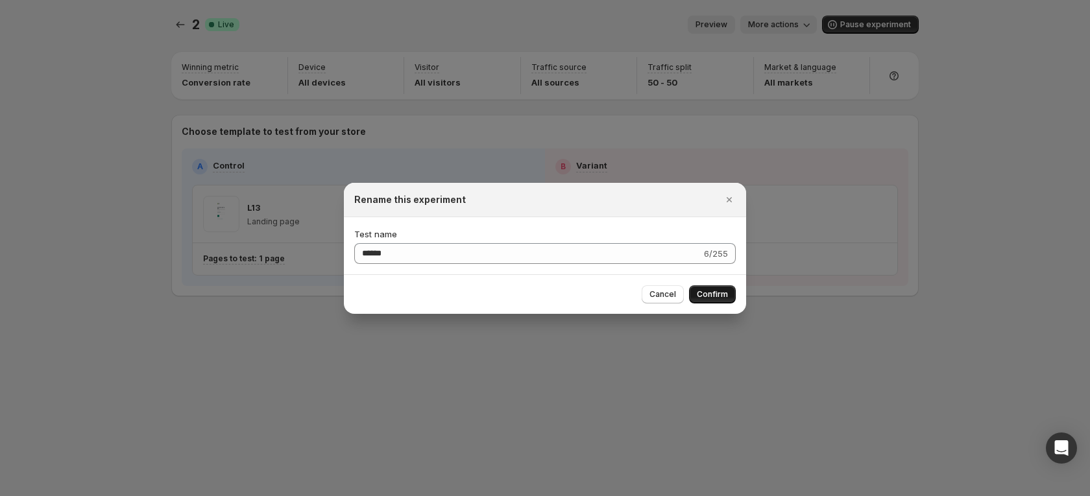
click at [712, 295] on span "Confirm" at bounding box center [712, 294] width 31 height 10
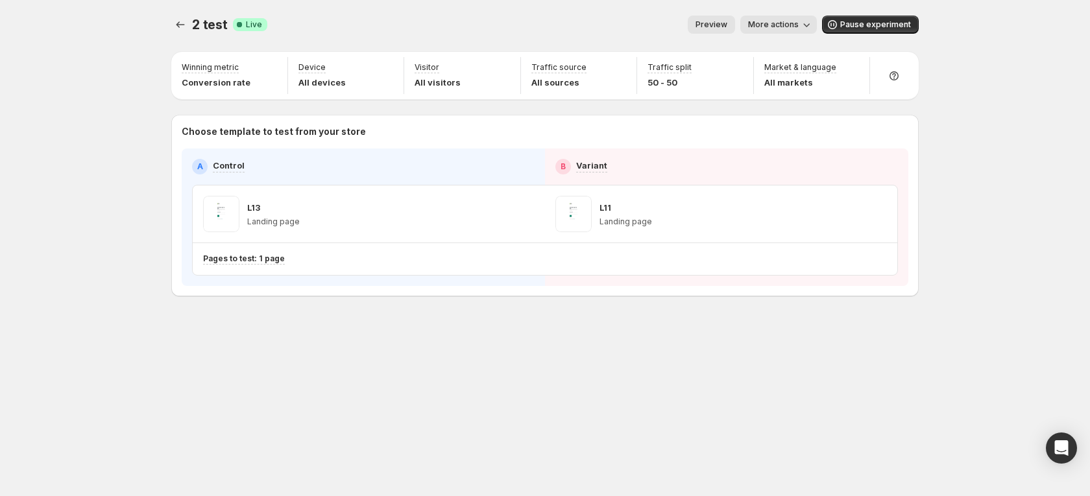
click at [598, 369] on div "2 test. This page is ready 2 test Success Complete Live Preview More actions Mo…" at bounding box center [545, 248] width 779 height 496
click at [182, 23] on icon "Experiments" at bounding box center [180, 24] width 13 height 13
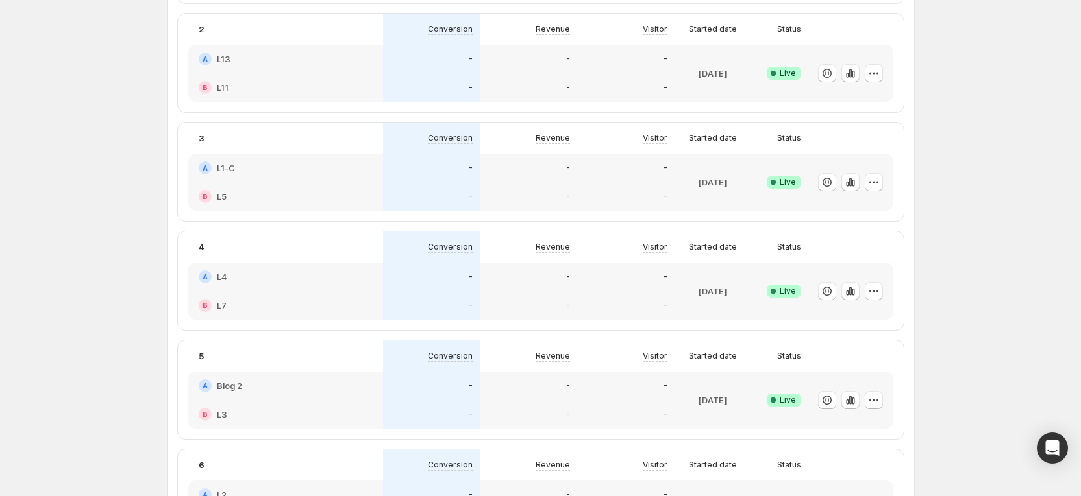
scroll to position [292, 0]
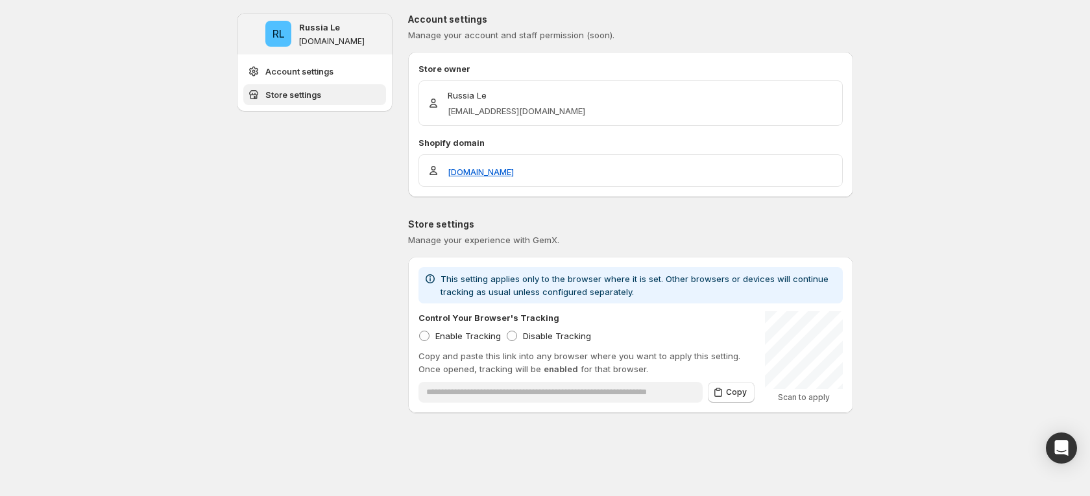
click at [302, 100] on span "Store settings" at bounding box center [293, 94] width 56 height 13
click at [318, 73] on span "Account settings" at bounding box center [299, 71] width 68 height 13
click at [332, 104] on button "Store settings" at bounding box center [314, 94] width 143 height 21
click at [313, 102] on button "Store settings" at bounding box center [314, 94] width 143 height 21
click at [312, 82] on ul "Account settings Store settings" at bounding box center [314, 83] width 143 height 44
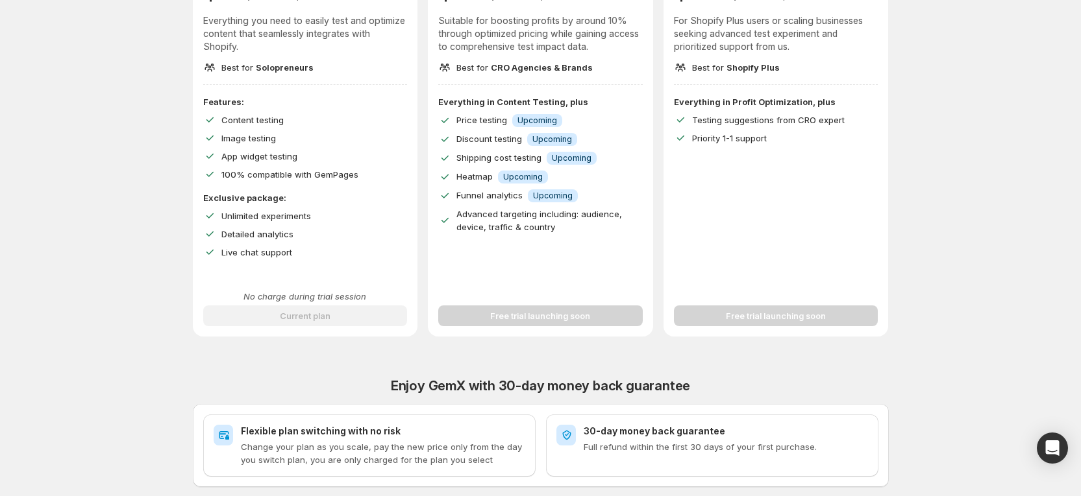
scroll to position [389, 0]
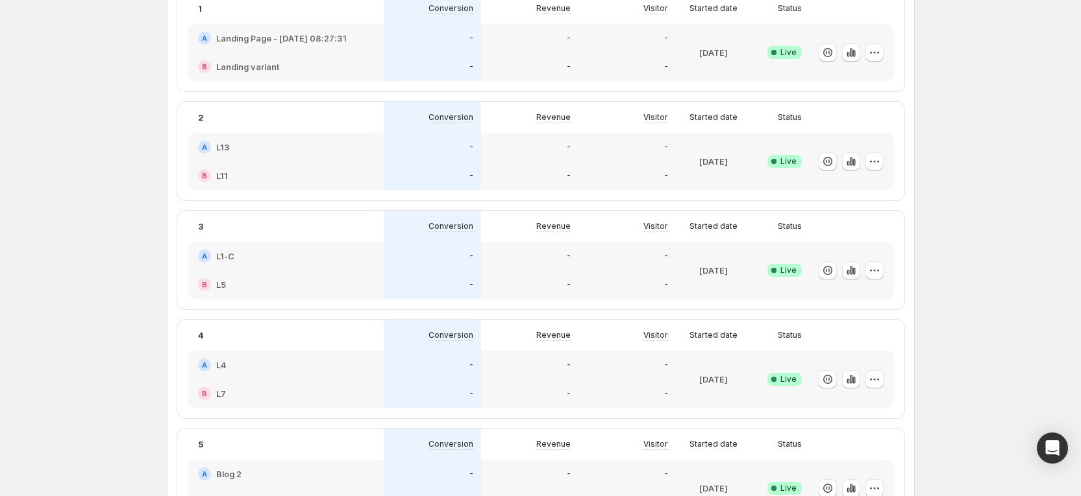
click at [1006, 197] on div "Welcome to GemX , Russia Le Info Free trial on Content Testing plan (14 days le…" at bounding box center [540, 171] width 1081 height 1120
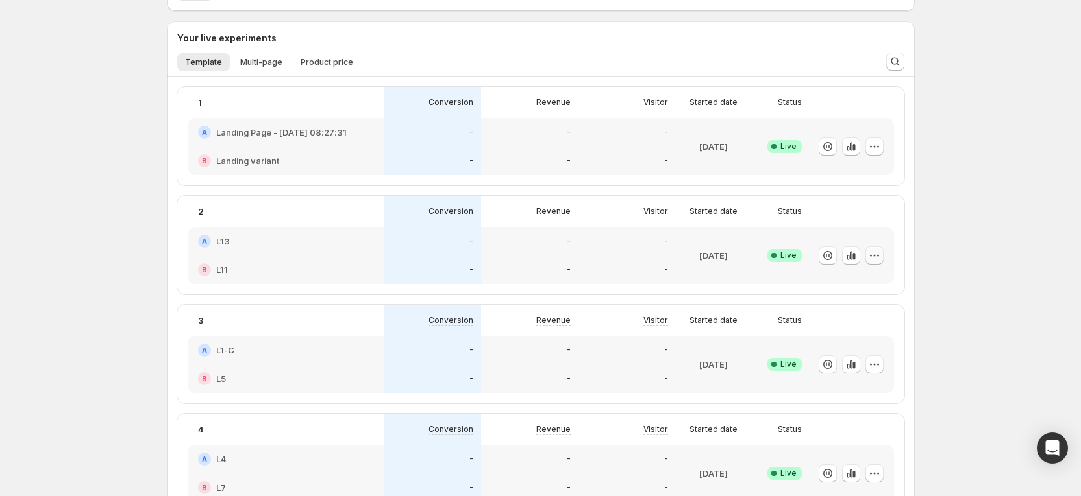
scroll to position [292, 0]
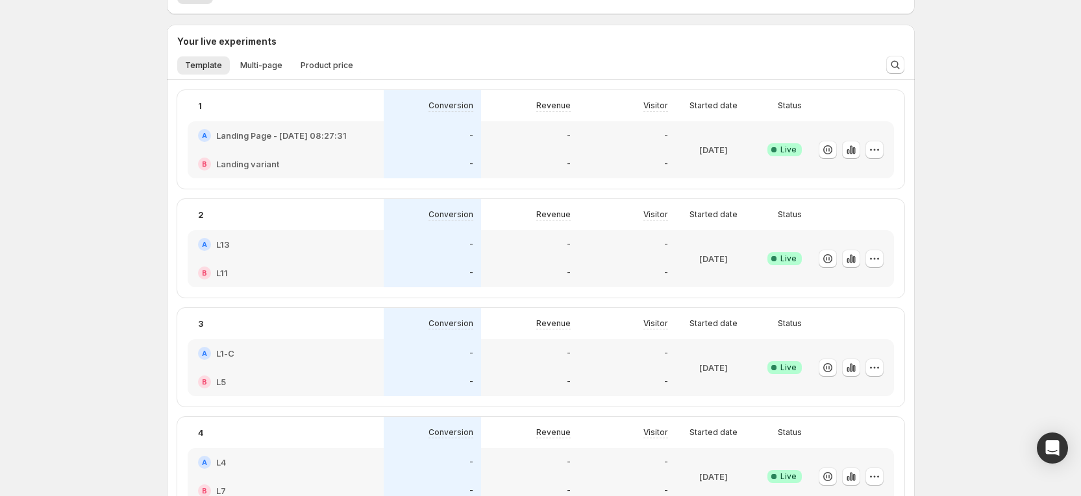
click at [491, 265] on div "-" at bounding box center [529, 273] width 97 height 29
